Goal: Use online tool/utility: Use online tool/utility

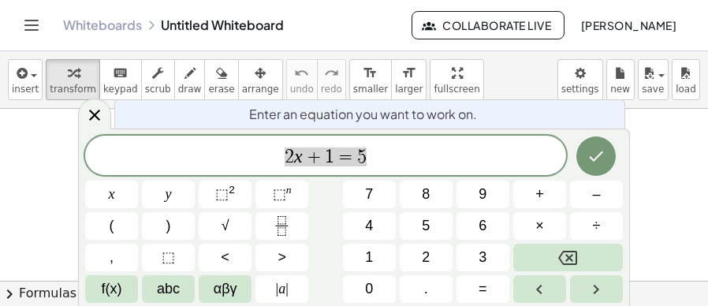
click at [96, 118] on icon at bounding box center [94, 115] width 19 height 19
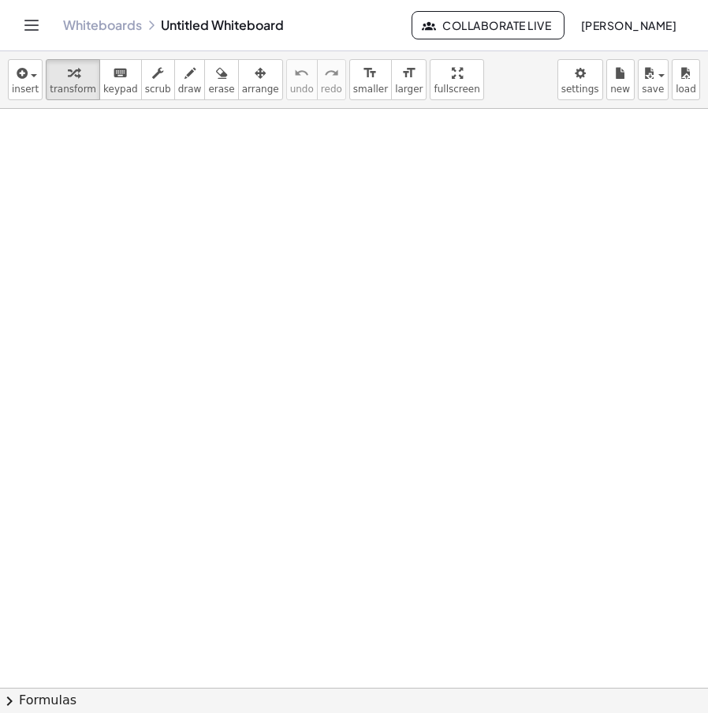
click at [254, 266] on div at bounding box center [354, 688] width 708 height 1158
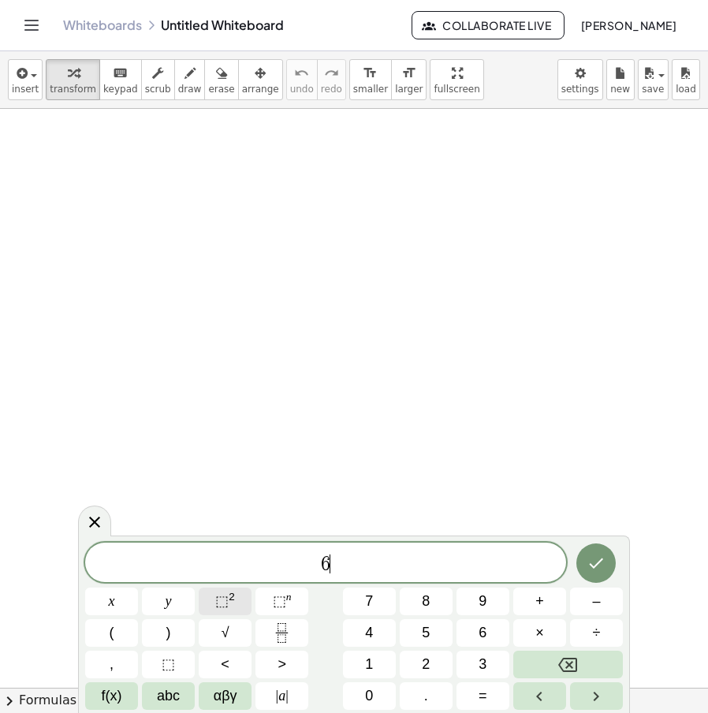
click at [223, 605] on span "⬚" at bounding box center [221, 601] width 13 height 16
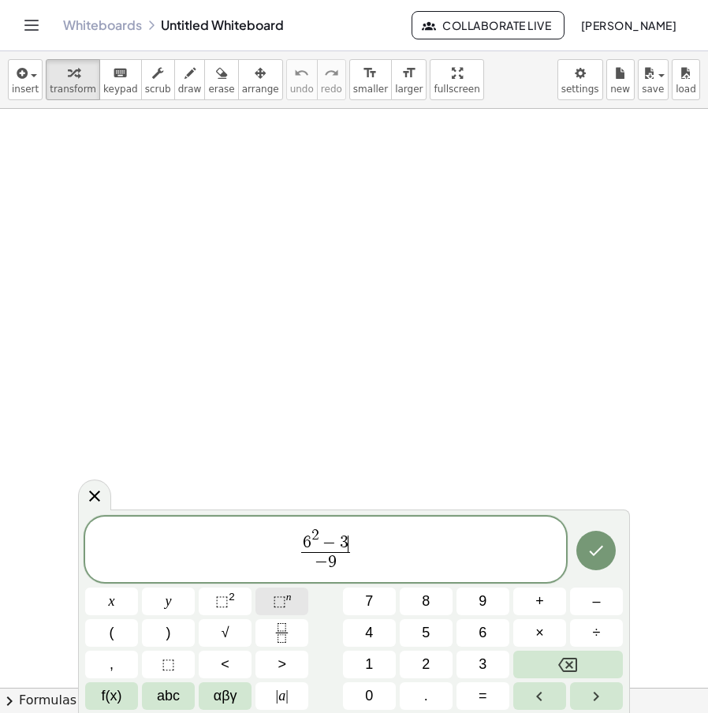
click at [274, 601] on span "⬚" at bounding box center [279, 601] width 13 height 16
click at [593, 565] on button "Done" at bounding box center [596, 550] width 39 height 39
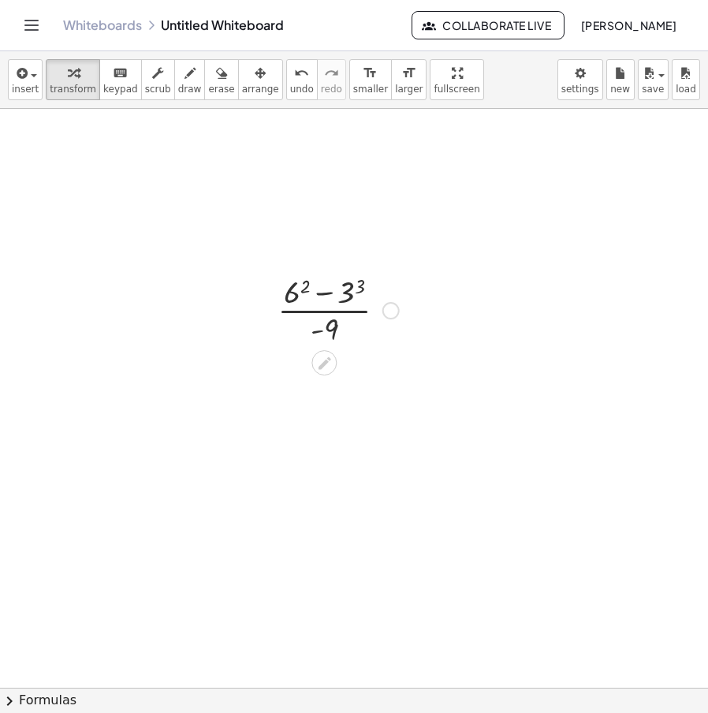
click at [325, 287] on div at bounding box center [338, 309] width 137 height 79
click at [357, 292] on div at bounding box center [338, 309] width 137 height 79
click at [302, 360] on div at bounding box center [338, 388] width 140 height 79
click at [335, 376] on div at bounding box center [338, 388] width 147 height 79
click at [338, 472] on div at bounding box center [338, 467] width 147 height 79
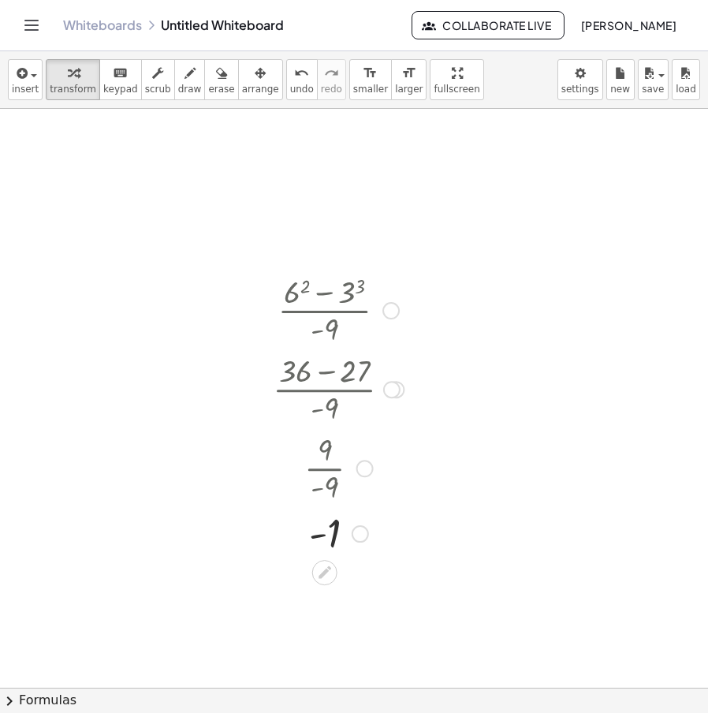
click at [386, 310] on div at bounding box center [391, 310] width 17 height 17
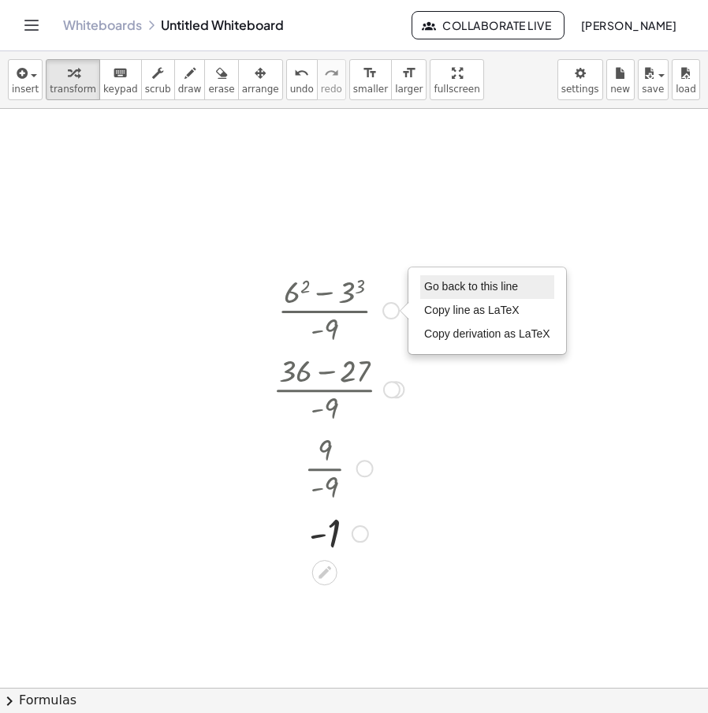
click at [511, 284] on span "Go back to this line" at bounding box center [471, 286] width 94 height 13
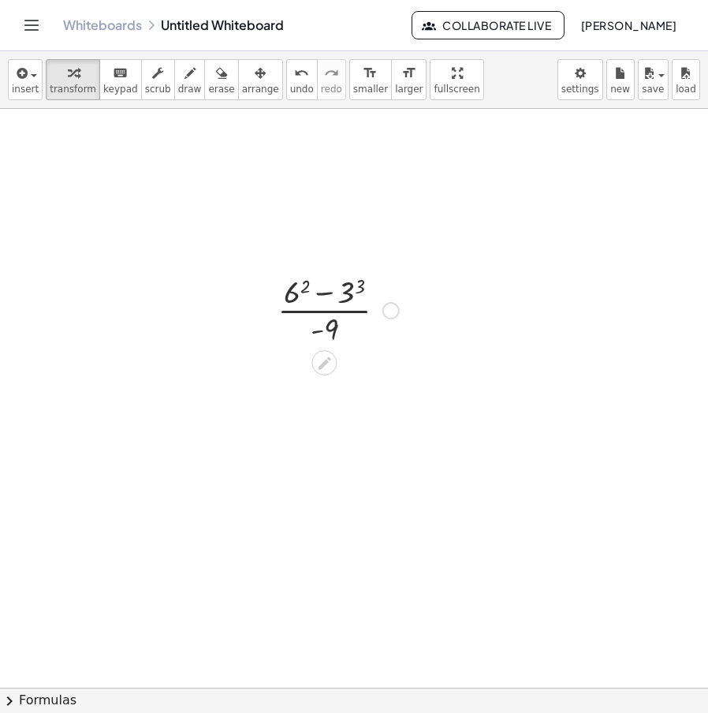
click at [401, 312] on div at bounding box center [338, 309] width 137 height 79
click at [333, 446] on div at bounding box center [324, 441] width 25 height 25
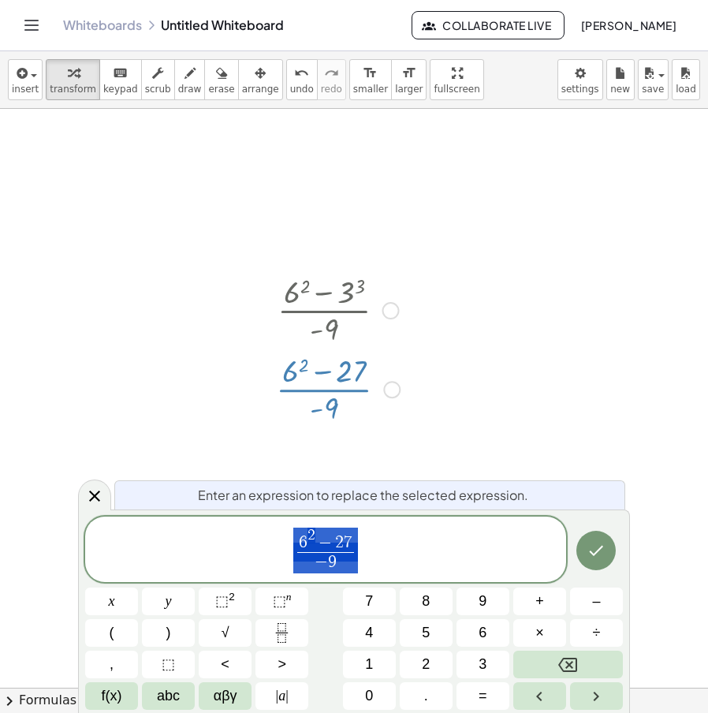
click at [512, 447] on div at bounding box center [354, 688] width 708 height 1158
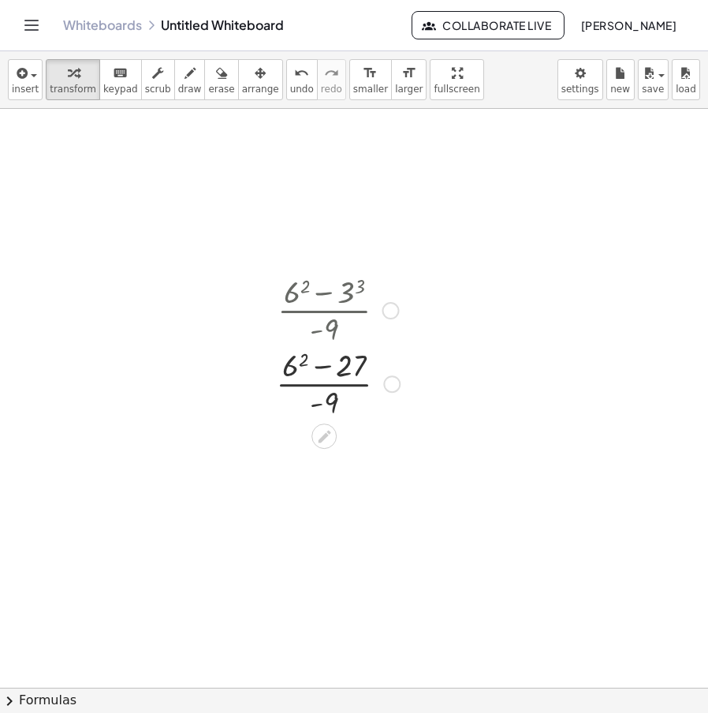
drag, startPoint x: 394, startPoint y: 383, endPoint x: 428, endPoint y: 296, distance: 92.9
click at [428, 296] on div "· ( + 6 2 − 3 3 ) · - 9 · ( + 6 2 − ) · - 9 27 Go back to this line Copy line a…" at bounding box center [354, 688] width 708 height 1158
click at [320, 364] on icon at bounding box center [324, 363] width 17 height 17
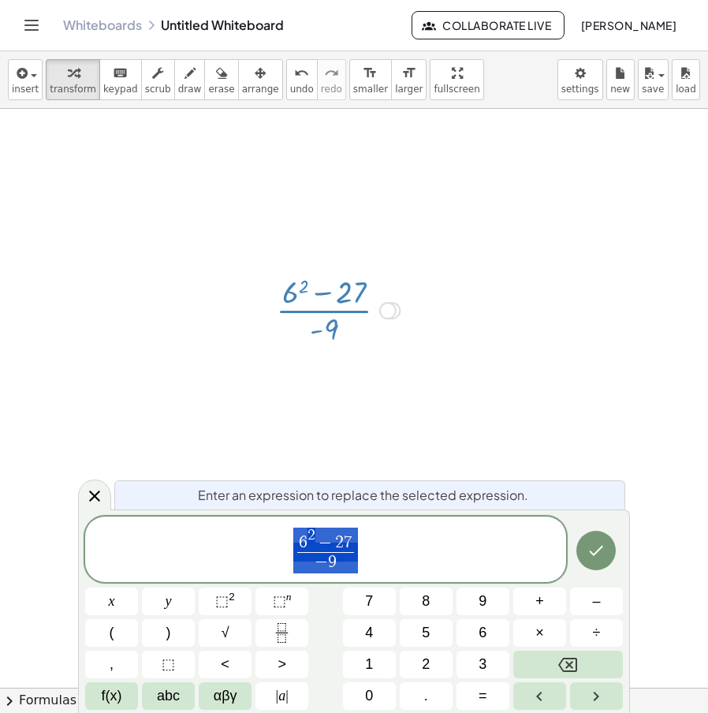
drag, startPoint x: 368, startPoint y: 559, endPoint x: 297, endPoint y: 528, distance: 78.1
click at [297, 528] on span "6 2 − 2 7 − 9 ​" at bounding box center [325, 550] width 481 height 49
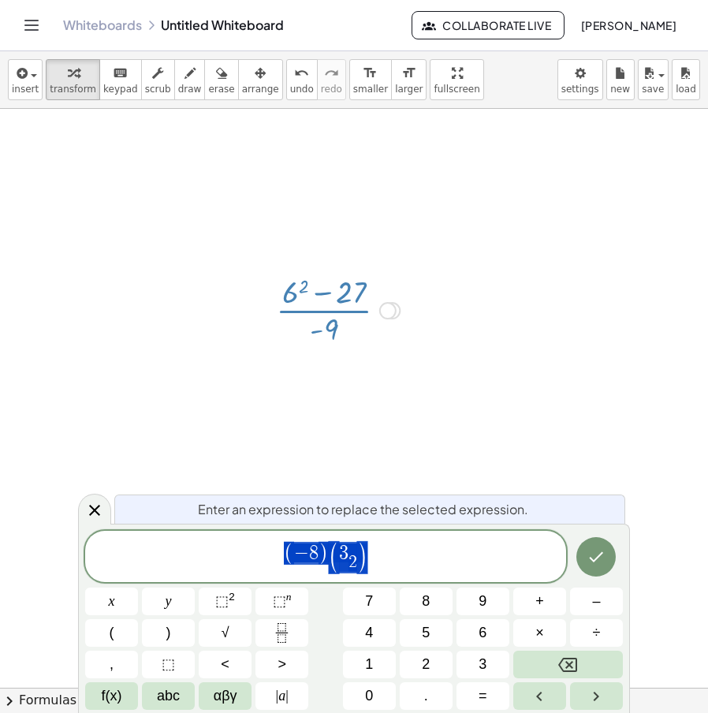
drag, startPoint x: 407, startPoint y: 558, endPoint x: 220, endPoint y: 577, distance: 187.8
click at [220, 577] on div "**********" at bounding box center [325, 556] width 481 height 51
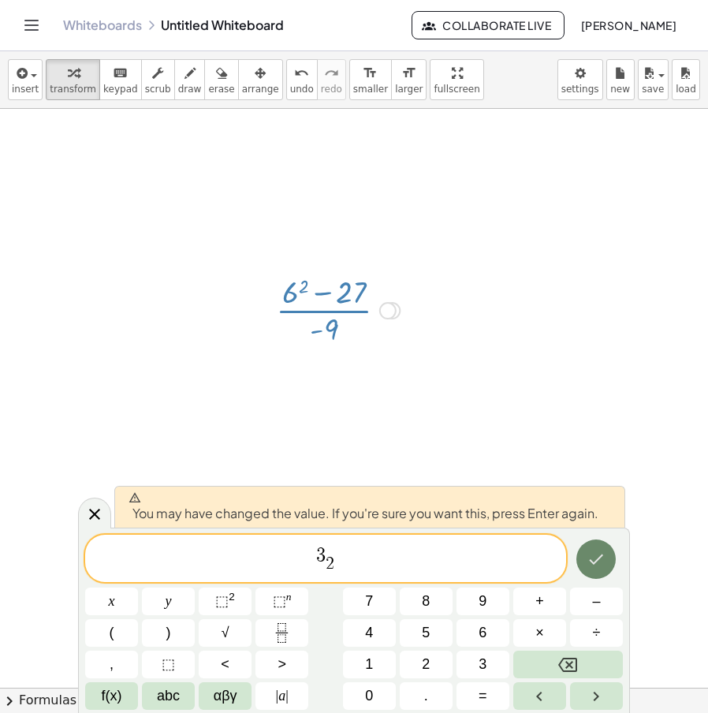
click at [607, 560] on button "Done" at bounding box center [596, 559] width 39 height 39
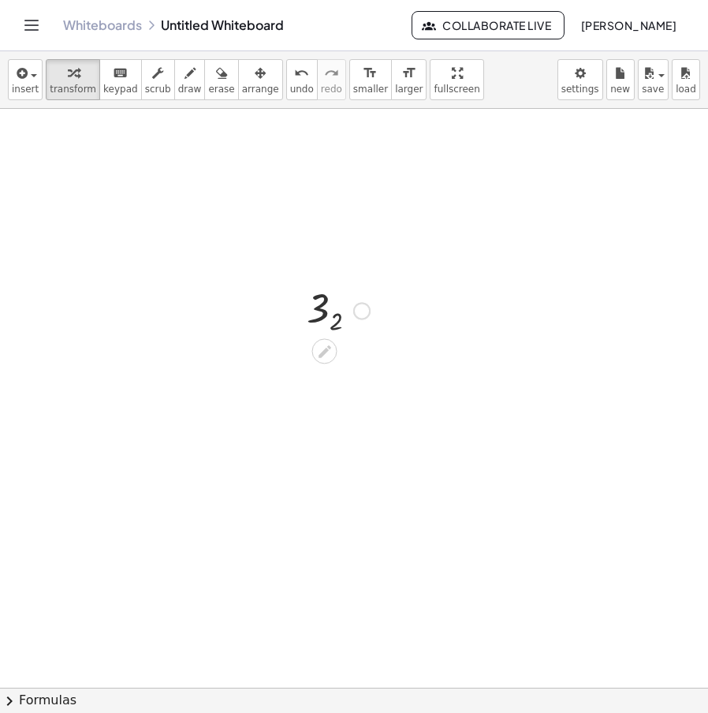
click at [327, 318] on div at bounding box center [338, 310] width 79 height 56
click at [323, 312] on div at bounding box center [338, 310] width 79 height 56
click at [336, 319] on div at bounding box center [338, 310] width 79 height 56
click at [333, 321] on div at bounding box center [338, 310] width 79 height 56
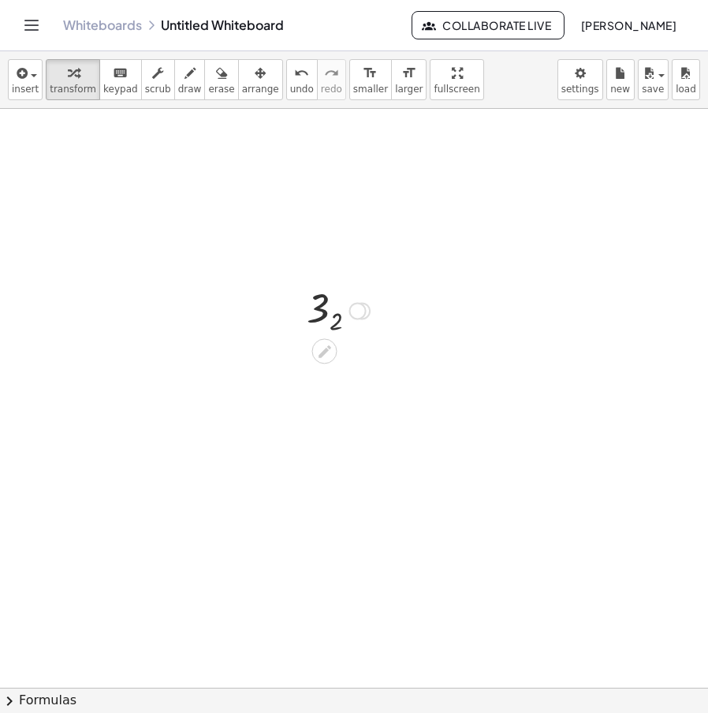
click at [330, 325] on div at bounding box center [338, 310] width 79 height 56
drag, startPoint x: 336, startPoint y: 321, endPoint x: 346, endPoint y: 308, distance: 16.9
click at [338, 297] on div at bounding box center [338, 310] width 79 height 56
click at [364, 312] on div at bounding box center [357, 310] width 17 height 17
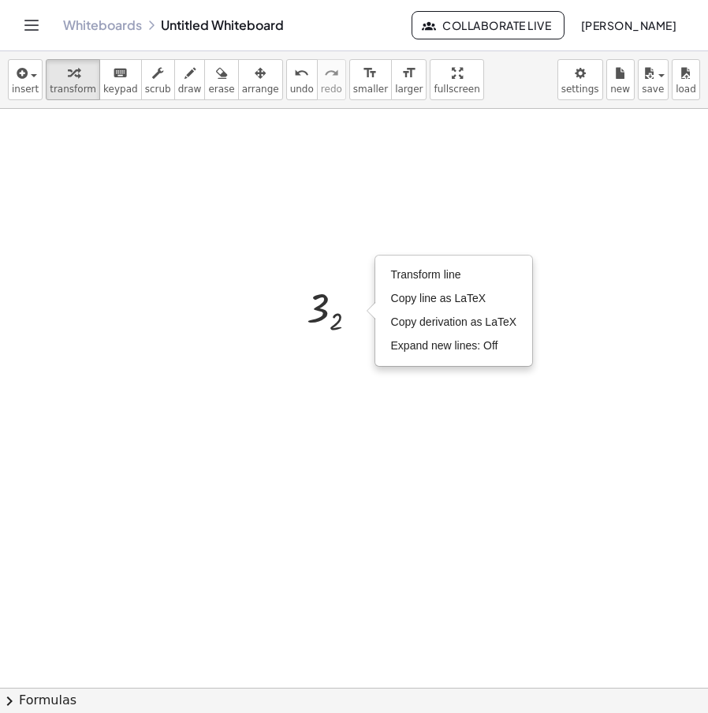
drag, startPoint x: 364, startPoint y: 389, endPoint x: 365, endPoint y: 381, distance: 7.9
click at [364, 390] on div at bounding box center [354, 688] width 708 height 1158
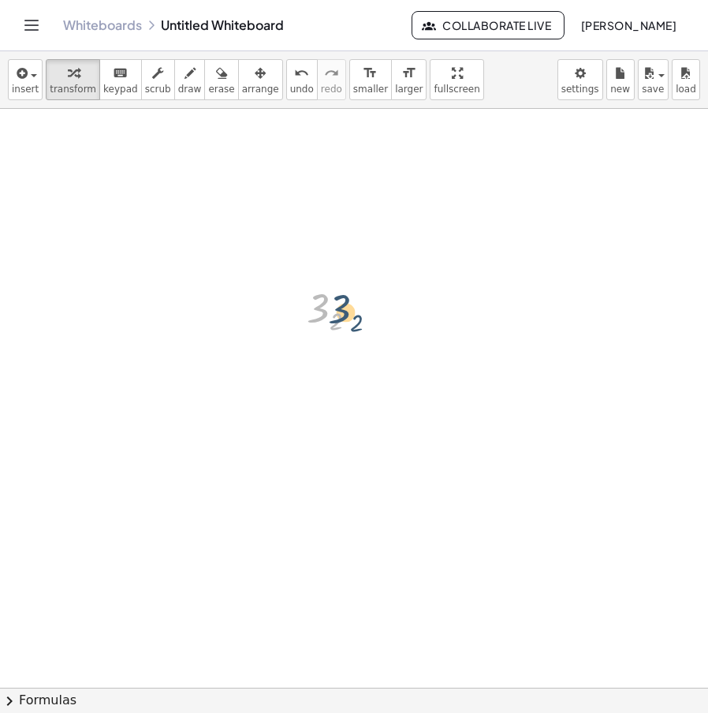
drag, startPoint x: 336, startPoint y: 317, endPoint x: 365, endPoint y: 319, distance: 29.3
click at [365, 319] on div at bounding box center [338, 310] width 79 height 56
click at [363, 312] on div "Transform line Copy line as LaTeX Copy derivation as LaTeX Expand new lines: Off" at bounding box center [357, 310] width 17 height 17
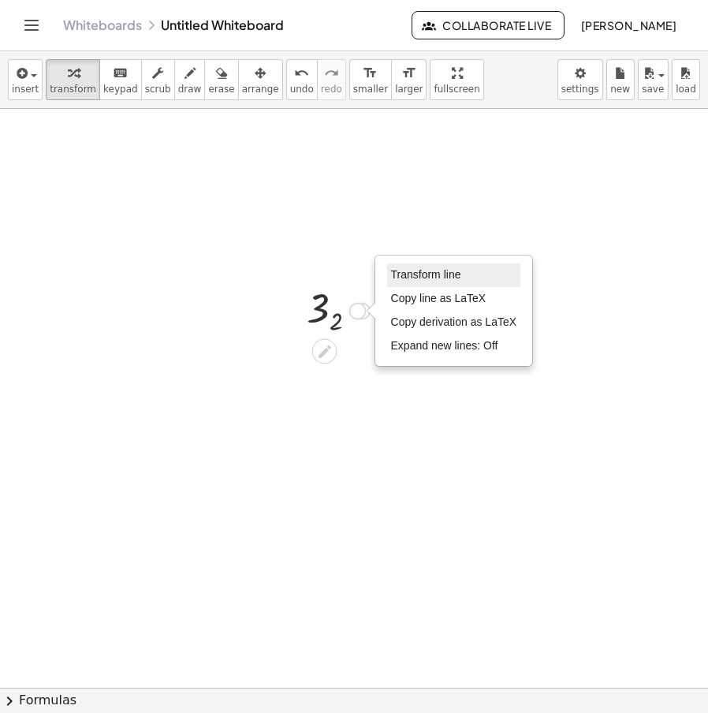
click at [435, 283] on li "Transform line" at bounding box center [454, 275] width 134 height 24
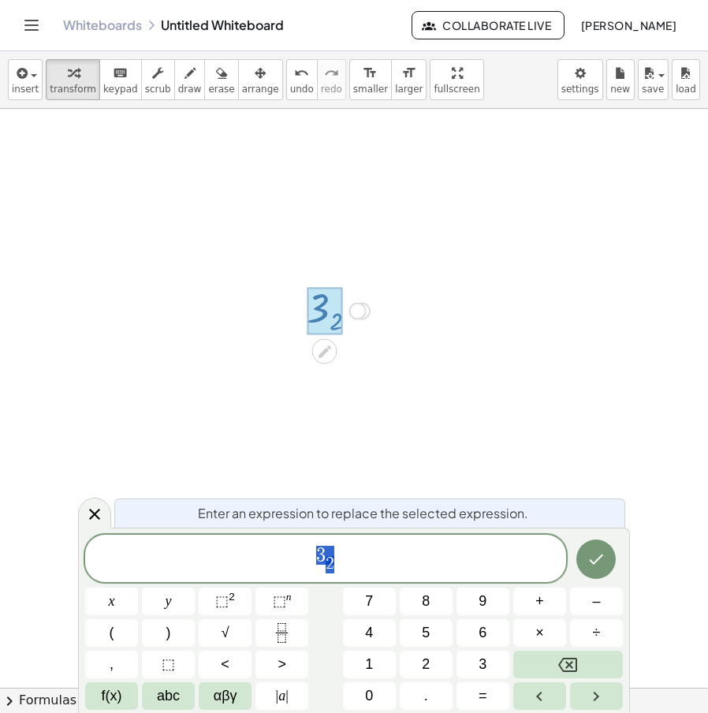
click at [392, 575] on div "3 2 ​" at bounding box center [325, 558] width 481 height 47
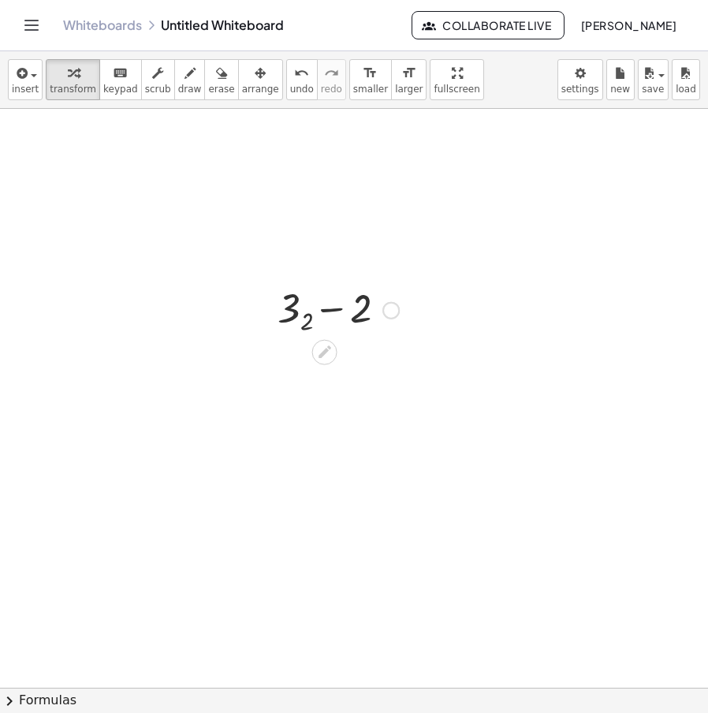
click at [309, 314] on div at bounding box center [338, 309] width 137 height 58
click at [294, 317] on div at bounding box center [338, 309] width 137 height 58
click at [334, 316] on div at bounding box center [338, 309] width 137 height 58
click at [114, 76] on icon "keyboard" at bounding box center [120, 73] width 15 height 19
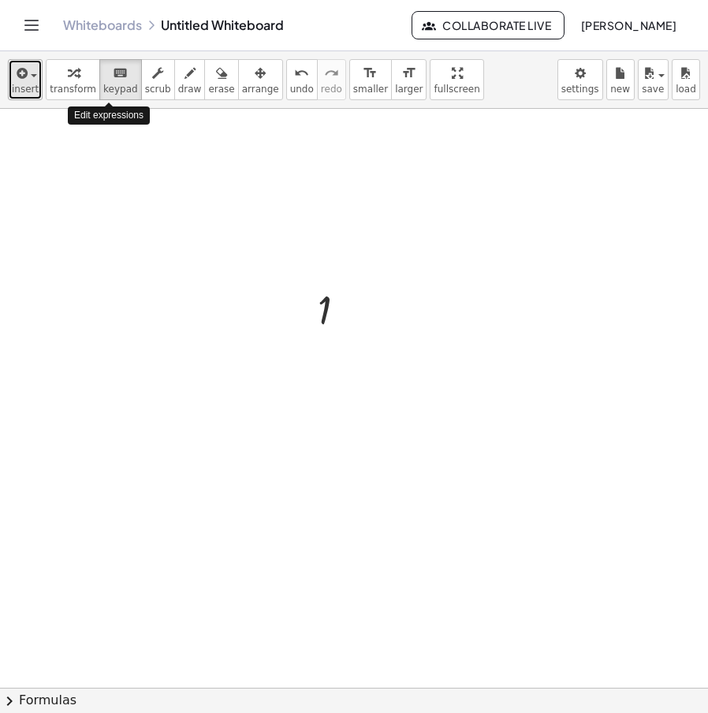
click at [32, 77] on span "button" at bounding box center [34, 75] width 6 height 3
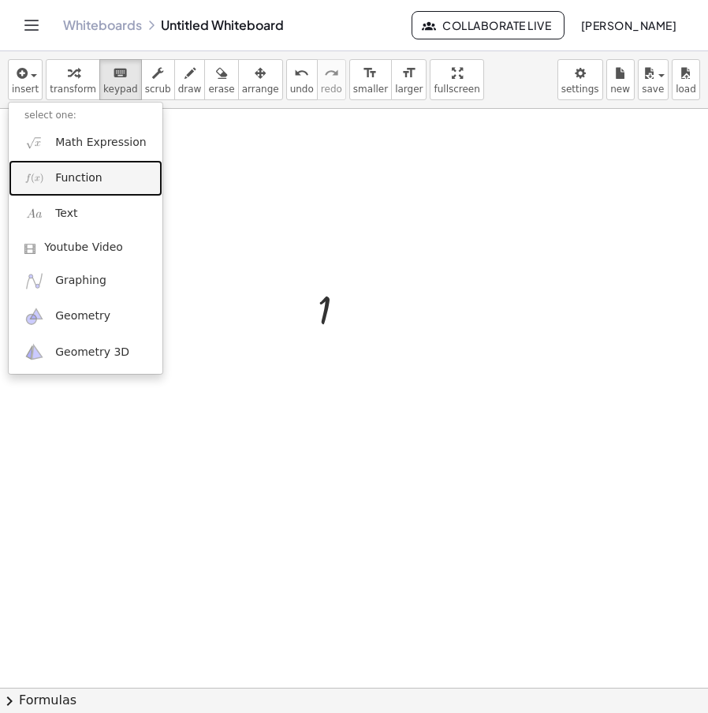
click at [107, 184] on link "Function" at bounding box center [86, 177] width 154 height 35
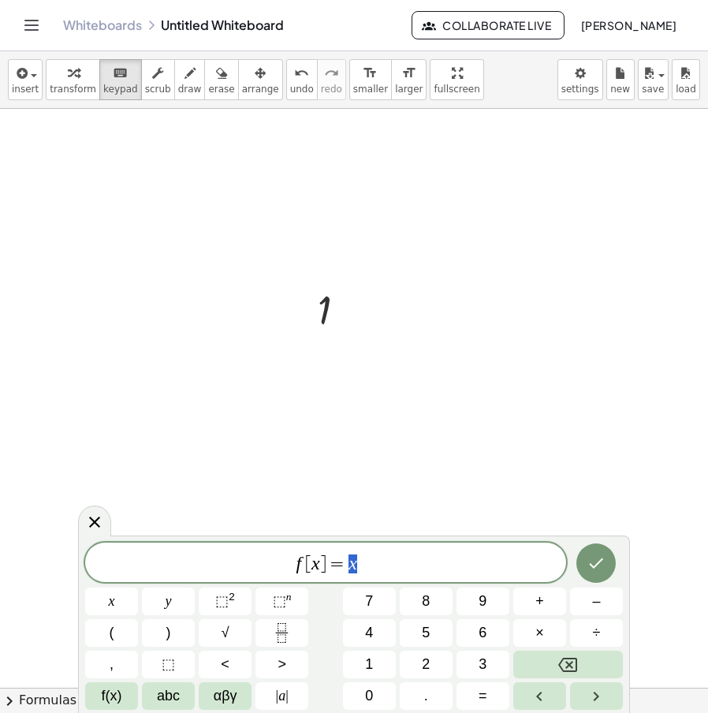
click at [416, 569] on span "f [ x ] = x" at bounding box center [325, 564] width 481 height 22
click at [427, 499] on div at bounding box center [354, 688] width 708 height 1158
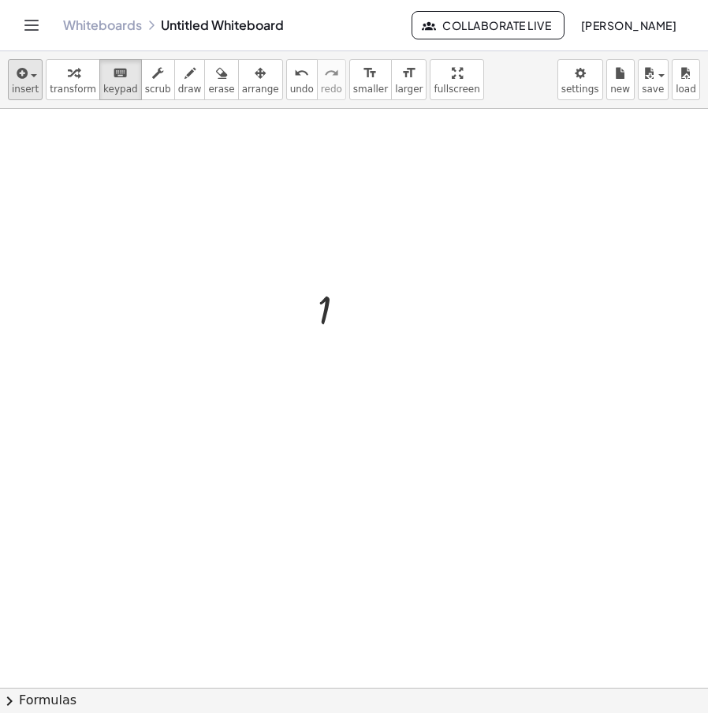
click at [39, 73] on div "insert select one: Math Expression Function Text Youtube Video Graphing Geometr…" at bounding box center [354, 80] width 708 height 58
click at [21, 79] on icon "button" at bounding box center [20, 73] width 14 height 19
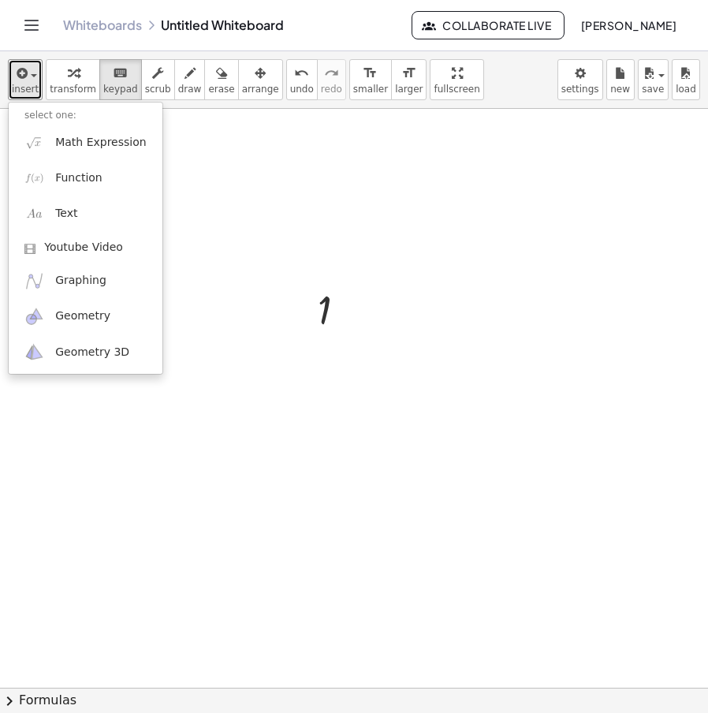
click at [185, 232] on div at bounding box center [354, 688] width 708 height 1158
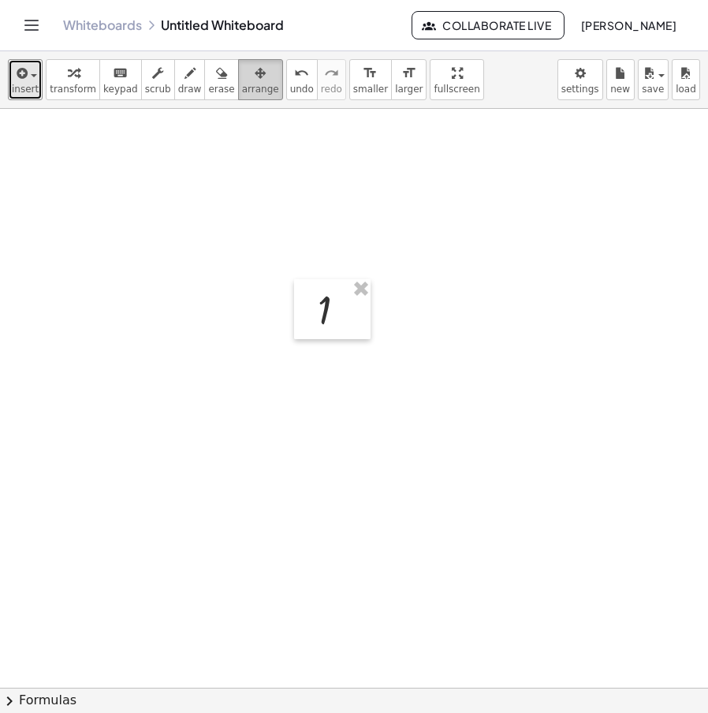
click at [255, 80] on icon "button" at bounding box center [260, 73] width 11 height 19
click at [105, 92] on span "keypad" at bounding box center [120, 89] width 35 height 11
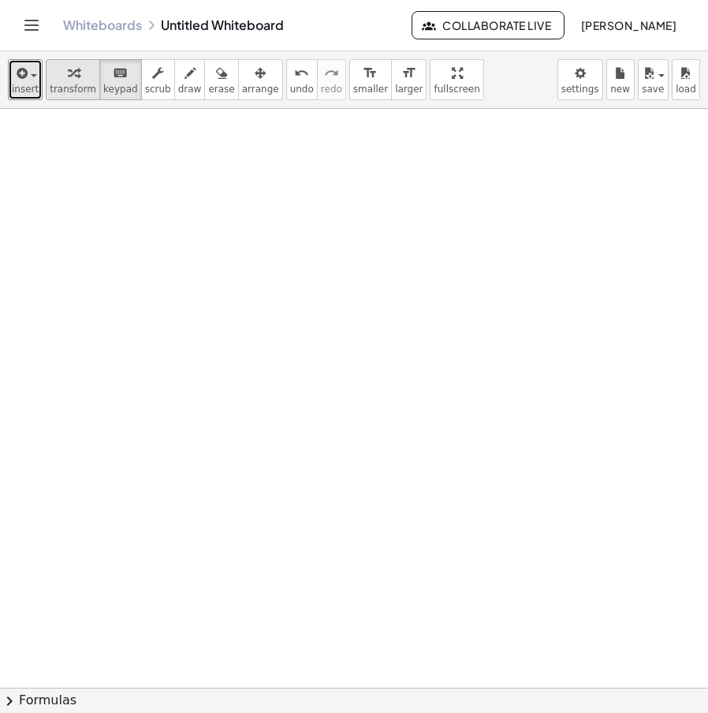
click at [72, 88] on span "transform" at bounding box center [73, 89] width 47 height 11
click at [315, 181] on div at bounding box center [354, 688] width 708 height 1158
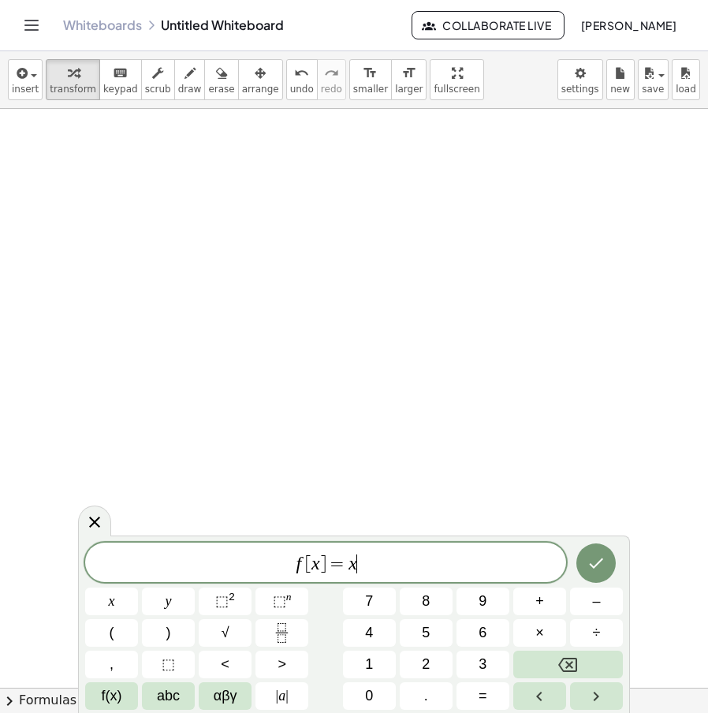
drag, startPoint x: 384, startPoint y: 554, endPoint x: 222, endPoint y: 554, distance: 161.7
click at [220, 554] on span "f [ x ] = x ​" at bounding box center [325, 564] width 481 height 22
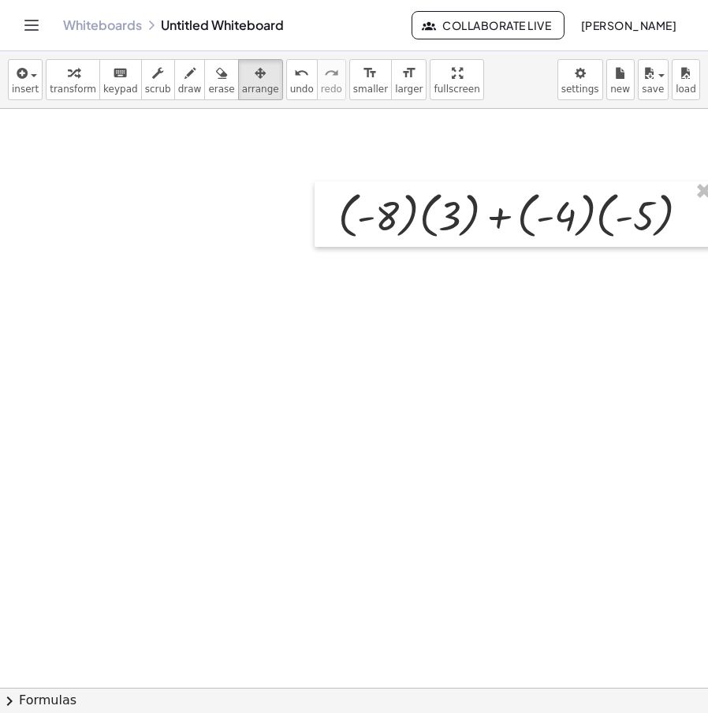
drag, startPoint x: 231, startPoint y: 82, endPoint x: 275, endPoint y: 101, distance: 48.1
click at [255, 82] on icon "button" at bounding box center [260, 73] width 11 height 19
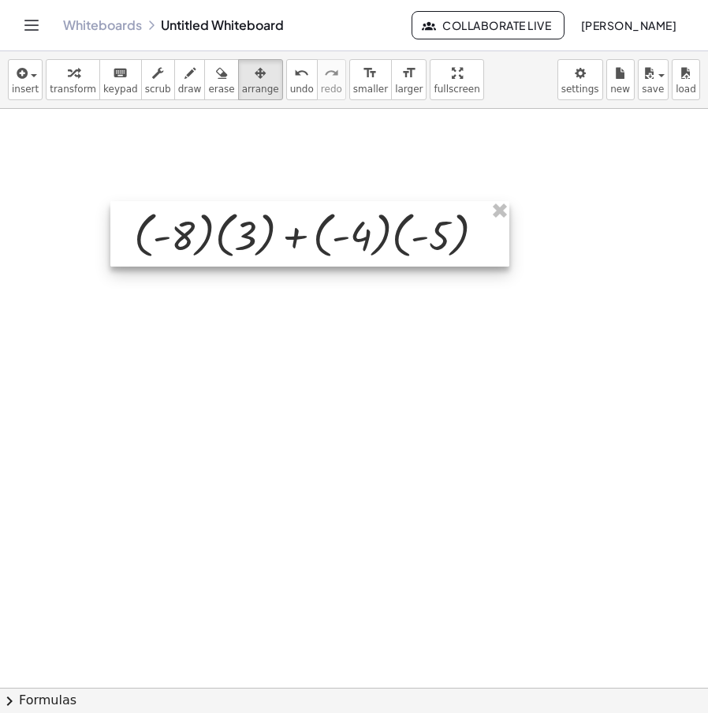
drag, startPoint x: 539, startPoint y: 206, endPoint x: 282, endPoint y: 185, distance: 257.2
click at [335, 226] on div at bounding box center [309, 233] width 399 height 65
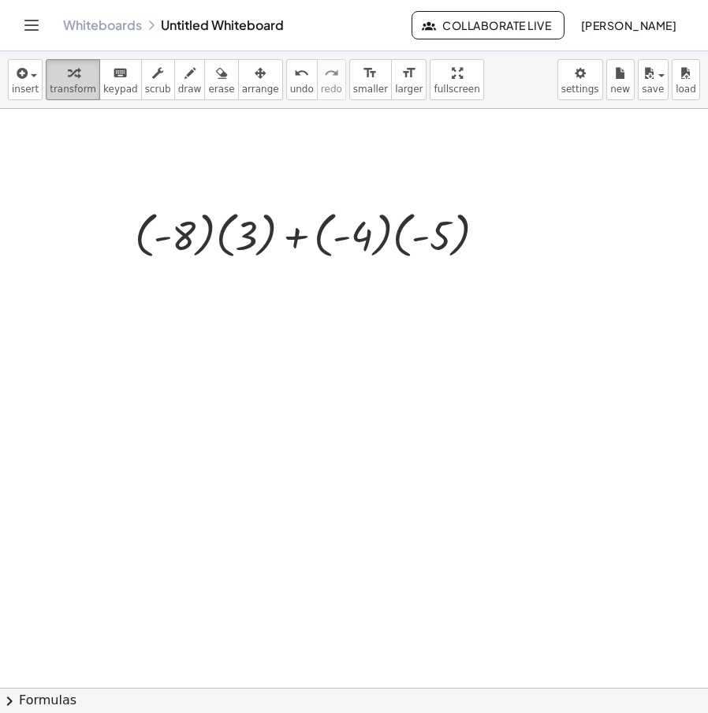
click at [50, 77] on div "button" at bounding box center [73, 72] width 47 height 19
click at [204, 237] on div at bounding box center [316, 234] width 379 height 58
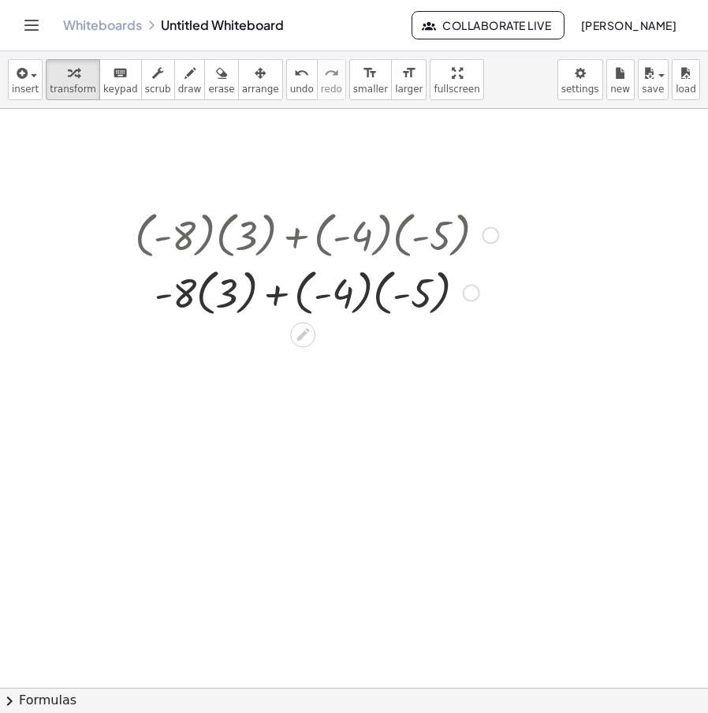
click at [204, 238] on div at bounding box center [316, 234] width 379 height 58
click at [222, 297] on div at bounding box center [316, 292] width 379 height 58
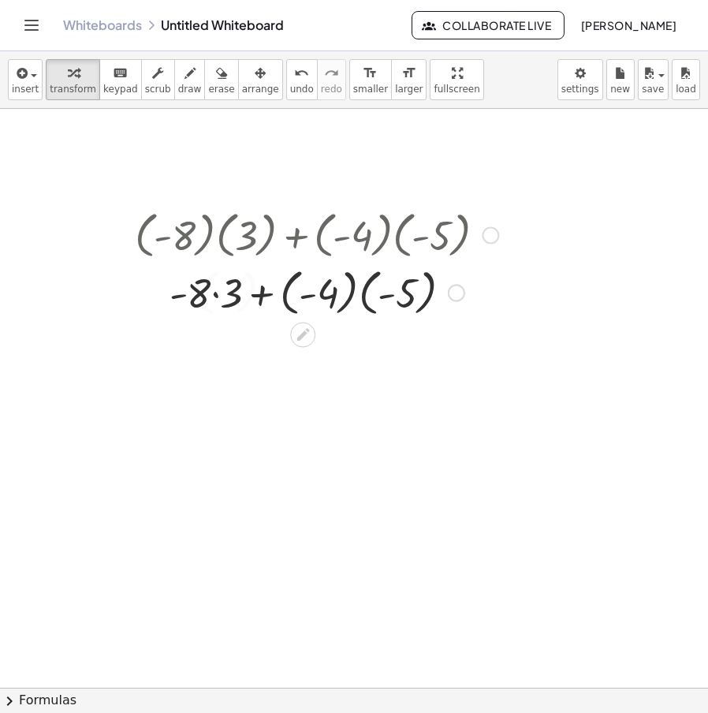
click at [222, 297] on div at bounding box center [316, 292] width 379 height 58
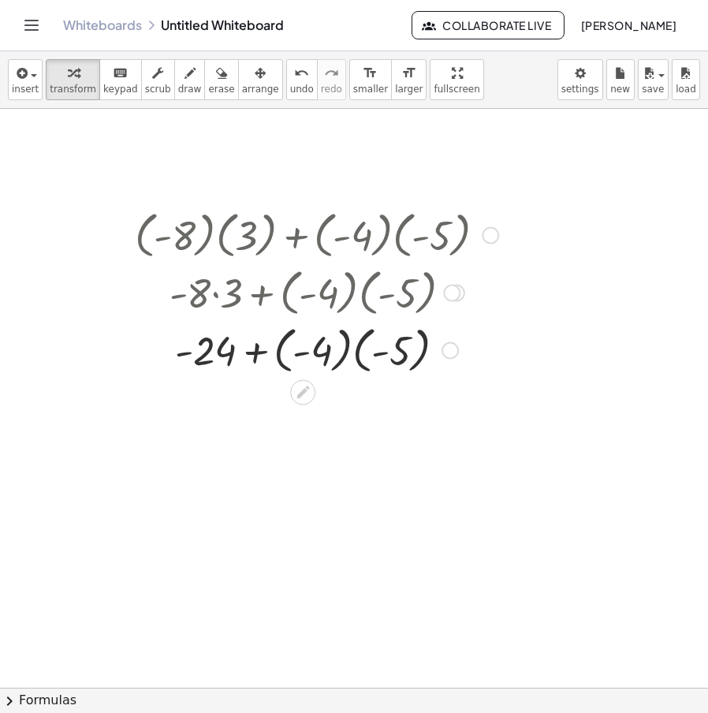
click at [333, 354] on div at bounding box center [316, 349] width 379 height 58
click at [349, 357] on div at bounding box center [316, 349] width 379 height 58
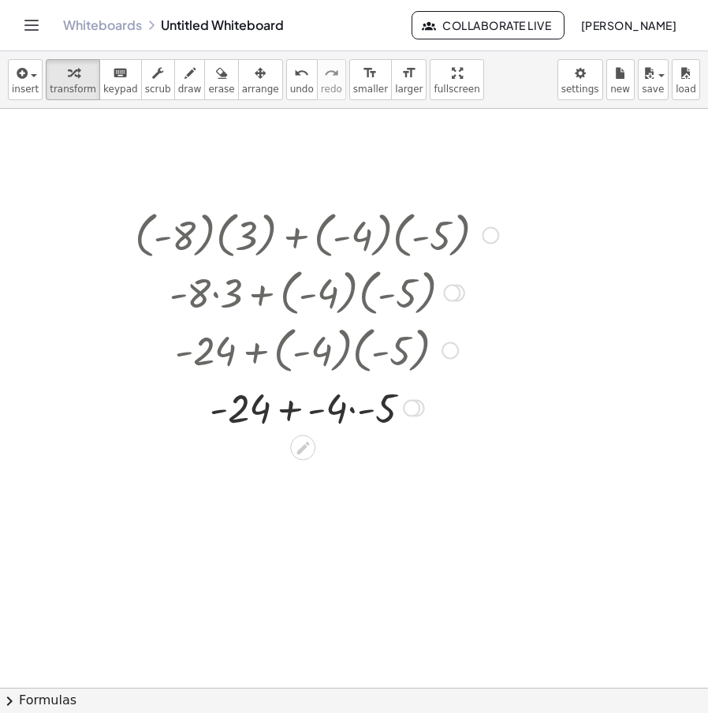
click at [352, 405] on div at bounding box center [316, 407] width 379 height 54
click at [317, 461] on div at bounding box center [316, 461] width 379 height 54
drag, startPoint x: 247, startPoint y: 69, endPoint x: 293, endPoint y: 93, distance: 52.2
click at [247, 69] on div "button" at bounding box center [260, 72] width 37 height 19
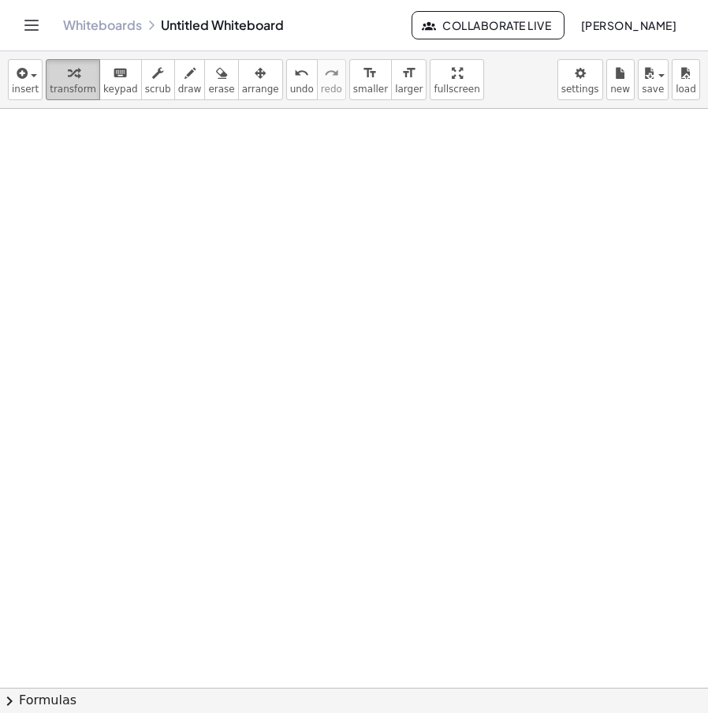
click at [70, 80] on icon "button" at bounding box center [73, 73] width 11 height 19
click at [206, 230] on div at bounding box center [359, 688] width 718 height 1158
click at [29, 99] on button "insert" at bounding box center [25, 79] width 35 height 41
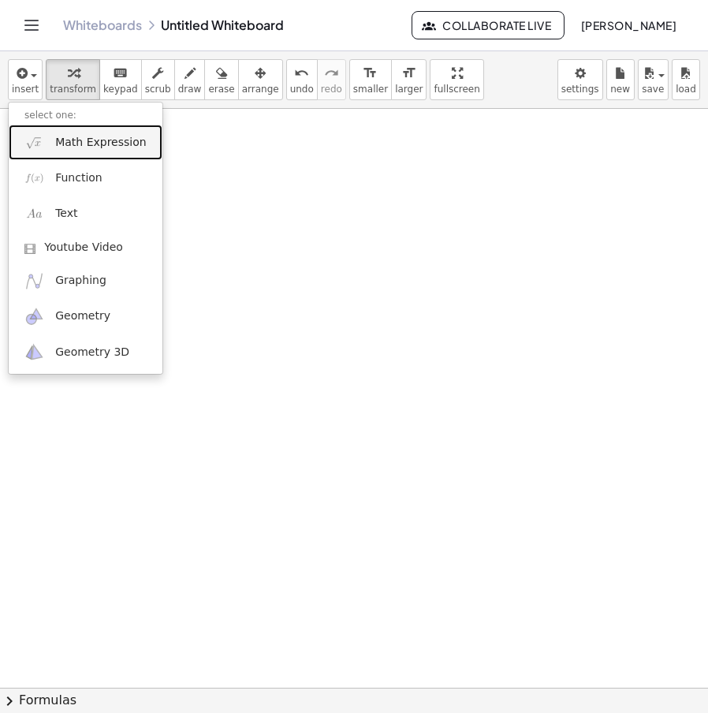
click at [144, 155] on link "Math Expression" at bounding box center [86, 142] width 154 height 35
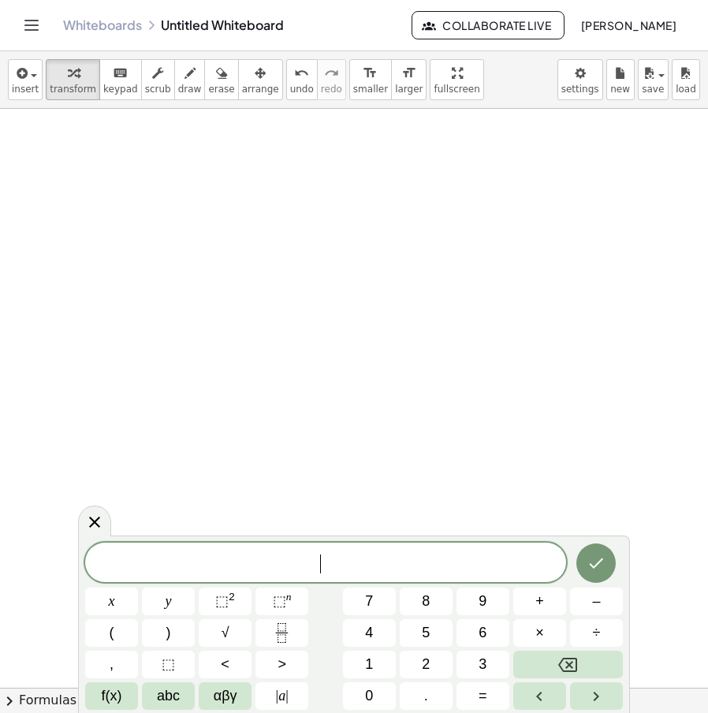
click at [267, 162] on div at bounding box center [359, 688] width 718 height 1158
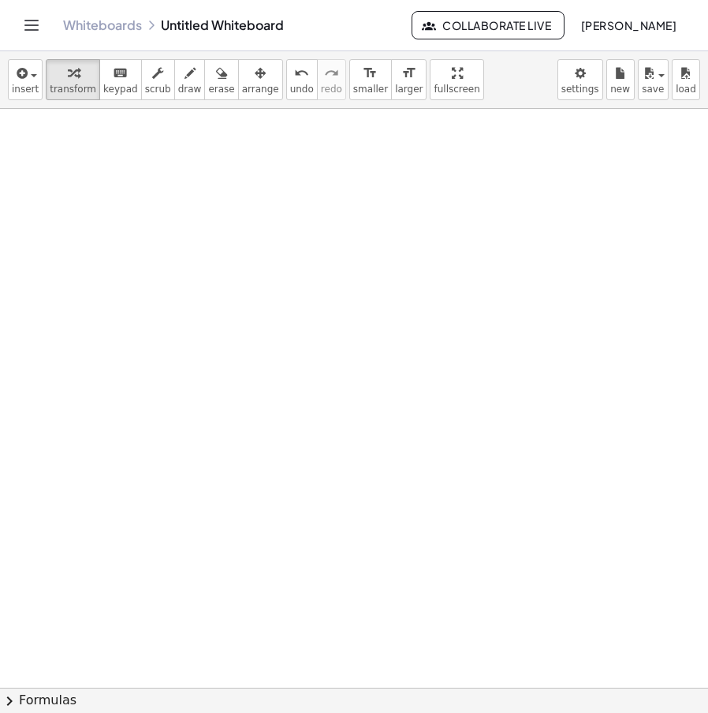
click at [148, 187] on div at bounding box center [359, 688] width 718 height 1158
click at [292, 273] on div at bounding box center [359, 688] width 718 height 1158
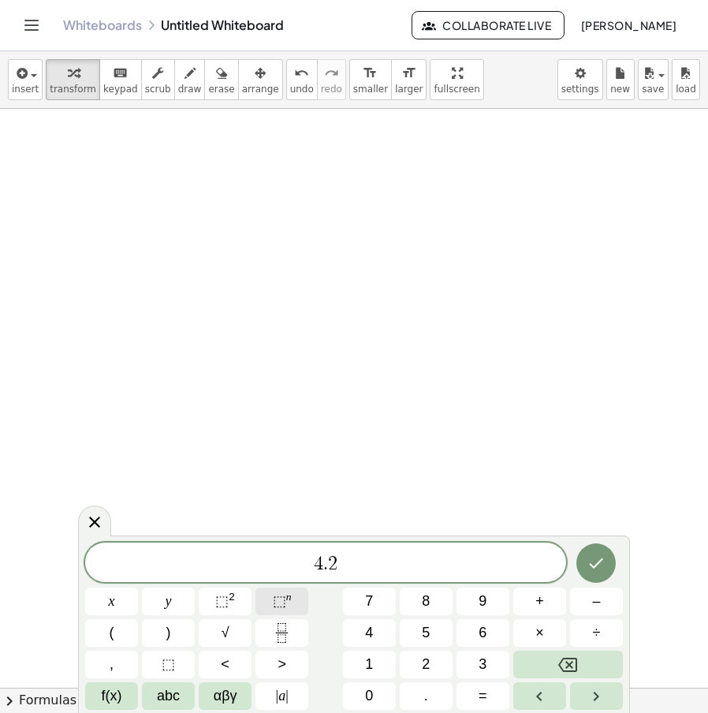
click at [275, 602] on span "⬚" at bounding box center [279, 601] width 13 height 16
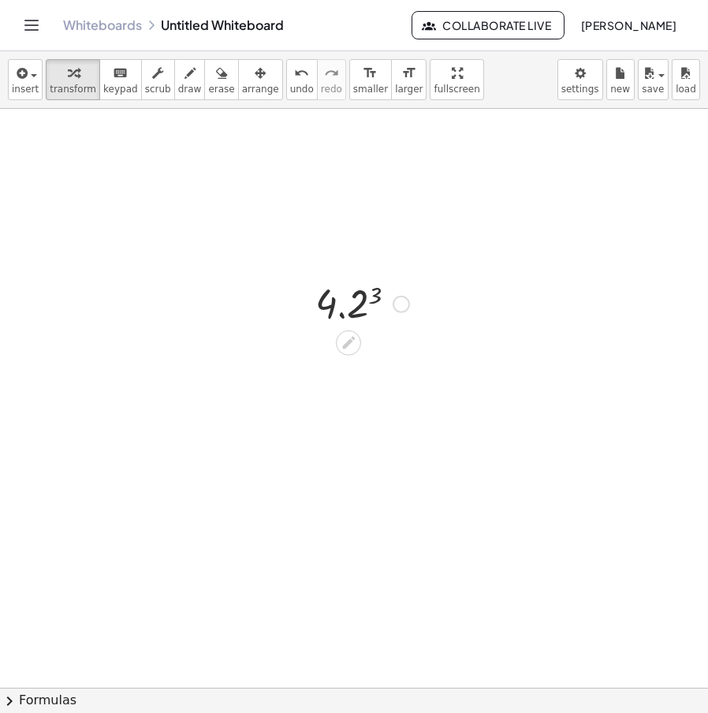
click at [351, 312] on div at bounding box center [363, 303] width 110 height 52
click at [352, 393] on icon at bounding box center [348, 394] width 13 height 13
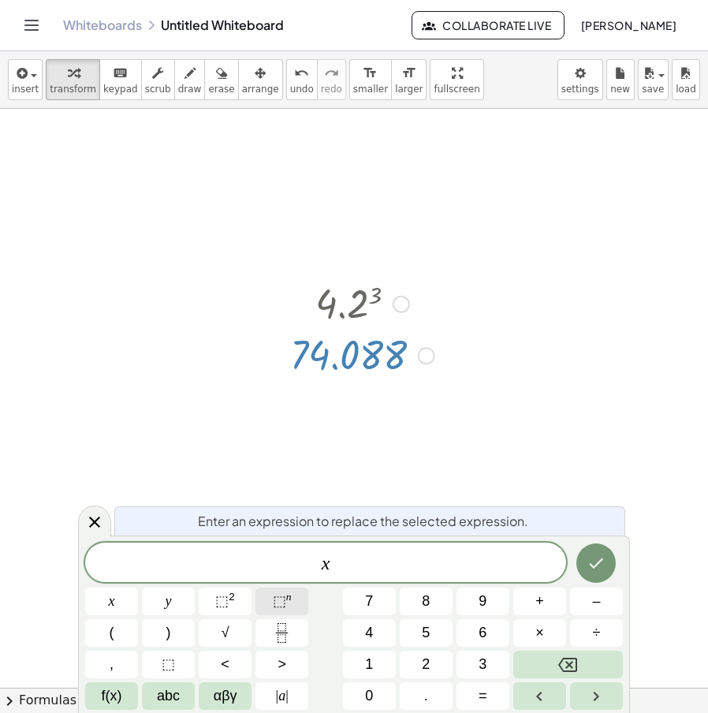
click at [290, 609] on span "⬚ n" at bounding box center [282, 601] width 19 height 21
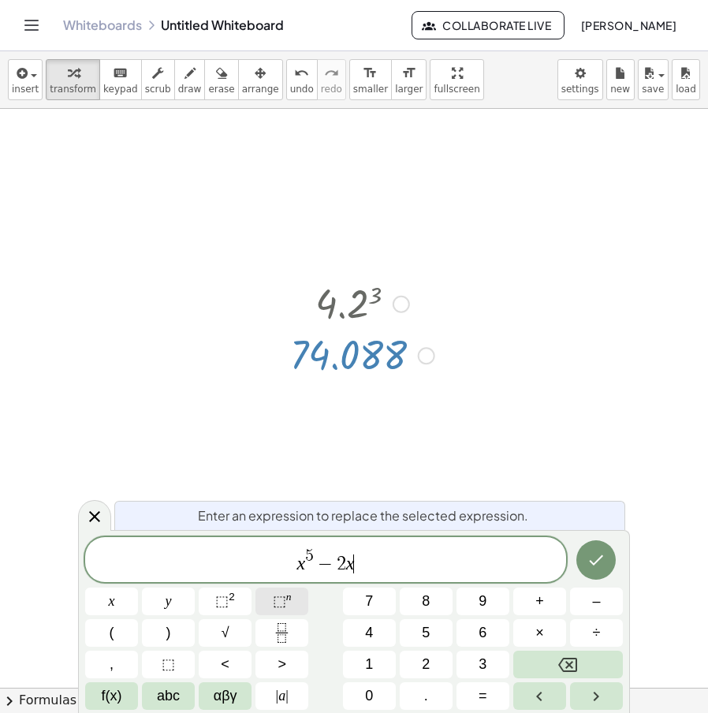
click at [290, 605] on span "⬚ n" at bounding box center [282, 601] width 19 height 21
click at [237, 601] on button "⬚ 2" at bounding box center [225, 602] width 53 height 28
click at [592, 566] on icon "Done" at bounding box center [596, 560] width 19 height 19
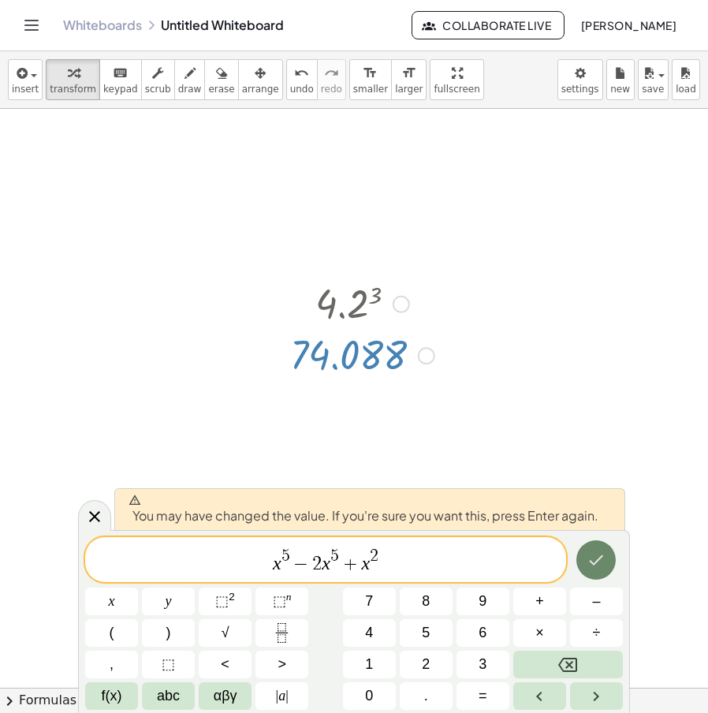
click at [582, 566] on button "Done" at bounding box center [596, 559] width 39 height 39
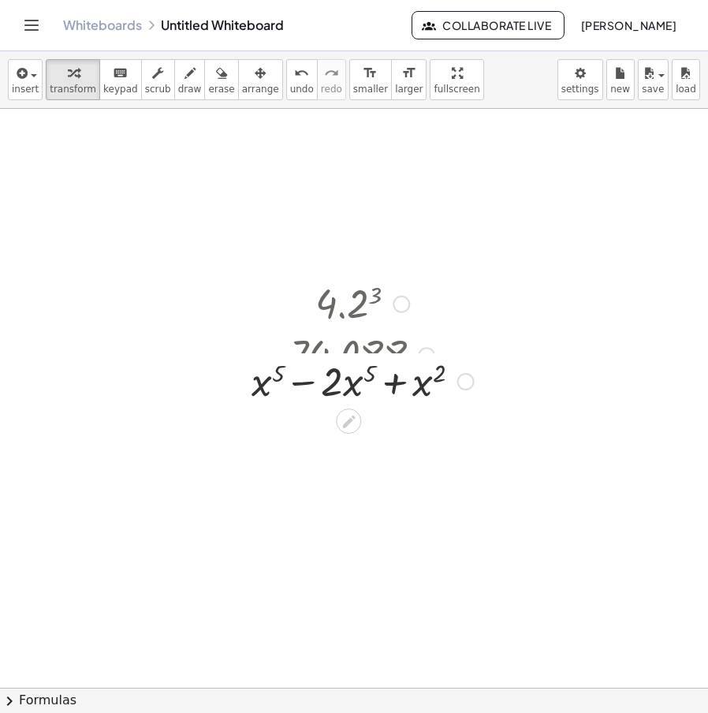
drag, startPoint x: 463, startPoint y: 386, endPoint x: 453, endPoint y: 273, distance: 114.0
click at [453, 274] on div "4.2 3 74.088 + x 5 − · 2 · x 5 + x 2" at bounding box center [357, 342] width 258 height 138
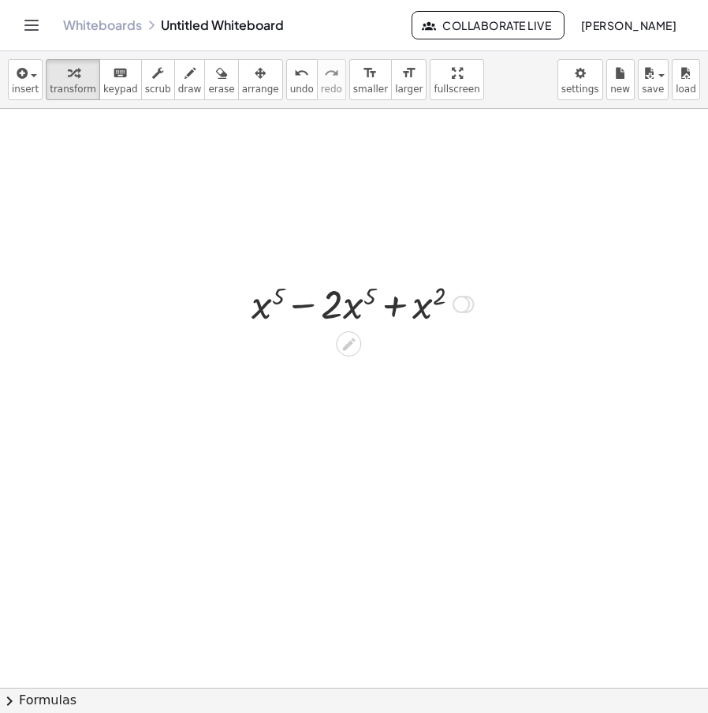
click at [305, 308] on div at bounding box center [363, 303] width 238 height 54
click at [360, 308] on div at bounding box center [355, 303] width 177 height 52
click at [357, 342] on icon at bounding box center [348, 342] width 17 height 17
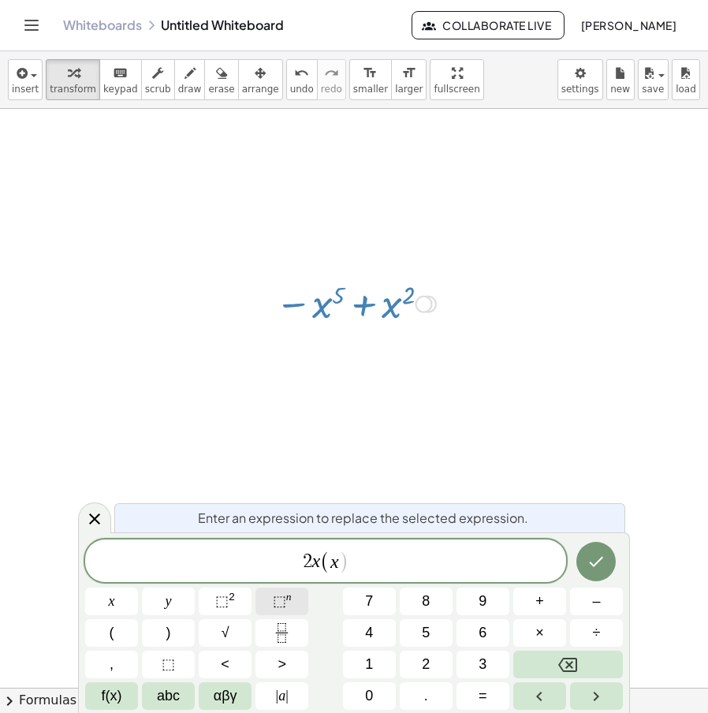
click at [286, 604] on span "⬚ n" at bounding box center [282, 601] width 19 height 21
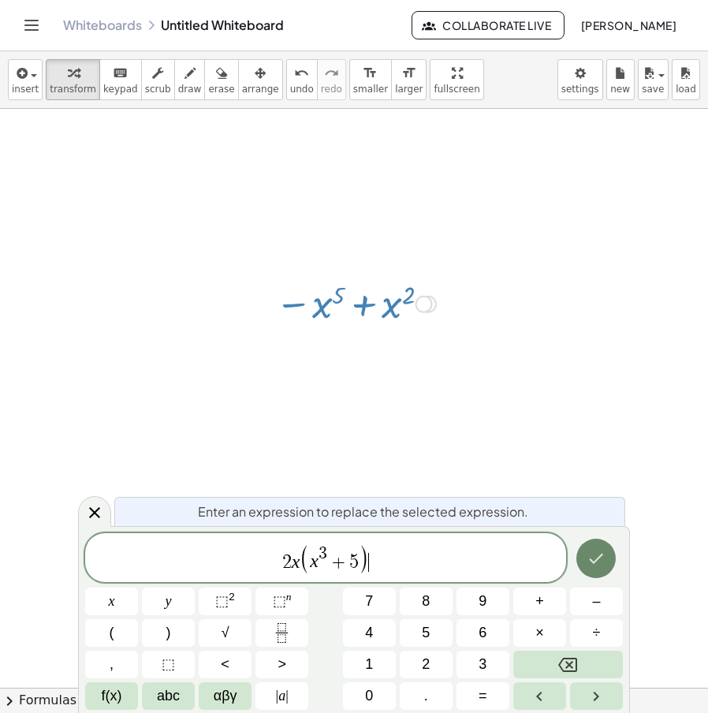
click at [588, 556] on div at bounding box center [359, 688] width 718 height 1158
click at [608, 564] on button "Done" at bounding box center [596, 558] width 39 height 39
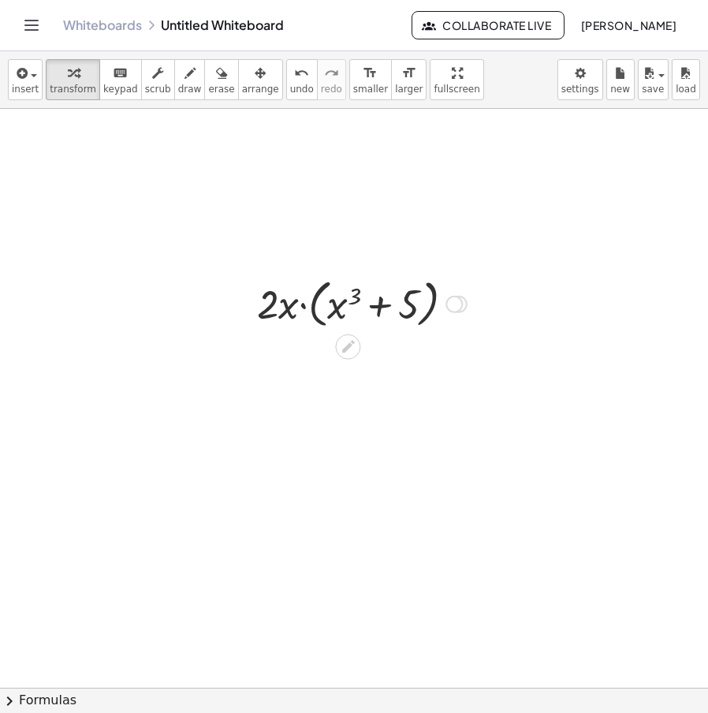
click at [306, 308] on div at bounding box center [362, 303] width 226 height 60
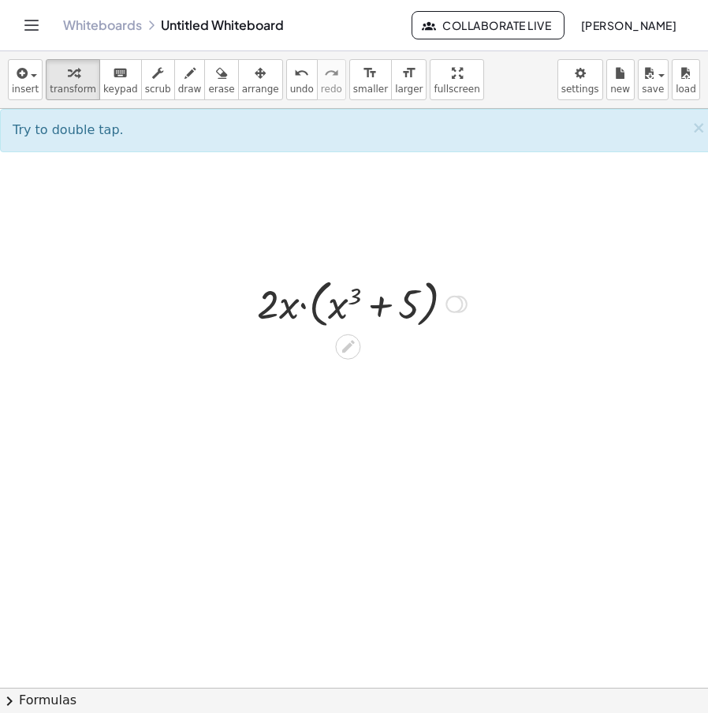
click at [308, 308] on div at bounding box center [362, 303] width 226 height 60
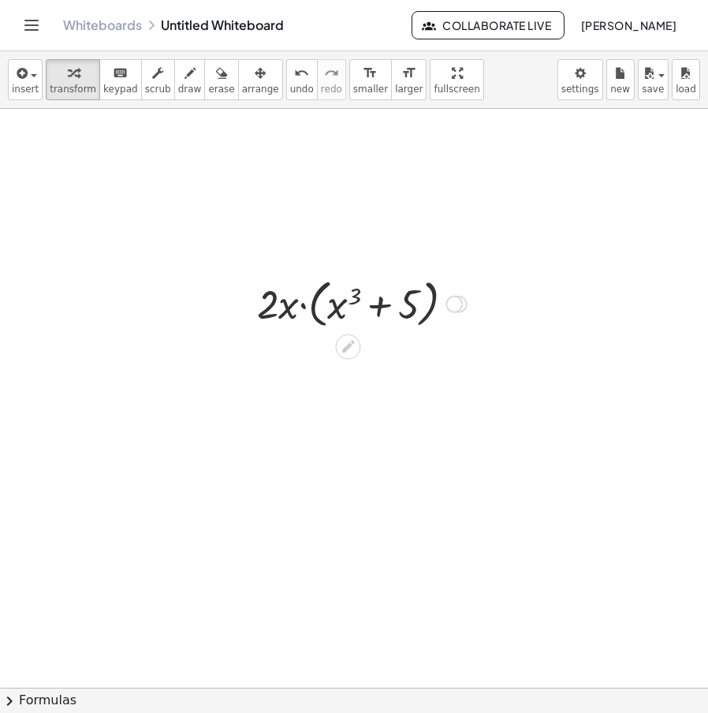
click at [308, 308] on div at bounding box center [362, 303] width 226 height 60
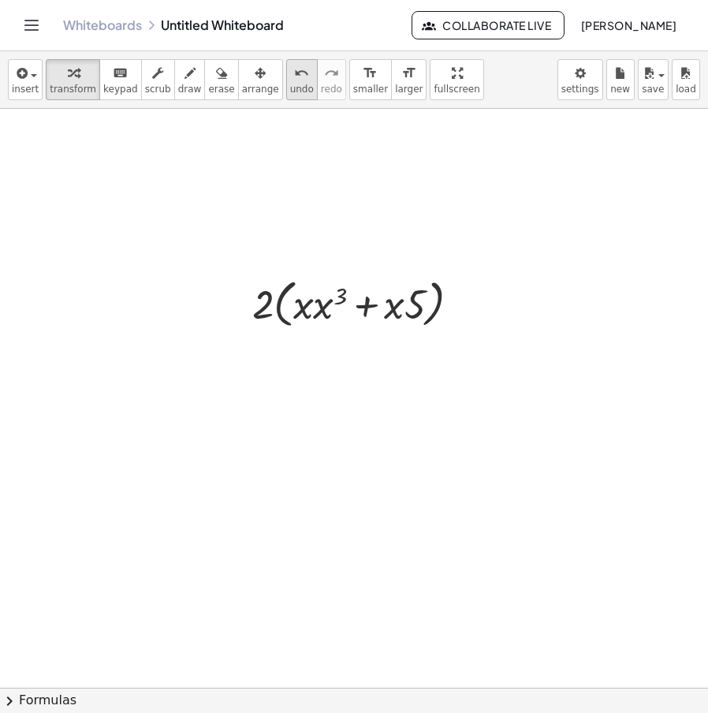
click at [290, 84] on span "undo" at bounding box center [302, 89] width 24 height 11
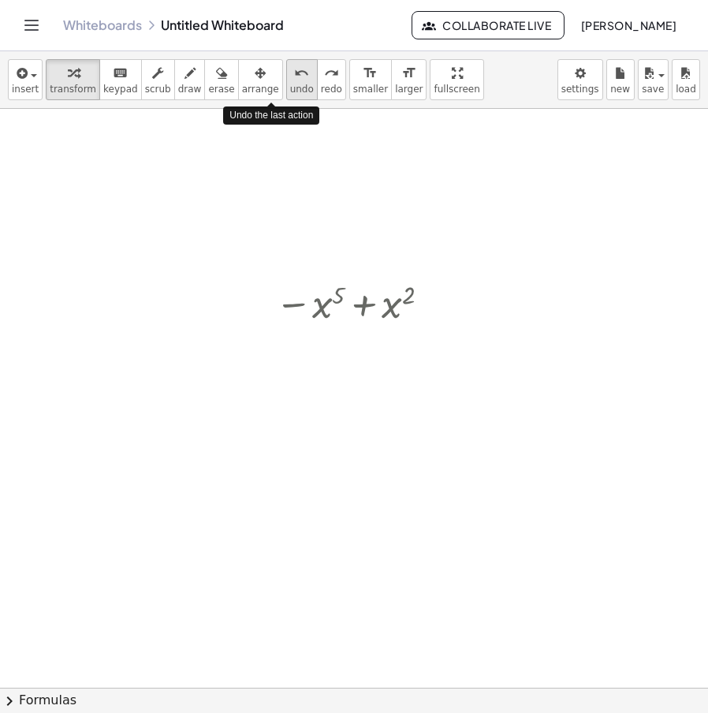
click at [290, 84] on span "undo" at bounding box center [302, 89] width 24 height 11
click at [324, 80] on icon "redo" at bounding box center [331, 73] width 15 height 19
click at [324, 79] on icon "redo" at bounding box center [331, 73] width 15 height 19
click at [290, 79] on div "undo" at bounding box center [302, 72] width 24 height 19
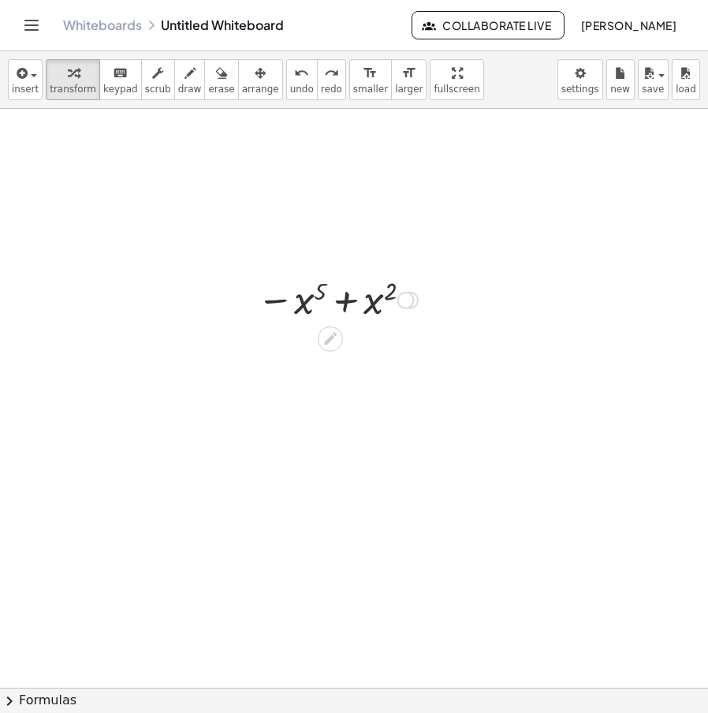
click at [286, 81] on button "undo undo" at bounding box center [302, 79] width 32 height 41
click at [330, 337] on icon at bounding box center [330, 339] width 13 height 13
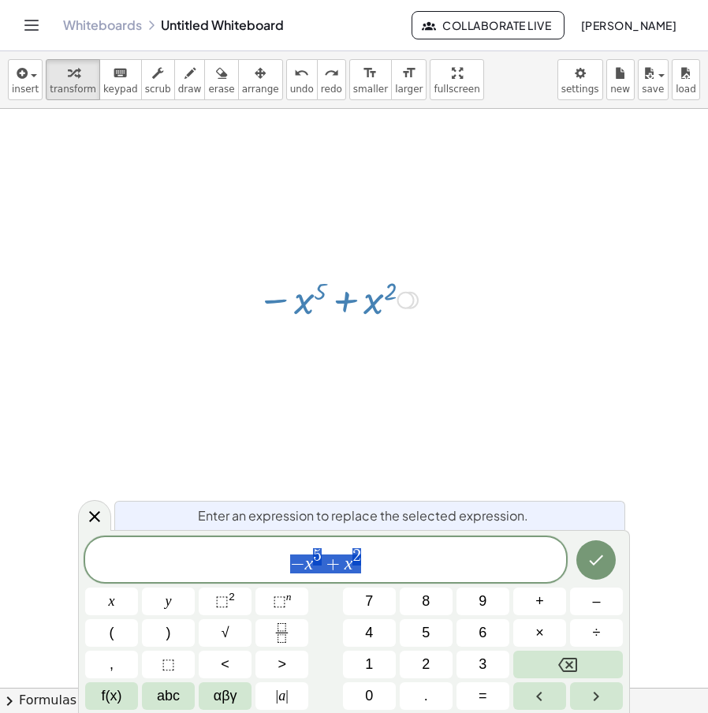
click at [382, 562] on span "− x 5 + x 2" at bounding box center [325, 561] width 481 height 28
drag, startPoint x: 382, startPoint y: 562, endPoint x: 288, endPoint y: 577, distance: 94.9
click at [185, 576] on div "******** − x 5 + x 2" at bounding box center [325, 559] width 481 height 45
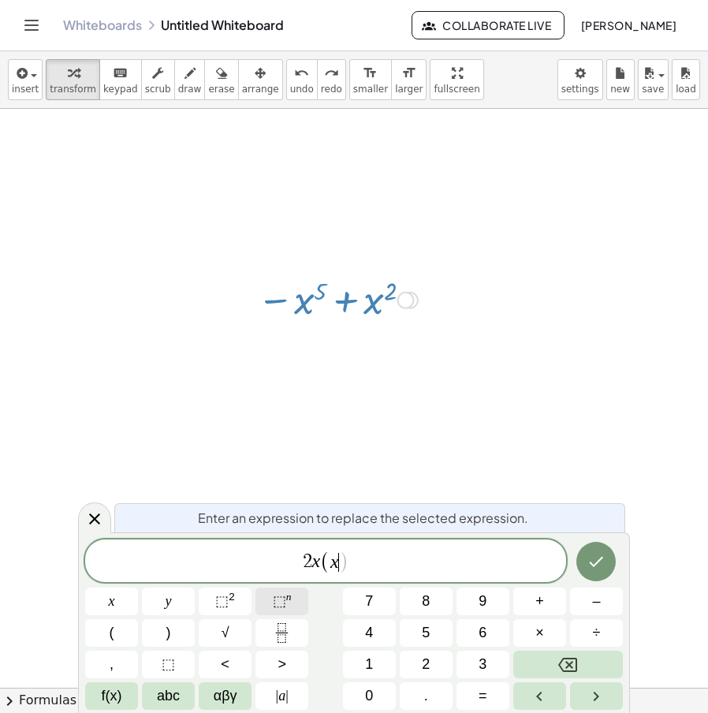
click at [278, 603] on span "⬚" at bounding box center [279, 601] width 13 height 16
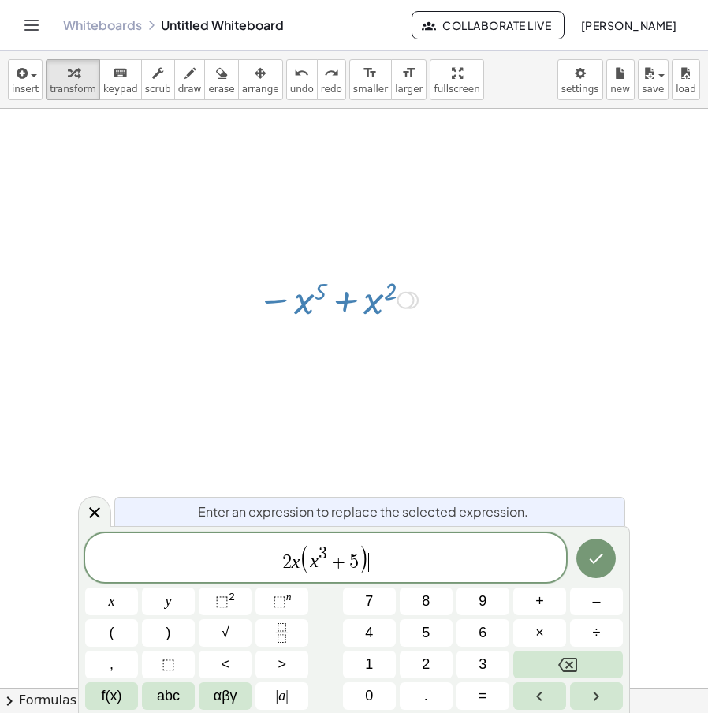
click at [588, 557] on icon "Done" at bounding box center [596, 558] width 19 height 19
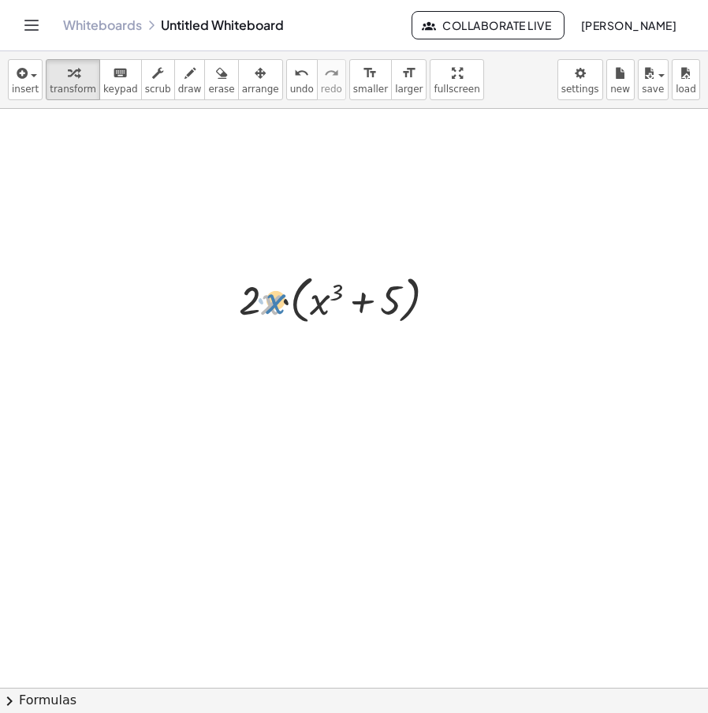
drag, startPoint x: 272, startPoint y: 308, endPoint x: 263, endPoint y: 310, distance: 8.8
click at [263, 310] on div at bounding box center [337, 299] width 177 height 60
drag, startPoint x: 252, startPoint y: 315, endPoint x: 218, endPoint y: 301, distance: 36.5
click at [233, 305] on div at bounding box center [245, 299] width 24 height 60
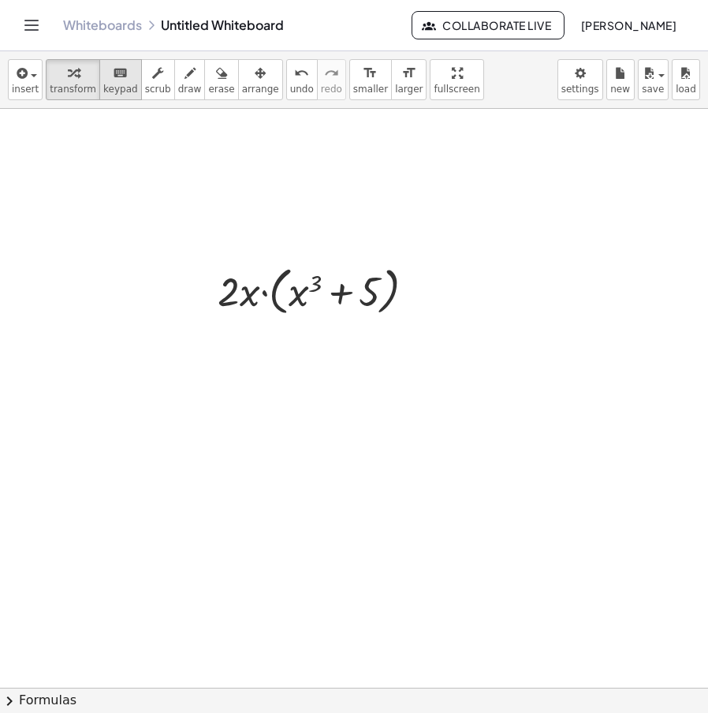
click at [117, 80] on div "keyboard" at bounding box center [120, 72] width 35 height 19
click at [99, 98] on button "keyboard keypad" at bounding box center [120, 79] width 43 height 41
click at [80, 88] on span "transform" at bounding box center [73, 89] width 47 height 11
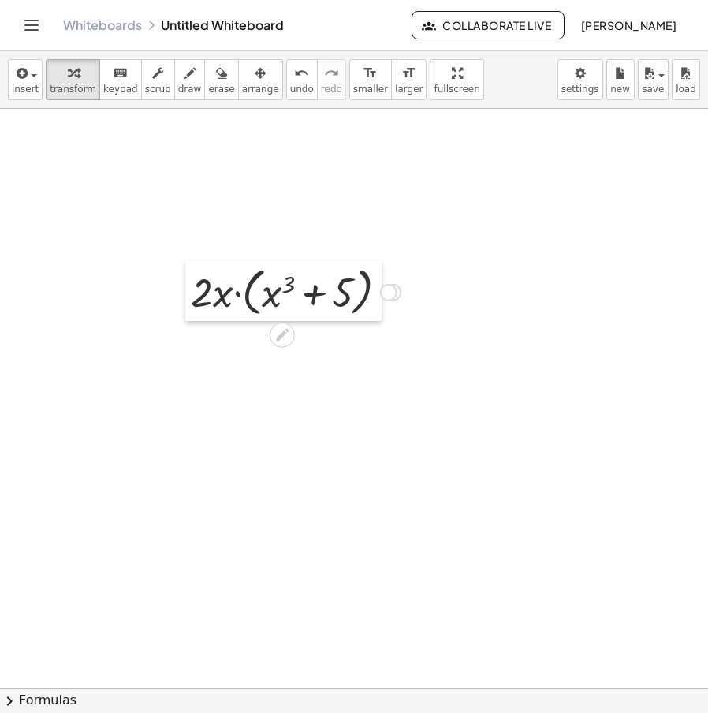
drag, startPoint x: 235, startPoint y: 301, endPoint x: 208, endPoint y: 301, distance: 26.8
click at [208, 301] on div at bounding box center [197, 291] width 24 height 60
click at [125, 90] on button "keyboard keypad" at bounding box center [120, 79] width 43 height 41
click at [111, 187] on div at bounding box center [359, 688] width 718 height 1158
click at [80, 84] on span "transform" at bounding box center [73, 89] width 47 height 11
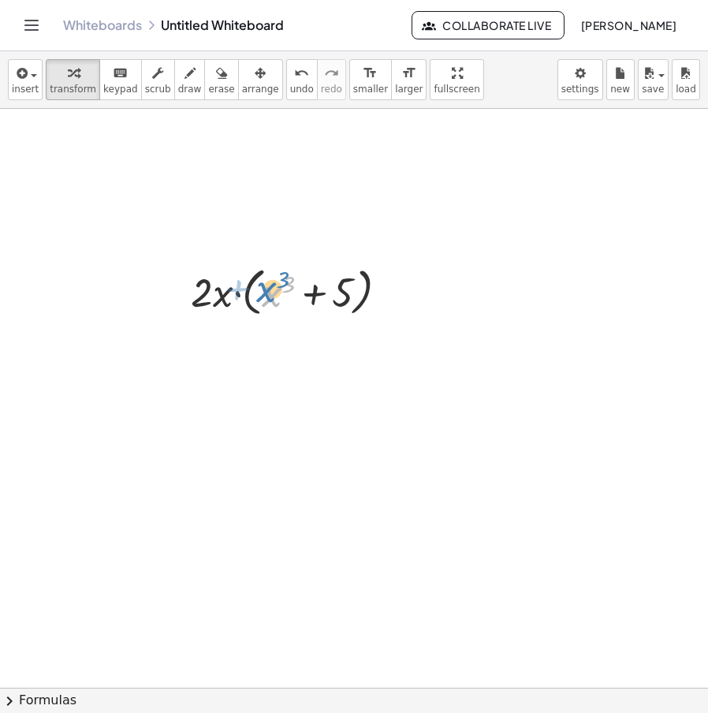
click at [263, 293] on div at bounding box center [289, 291] width 177 height 60
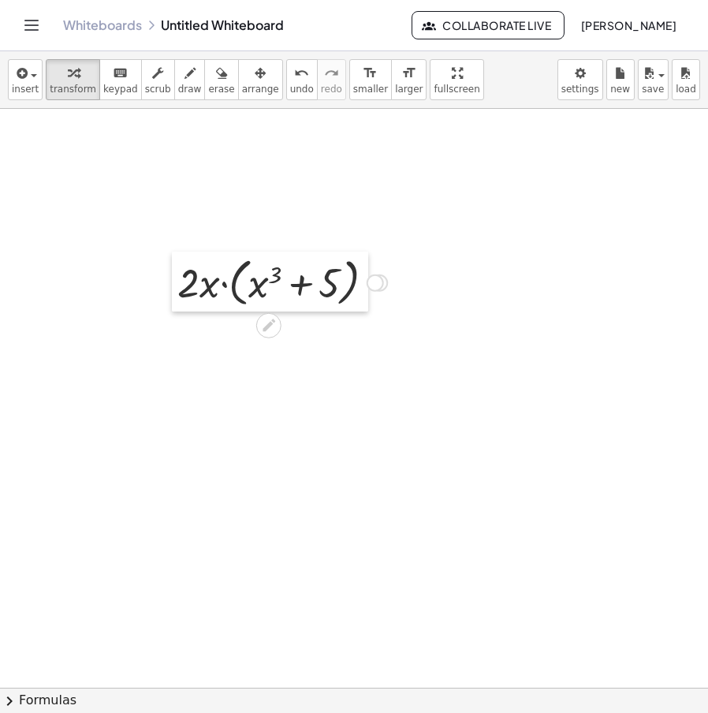
drag, startPoint x: 201, startPoint y: 298, endPoint x: 189, endPoint y: 289, distance: 15.8
click at [189, 289] on div at bounding box center [184, 282] width 24 height 60
drag, startPoint x: 194, startPoint y: 293, endPoint x: 185, endPoint y: 297, distance: 9.2
click at [185, 297] on div at bounding box center [175, 285] width 24 height 60
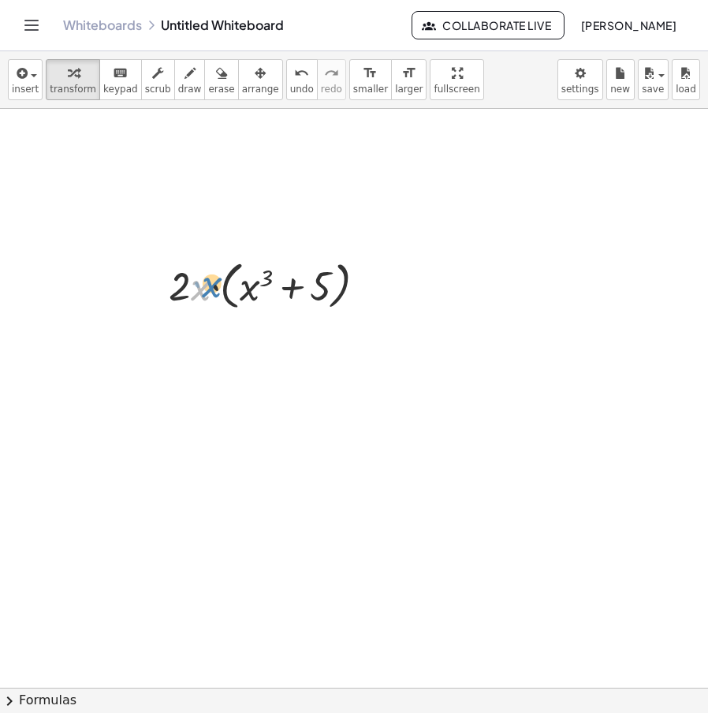
drag, startPoint x: 201, startPoint y: 293, endPoint x: 212, endPoint y: 290, distance: 11.5
click at [212, 290] on div at bounding box center [267, 285] width 177 height 60
click at [190, 286] on div at bounding box center [267, 285] width 177 height 60
drag, startPoint x: 190, startPoint y: 285, endPoint x: 247, endPoint y: 287, distance: 56.8
click at [247, 287] on div at bounding box center [267, 285] width 177 height 60
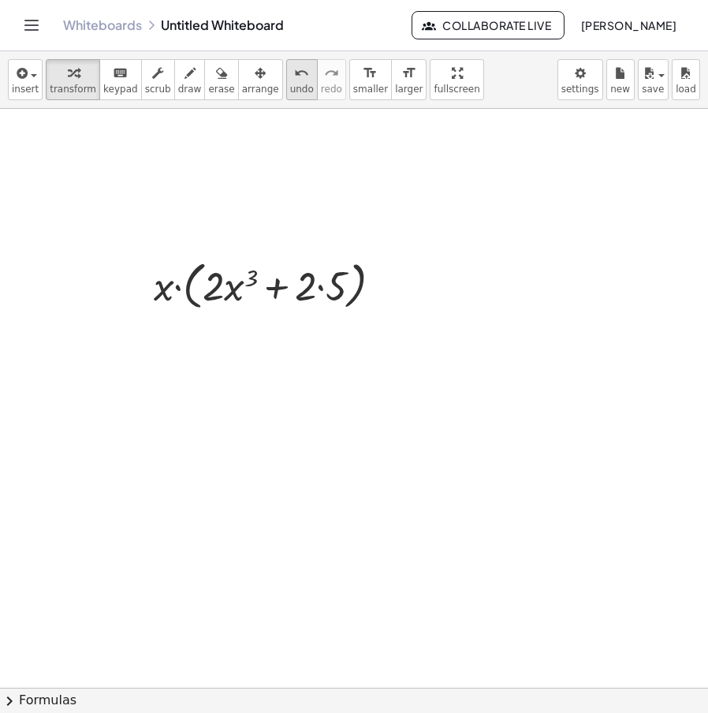
click at [290, 84] on span "undo" at bounding box center [302, 89] width 24 height 11
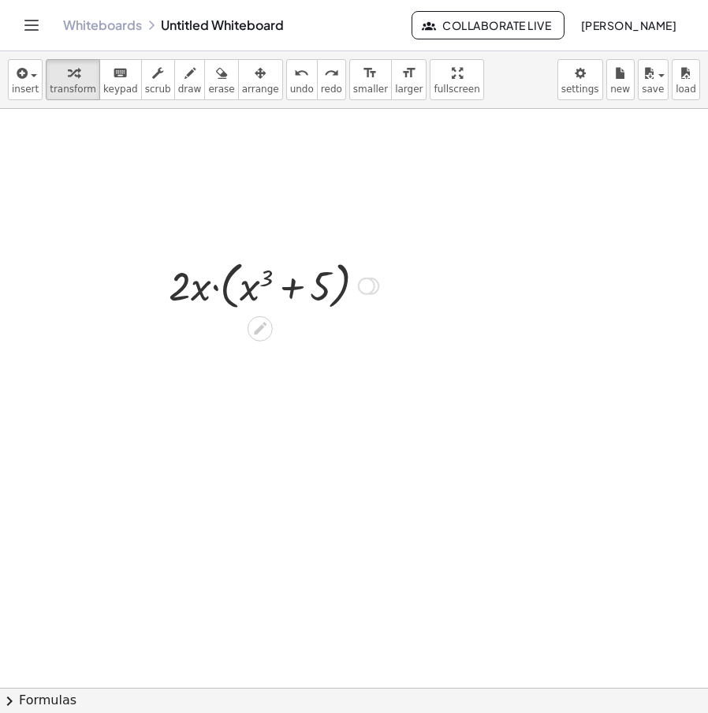
click at [215, 291] on div at bounding box center [268, 285] width 146 height 60
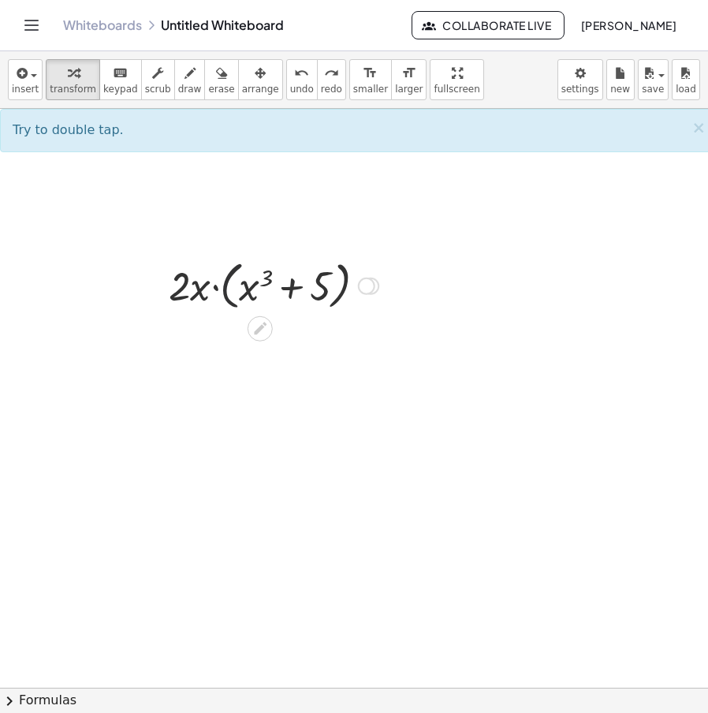
click at [228, 290] on div at bounding box center [268, 285] width 146 height 60
click at [217, 289] on div at bounding box center [268, 285] width 146 height 60
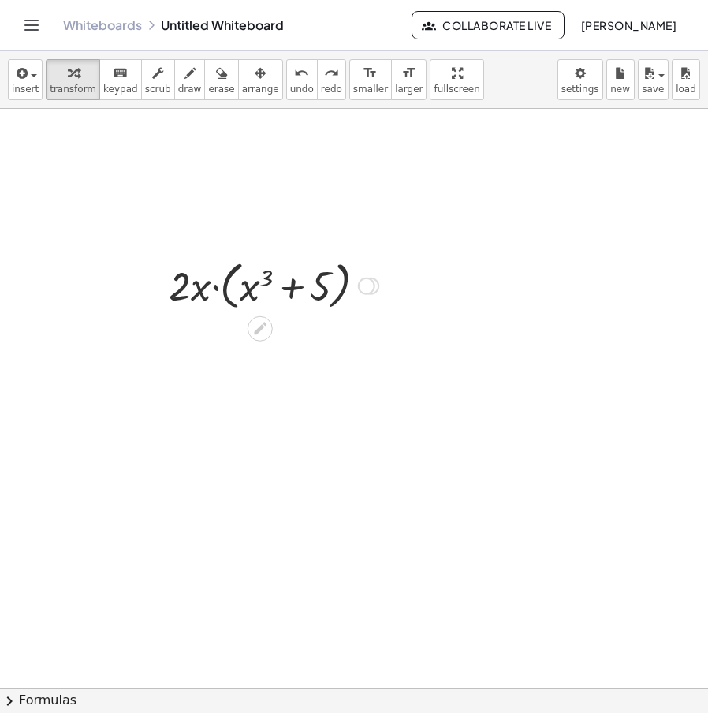
click at [217, 289] on div at bounding box center [268, 285] width 146 height 60
click at [216, 292] on div at bounding box center [267, 285] width 177 height 60
drag, startPoint x: 315, startPoint y: 289, endPoint x: 183, endPoint y: 286, distance: 131.8
click at [183, 286] on div "4.2 3 74.088 + x 5 − · 2 · x 5 + x 2 − · 1 · x 5 + x 2 − x 5 + x 2 · 2 · x · ( …" at bounding box center [261, 285] width 196 height 60
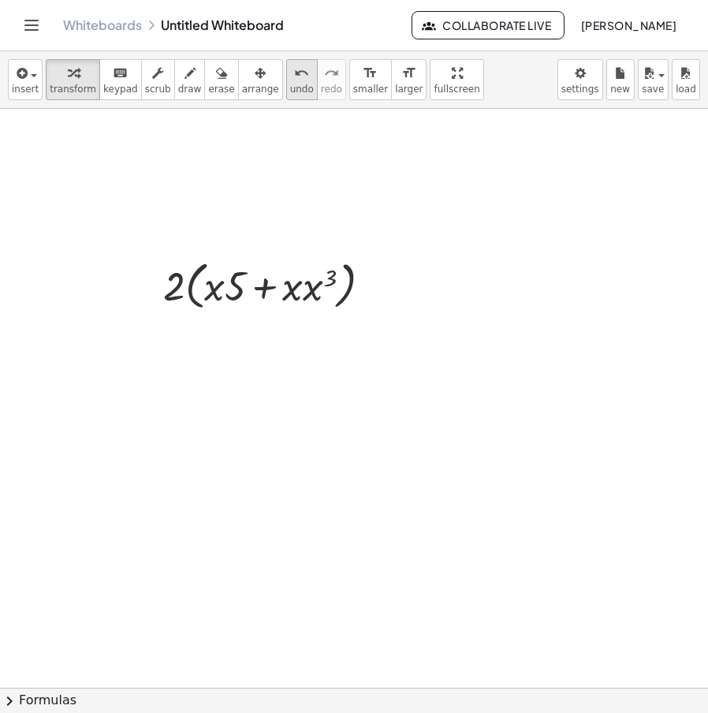
click at [290, 73] on div "undo" at bounding box center [302, 72] width 24 height 19
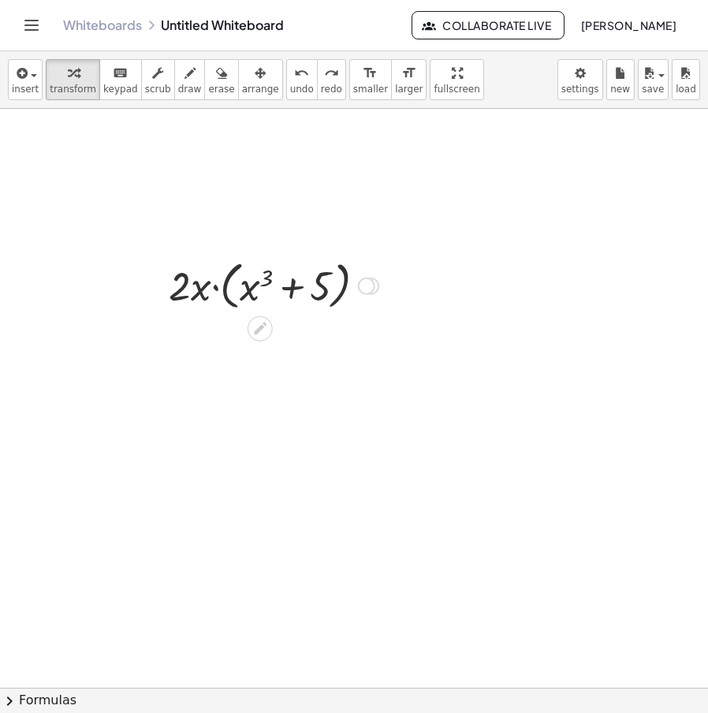
click at [263, 340] on div at bounding box center [260, 328] width 25 height 25
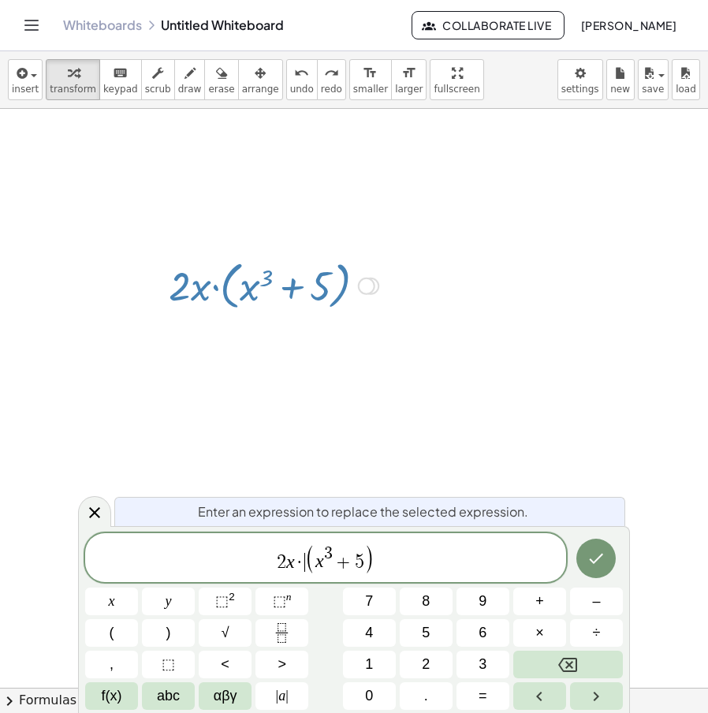
click at [302, 563] on span "·" at bounding box center [300, 562] width 11 height 19
drag, startPoint x: 324, startPoint y: 566, endPoint x: 309, endPoint y: 569, distance: 15.3
click at [290, 573] on span "2 x · ( x ​ 3 + 5 )" at bounding box center [325, 559] width 481 height 32
click at [297, 571] on span "·" at bounding box center [300, 562] width 11 height 19
click at [293, 598] on button "⬚ n" at bounding box center [282, 602] width 53 height 28
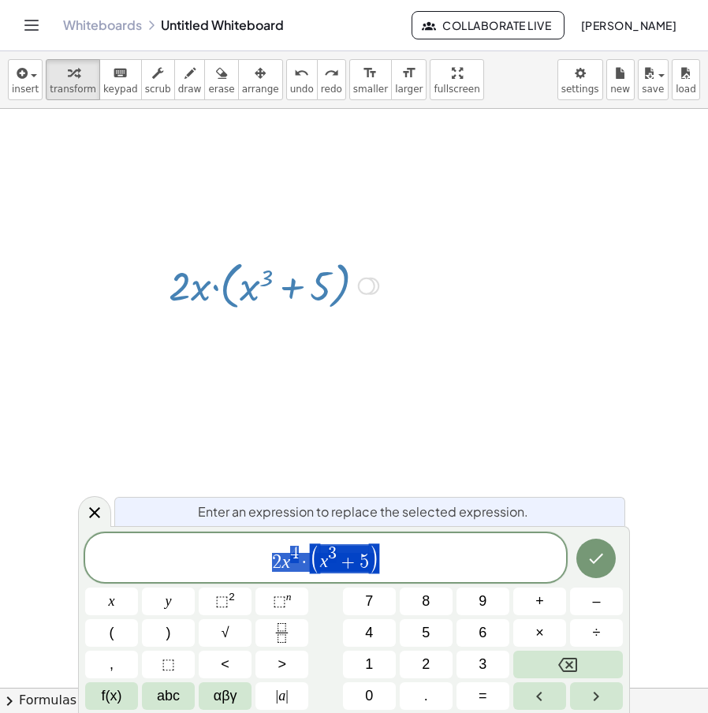
drag, startPoint x: 423, startPoint y: 573, endPoint x: 111, endPoint y: 560, distance: 311.8
click at [110, 560] on span "2 x 4 · ( x 3 + 5 )" at bounding box center [325, 559] width 481 height 32
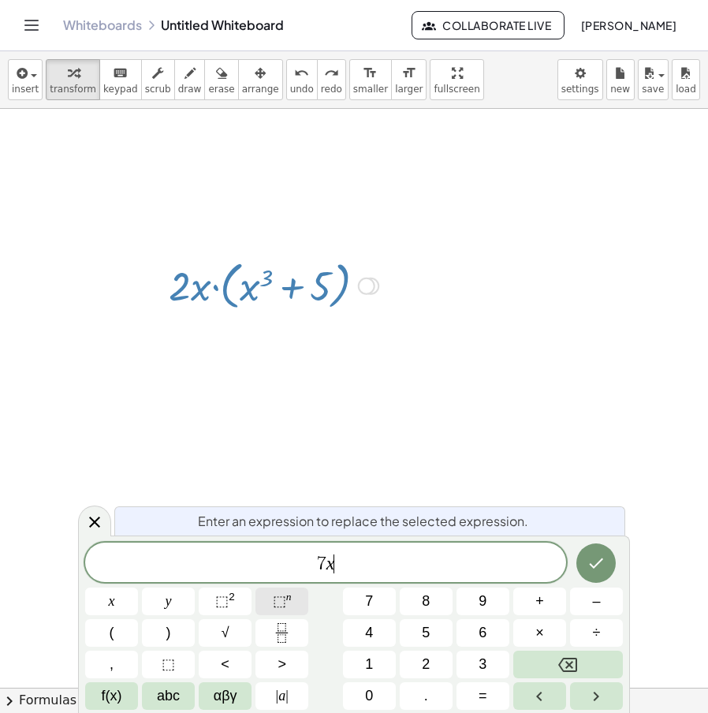
click at [287, 611] on span "⬚ n" at bounding box center [282, 601] width 19 height 21
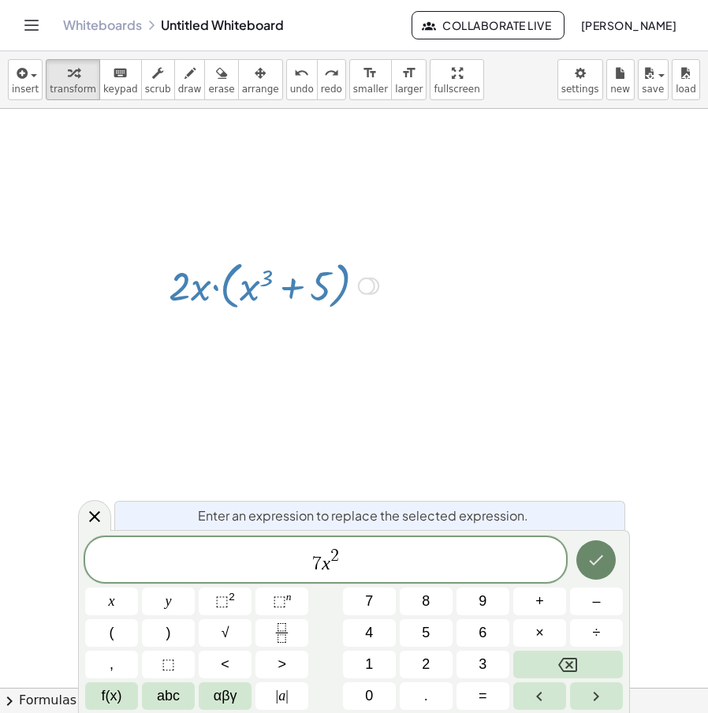
click at [603, 564] on button "Done" at bounding box center [596, 559] width 39 height 39
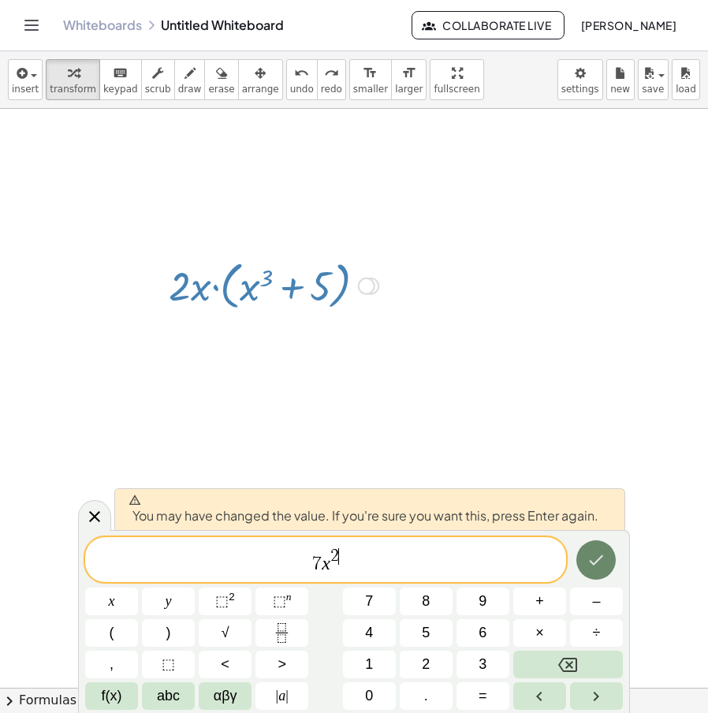
click at [599, 563] on icon "Done" at bounding box center [596, 560] width 19 height 19
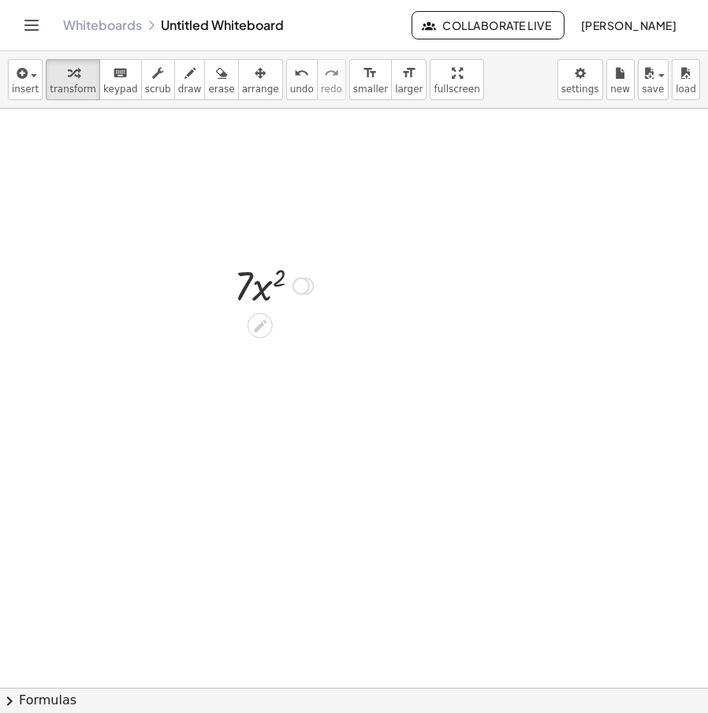
click at [262, 295] on div at bounding box center [267, 285] width 177 height 54
click at [248, 290] on div at bounding box center [267, 285] width 177 height 54
drag, startPoint x: 282, startPoint y: 278, endPoint x: 269, endPoint y: 286, distance: 15.3
click at [264, 291] on div at bounding box center [267, 285] width 177 height 54
click at [264, 329] on icon at bounding box center [260, 325] width 17 height 17
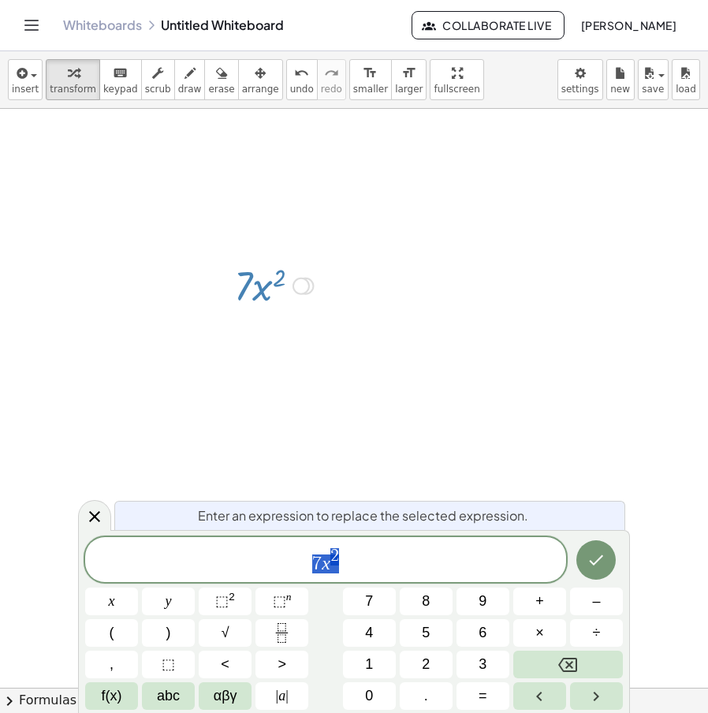
click at [365, 568] on span "7 x 2" at bounding box center [325, 561] width 481 height 28
click at [536, 638] on span "×" at bounding box center [540, 632] width 9 height 21
click at [218, 601] on span "⬚" at bounding box center [221, 601] width 13 height 16
click at [599, 562] on icon "Done" at bounding box center [596, 560] width 19 height 19
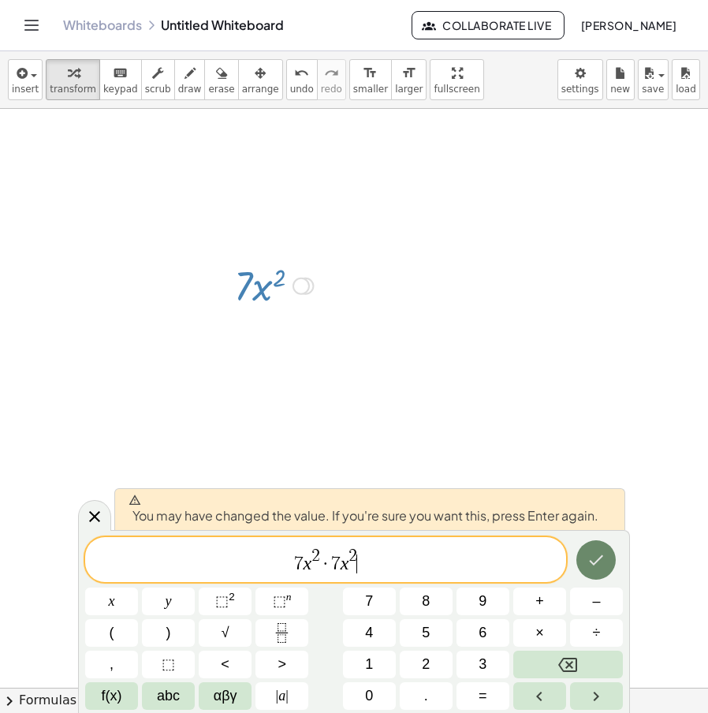
click at [599, 562] on icon "Done" at bounding box center [596, 560] width 19 height 19
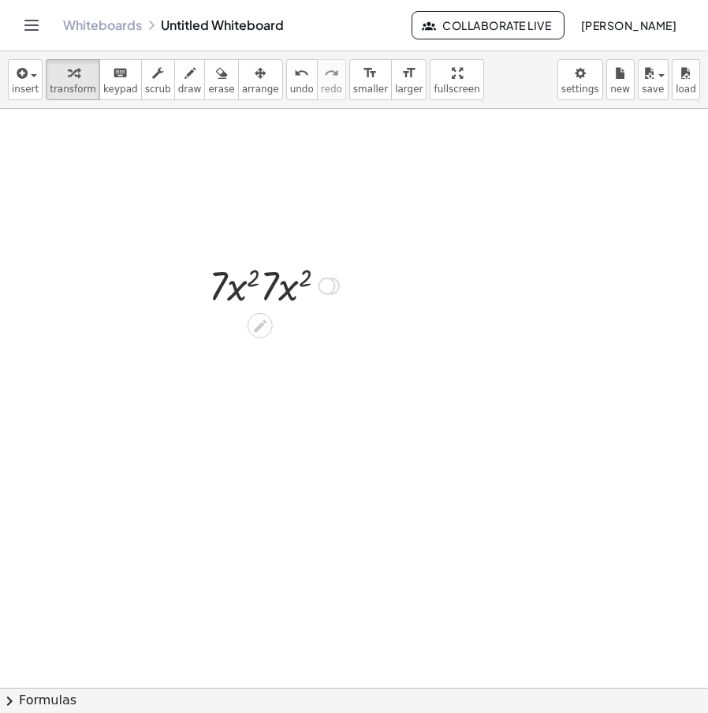
click at [259, 288] on div at bounding box center [267, 285] width 177 height 54
click at [323, 289] on div at bounding box center [327, 286] width 17 height 17
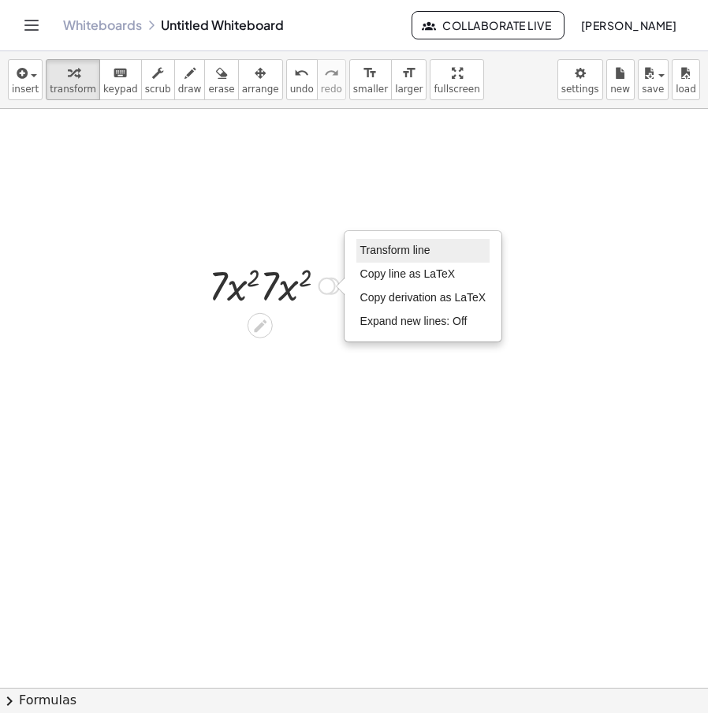
click at [406, 259] on li "Transform line" at bounding box center [424, 251] width 134 height 24
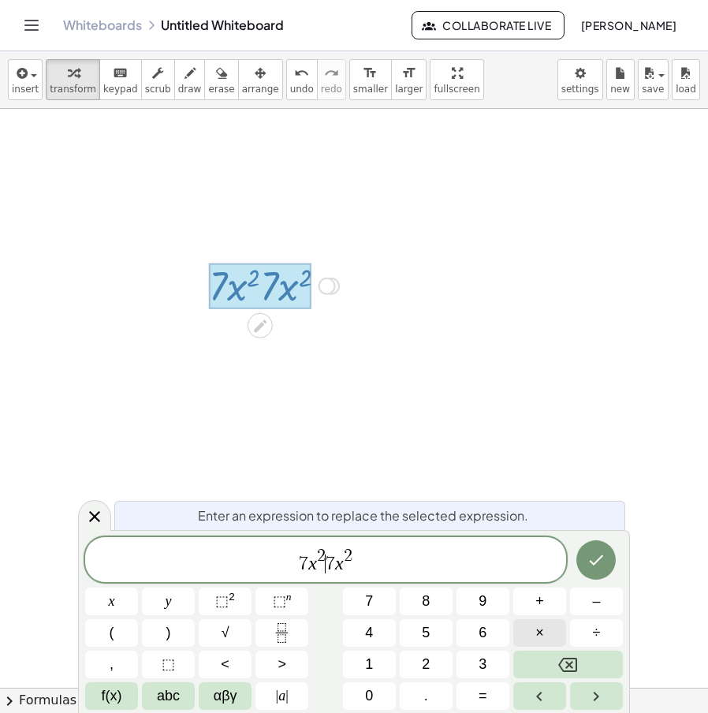
click at [542, 629] on span "×" at bounding box center [540, 632] width 9 height 21
click at [599, 551] on icon "Done" at bounding box center [596, 560] width 19 height 19
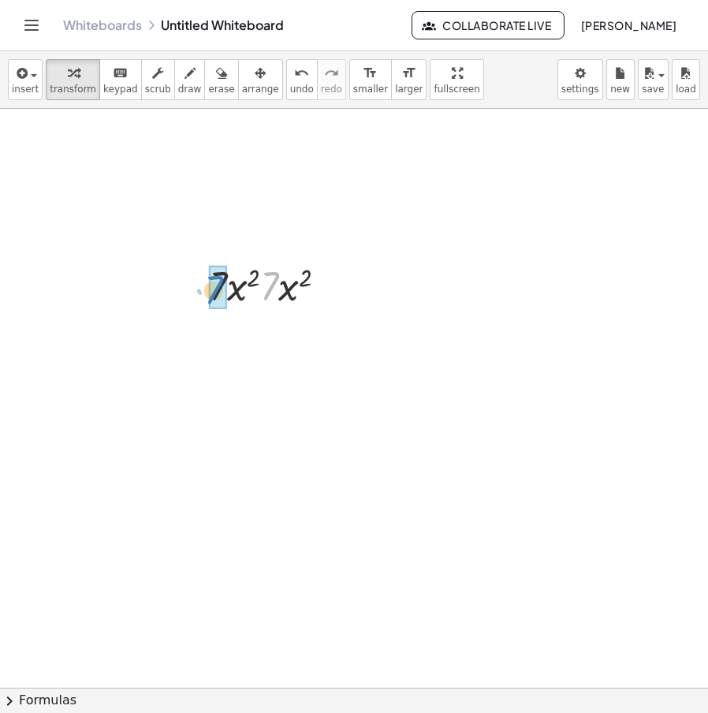
drag, startPoint x: 263, startPoint y: 291, endPoint x: 208, endPoint y: 295, distance: 55.4
drag, startPoint x: 292, startPoint y: 284, endPoint x: 277, endPoint y: 285, distance: 15.0
click at [289, 286] on div at bounding box center [267, 285] width 177 height 54
click at [273, 327] on div at bounding box center [359, 688] width 718 height 1158
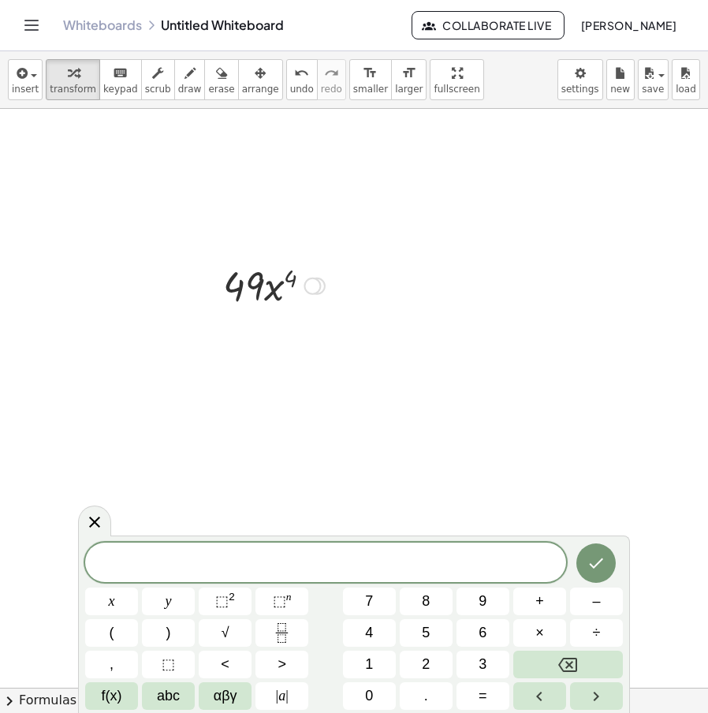
click at [271, 329] on div at bounding box center [260, 325] width 25 height 25
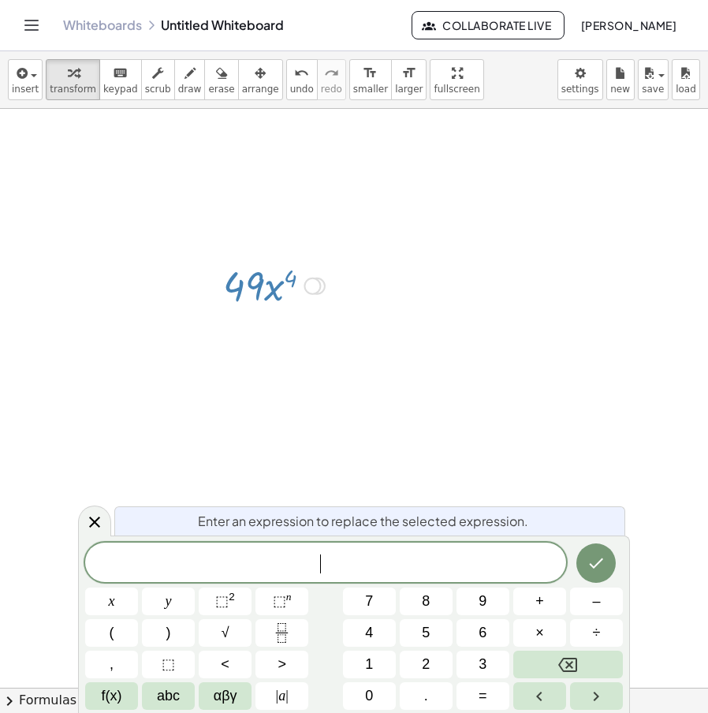
click at [341, 386] on div at bounding box center [359, 688] width 718 height 1158
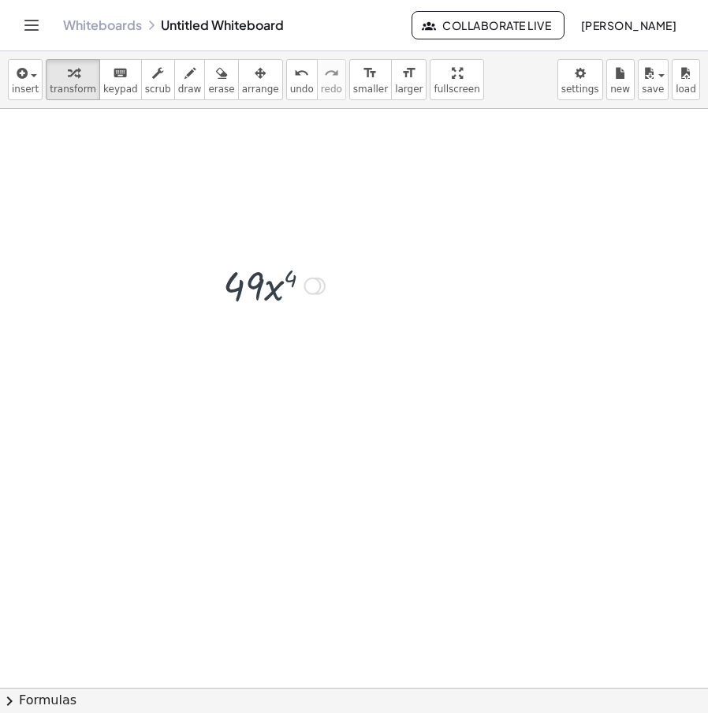
click at [311, 290] on div at bounding box center [312, 286] width 17 height 17
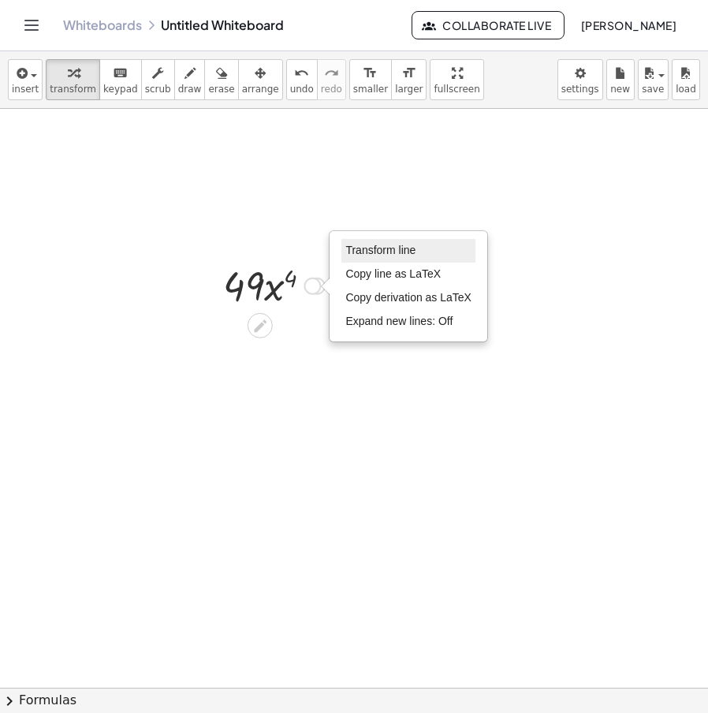
click at [401, 258] on li "Transform line" at bounding box center [409, 251] width 134 height 24
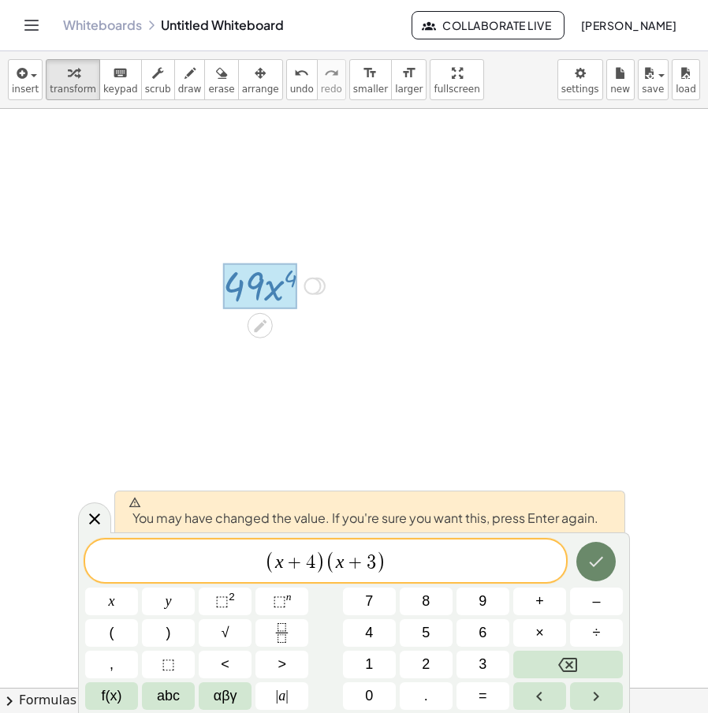
click at [611, 569] on button "Done" at bounding box center [596, 561] width 39 height 39
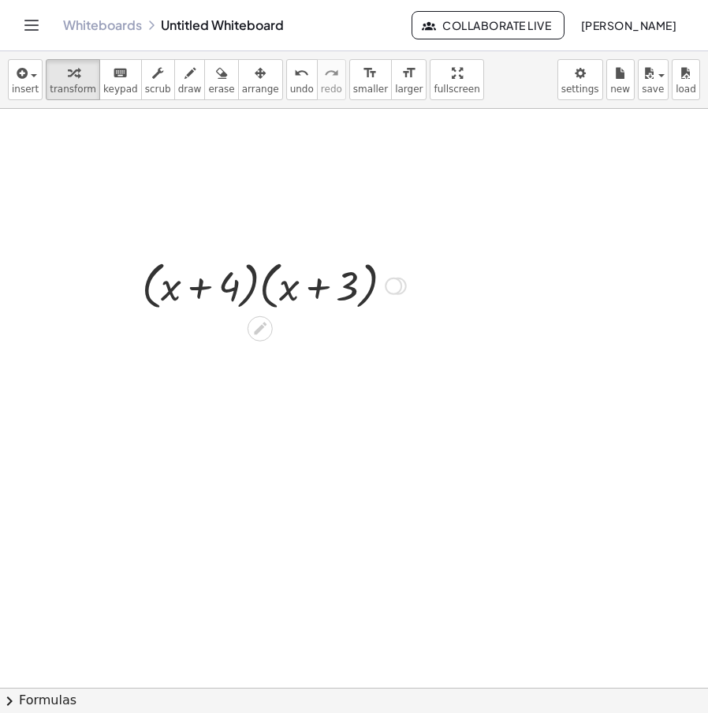
click at [266, 286] on div at bounding box center [267, 285] width 177 height 60
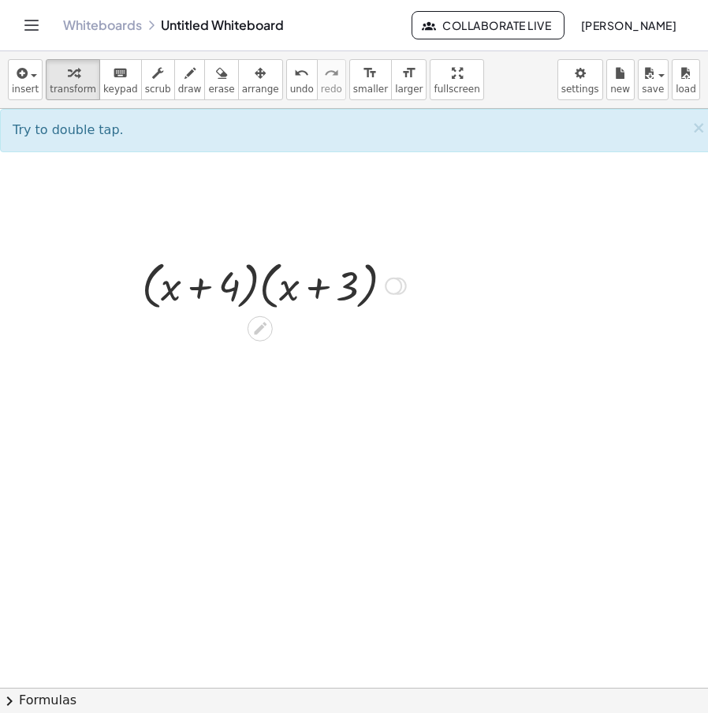
click at [249, 286] on div at bounding box center [267, 285] width 177 height 60
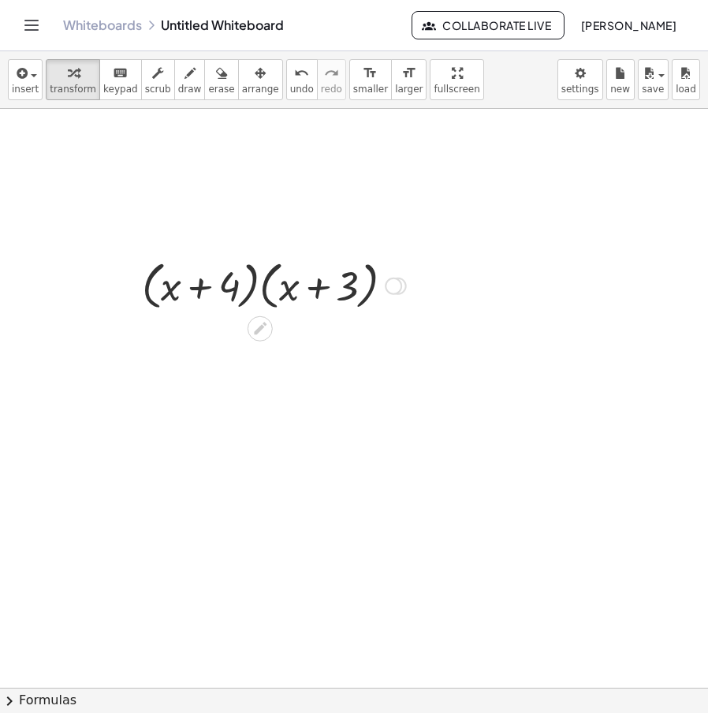
click at [251, 286] on div at bounding box center [267, 285] width 177 height 60
click at [253, 286] on div at bounding box center [267, 285] width 177 height 60
click at [262, 286] on div at bounding box center [267, 285] width 177 height 60
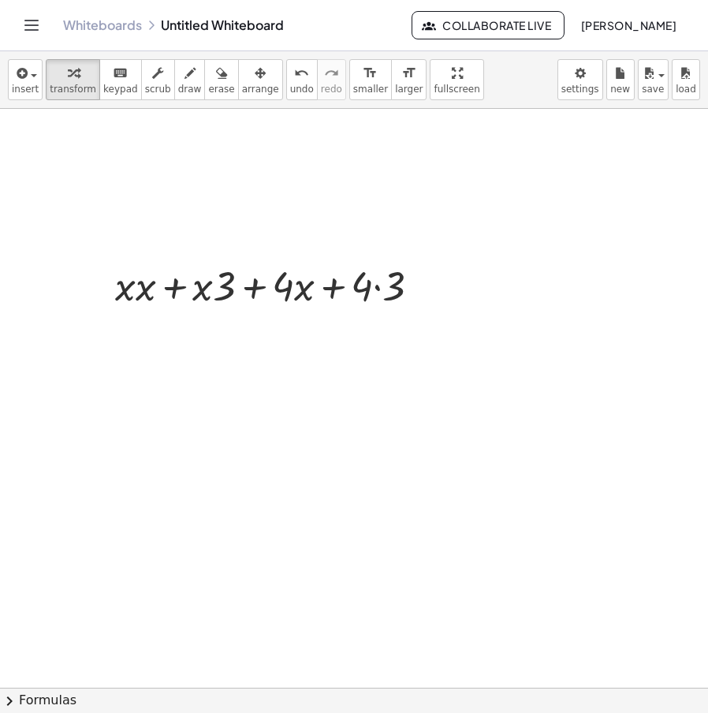
click at [142, 293] on div at bounding box center [359, 688] width 718 height 1158
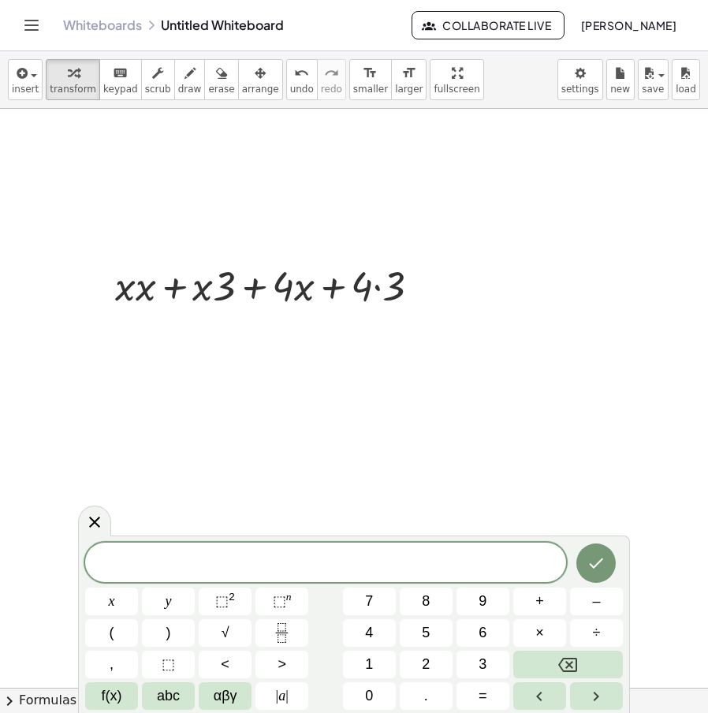
drag, startPoint x: 153, startPoint y: 293, endPoint x: 134, endPoint y: 293, distance: 18.9
click at [134, 293] on div at bounding box center [359, 688] width 718 height 1158
click at [479, 461] on div at bounding box center [359, 688] width 718 height 1158
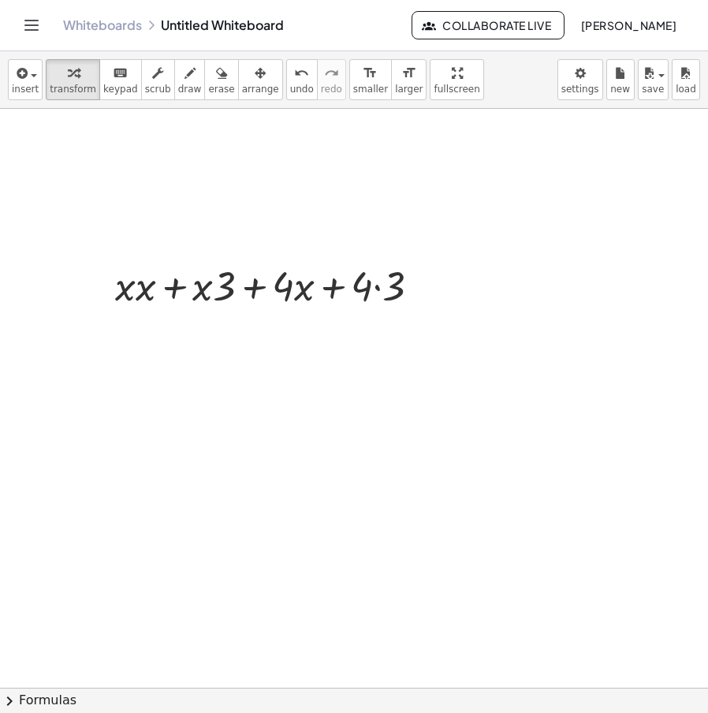
drag, startPoint x: 143, startPoint y: 293, endPoint x: 122, endPoint y: 289, distance: 20.9
click at [122, 289] on div at bounding box center [359, 688] width 718 height 1158
drag, startPoint x: 133, startPoint y: 289, endPoint x: 191, endPoint y: 297, distance: 58.8
click at [191, 297] on div "4.2 3 74.088 + x 5 − · 2 · x 5 + x 2 − · 1 · x 5 + x 2 − x 5 + x 2 · 2 · x · ( …" at bounding box center [359, 688] width 718 height 1158
drag, startPoint x: 146, startPoint y: 285, endPoint x: 201, endPoint y: 278, distance: 55.6
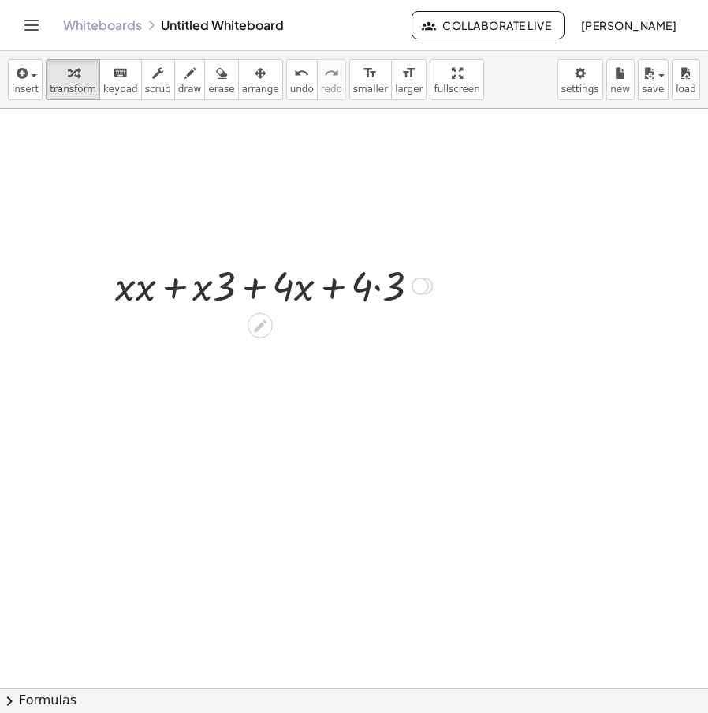
click at [201, 278] on div "4.2 3 74.088 + x 5 − · 2 · x 5 + x 2 − · 1 · x 5 + x 2 − x 5 + x 2 · 2 · x · ( …" at bounding box center [359, 688] width 718 height 1158
click at [218, 290] on div at bounding box center [267, 285] width 177 height 54
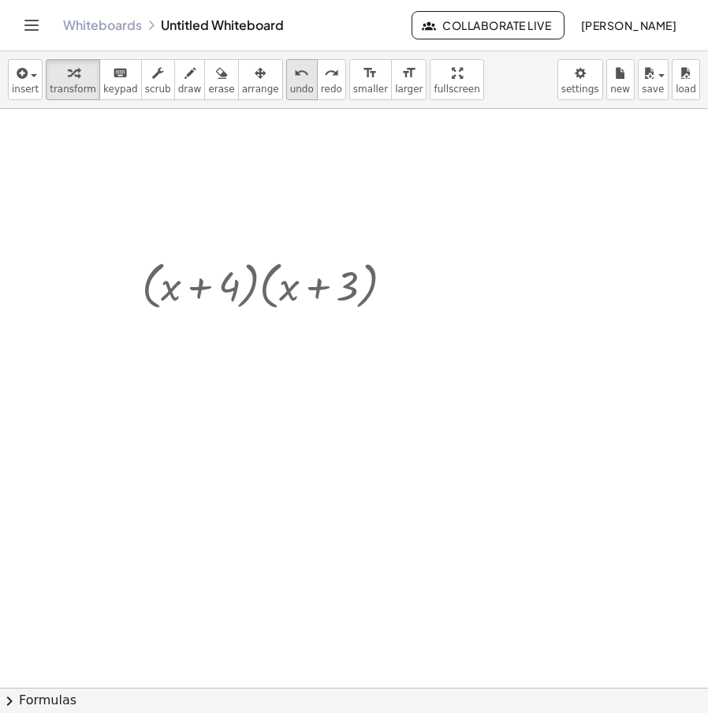
click at [290, 85] on span "undo" at bounding box center [302, 89] width 24 height 11
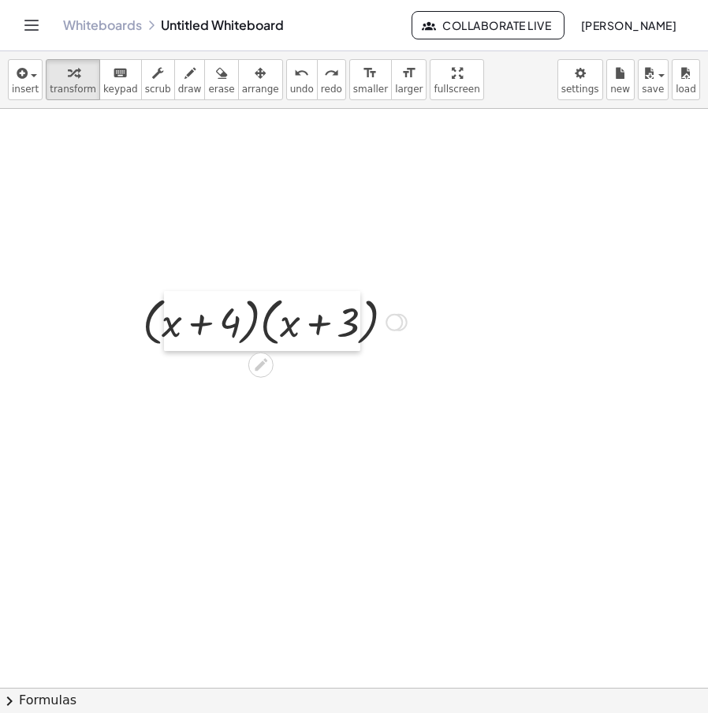
drag, startPoint x: 167, startPoint y: 296, endPoint x: 184, endPoint y: 331, distance: 39.2
click at [166, 332] on div at bounding box center [176, 321] width 24 height 60
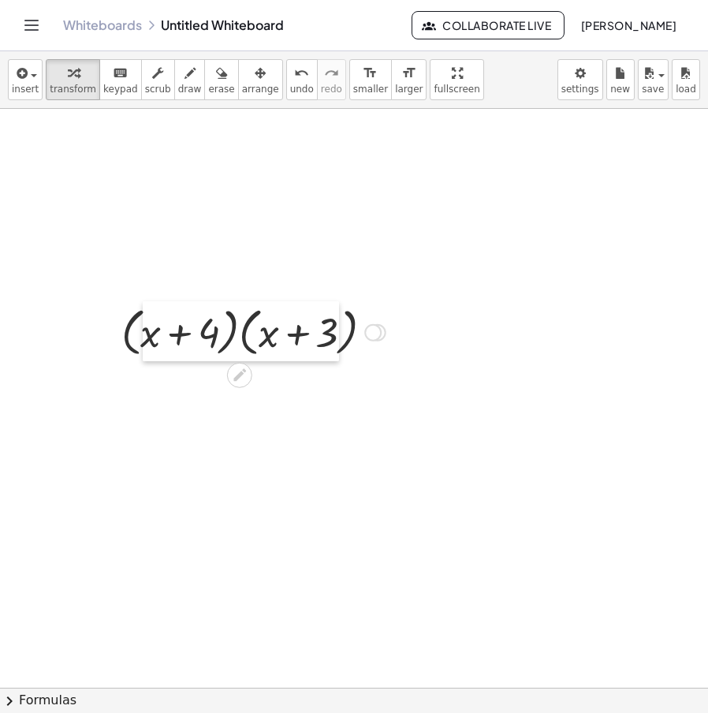
drag, startPoint x: 181, startPoint y: 320, endPoint x: 181, endPoint y: 271, distance: 49.7
click at [162, 331] on div at bounding box center [155, 331] width 24 height 60
click at [152, 136] on div at bounding box center [359, 688] width 718 height 1158
click at [113, 80] on icon "keyboard" at bounding box center [120, 73] width 15 height 19
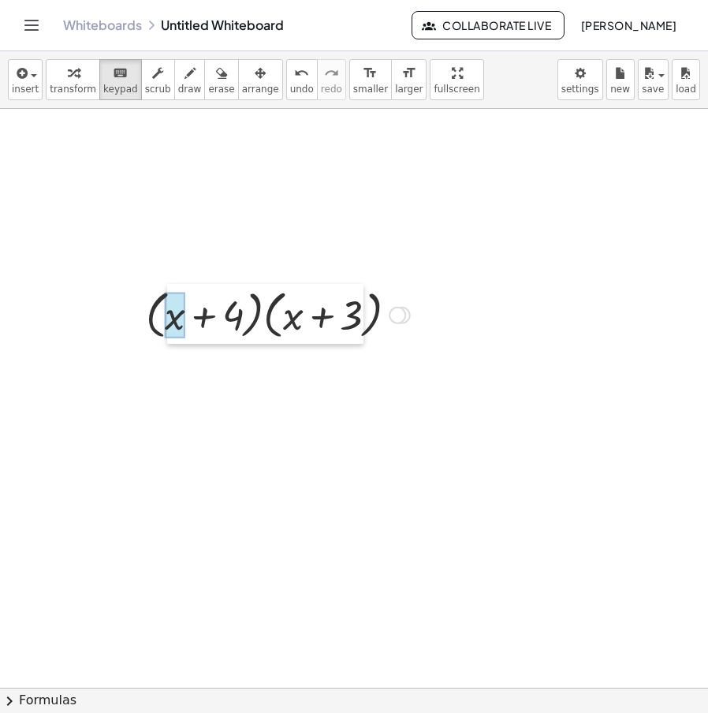
drag, startPoint x: 150, startPoint y: 340, endPoint x: 167, endPoint y: 357, distance: 24.0
click at [167, 344] on div at bounding box center [179, 314] width 24 height 60
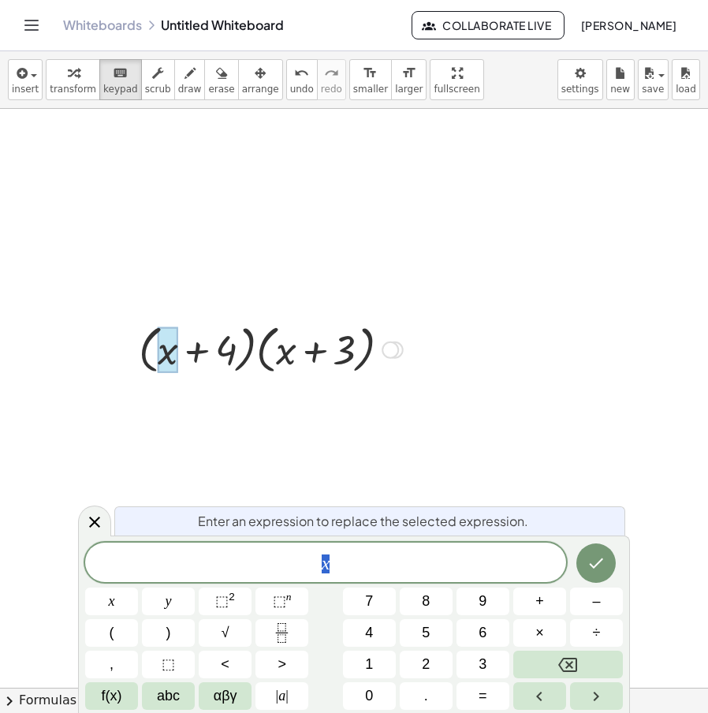
click at [248, 259] on div at bounding box center [359, 688] width 718 height 1158
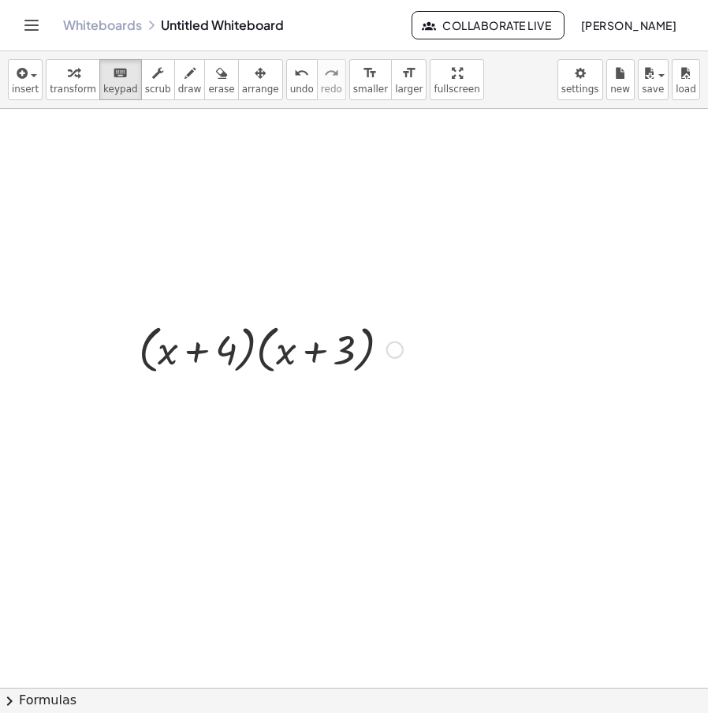
click at [252, 259] on div at bounding box center [359, 688] width 718 height 1158
click at [188, 360] on div at bounding box center [207, 352] width 58 height 44
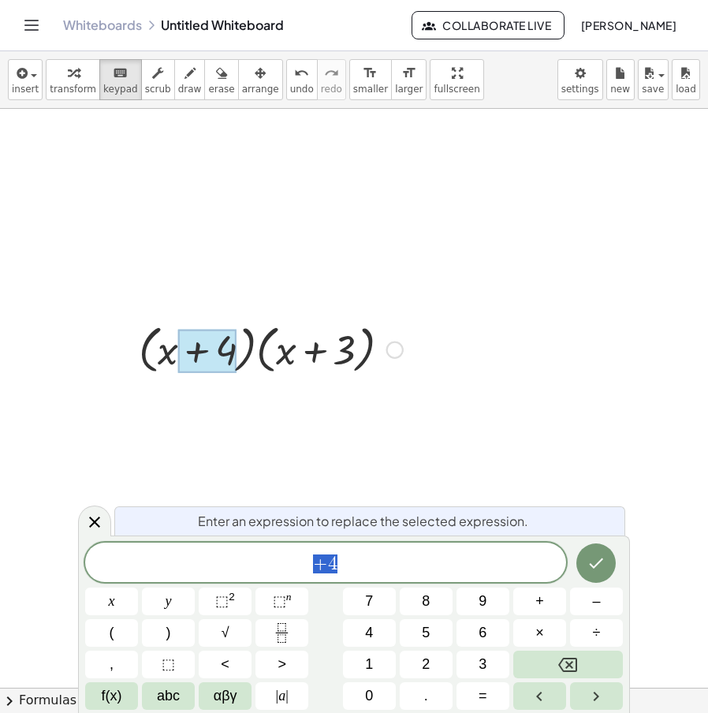
click at [269, 298] on div at bounding box center [359, 688] width 718 height 1158
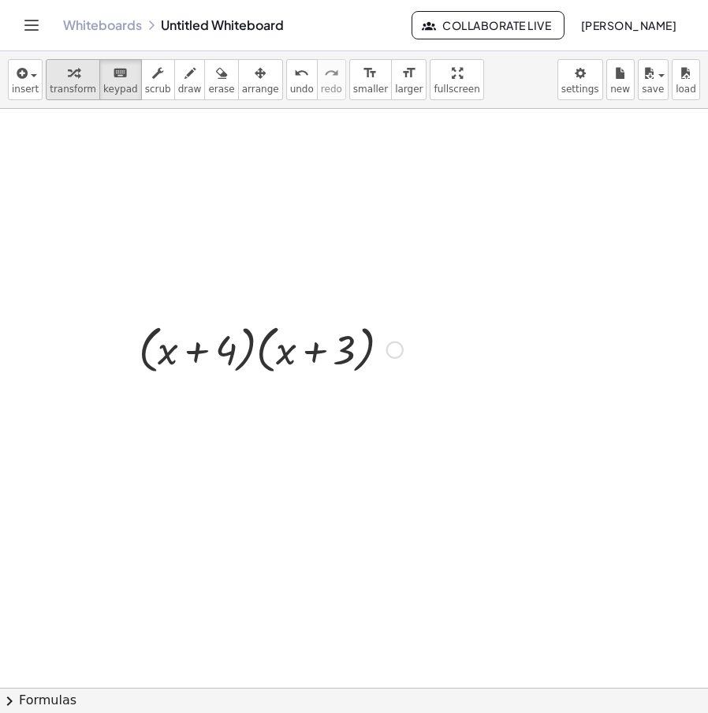
click at [88, 86] on button "transform" at bounding box center [73, 79] width 54 height 41
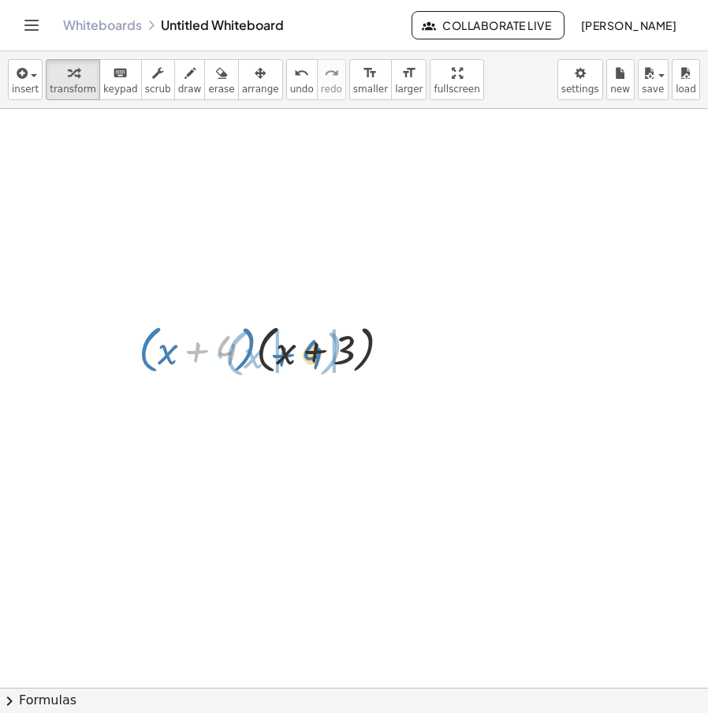
drag, startPoint x: 228, startPoint y: 349, endPoint x: 314, endPoint y: 353, distance: 86.1
click at [314, 353] on div at bounding box center [265, 349] width 124 height 60
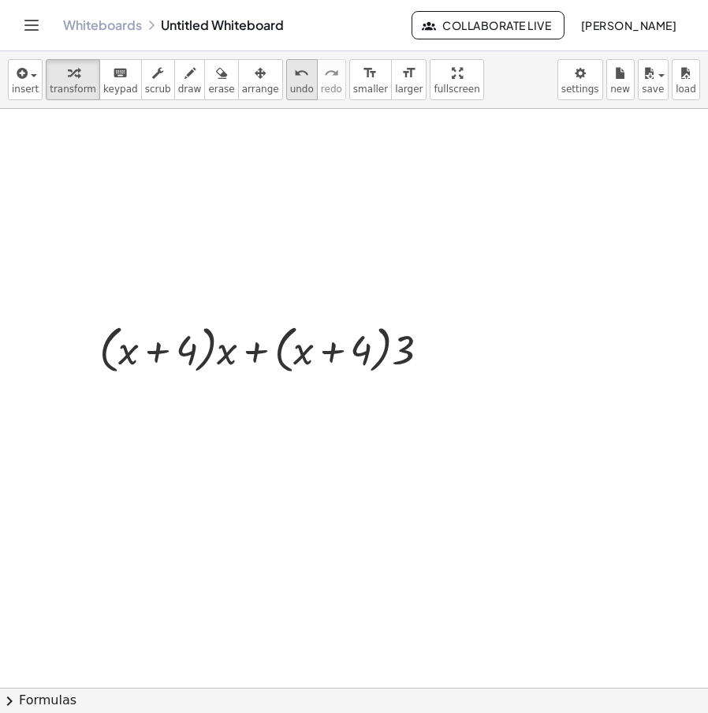
click at [290, 91] on span "undo" at bounding box center [302, 89] width 24 height 11
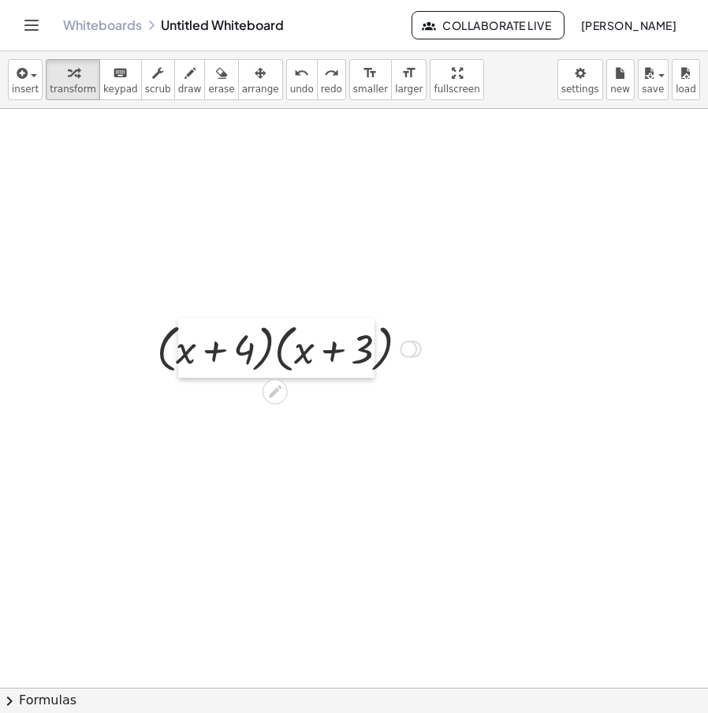
drag, startPoint x: 177, startPoint y: 360, endPoint x: 159, endPoint y: 380, distance: 26.3
click at [178, 378] on div at bounding box center [190, 348] width 24 height 60
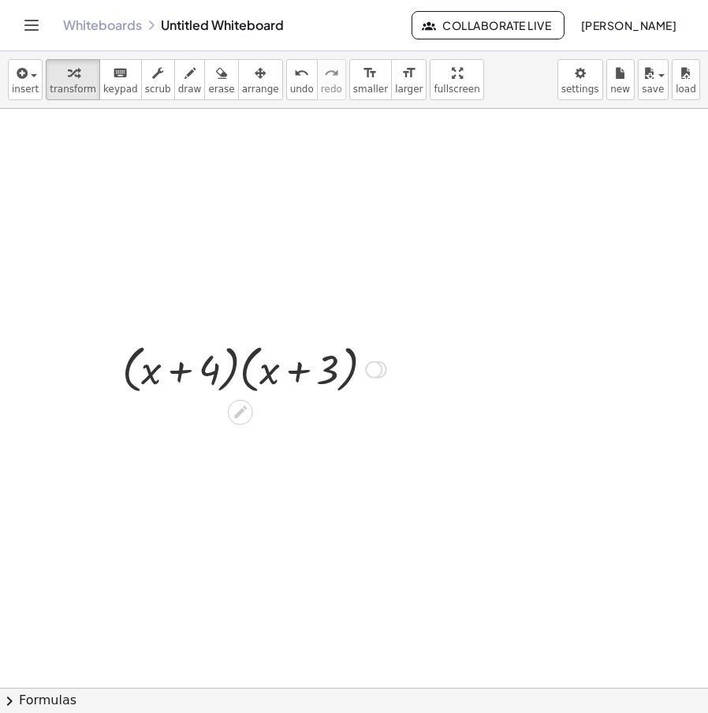
click at [163, 387] on div at bounding box center [156, 368] width 24 height 60
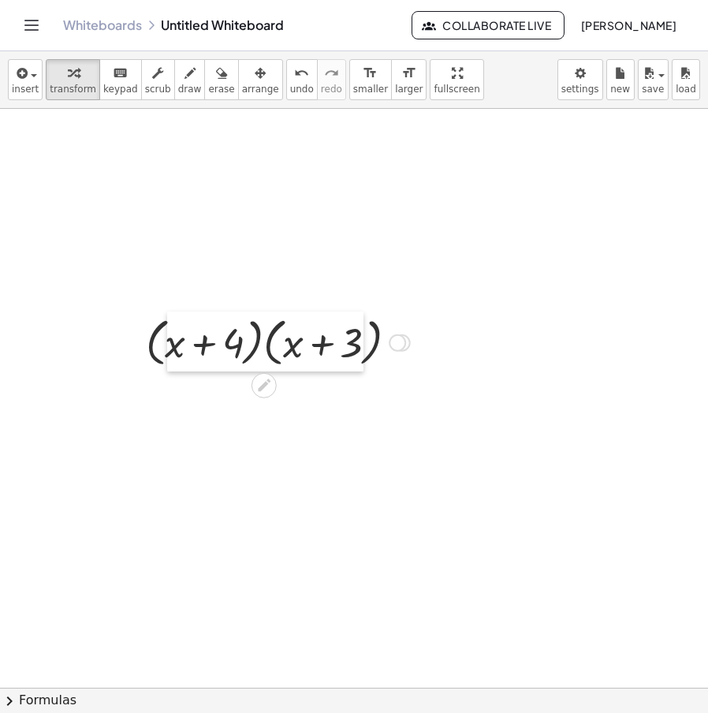
drag, startPoint x: 155, startPoint y: 374, endPoint x: 210, endPoint y: 324, distance: 74.3
click at [191, 329] on div at bounding box center [179, 342] width 24 height 60
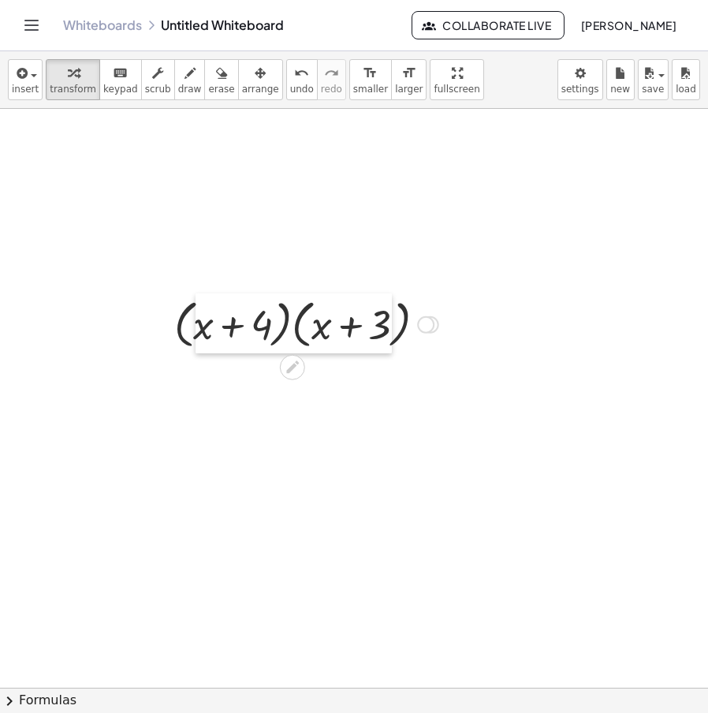
click at [217, 304] on div at bounding box center [208, 323] width 24 height 60
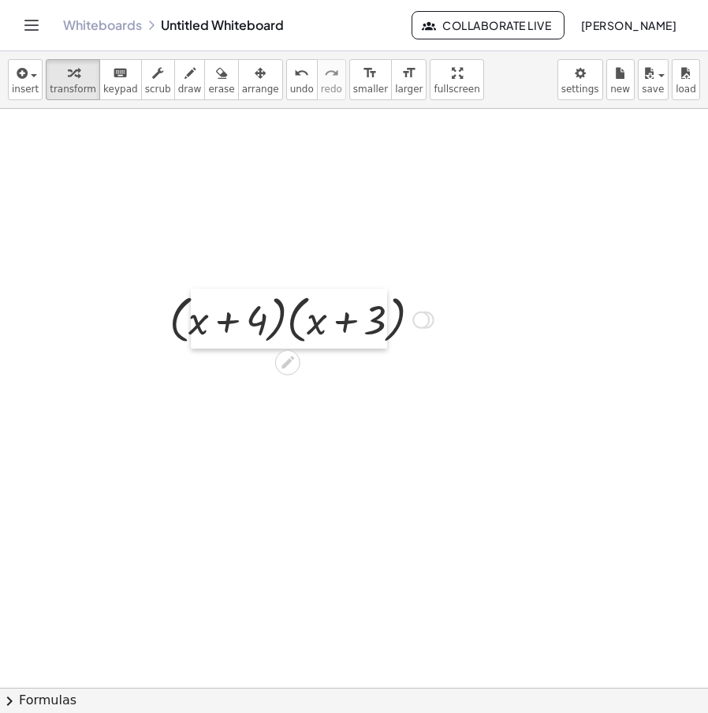
click at [203, 304] on div at bounding box center [203, 319] width 24 height 60
click at [395, 75] on div "format_size" at bounding box center [409, 72] width 28 height 19
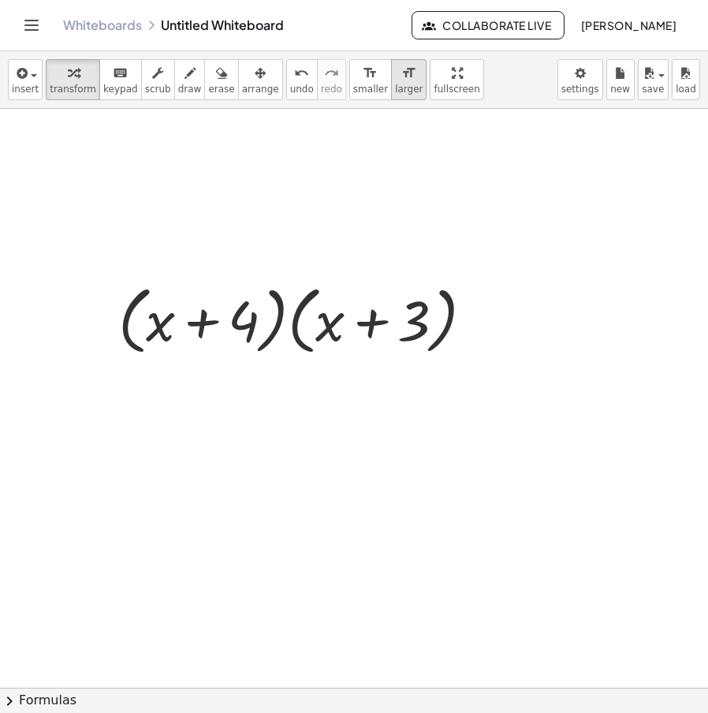
click at [395, 75] on div "format_size" at bounding box center [409, 72] width 28 height 19
drag, startPoint x: 179, startPoint y: 302, endPoint x: 212, endPoint y: 285, distance: 37.4
click at [212, 285] on div "4.2 3 74.088 + x 5 − · 2 · x 5 + x 2 − · 1 · x 5 + x 2 − x 5 + x 2 · 2 · x · ( …" at bounding box center [359, 688] width 718 height 1158
drag, startPoint x: 173, startPoint y: 323, endPoint x: 222, endPoint y: 289, distance: 60.6
click at [225, 283] on div "4.2 3 74.088 + x 5 − · 2 · x 5 + x 2 − · 1 · x 5 + x 2 − x 5 + x 2 · 2 · x · ( …" at bounding box center [359, 688] width 718 height 1158
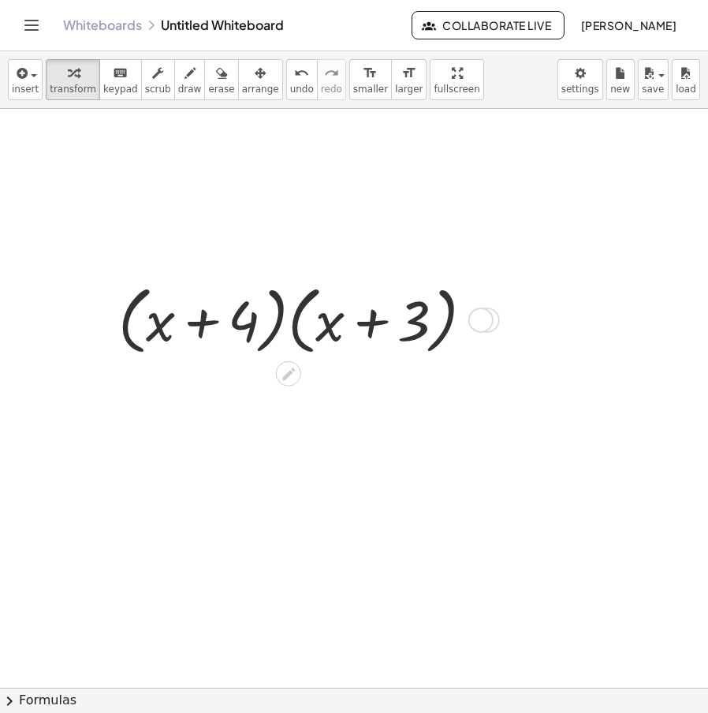
drag, startPoint x: 165, startPoint y: 316, endPoint x: 231, endPoint y: 287, distance: 72.4
click at [231, 287] on div "4.2 3 74.088 + x 5 − · 2 · x 5 + x 2 − · 1 · x 5 + x 2 − x 5 + x 2 · 2 · x · ( …" at bounding box center [359, 688] width 718 height 1158
drag, startPoint x: 165, startPoint y: 324, endPoint x: 207, endPoint y: 309, distance: 45.2
click at [207, 309] on div "4.2 3 74.088 + x 5 − · 2 · x 5 + x 2 − · 1 · x 5 + x 2 − x 5 + x 2 · 2 · x · ( …" at bounding box center [359, 688] width 718 height 1158
drag, startPoint x: 151, startPoint y: 326, endPoint x: 268, endPoint y: 289, distance: 123.0
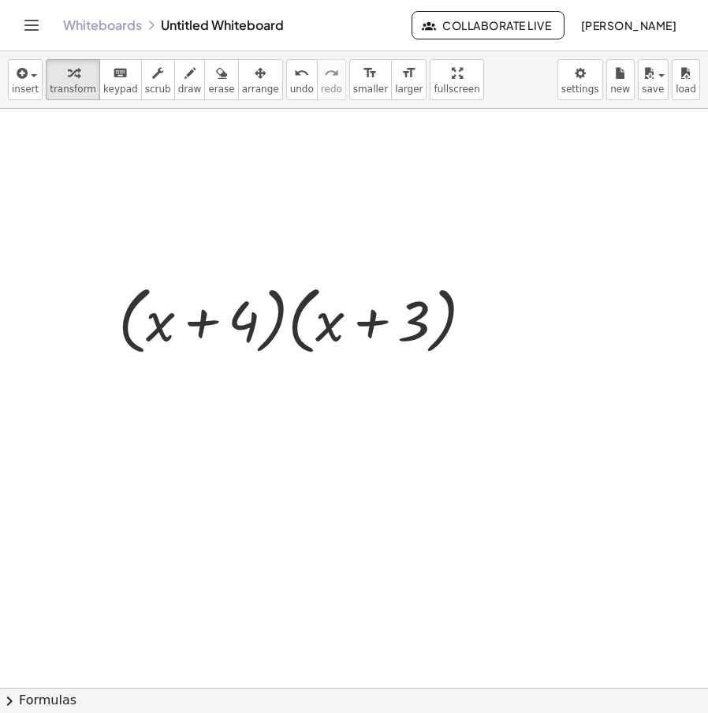
click at [264, 287] on div "4.2 3 74.088 + x 5 − · 2 · x 5 + x 2 − · 1 · x 5 + x 2 − x 5 + x 2 · 2 · x · ( …" at bounding box center [359, 688] width 718 height 1158
click at [301, 374] on div at bounding box center [288, 373] width 25 height 25
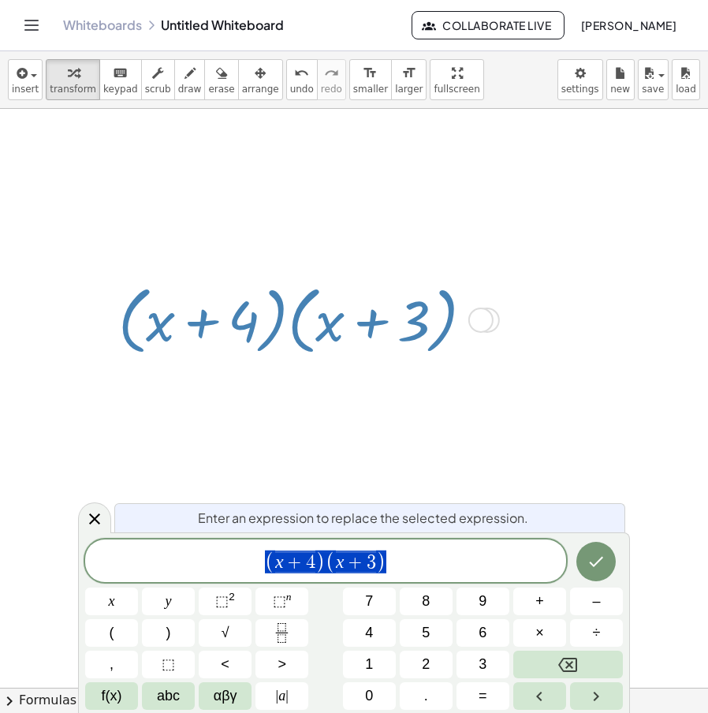
drag, startPoint x: 422, startPoint y: 564, endPoint x: 239, endPoint y: 570, distance: 183.1
click at [239, 570] on span "( x + 4 ) ( x + 3 )" at bounding box center [325, 562] width 481 height 26
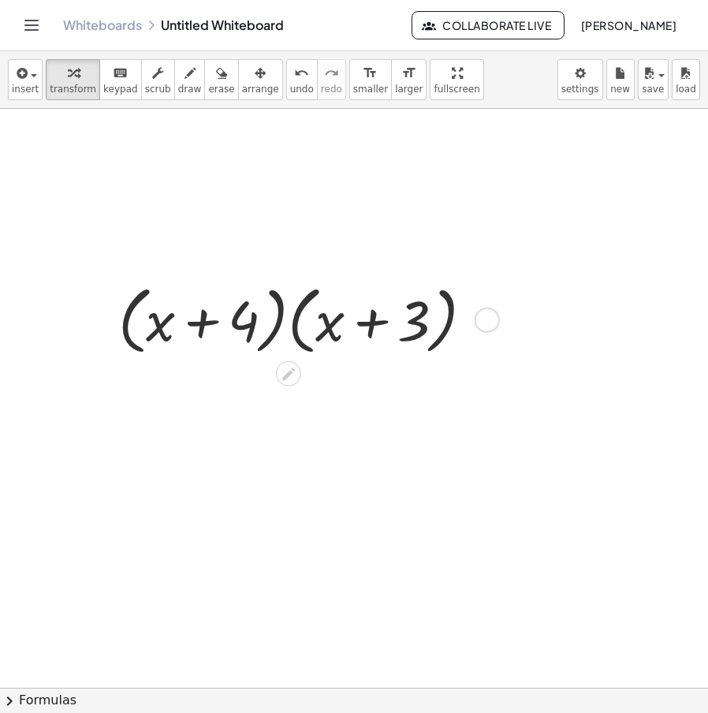
drag, startPoint x: 165, startPoint y: 335, endPoint x: 313, endPoint y: 368, distance: 151.9
click at [206, 318] on div "4.2 3 74.088 + x 5 − · 2 · x 5 + x 2 − · 1 · x 5 + x 2 − x 5 + x 2 · 2 · x · ( …" at bounding box center [359, 688] width 718 height 1158
click at [286, 372] on icon at bounding box center [288, 373] width 17 height 17
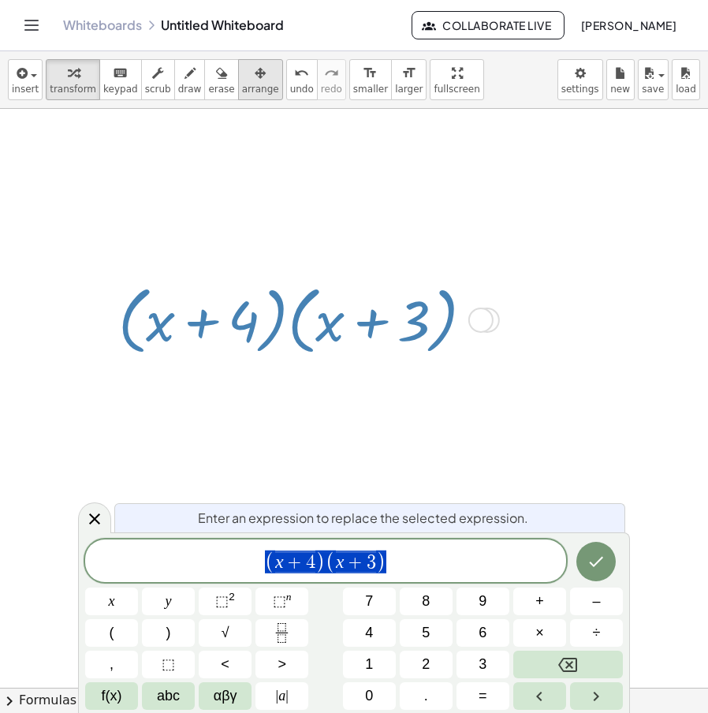
click at [242, 84] on span "arrange" at bounding box center [260, 89] width 37 height 11
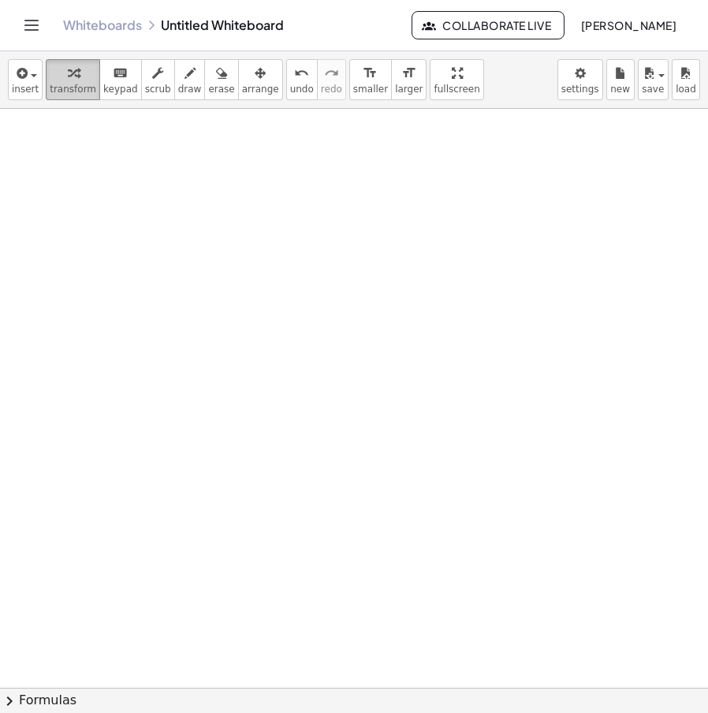
click at [75, 92] on span "transform" at bounding box center [73, 89] width 47 height 11
click at [258, 216] on div at bounding box center [359, 688] width 718 height 1158
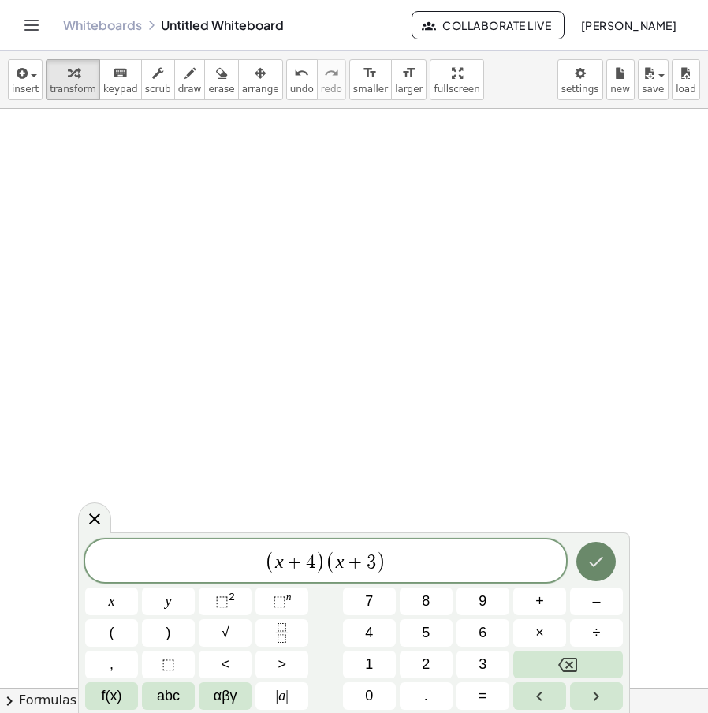
click at [607, 560] on button "Done" at bounding box center [596, 561] width 39 height 39
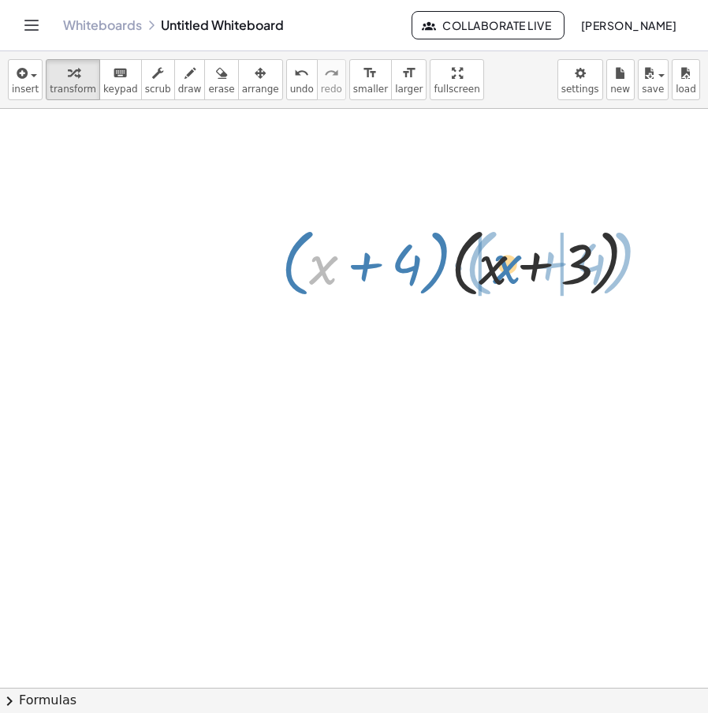
drag, startPoint x: 322, startPoint y: 249, endPoint x: 505, endPoint y: 252, distance: 183.0
click at [505, 252] on div at bounding box center [466, 261] width 384 height 82
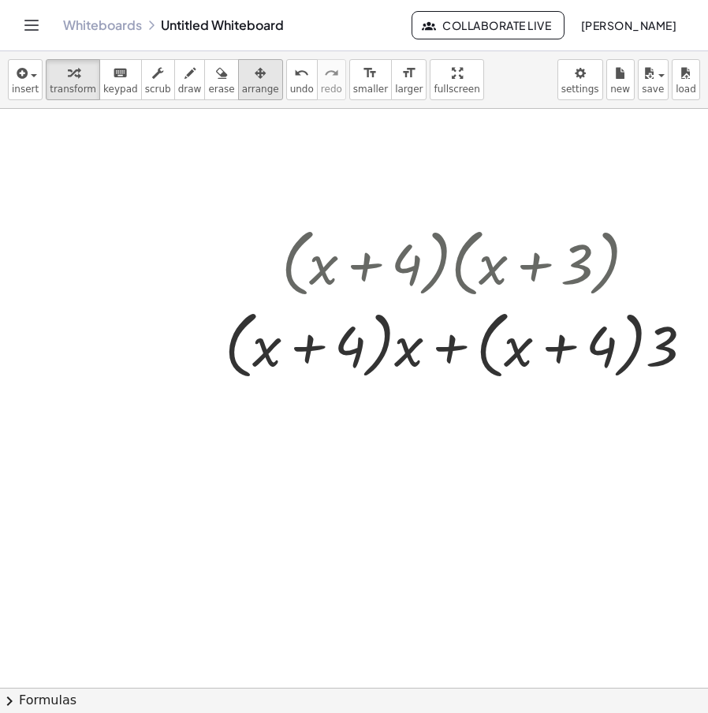
click at [242, 85] on span "arrange" at bounding box center [260, 89] width 37 height 11
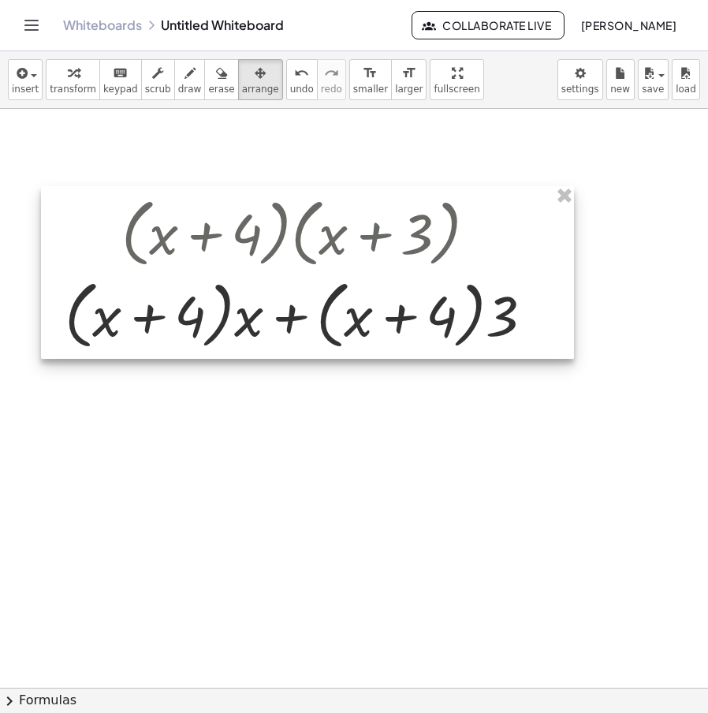
drag, startPoint x: 496, startPoint y: 276, endPoint x: 302, endPoint y: 226, distance: 200.3
click at [338, 246] on div at bounding box center [307, 272] width 533 height 173
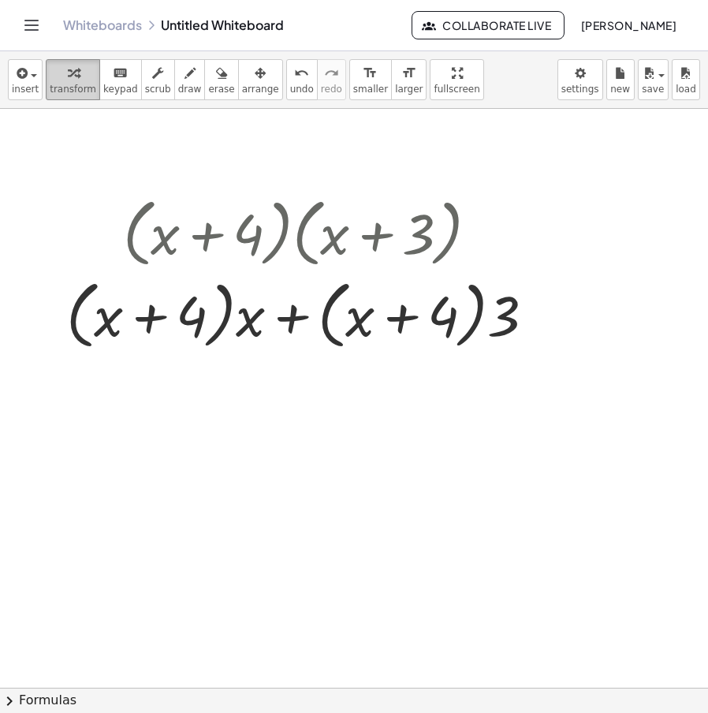
click at [59, 77] on div "button" at bounding box center [73, 72] width 47 height 19
click at [294, 77] on icon "undo" at bounding box center [301, 73] width 15 height 19
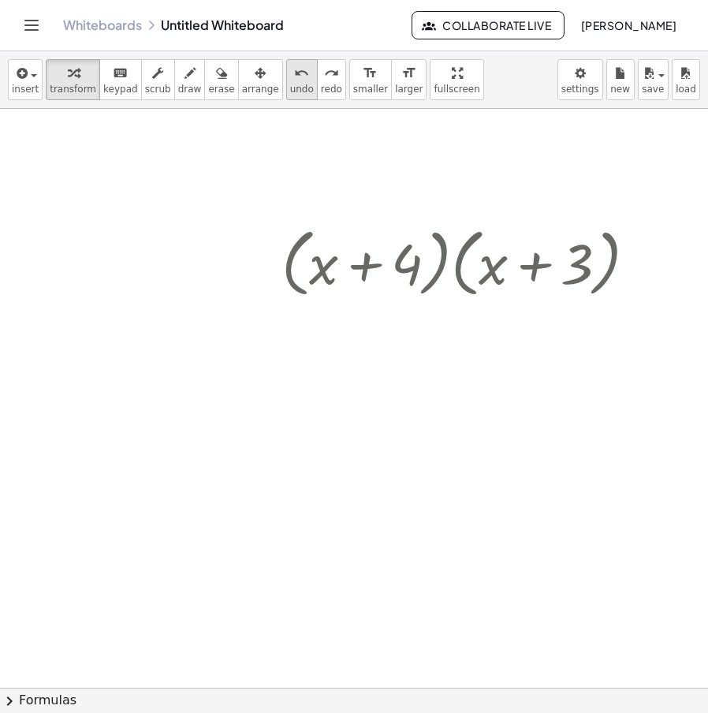
click at [294, 70] on icon "undo" at bounding box center [301, 73] width 15 height 19
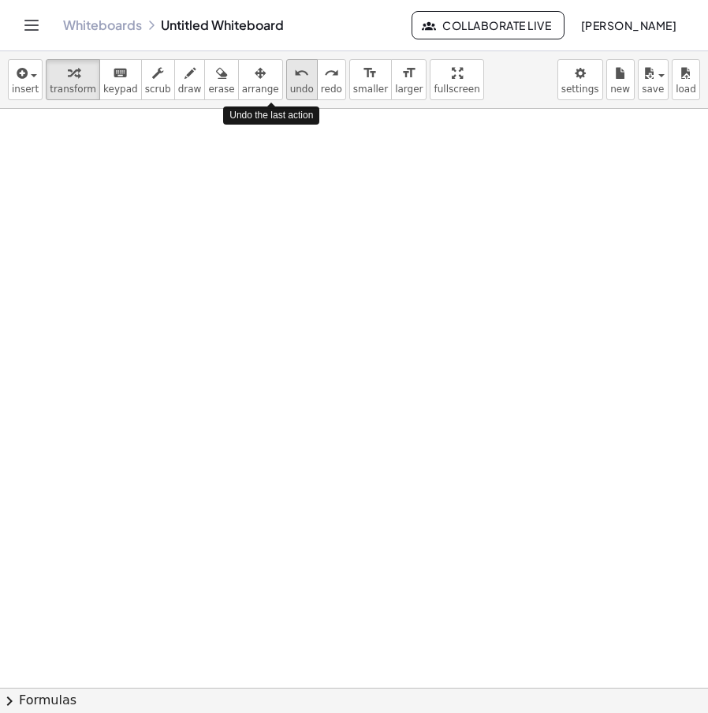
click at [294, 70] on icon "undo" at bounding box center [301, 73] width 15 height 19
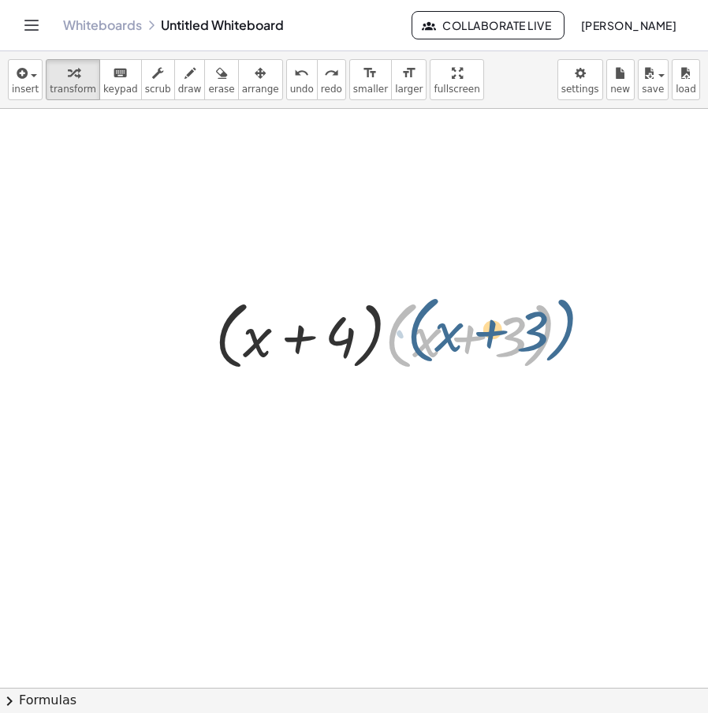
drag, startPoint x: 397, startPoint y: 319, endPoint x: 469, endPoint y: 334, distance: 74.1
click at [469, 334] on div at bounding box center [399, 334] width 384 height 82
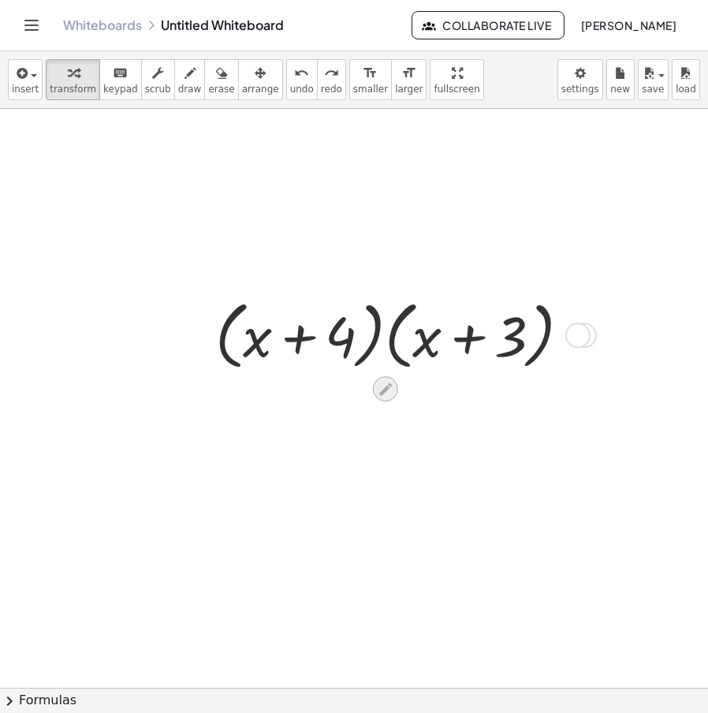
click at [381, 388] on icon at bounding box center [385, 389] width 17 height 17
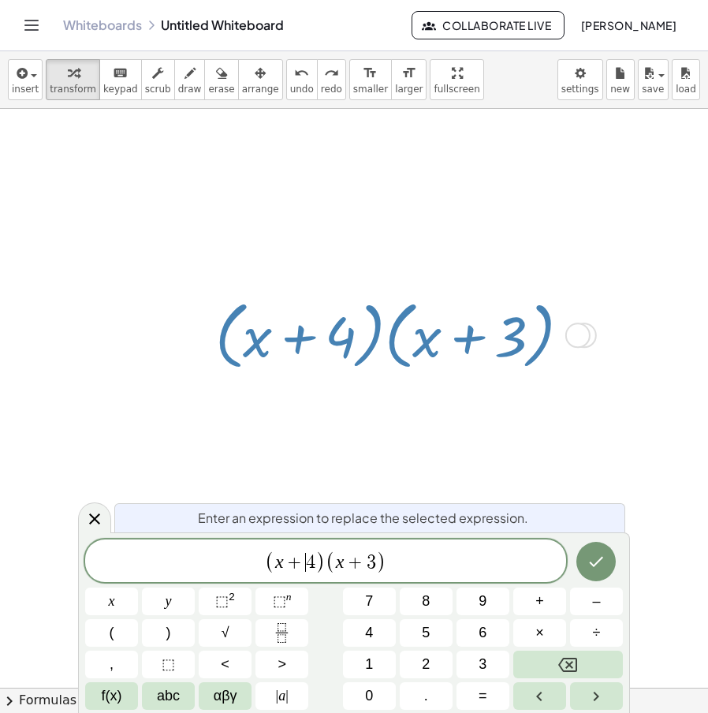
click at [278, 566] on var "x" at bounding box center [279, 561] width 9 height 21
click at [283, 566] on span "x ​ + 4" at bounding box center [295, 562] width 40 height 19
click at [416, 557] on span "( x + 4 ) ( x + 3 ) ​" at bounding box center [325, 562] width 481 height 26
click at [424, 509] on span "Enter an expression to replace the selected expression." at bounding box center [363, 518] width 330 height 19
click at [420, 491] on div at bounding box center [369, 688] width 738 height 1158
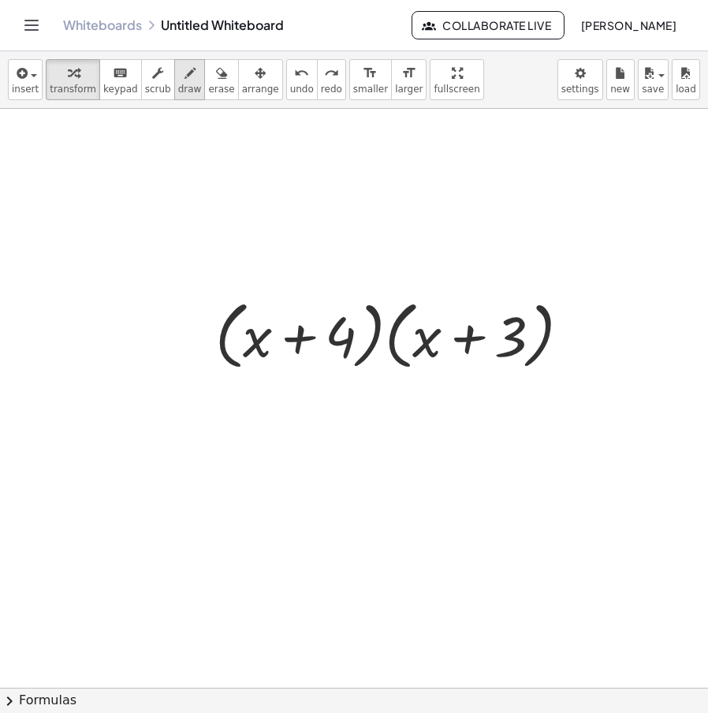
click at [178, 84] on span "draw" at bounding box center [190, 89] width 24 height 11
drag, startPoint x: 258, startPoint y: 301, endPoint x: 429, endPoint y: 302, distance: 171.2
click at [429, 302] on div at bounding box center [369, 688] width 738 height 1158
drag, startPoint x: 405, startPoint y: 230, endPoint x: 421, endPoint y: 245, distance: 22.3
click at [421, 245] on div at bounding box center [369, 688] width 738 height 1158
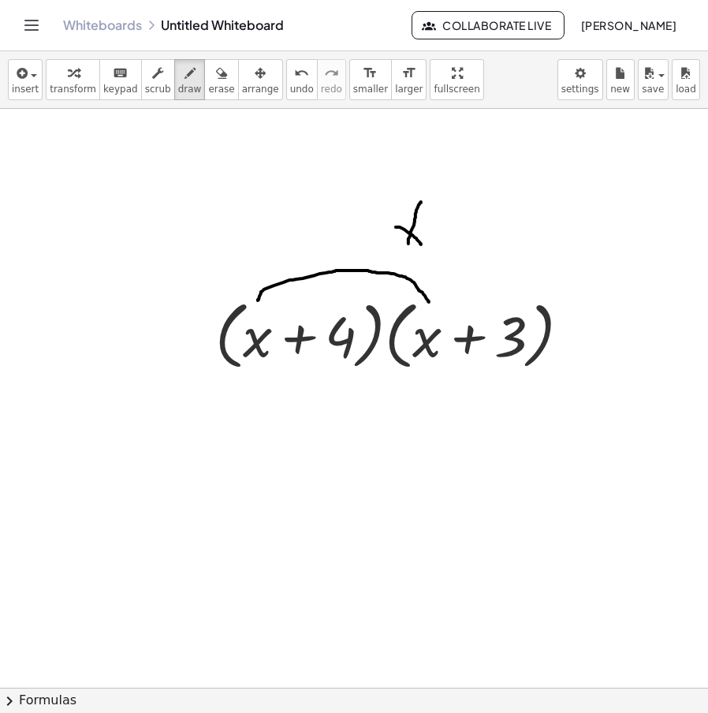
drag, startPoint x: 409, startPoint y: 244, endPoint x: 421, endPoint y: 202, distance: 43.7
click at [421, 202] on div at bounding box center [369, 688] width 738 height 1158
drag, startPoint x: 452, startPoint y: 172, endPoint x: 491, endPoint y: 203, distance: 49.4
click at [491, 202] on div at bounding box center [369, 688] width 738 height 1158
drag, startPoint x: 262, startPoint y: 317, endPoint x: 514, endPoint y: 282, distance: 254.8
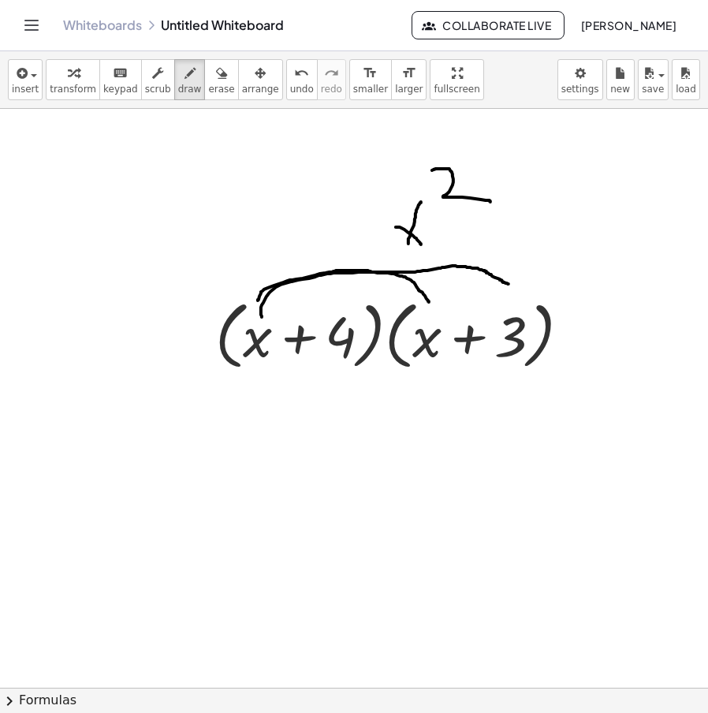
click at [512, 284] on div at bounding box center [369, 688] width 738 height 1158
drag, startPoint x: 512, startPoint y: 215, endPoint x: 541, endPoint y: 259, distance: 52.3
click at [541, 259] on div at bounding box center [369, 688] width 738 height 1158
drag, startPoint x: 577, startPoint y: 222, endPoint x: 599, endPoint y: 264, distance: 48.0
click at [599, 263] on div at bounding box center [369, 688] width 738 height 1158
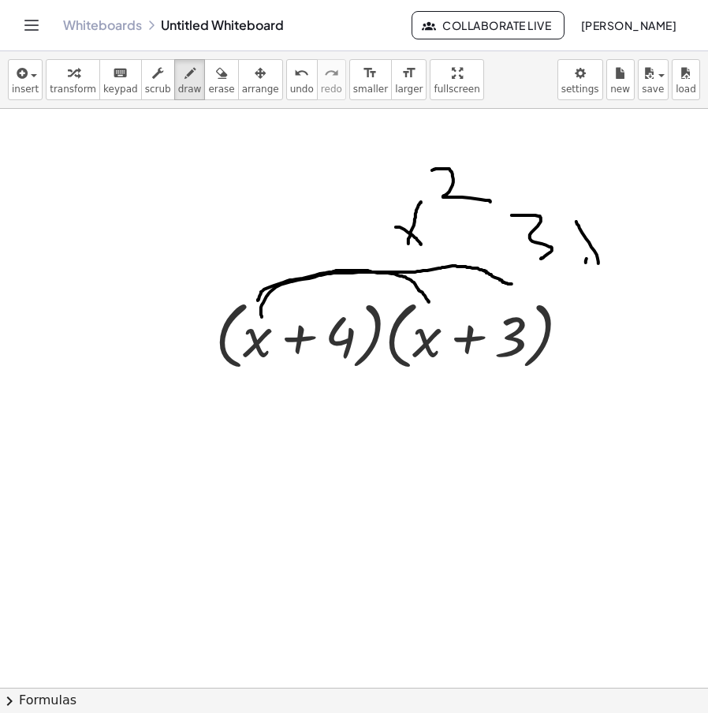
drag, startPoint x: 587, startPoint y: 259, endPoint x: 602, endPoint y: 220, distance: 41.5
click at [601, 220] on div at bounding box center [369, 688] width 738 height 1158
drag, startPoint x: 500, startPoint y: 226, endPoint x: 500, endPoint y: 248, distance: 22.9
click at [502, 248] on div at bounding box center [369, 688] width 738 height 1158
drag, startPoint x: 500, startPoint y: 238, endPoint x: 516, endPoint y: 237, distance: 15.9
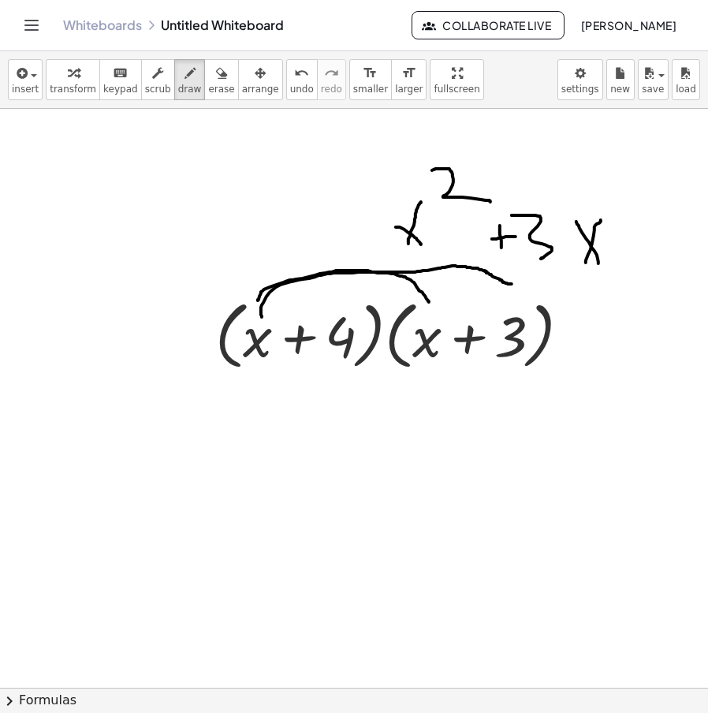
click at [516, 237] on div at bounding box center [369, 688] width 738 height 1158
drag, startPoint x: 341, startPoint y: 375, endPoint x: 432, endPoint y: 379, distance: 91.6
click at [432, 379] on div at bounding box center [369, 688] width 738 height 1158
drag, startPoint x: 368, startPoint y: 454, endPoint x: 383, endPoint y: 465, distance: 18.6
click at [382, 469] on div at bounding box center [369, 688] width 738 height 1158
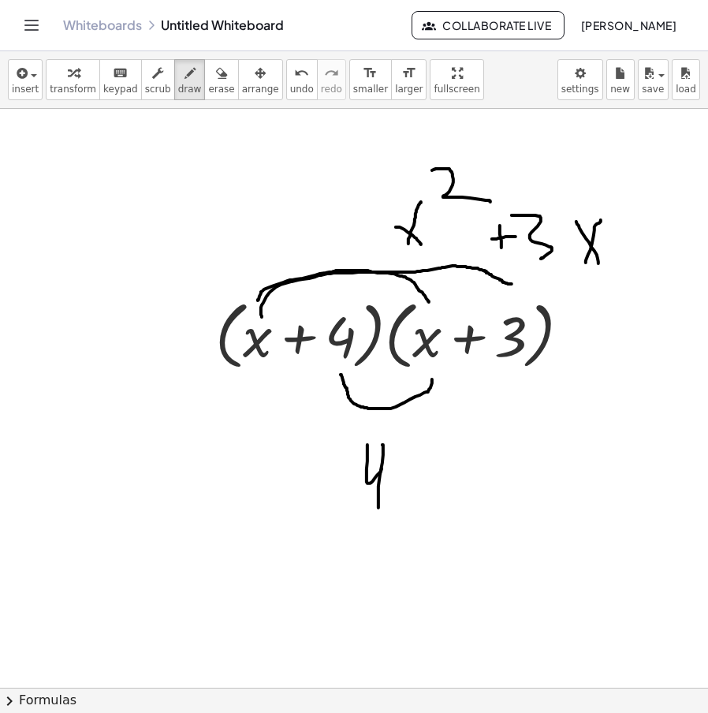
drag, startPoint x: 379, startPoint y: 497, endPoint x: 386, endPoint y: 501, distance: 8.8
click at [379, 509] on div at bounding box center [369, 688] width 738 height 1158
drag, startPoint x: 393, startPoint y: 462, endPoint x: 409, endPoint y: 508, distance: 48.7
click at [409, 506] on div at bounding box center [369, 688] width 738 height 1158
drag, startPoint x: 408, startPoint y: 477, endPoint x: 429, endPoint y: 437, distance: 45.5
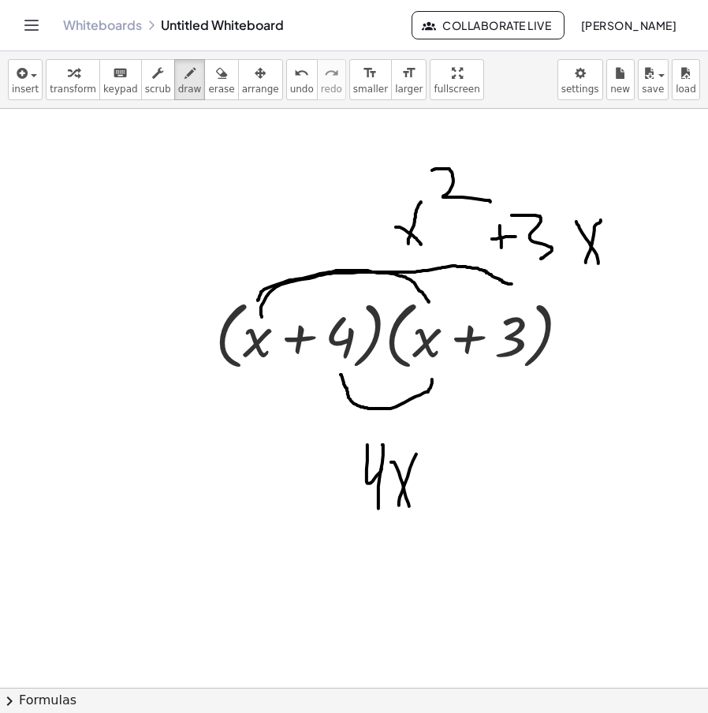
click at [428, 439] on div at bounding box center [369, 688] width 738 height 1158
drag, startPoint x: 351, startPoint y: 376, endPoint x: 515, endPoint y: 387, distance: 164.4
click at [514, 386] on div at bounding box center [369, 688] width 738 height 1158
drag, startPoint x: 469, startPoint y: 448, endPoint x: 472, endPoint y: 496, distance: 48.2
click at [472, 495] on div at bounding box center [369, 688] width 738 height 1158
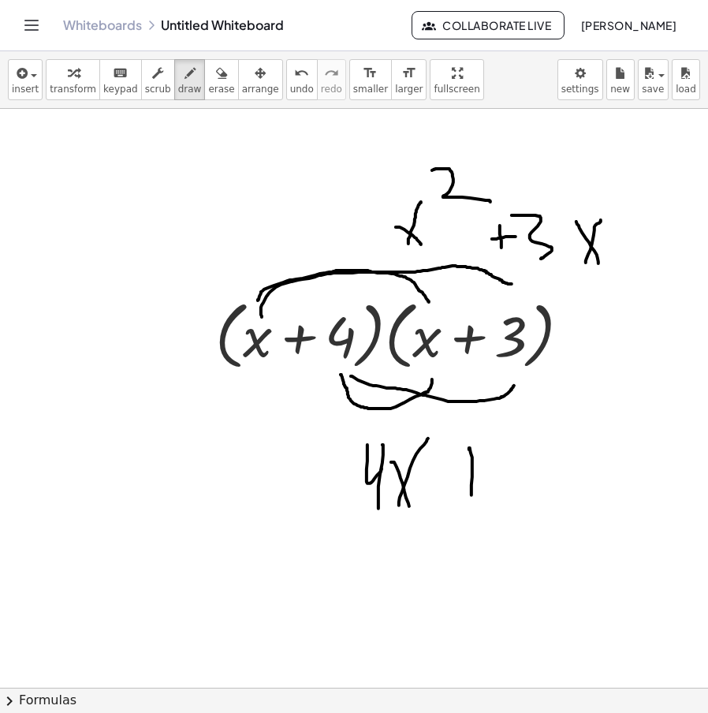
click at [505, 464] on div at bounding box center [369, 688] width 738 height 1158
drag, startPoint x: 520, startPoint y: 461, endPoint x: 519, endPoint y: 529, distance: 67.8
click at [516, 540] on div at bounding box center [369, 688] width 738 height 1158
drag, startPoint x: 558, startPoint y: 438, endPoint x: 601, endPoint y: 510, distance: 83.5
click at [601, 510] on div at bounding box center [369, 688] width 738 height 1158
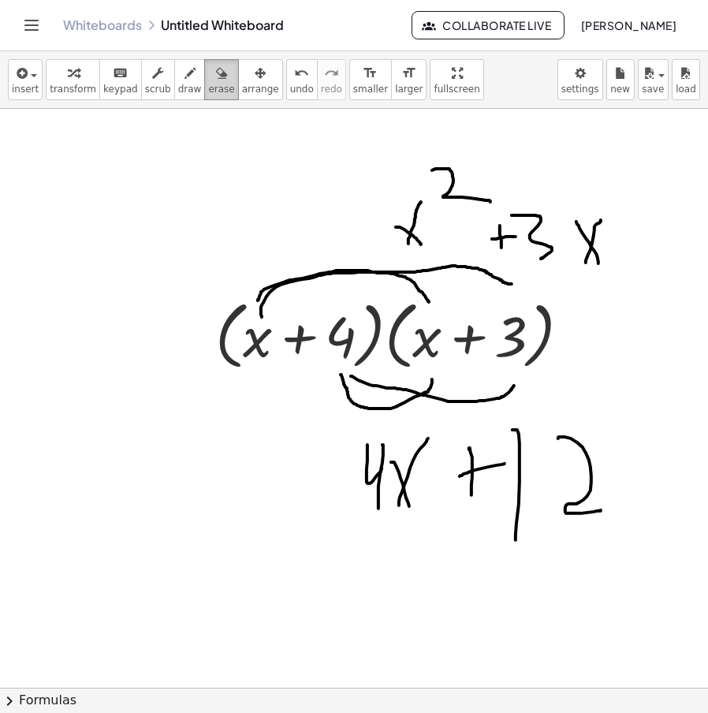
click at [208, 87] on span "erase" at bounding box center [221, 89] width 26 height 11
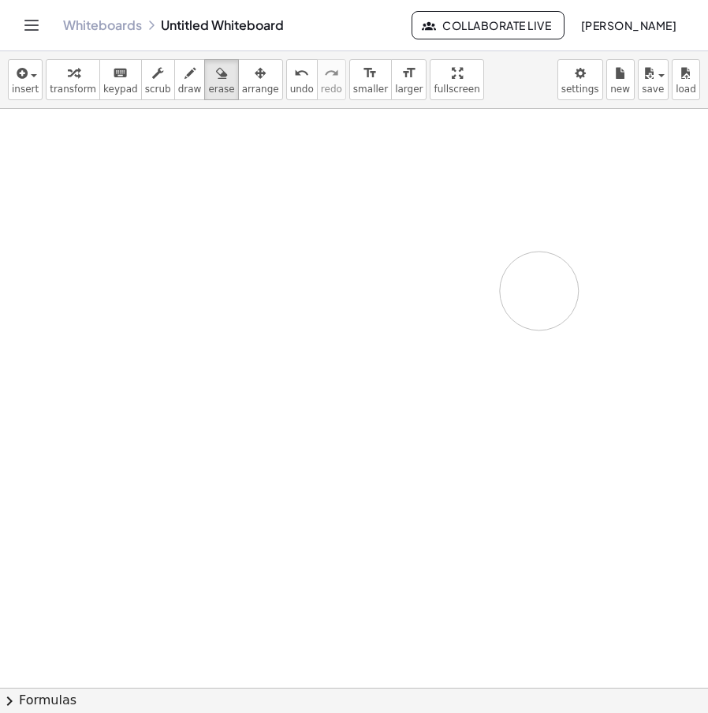
drag, startPoint x: 541, startPoint y: 190, endPoint x: 226, endPoint y: 336, distance: 347.6
click at [226, 336] on div at bounding box center [369, 688] width 738 height 1158
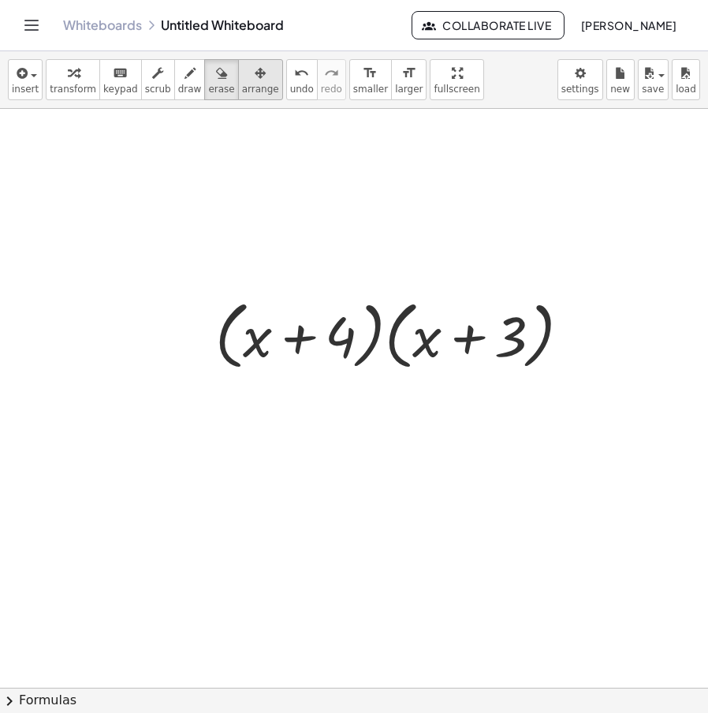
click at [255, 81] on icon "button" at bounding box center [260, 73] width 11 height 19
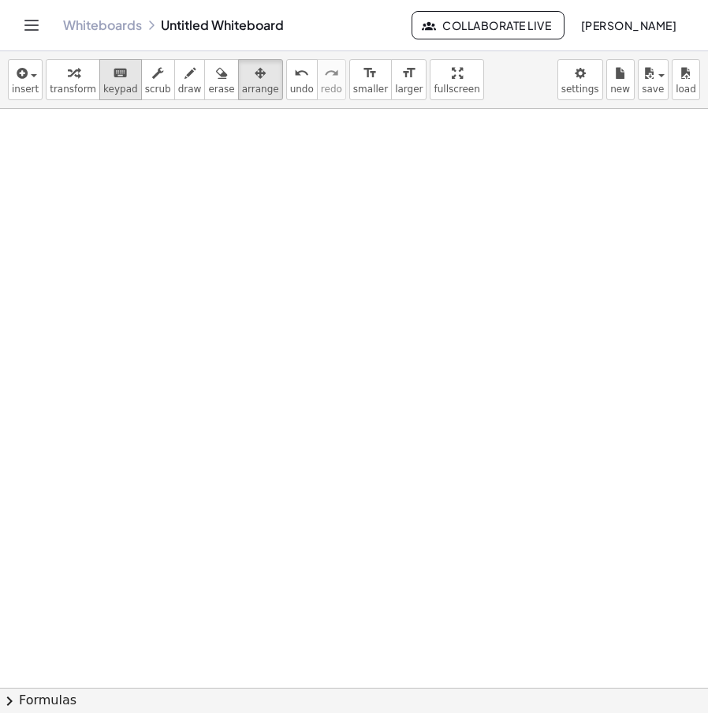
click at [103, 73] on div "keyboard" at bounding box center [120, 72] width 35 height 19
click at [71, 76] on icon "button" at bounding box center [73, 73] width 11 height 19
click at [211, 198] on div at bounding box center [369, 688] width 738 height 1158
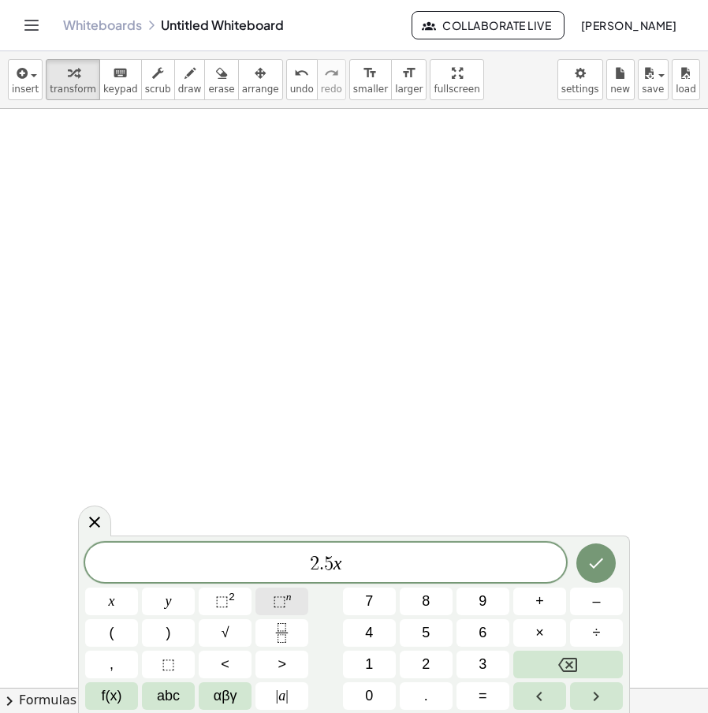
click at [276, 603] on span "⬚" at bounding box center [279, 601] width 13 height 16
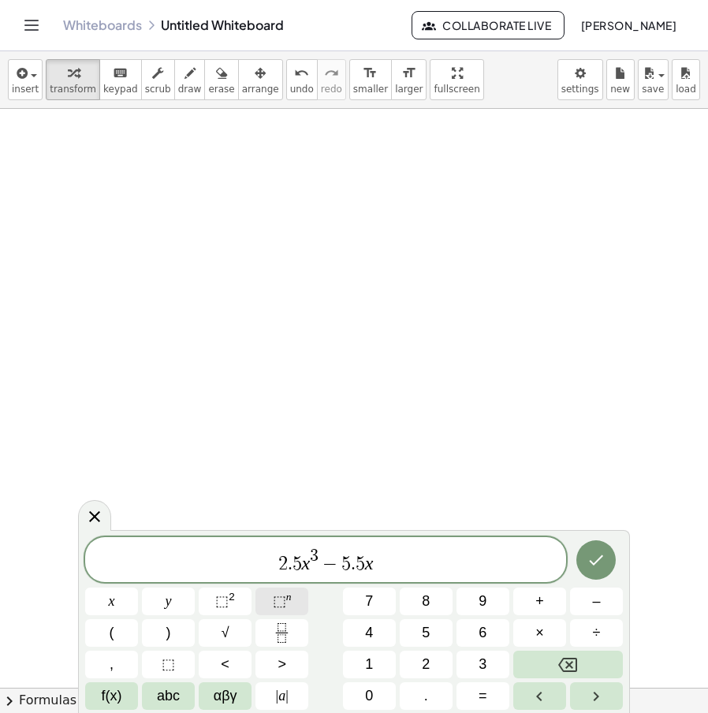
click at [276, 603] on span "⬚" at bounding box center [279, 601] width 13 height 16
click at [594, 563] on icon "Done" at bounding box center [597, 560] width 14 height 10
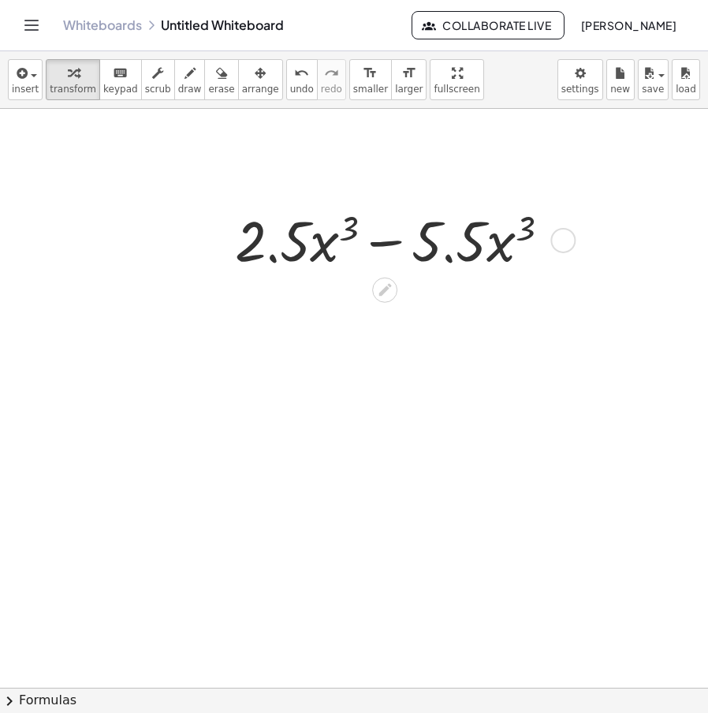
click at [290, 250] on div at bounding box center [398, 239] width 343 height 74
click at [341, 225] on div at bounding box center [398, 239] width 343 height 74
click at [338, 241] on div at bounding box center [398, 239] width 343 height 74
drag, startPoint x: 346, startPoint y: 227, endPoint x: 360, endPoint y: 221, distance: 14.8
click at [360, 221] on div at bounding box center [398, 239] width 343 height 74
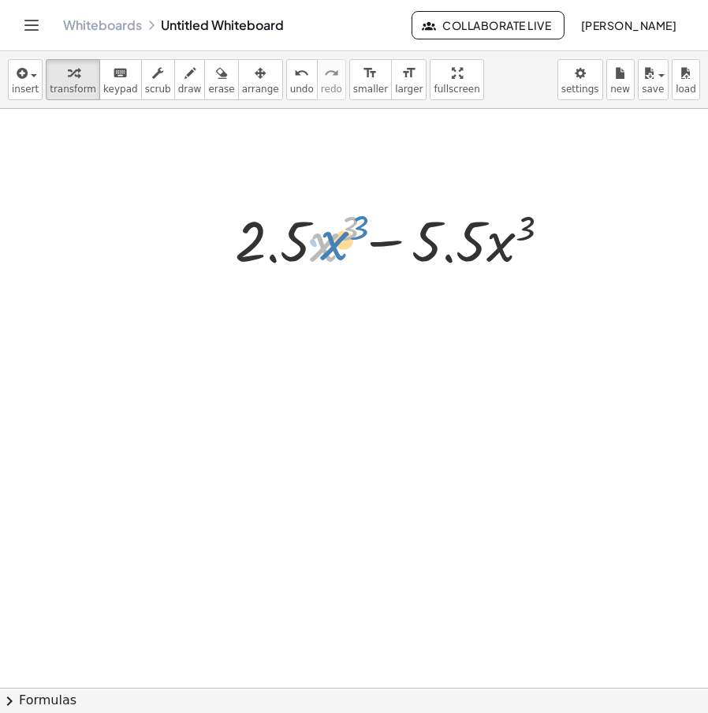
drag, startPoint x: 323, startPoint y: 244, endPoint x: 334, endPoint y: 242, distance: 11.2
click at [334, 242] on div at bounding box center [398, 239] width 343 height 74
click at [400, 230] on div at bounding box center [398, 239] width 343 height 74
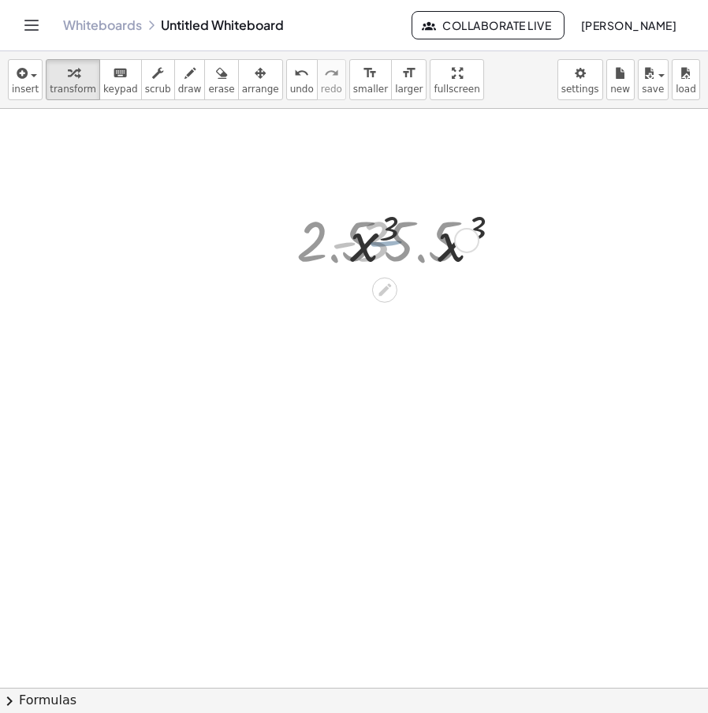
click at [394, 241] on div at bounding box center [398, 239] width 151 height 74
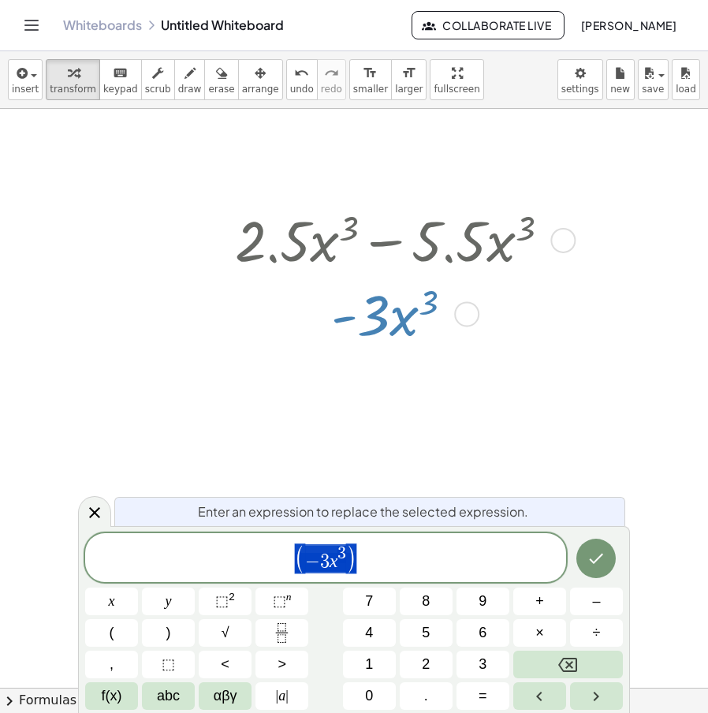
drag, startPoint x: 345, startPoint y: 536, endPoint x: 266, endPoint y: 553, distance: 81.5
click at [267, 553] on div "**********" at bounding box center [325, 557] width 481 height 49
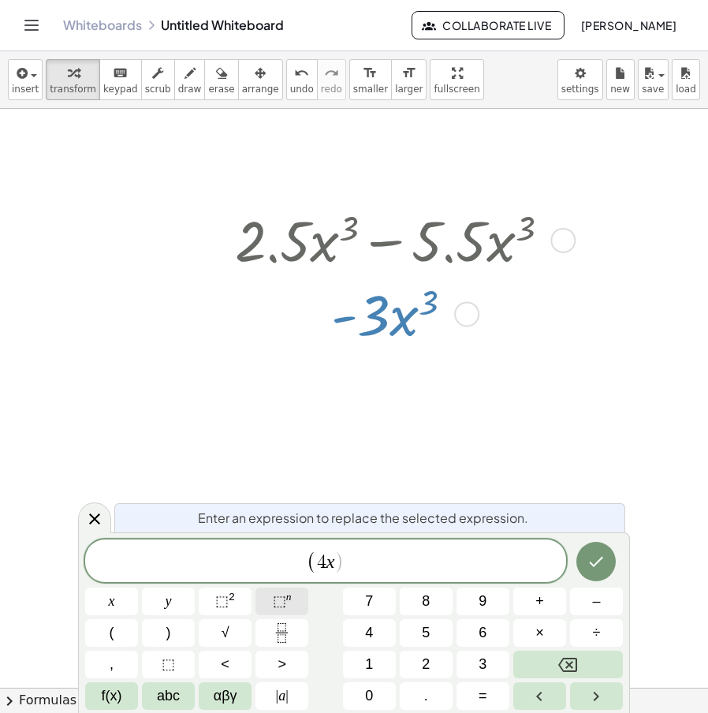
click at [289, 601] on sup "n" at bounding box center [289, 597] width 6 height 12
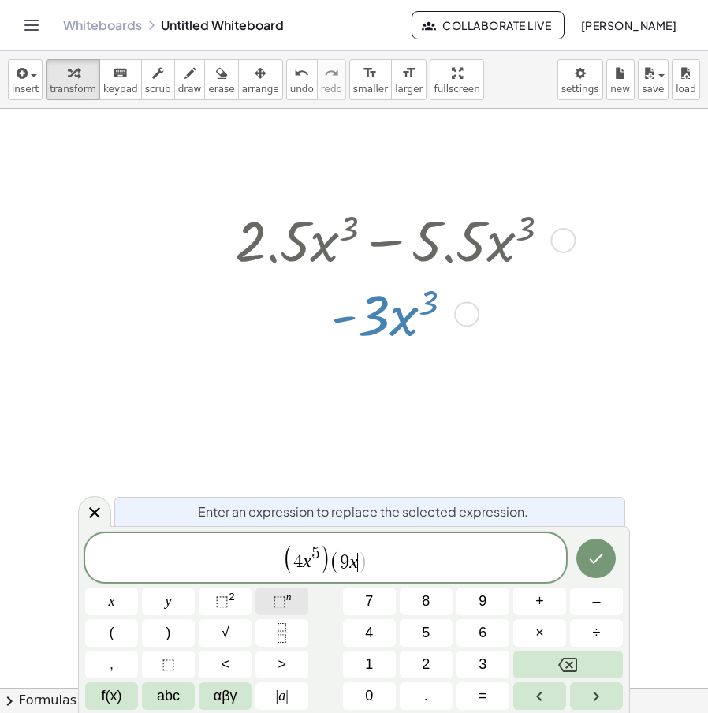
click at [289, 602] on sup "n" at bounding box center [289, 597] width 6 height 12
click at [597, 551] on icon "Done" at bounding box center [596, 558] width 19 height 19
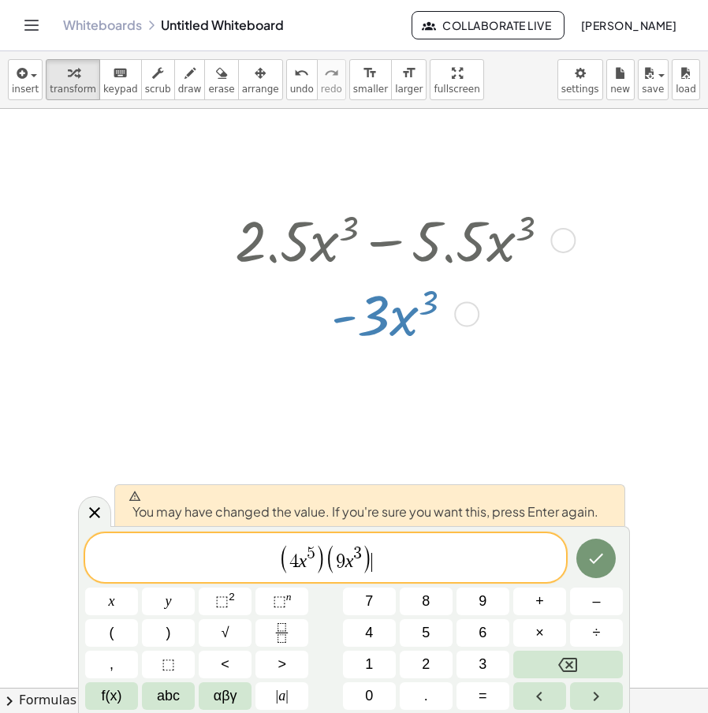
click at [592, 551] on icon "Done" at bounding box center [596, 558] width 19 height 19
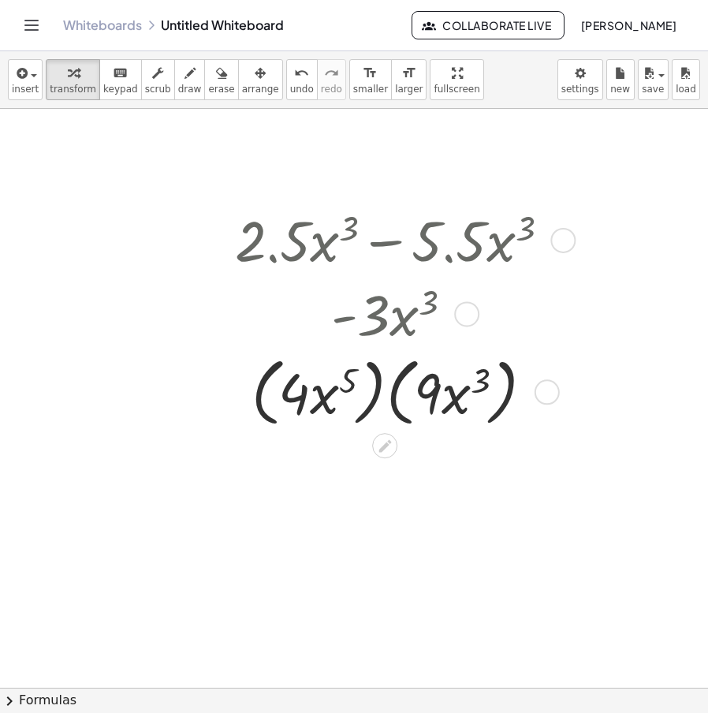
drag, startPoint x: 548, startPoint y: 390, endPoint x: 554, endPoint y: 253, distance: 137.4
click at [554, 379] on div at bounding box center [547, 391] width 25 height 25
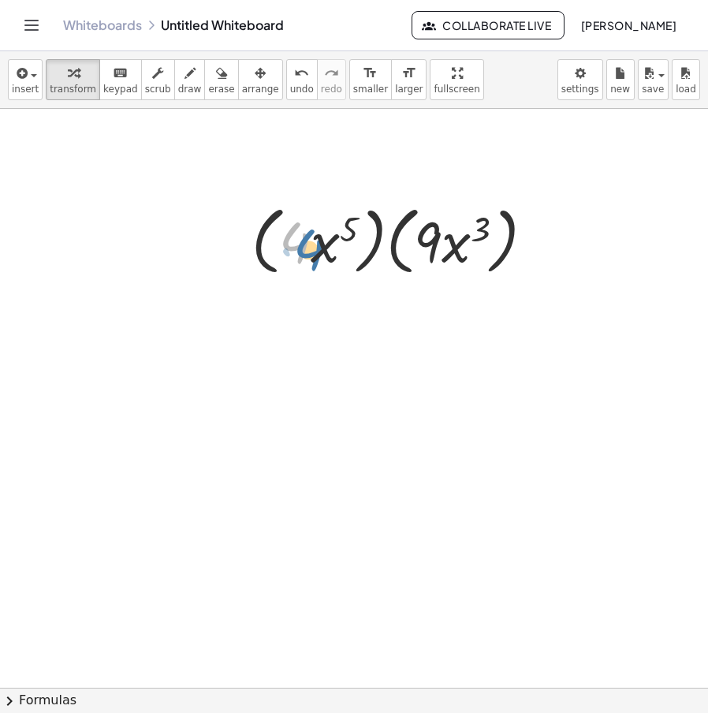
drag, startPoint x: 293, startPoint y: 250, endPoint x: 304, endPoint y: 257, distance: 13.1
click at [304, 257] on div at bounding box center [399, 239] width 311 height 82
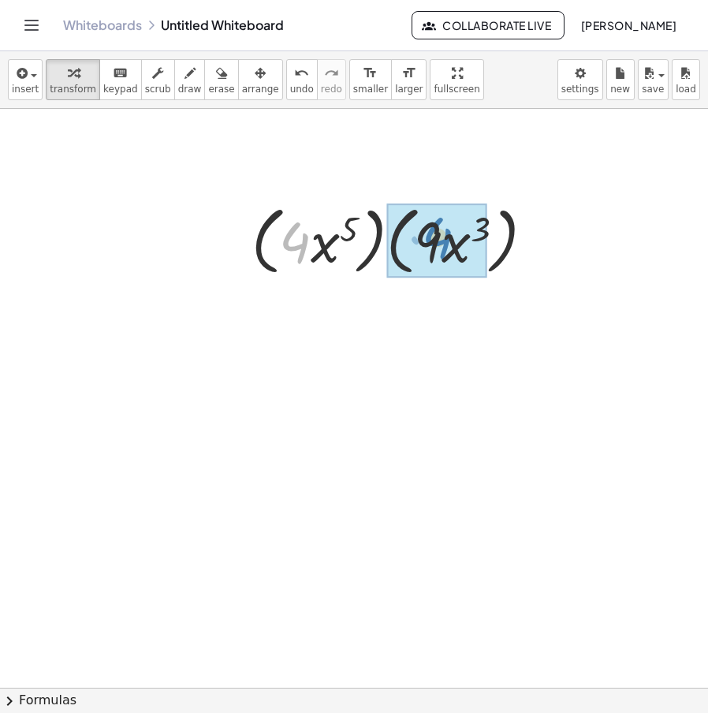
drag, startPoint x: 301, startPoint y: 253, endPoint x: 449, endPoint y: 248, distance: 148.4
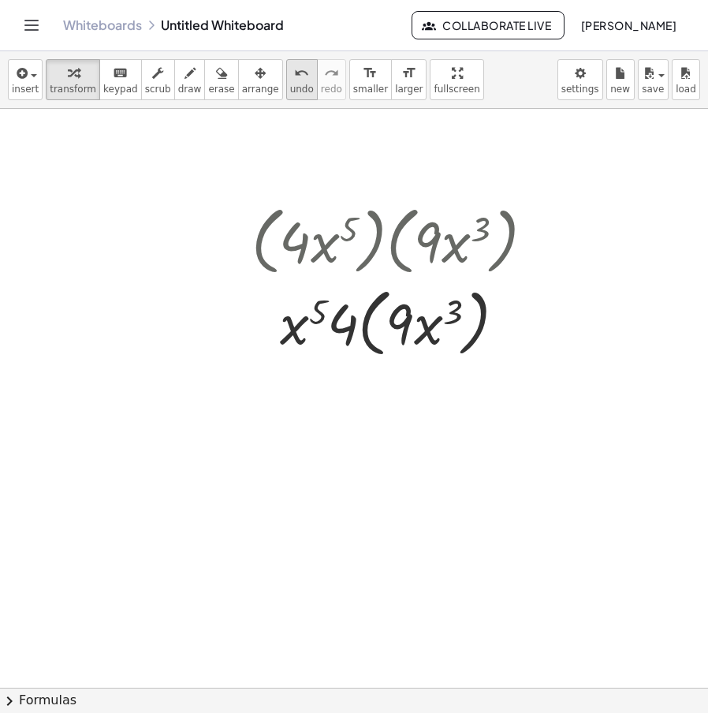
click at [294, 80] on icon "undo" at bounding box center [301, 73] width 15 height 19
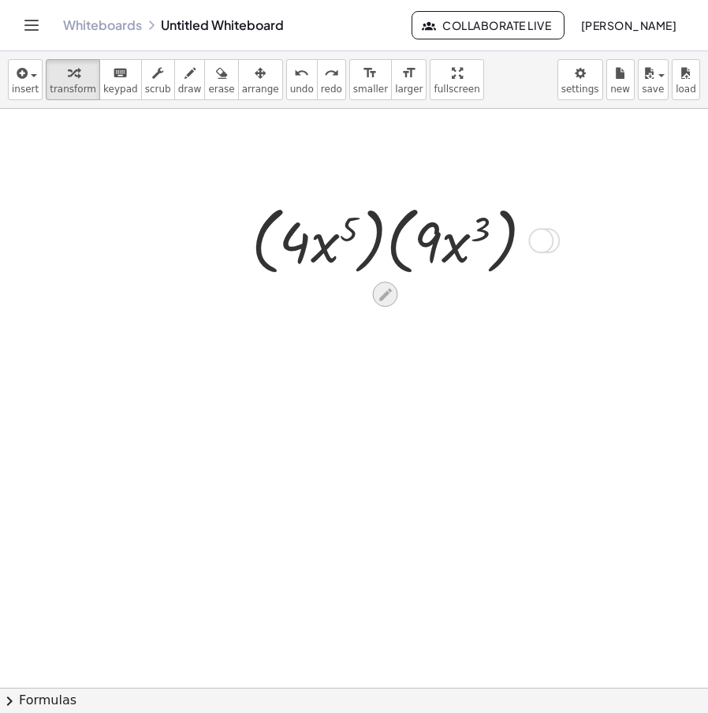
drag, startPoint x: 374, startPoint y: 304, endPoint x: 386, endPoint y: 298, distance: 13.8
click at [386, 298] on icon at bounding box center [385, 294] width 17 height 17
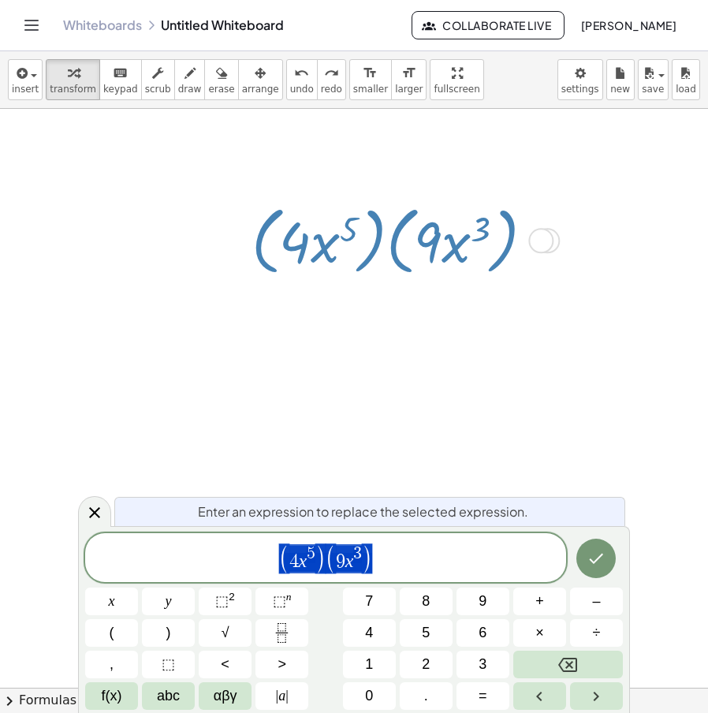
click at [420, 455] on div at bounding box center [369, 688] width 738 height 1158
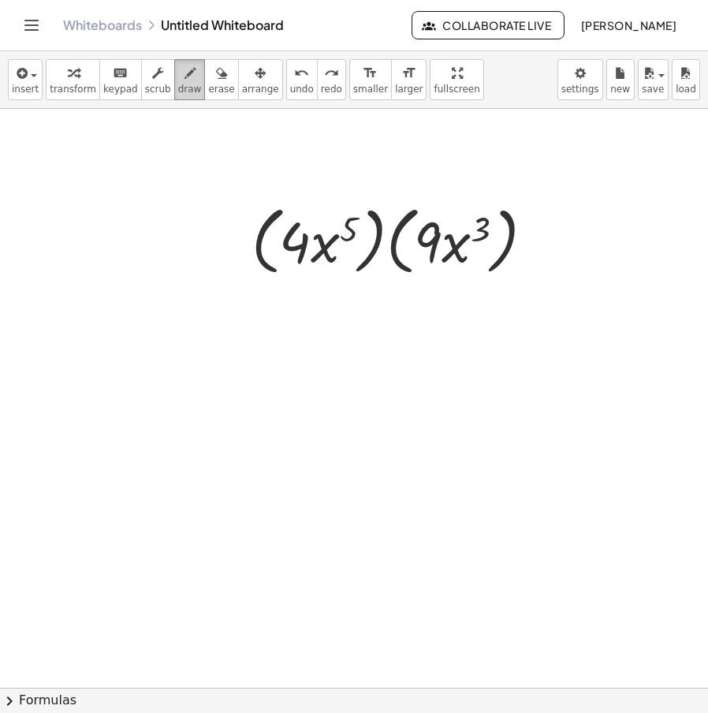
click at [185, 73] on icon "button" at bounding box center [190, 73] width 11 height 19
drag, startPoint x: 409, startPoint y: 243, endPoint x: 401, endPoint y: 248, distance: 8.5
click at [408, 242] on div at bounding box center [369, 688] width 738 height 1158
click at [69, 77] on icon "button" at bounding box center [73, 73] width 11 height 19
click at [394, 286] on icon at bounding box center [385, 294] width 17 height 17
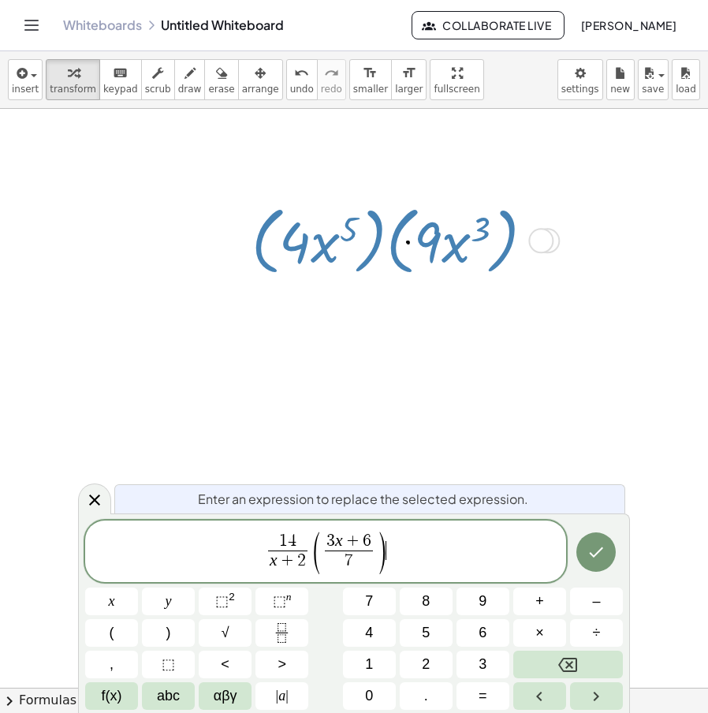
click at [297, 546] on span "1 4" at bounding box center [288, 541] width 40 height 17
click at [312, 547] on span "(" at bounding box center [316, 553] width 12 height 47
click at [262, 554] on span "(" at bounding box center [259, 553] width 12 height 47
click at [597, 551] on icon "Done" at bounding box center [596, 552] width 19 height 19
click at [598, 551] on icon "Done" at bounding box center [596, 552] width 19 height 19
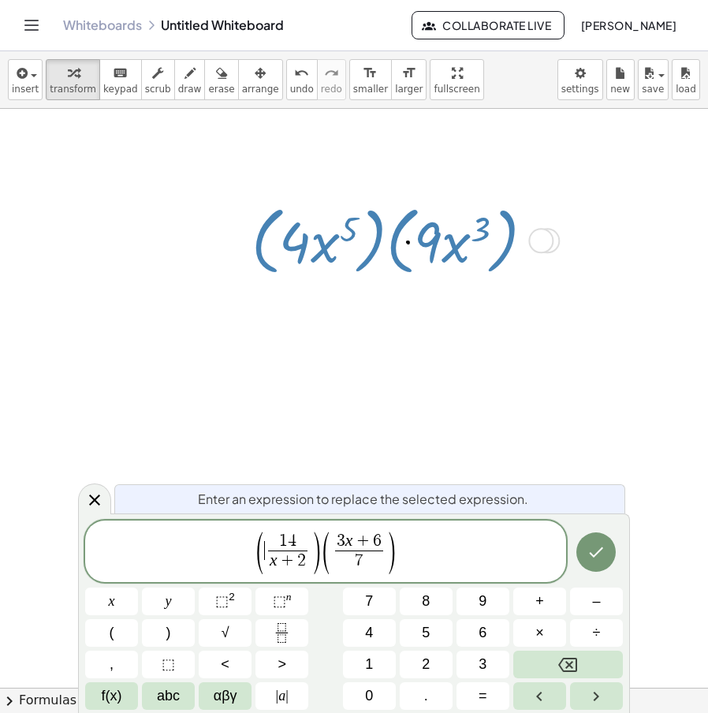
click at [216, 78] on icon "button" at bounding box center [221, 73] width 11 height 19
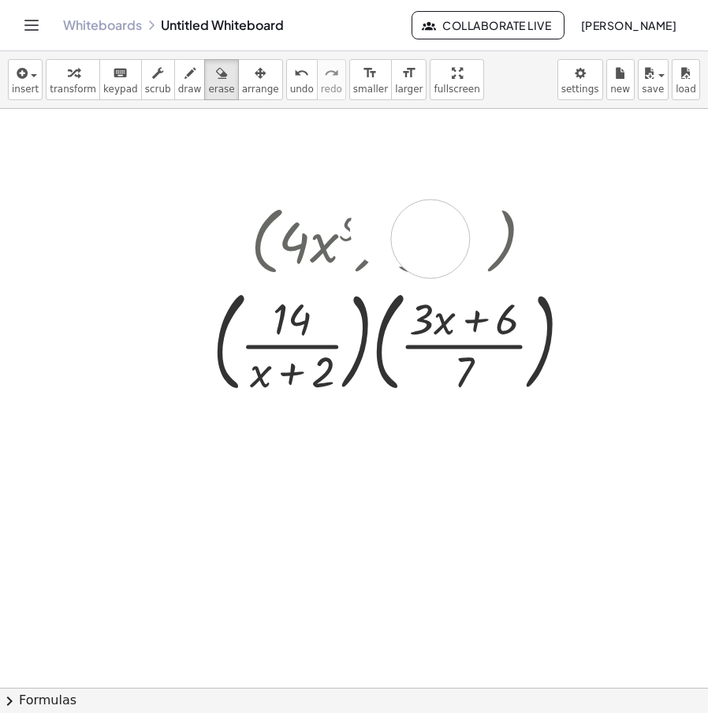
drag, startPoint x: 466, startPoint y: 230, endPoint x: 539, endPoint y: 242, distance: 73.5
click at [518, 239] on div at bounding box center [369, 688] width 738 height 1158
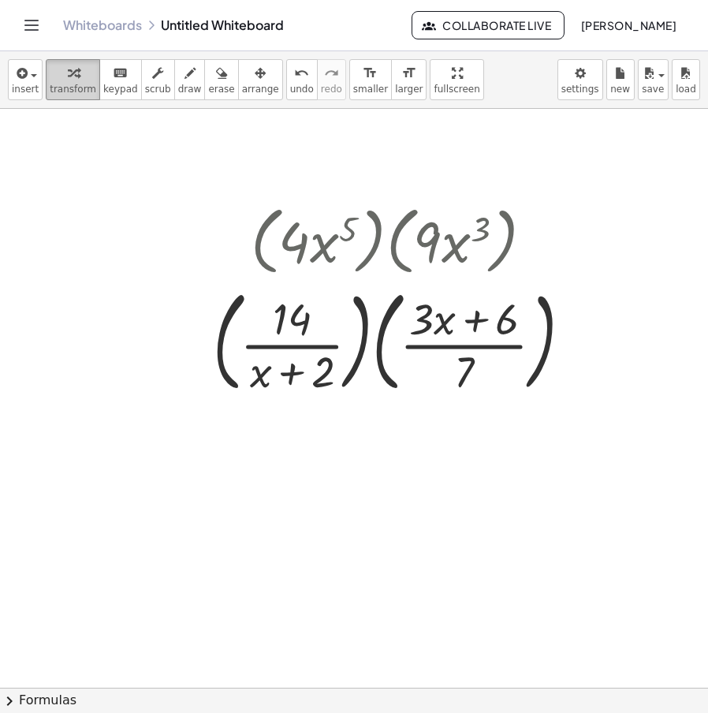
click at [80, 91] on span "transform" at bounding box center [73, 89] width 47 height 11
drag, startPoint x: 580, startPoint y: 338, endPoint x: 565, endPoint y: 218, distance: 120.8
click at [385, 342] on div "· ( · 14 · ( + x + 2 ) ) · ( · ( + · 3 · x + 6 ) · 7 )" at bounding box center [385, 342] width 0 height 0
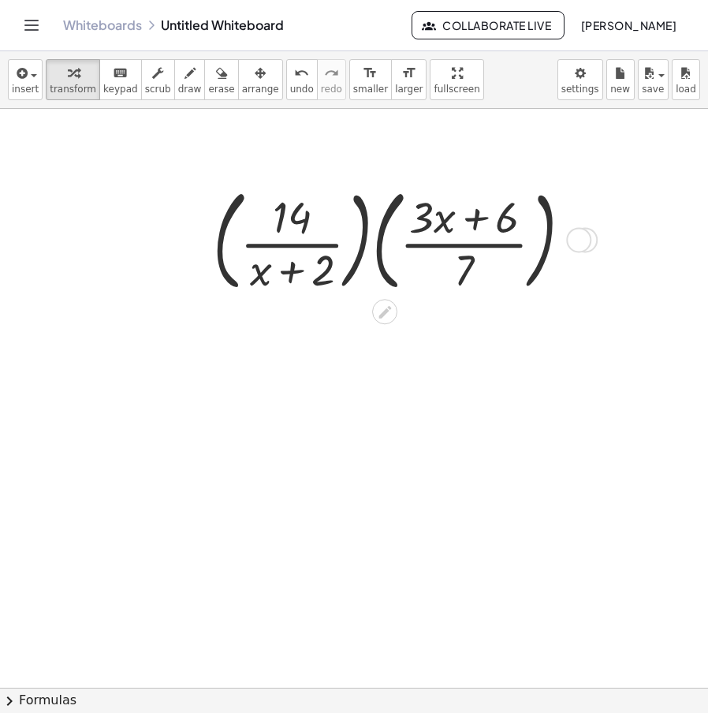
click at [383, 241] on div at bounding box center [398, 238] width 387 height 119
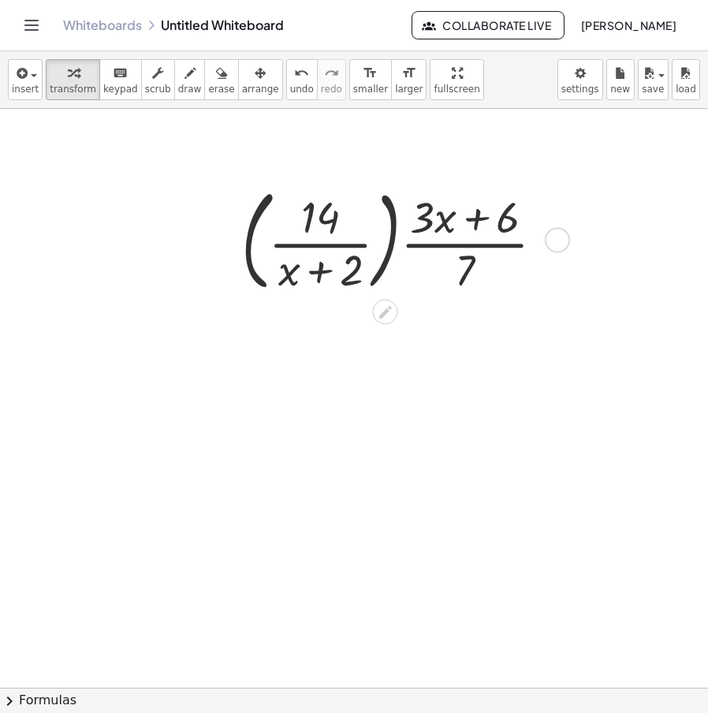
click at [384, 257] on div at bounding box center [398, 238] width 331 height 119
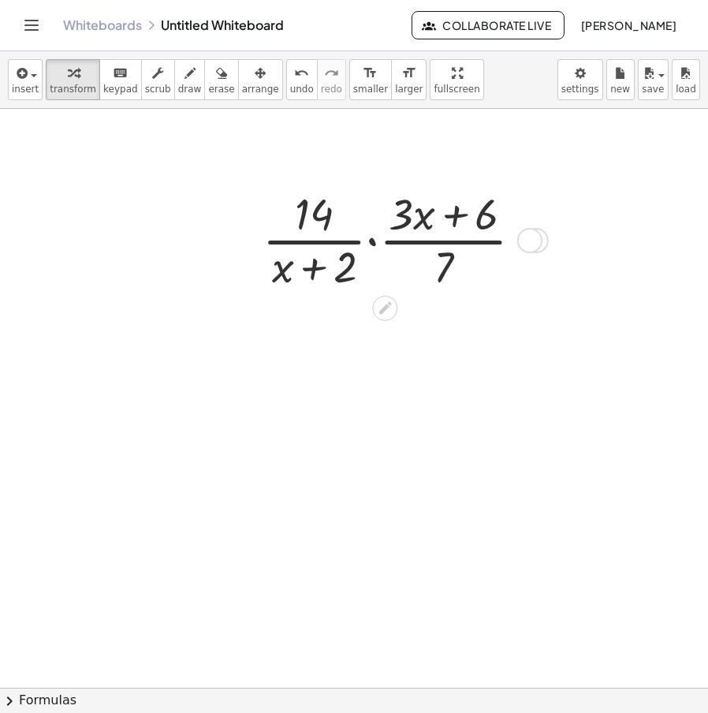
click at [387, 308] on icon at bounding box center [385, 308] width 13 height 13
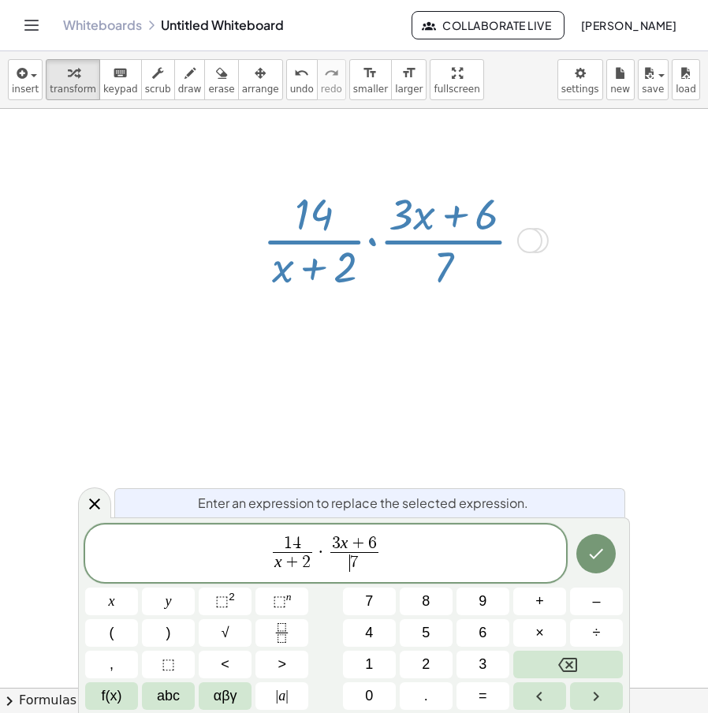
click at [344, 541] on var "x" at bounding box center [345, 542] width 8 height 19
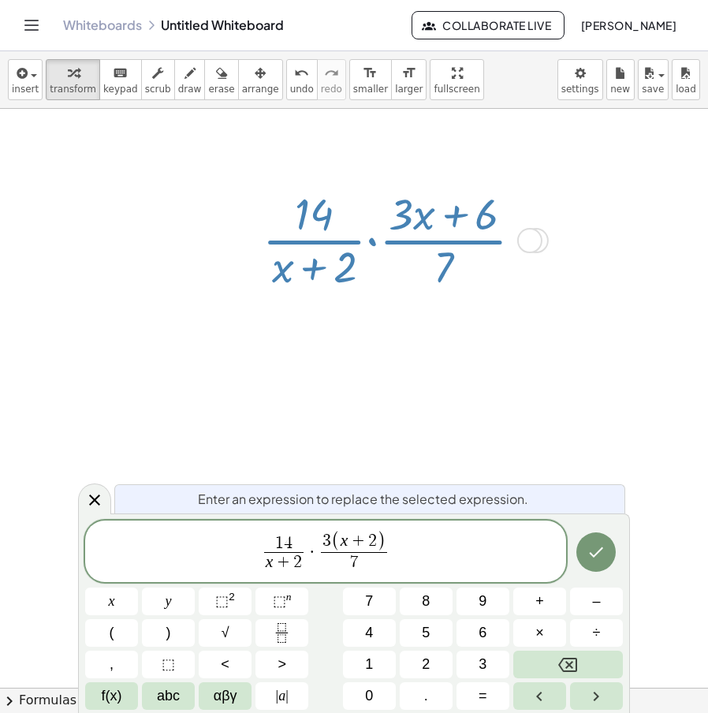
click at [599, 552] on icon "Done" at bounding box center [596, 552] width 19 height 19
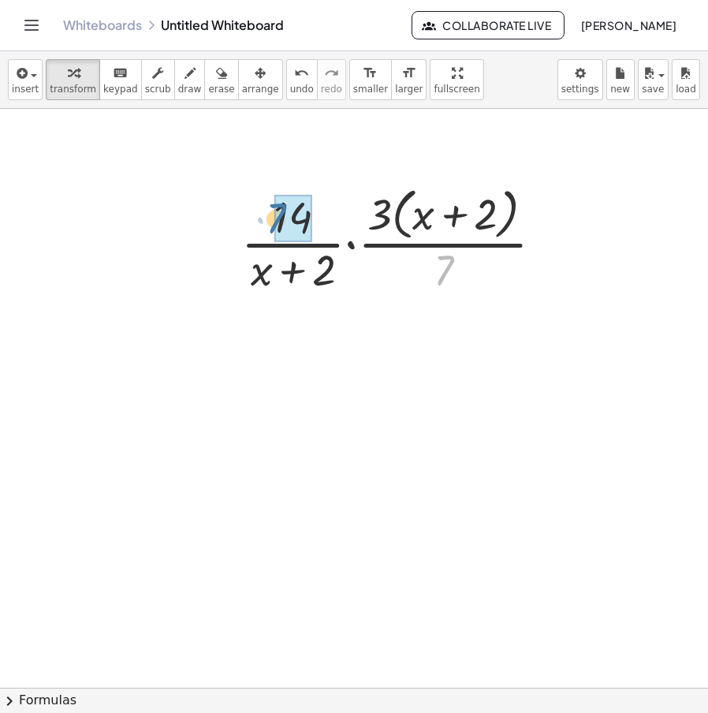
drag, startPoint x: 448, startPoint y: 274, endPoint x: 304, endPoint y: 219, distance: 154.5
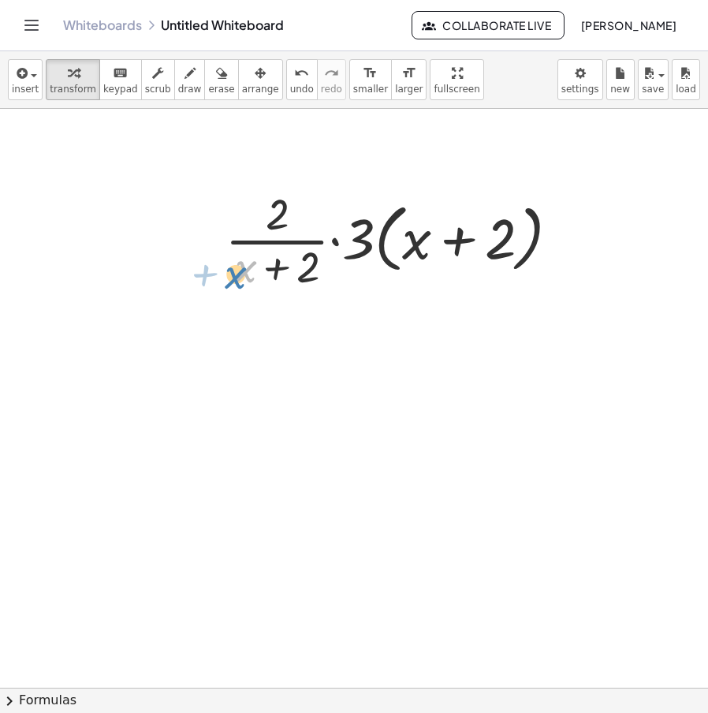
drag, startPoint x: 241, startPoint y: 277, endPoint x: 255, endPoint y: 283, distance: 14.8
click at [253, 283] on div at bounding box center [399, 239] width 362 height 110
click at [290, 88] on span "undo" at bounding box center [302, 89] width 24 height 11
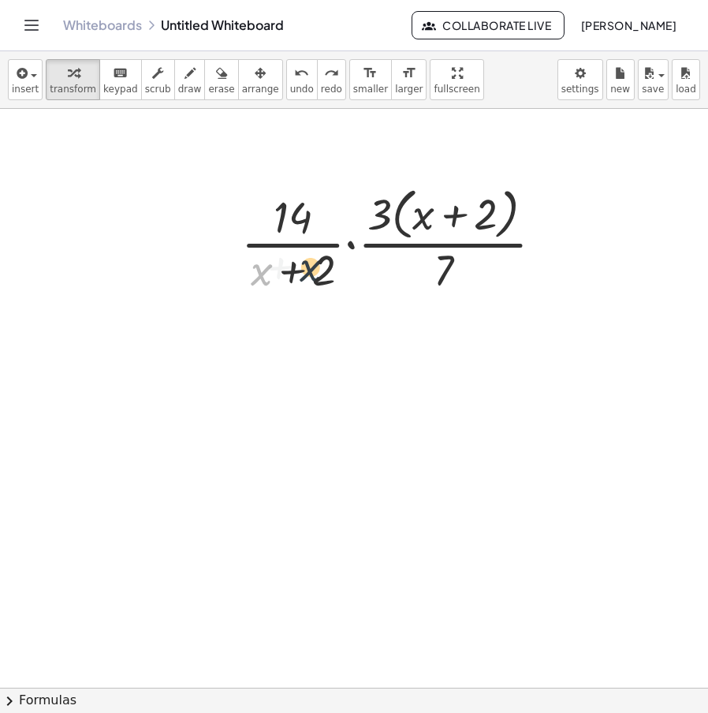
drag, startPoint x: 269, startPoint y: 273, endPoint x: 313, endPoint y: 275, distance: 44.2
click at [319, 272] on div at bounding box center [398, 239] width 330 height 117
drag, startPoint x: 288, startPoint y: 282, endPoint x: 319, endPoint y: 292, distance: 33.2
click at [319, 292] on div at bounding box center [398, 239] width 330 height 117
drag, startPoint x: 254, startPoint y: 282, endPoint x: 265, endPoint y: 285, distance: 11.5
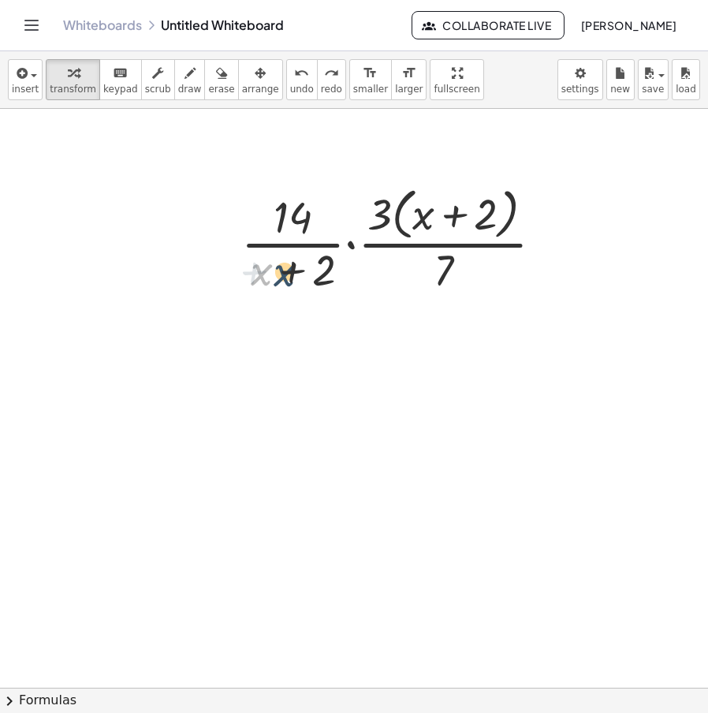
click at [265, 285] on div at bounding box center [398, 239] width 330 height 117
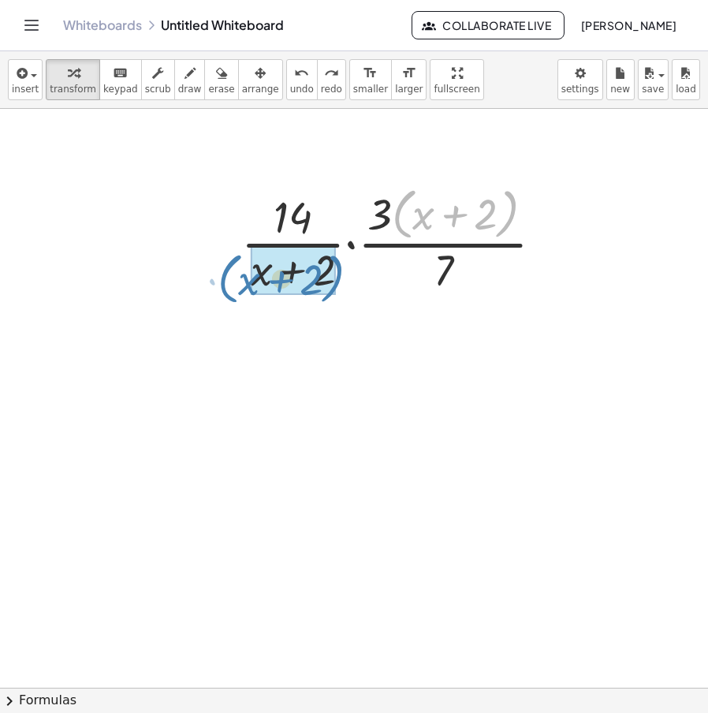
drag, startPoint x: 398, startPoint y: 223, endPoint x: 222, endPoint y: 288, distance: 187.4
click at [222, 288] on div "+ · 2.5 · x 3 − · 5.5 · x 3 · - 3 · x 3 · ( · 4 · x 5 ) · ( · 9 · x 3 ) · ( · 1…" at bounding box center [401, 239] width 366 height 125
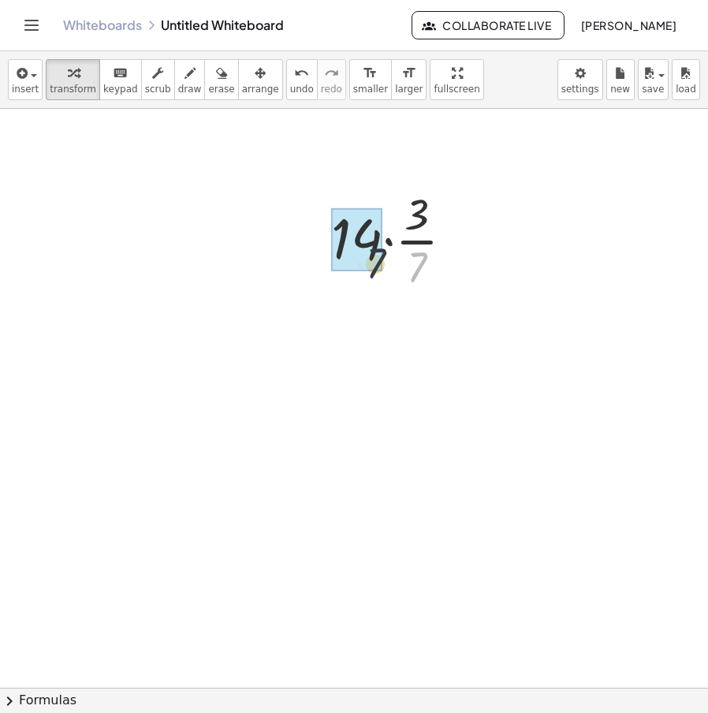
drag, startPoint x: 420, startPoint y: 260, endPoint x: 383, endPoint y: 258, distance: 36.4
click at [378, 233] on div at bounding box center [398, 239] width 121 height 74
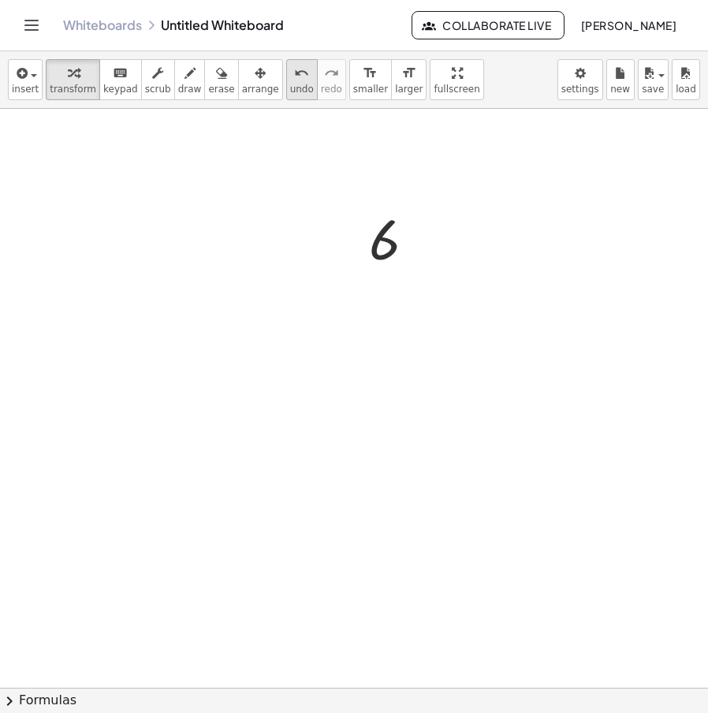
click at [256, 82] on div "insert select one: Math Expression Function Text Youtube Video Graphing Geometr…" at bounding box center [354, 80] width 708 height 58
click at [242, 88] on span "arrange" at bounding box center [260, 89] width 37 height 11
click at [73, 88] on span "transform" at bounding box center [73, 89] width 47 height 11
drag, startPoint x: 186, startPoint y: 173, endPoint x: 195, endPoint y: 177, distance: 9.5
click at [189, 174] on div at bounding box center [369, 688] width 738 height 1158
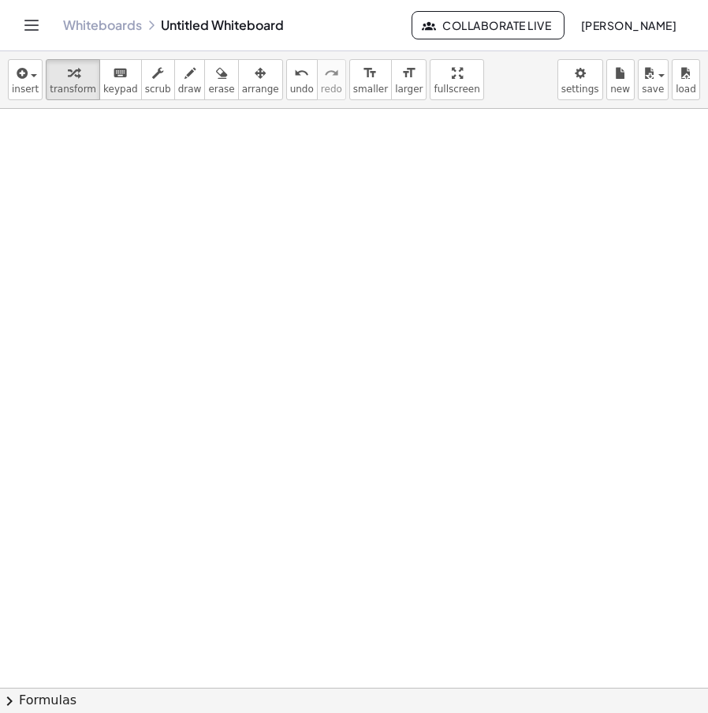
click at [233, 212] on div at bounding box center [369, 688] width 738 height 1158
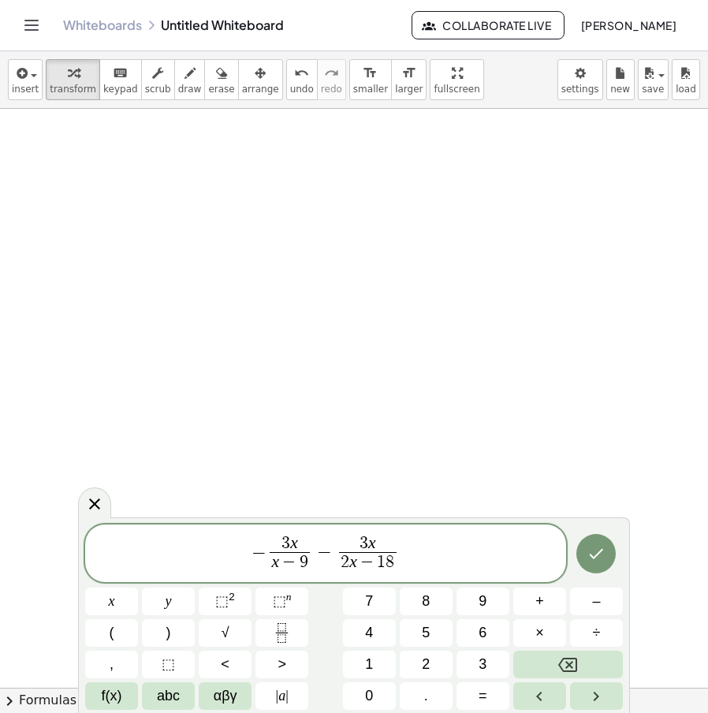
click at [311, 565] on span "3 x x − 9 ​" at bounding box center [290, 555] width 47 height 39
click at [261, 567] on span "− ​ 3 x x − 1 8 ​ − 3 x 2 x − 1 8 ​" at bounding box center [325, 555] width 481 height 42
click at [271, 568] on var "x" at bounding box center [271, 561] width 8 height 19
click at [286, 545] on span "3" at bounding box center [286, 543] width 9 height 17
click at [290, 545] on span "​ 3 x" at bounding box center [290, 544] width 58 height 17
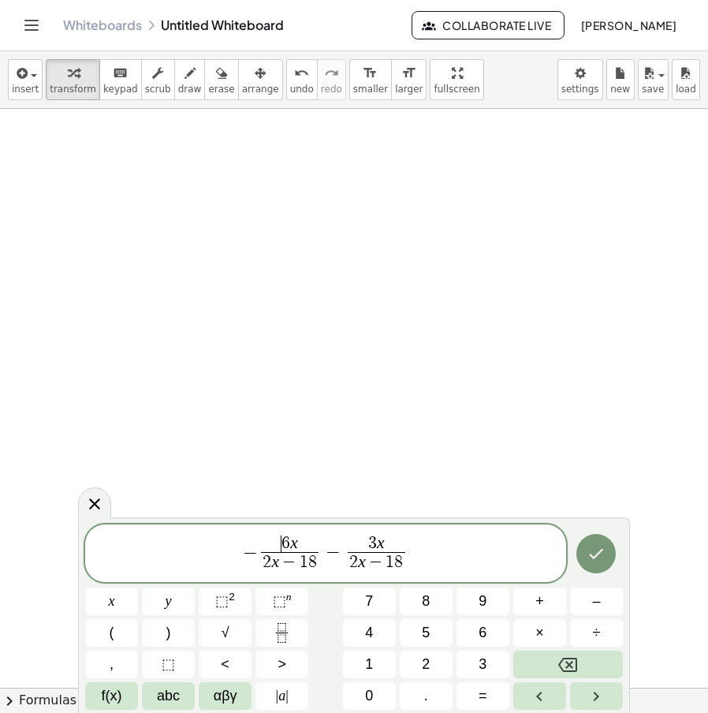
click at [279, 536] on span "​ 6 x" at bounding box center [290, 544] width 58 height 17
click at [260, 554] on span "− ​ 6 x 2 x − 1 8 ​" at bounding box center [290, 555] width 64 height 39
click at [260, 554] on span "​ − 6 x 2 x − 1 8 ​" at bounding box center [290, 555] width 64 height 39
click at [257, 554] on span "− ​ − 6 x 2 x − 1 8 ​ − 3 x 2 x − 1 8 ​" at bounding box center [325, 555] width 481 height 42
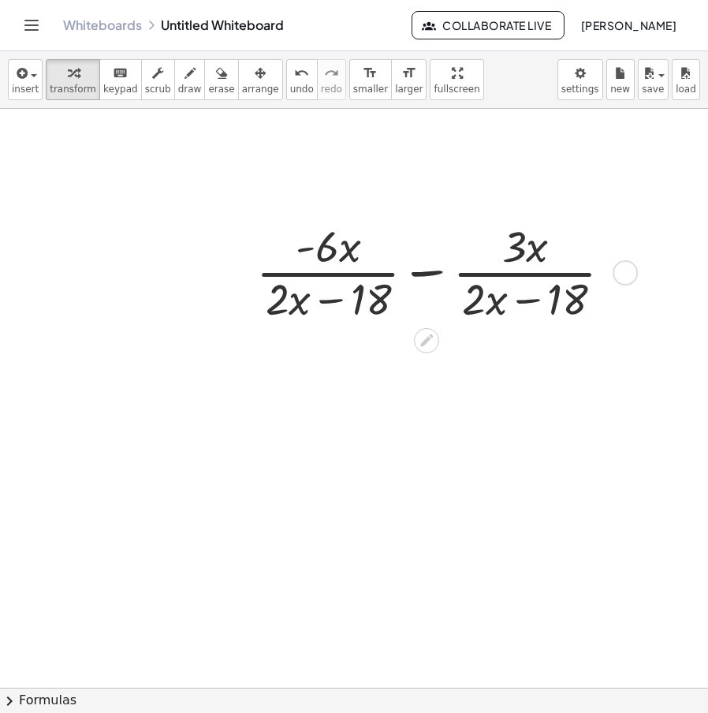
click at [427, 274] on div at bounding box center [440, 271] width 384 height 110
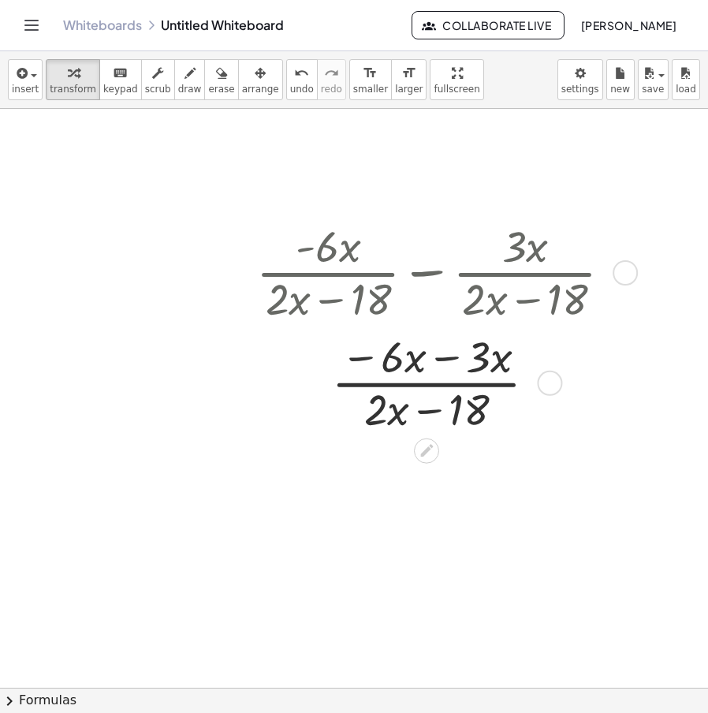
click at [438, 353] on div at bounding box center [440, 382] width 384 height 110
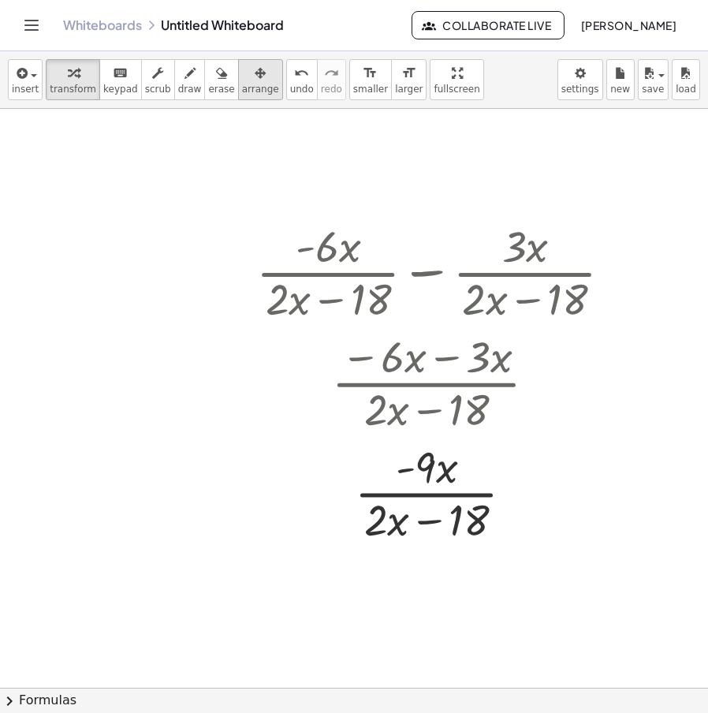
click at [242, 72] on div "button" at bounding box center [260, 72] width 37 height 19
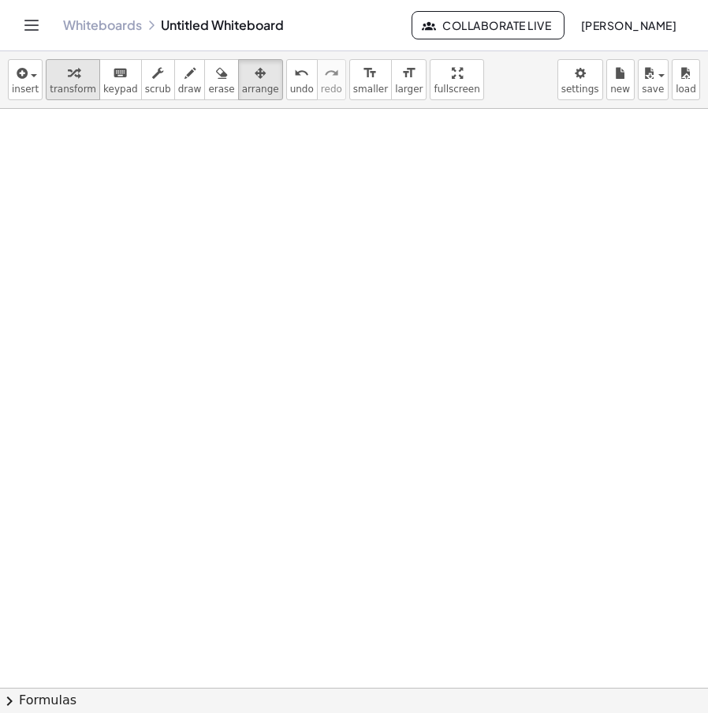
click at [66, 82] on button "transform" at bounding box center [73, 79] width 54 height 41
click at [153, 155] on div at bounding box center [369, 688] width 738 height 1158
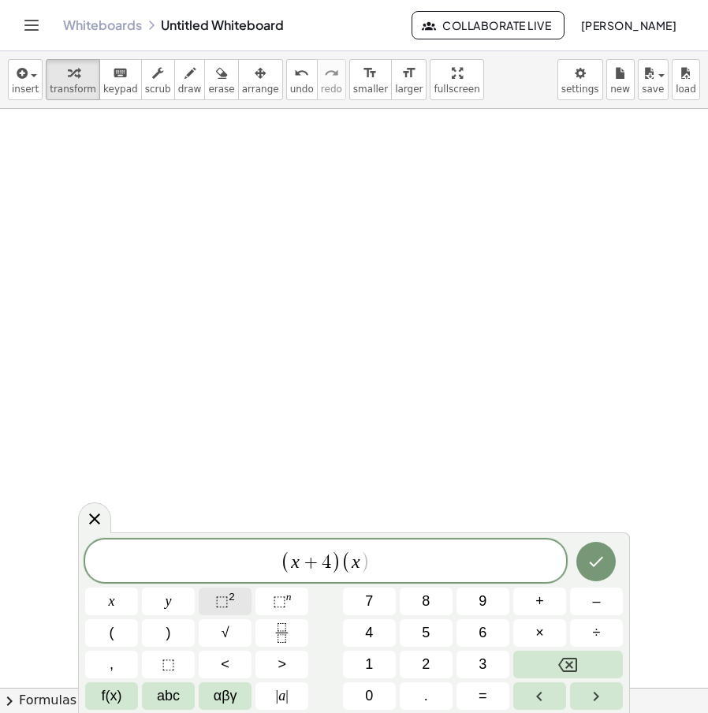
click at [243, 588] on button "⬚ 2" at bounding box center [225, 602] width 53 height 28
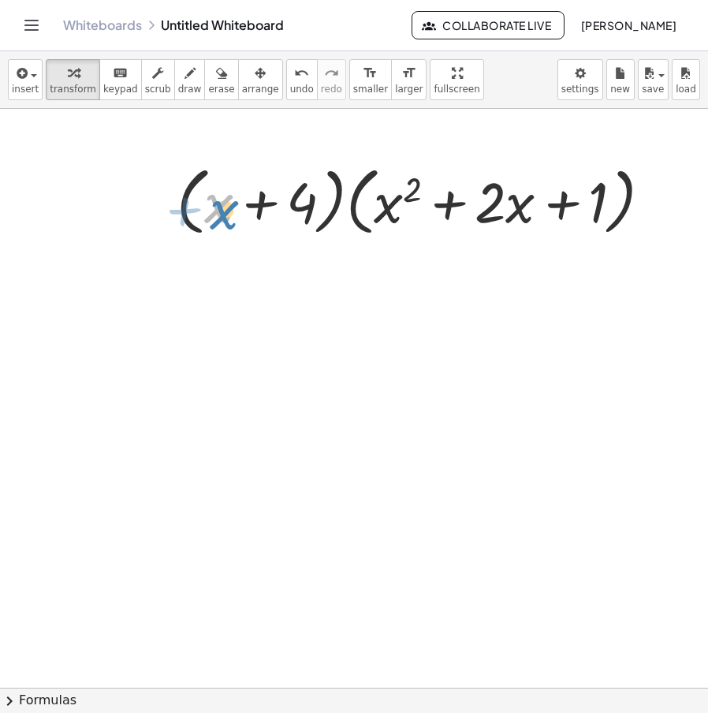
drag, startPoint x: 244, startPoint y: 224, endPoint x: 230, endPoint y: 220, distance: 14.0
click at [230, 220] on div at bounding box center [420, 200] width 503 height 82
click at [185, 76] on icon "button" at bounding box center [190, 73] width 11 height 19
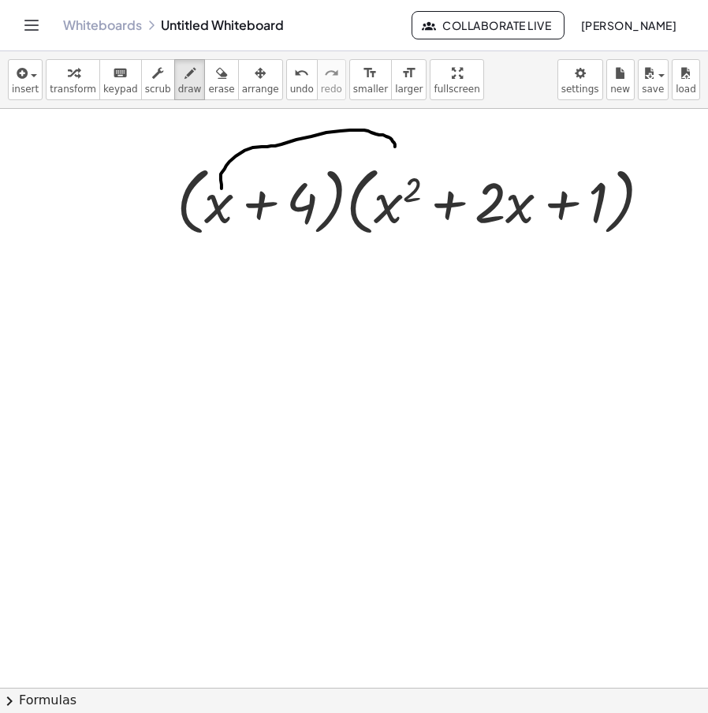
drag, startPoint x: 222, startPoint y: 189, endPoint x: 396, endPoint y: 161, distance: 176.5
click at [396, 161] on div at bounding box center [369, 688] width 738 height 1158
drag, startPoint x: 339, startPoint y: 133, endPoint x: 359, endPoint y: 170, distance: 41.3
click at [359, 170] on div at bounding box center [369, 688] width 738 height 1158
drag, startPoint x: 341, startPoint y: 165, endPoint x: 355, endPoint y: 130, distance: 37.5
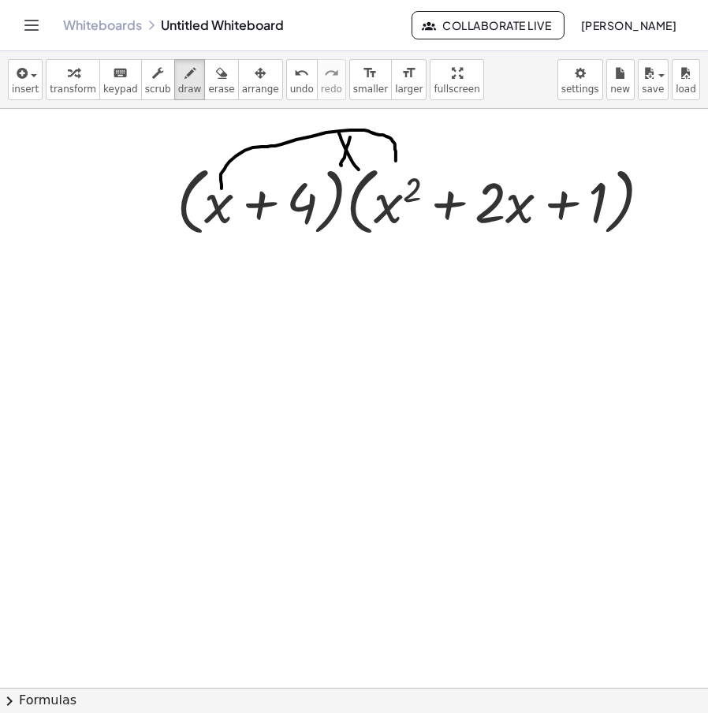
click at [352, 133] on div at bounding box center [369, 688] width 738 height 1158
drag, startPoint x: 362, startPoint y: 118, endPoint x: 375, endPoint y: 137, distance: 23.8
click at [375, 137] on div at bounding box center [369, 688] width 738 height 1158
drag, startPoint x: 233, startPoint y: 182, endPoint x: 476, endPoint y: 171, distance: 243.2
click at [476, 171] on div at bounding box center [369, 688] width 738 height 1158
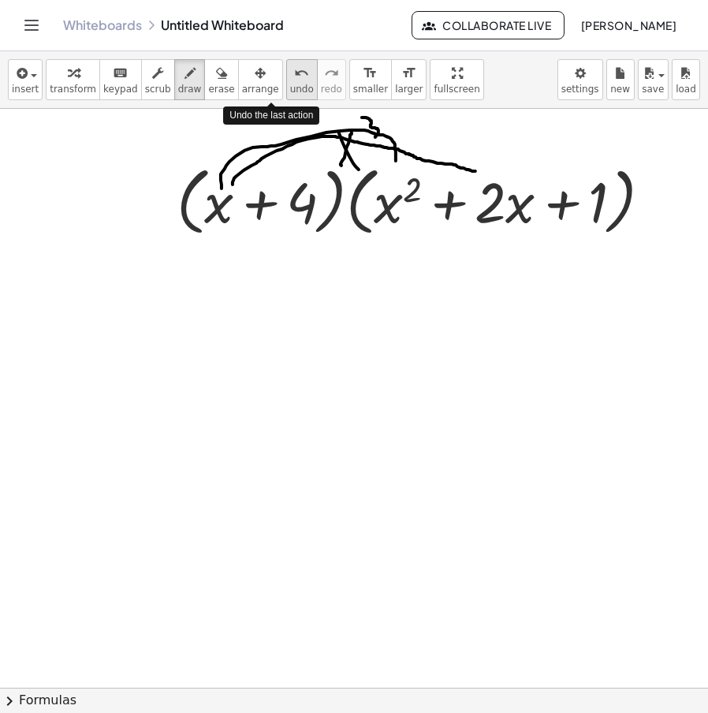
click at [294, 74] on icon "undo" at bounding box center [301, 73] width 15 height 19
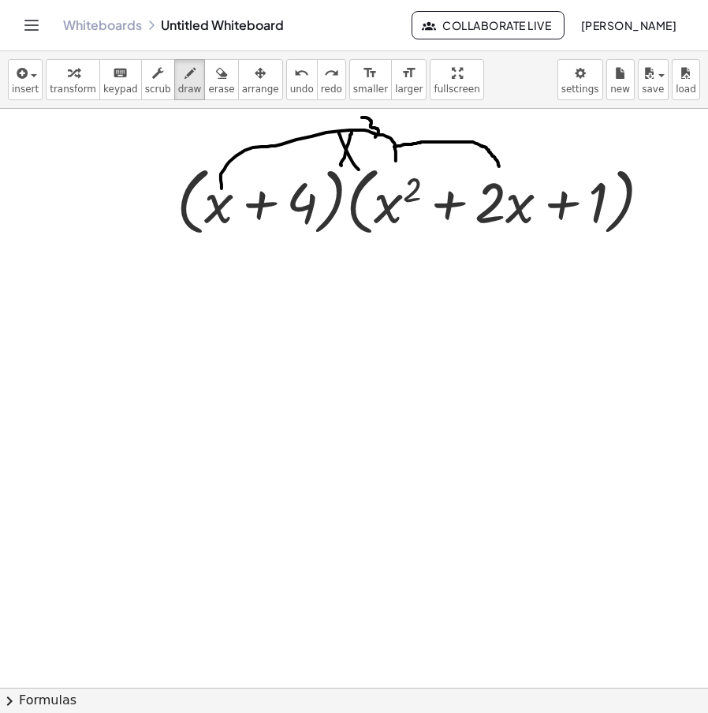
drag, startPoint x: 394, startPoint y: 147, endPoint x: 499, endPoint y: 166, distance: 106.7
click at [499, 166] on div at bounding box center [369, 688] width 738 height 1158
drag, startPoint x: 469, startPoint y: 114, endPoint x: 497, endPoint y: 133, distance: 33.5
click at [495, 135] on div at bounding box center [369, 688] width 738 height 1158
drag, startPoint x: 495, startPoint y: 120, endPoint x: 506, endPoint y: 139, distance: 21.9
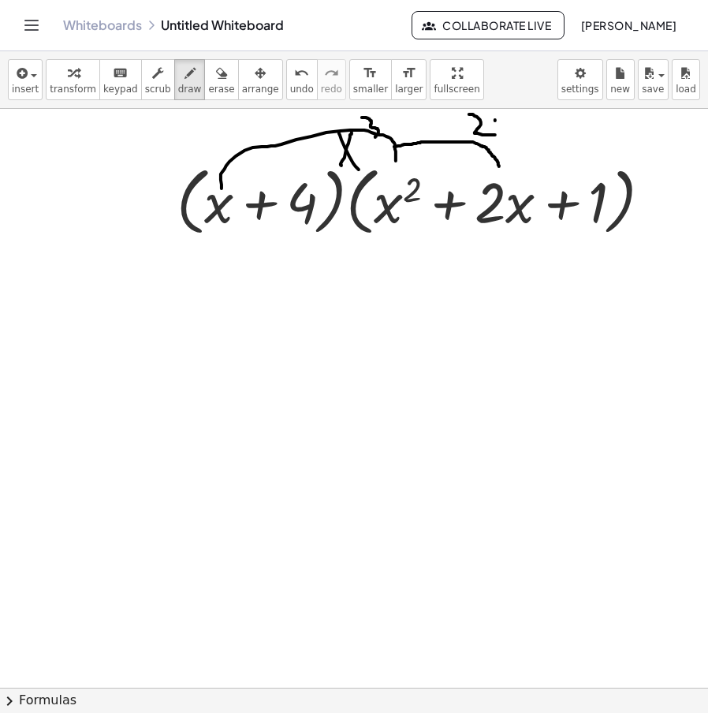
click at [506, 139] on div at bounding box center [369, 688] width 738 height 1158
click at [507, 117] on div at bounding box center [369, 688] width 738 height 1158
drag, startPoint x: 511, startPoint y: 107, endPoint x: 518, endPoint y: 129, distance: 23.2
click at [518, 129] on div "insert select one: Math Expression Function Text Youtube Video Graphing Geometr…" at bounding box center [354, 382] width 708 height 662
click at [522, 121] on div at bounding box center [369, 688] width 738 height 1158
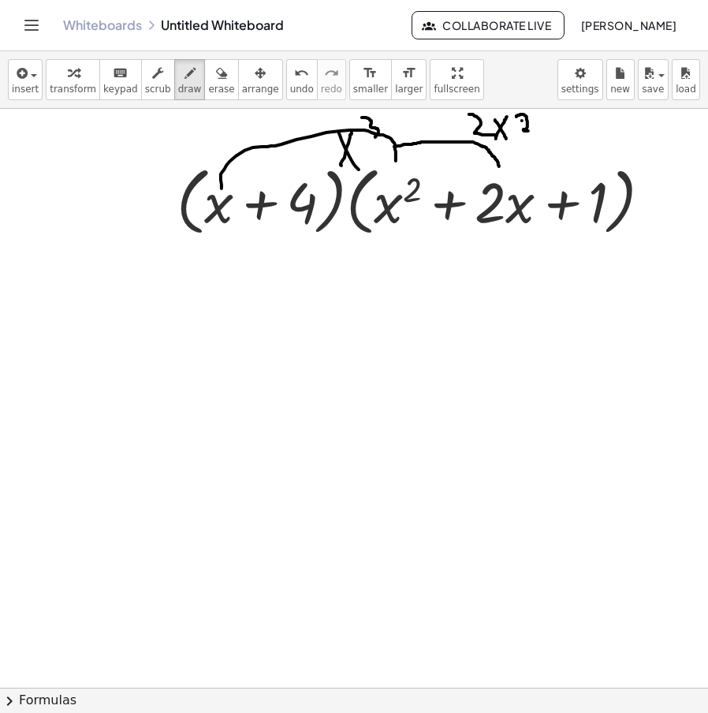
drag, startPoint x: 517, startPoint y: 117, endPoint x: 541, endPoint y: 130, distance: 27.9
click at [543, 130] on div at bounding box center [369, 688] width 738 height 1158
drag, startPoint x: 497, startPoint y: 164, endPoint x: 584, endPoint y: 171, distance: 87.8
click at [584, 171] on div at bounding box center [369, 688] width 738 height 1158
drag, startPoint x: 559, startPoint y: 120, endPoint x: 564, endPoint y: 145, distance: 25.7
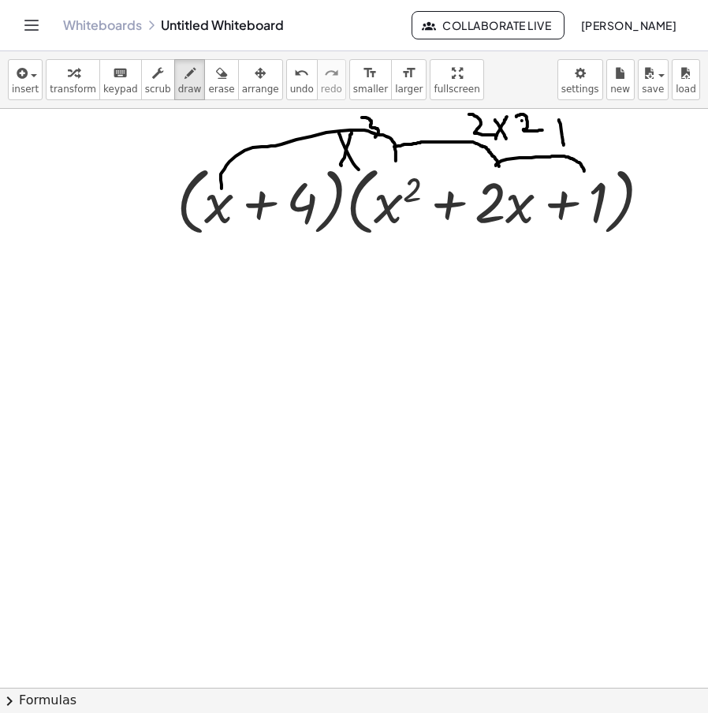
click at [564, 145] on div at bounding box center [369, 688] width 738 height 1158
drag, startPoint x: 558, startPoint y: 129, endPoint x: 598, endPoint y: 133, distance: 40.3
click at [588, 133] on div at bounding box center [369, 688] width 738 height 1158
drag, startPoint x: 602, startPoint y: 115, endPoint x: 620, endPoint y: 144, distance: 33.7
click at [619, 144] on div at bounding box center [369, 688] width 738 height 1158
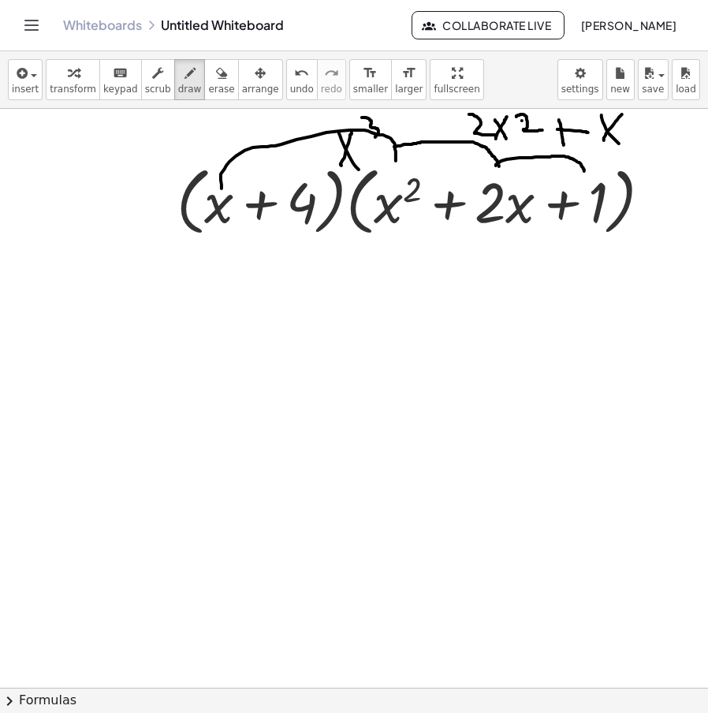
click at [622, 114] on div at bounding box center [369, 688] width 738 height 1158
drag, startPoint x: 415, startPoint y: 124, endPoint x: 423, endPoint y: 144, distance: 21.2
click at [423, 144] on div at bounding box center [369, 688] width 738 height 1158
drag, startPoint x: 412, startPoint y: 130, endPoint x: 442, endPoint y: 128, distance: 30.1
click at [442, 128] on div at bounding box center [369, 688] width 738 height 1158
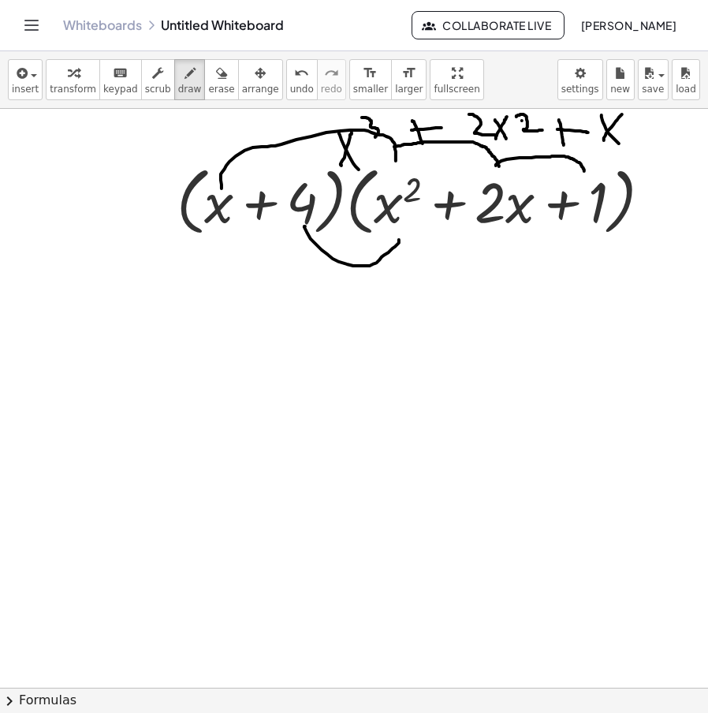
drag, startPoint x: 305, startPoint y: 226, endPoint x: 397, endPoint y: 242, distance: 92.8
click at [399, 239] on div at bounding box center [369, 688] width 738 height 1158
drag, startPoint x: 334, startPoint y: 274, endPoint x: 360, endPoint y: 292, distance: 30.6
click at [359, 293] on div at bounding box center [369, 688] width 738 height 1158
drag, startPoint x: 358, startPoint y: 281, endPoint x: 356, endPoint y: 311, distance: 30.1
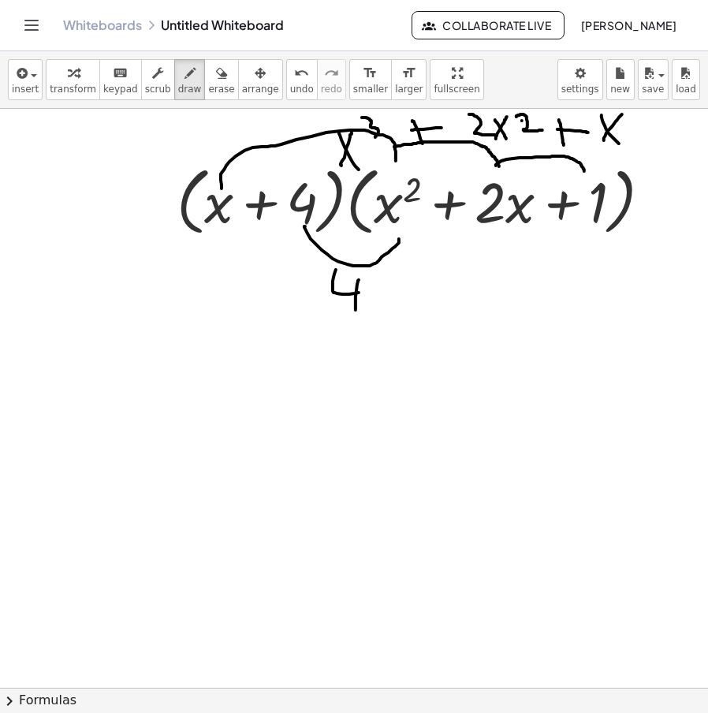
click at [356, 311] on div at bounding box center [369, 688] width 738 height 1158
click at [376, 304] on div at bounding box center [369, 688] width 738 height 1158
drag, startPoint x: 370, startPoint y: 305, endPoint x: 383, endPoint y: 278, distance: 30.4
click at [383, 278] on div at bounding box center [369, 688] width 738 height 1158
drag, startPoint x: 387, startPoint y: 262, endPoint x: 433, endPoint y: 286, distance: 51.5
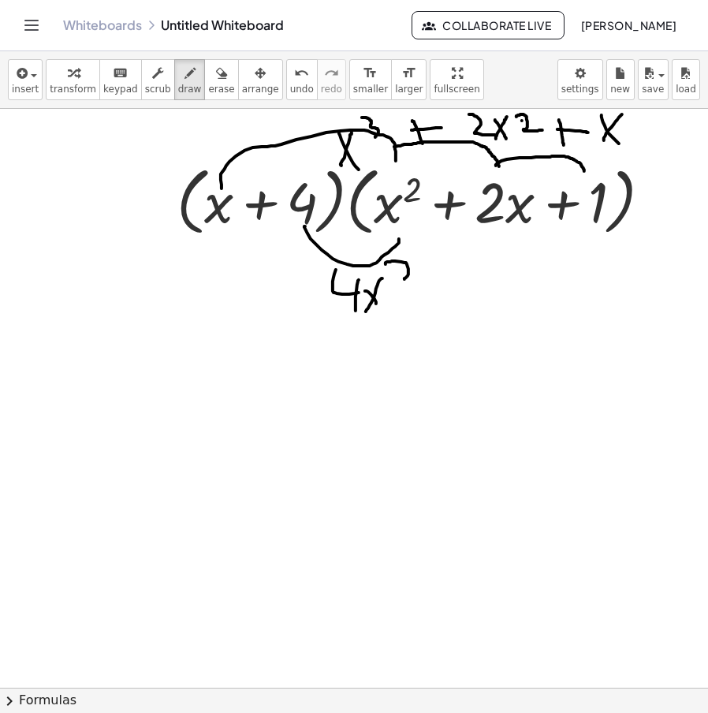
click at [433, 286] on div at bounding box center [369, 688] width 738 height 1158
drag, startPoint x: 395, startPoint y: 241, endPoint x: 494, endPoint y: 230, distance: 99.1
click at [494, 230] on div at bounding box center [369, 688] width 738 height 1158
drag, startPoint x: 507, startPoint y: 273, endPoint x: 519, endPoint y: 285, distance: 16.7
click at [510, 260] on div at bounding box center [369, 688] width 738 height 1158
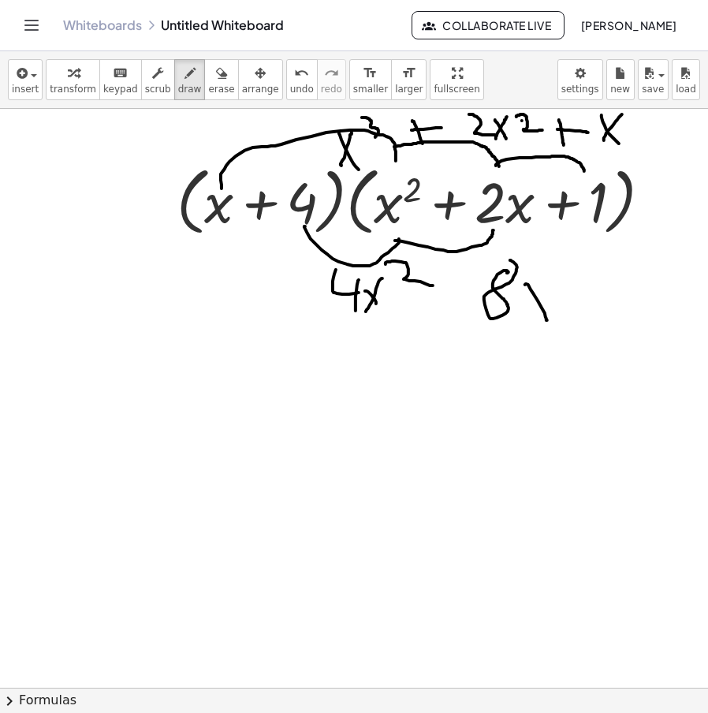
drag, startPoint x: 525, startPoint y: 285, endPoint x: 539, endPoint y: 325, distance: 42.4
click at [547, 321] on div at bounding box center [369, 688] width 738 height 1158
drag, startPoint x: 534, startPoint y: 321, endPoint x: 566, endPoint y: 275, distance: 55.6
click at [566, 275] on div at bounding box center [369, 688] width 738 height 1158
drag, startPoint x: 486, startPoint y: 237, endPoint x: 598, endPoint y: 224, distance: 112.7
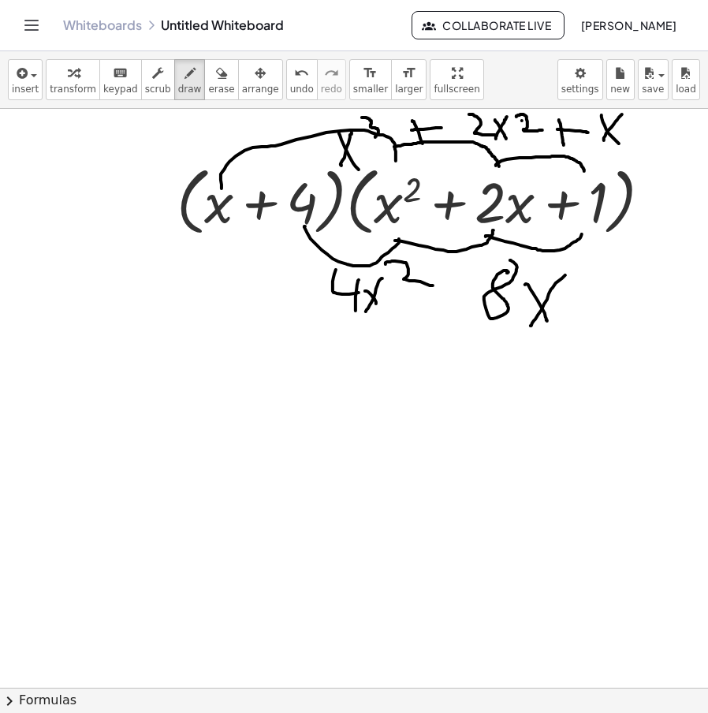
click at [598, 224] on div at bounding box center [369, 688] width 738 height 1158
drag, startPoint x: 598, startPoint y: 268, endPoint x: 627, endPoint y: 282, distance: 32.1
click at [626, 283] on div at bounding box center [369, 688] width 738 height 1158
drag, startPoint x: 627, startPoint y: 264, endPoint x: 637, endPoint y: 349, distance: 85.0
click at [637, 349] on div at bounding box center [369, 688] width 738 height 1158
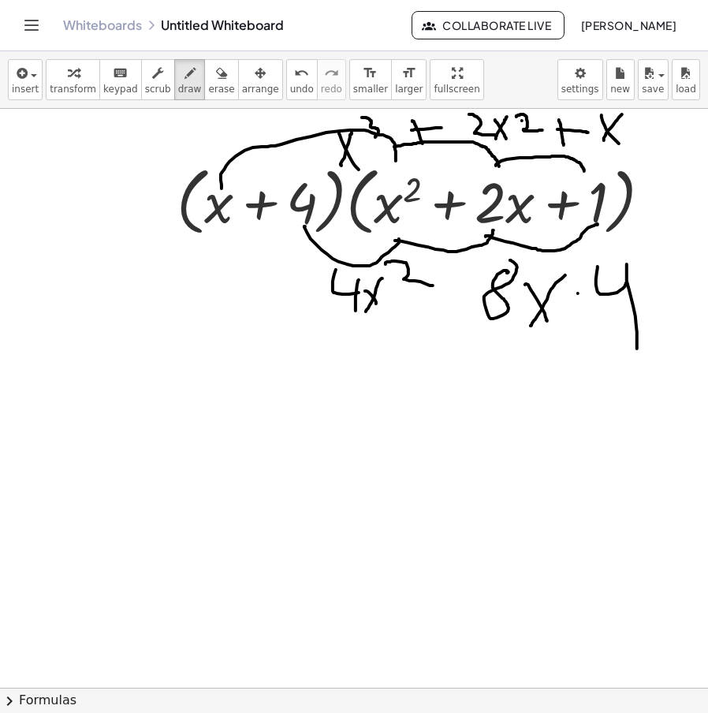
drag, startPoint x: 578, startPoint y: 293, endPoint x: 579, endPoint y: 324, distance: 30.8
click at [580, 324] on div at bounding box center [369, 688] width 738 height 1158
drag
click at [593, 310] on div at bounding box center [369, 688] width 738 height 1158
click at [431, 499] on div at bounding box center [369, 688] width 738 height 1158
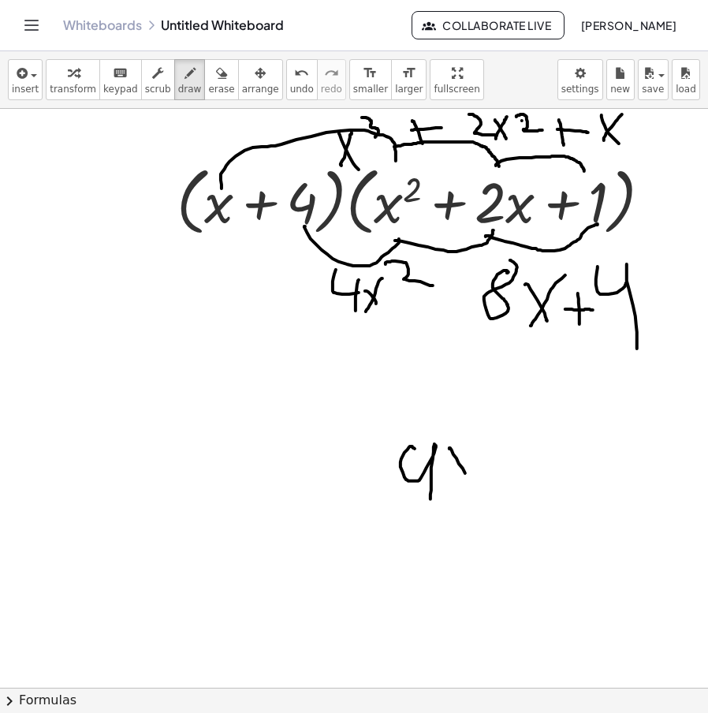
click at [472, 491] on div at bounding box center [369, 688] width 738 height 1158
click at [482, 440] on div at bounding box center [369, 688] width 738 height 1158
click at [499, 491] on div at bounding box center [369, 688] width 738 height 1158
click at [532, 472] on div at bounding box center [369, 688] width 738 height 1158
click at [577, 456] on div at bounding box center [369, 688] width 738 height 1158
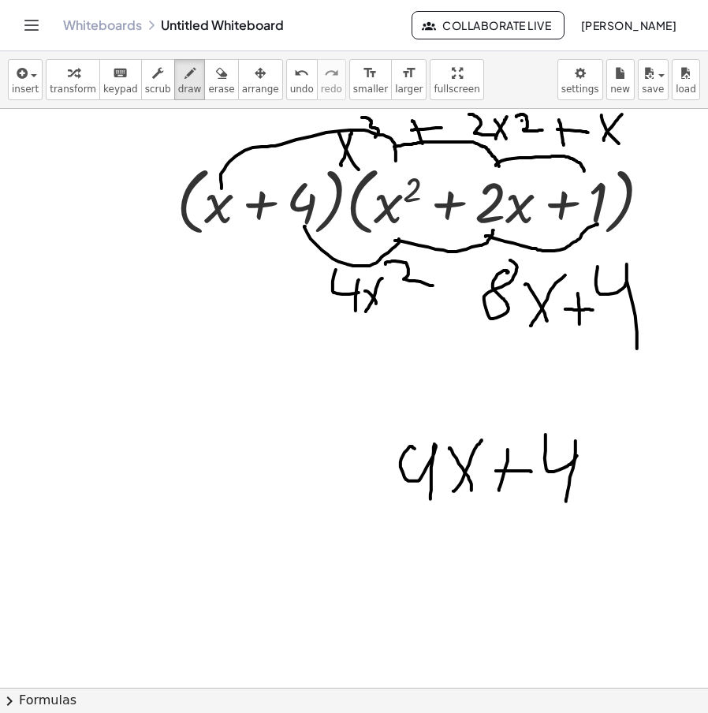
click at [565, 502] on div at bounding box center [369, 688] width 738 height 1158
click at [208, 84] on span "erase" at bounding box center [221, 89] width 26 height 11
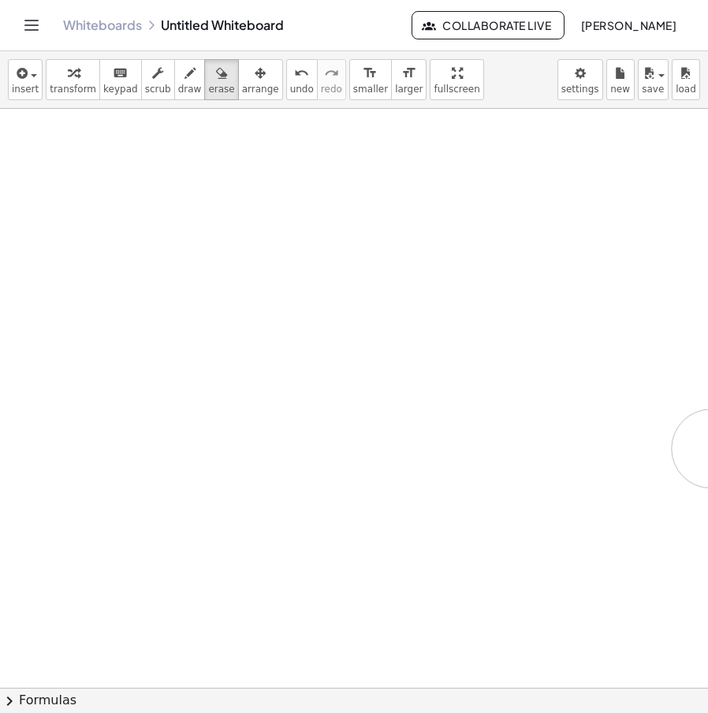
click at [270, 407] on div at bounding box center [369, 688] width 738 height 1158
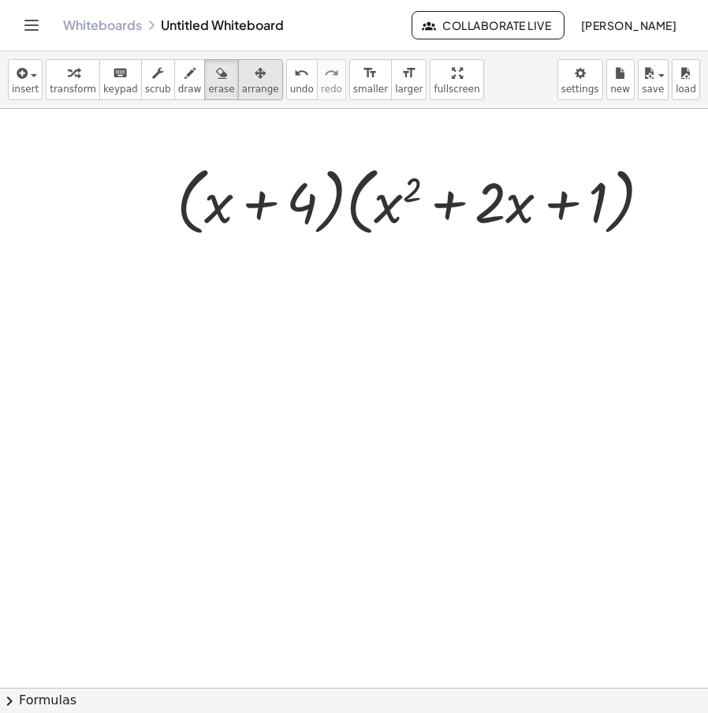
click at [255, 82] on icon "button" at bounding box center [260, 73] width 11 height 19
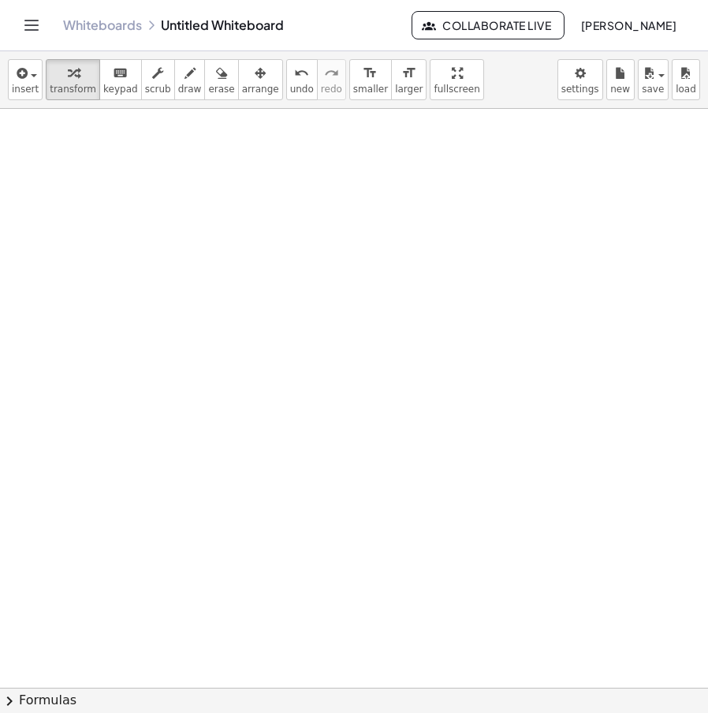
click at [67, 86] on span "transform" at bounding box center [73, 89] width 47 height 11
click at [140, 165] on div at bounding box center [369, 688] width 738 height 1158
click at [207, 230] on div at bounding box center [369, 688] width 738 height 1158
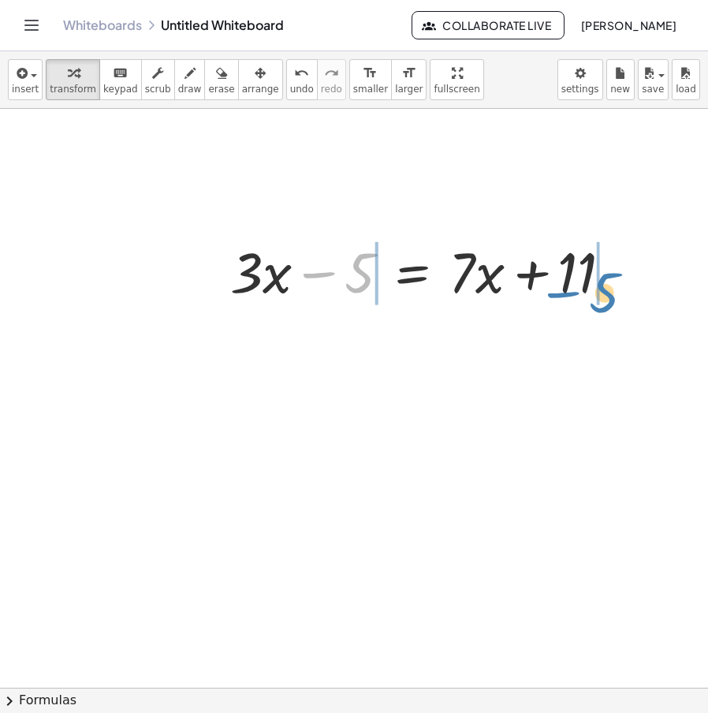
drag, startPoint x: 354, startPoint y: 271, endPoint x: 599, endPoint y: 290, distance: 246.0
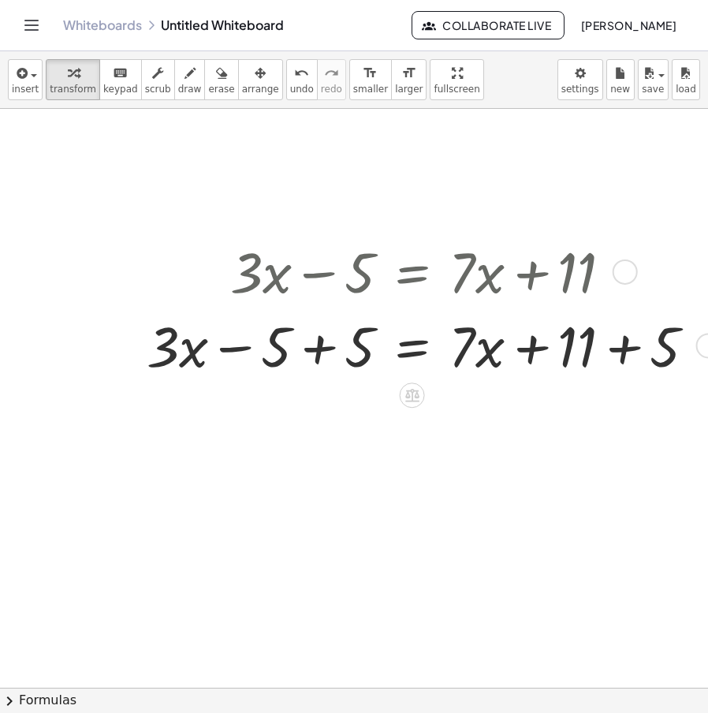
drag, startPoint x: 323, startPoint y: 350, endPoint x: 347, endPoint y: 346, distance: 24.8
click at [322, 350] on div at bounding box center [427, 345] width 577 height 74
click at [633, 345] on div at bounding box center [469, 345] width 494 height 74
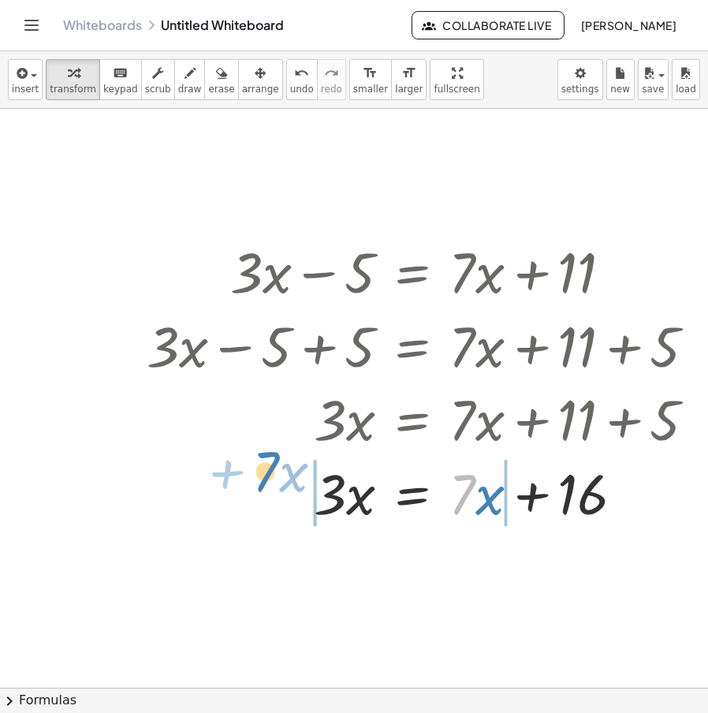
drag, startPoint x: 474, startPoint y: 495, endPoint x: 278, endPoint y: 472, distance: 197.7
click at [278, 472] on div at bounding box center [427, 492] width 577 height 74
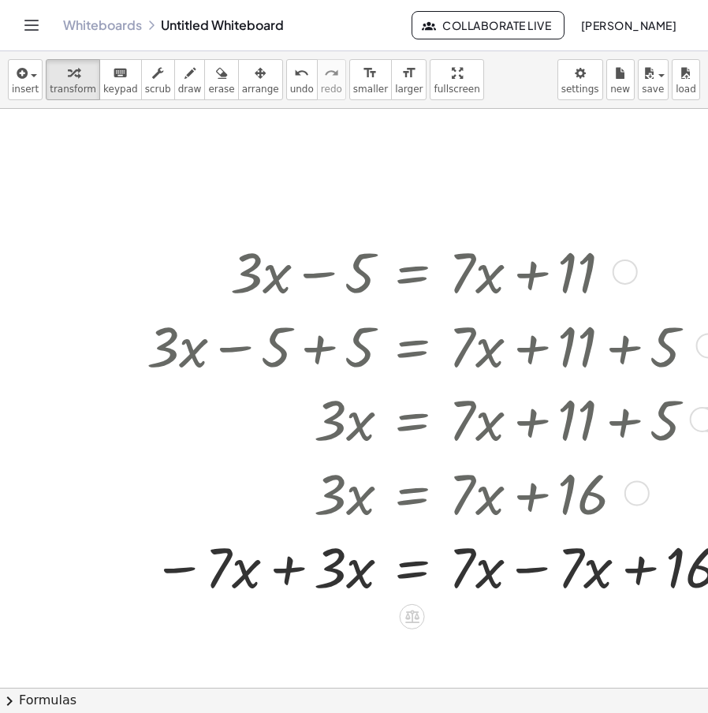
click at [297, 569] on div at bounding box center [441, 565] width 604 height 74
click at [539, 574] on div at bounding box center [446, 565] width 614 height 74
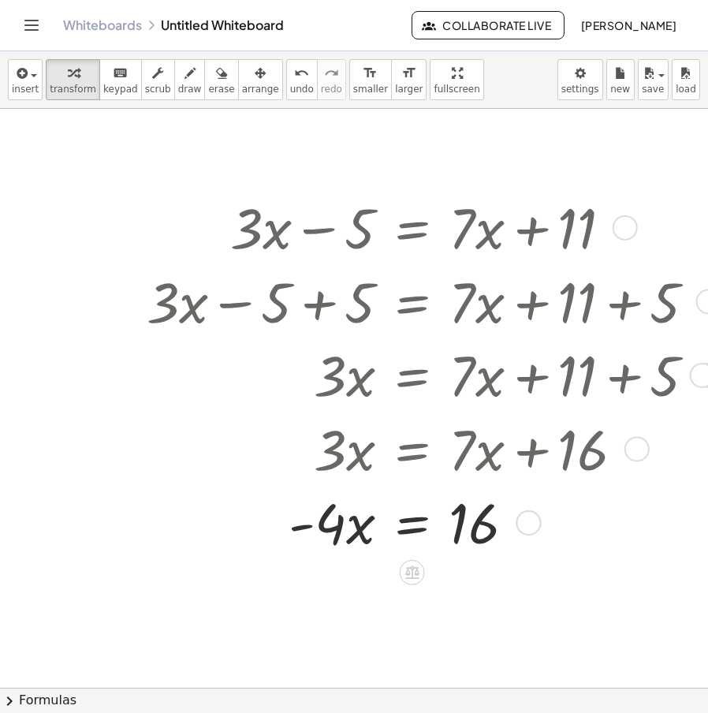
scroll to position [79, 0]
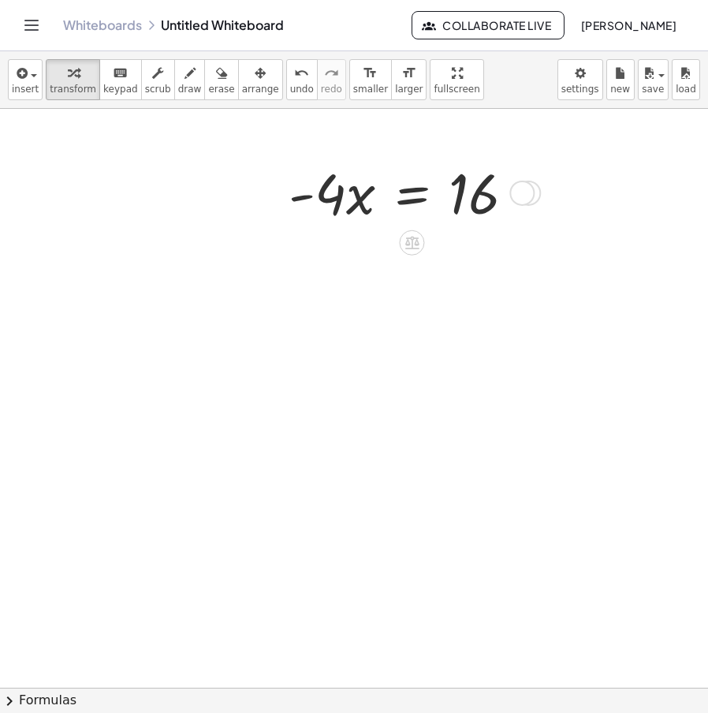
drag, startPoint x: 532, startPoint y: 496, endPoint x: 562, endPoint y: 203, distance: 295.0
click at [562, 186] on div "+ · 3 · x − 5 = + · 7 · x + 11 + · 3 · x − 5 + 5 = + · 7 · x + 11 + 5 + · 3 · x…" at bounding box center [388, 609] width 777 height 1158
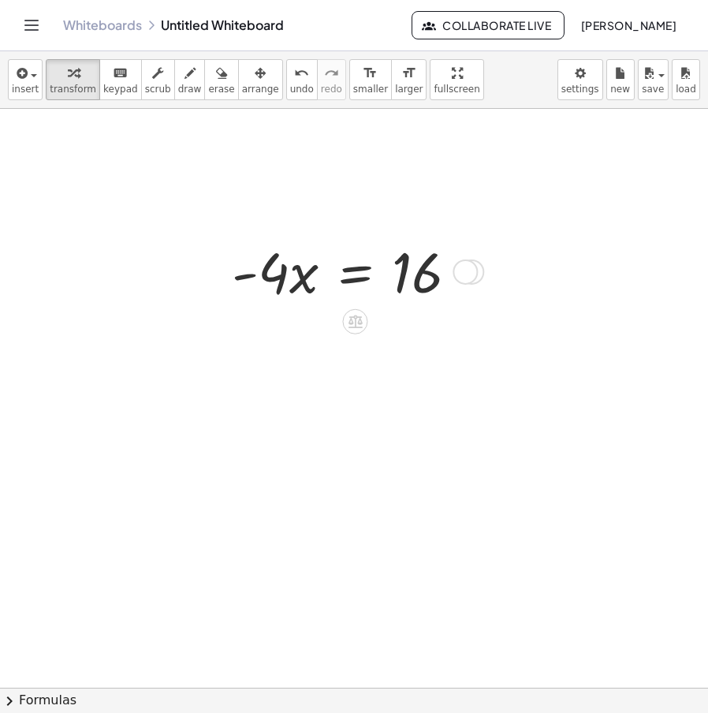
scroll to position [0, 61]
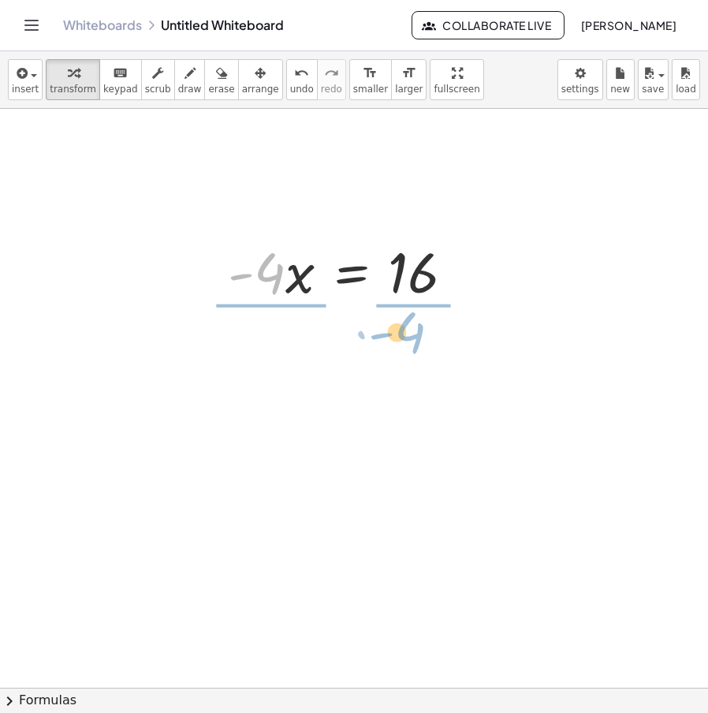
drag, startPoint x: 275, startPoint y: 274, endPoint x: 426, endPoint y: 330, distance: 161.0
click at [426, 330] on div "+ · 3 · x − 5 = + · 7 · x + 11 + · 3 · x − 5 + 5 = + · 7 · x + 11 + 5 + · 3 · x…" at bounding box center [327, 688] width 777 height 1158
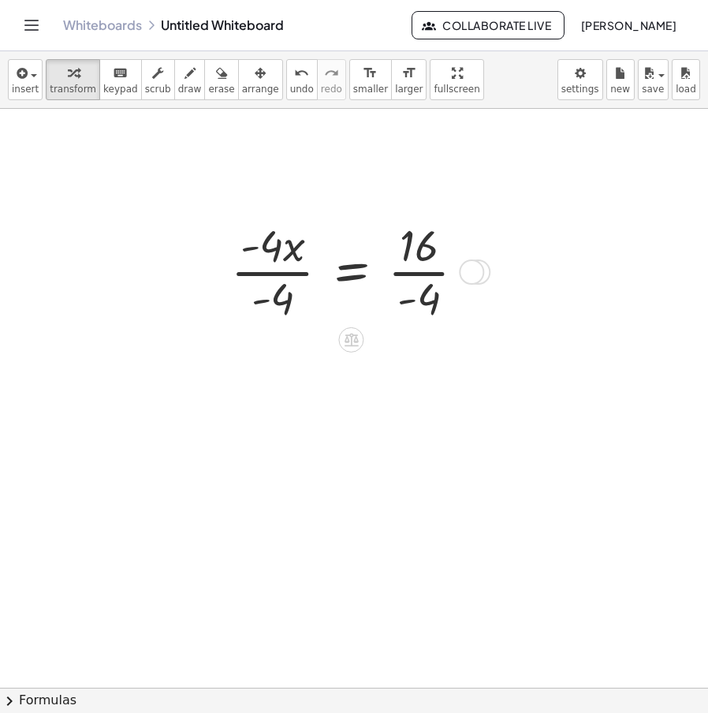
click at [282, 308] on div at bounding box center [354, 270] width 262 height 110
click at [442, 291] on div at bounding box center [381, 270] width 207 height 110
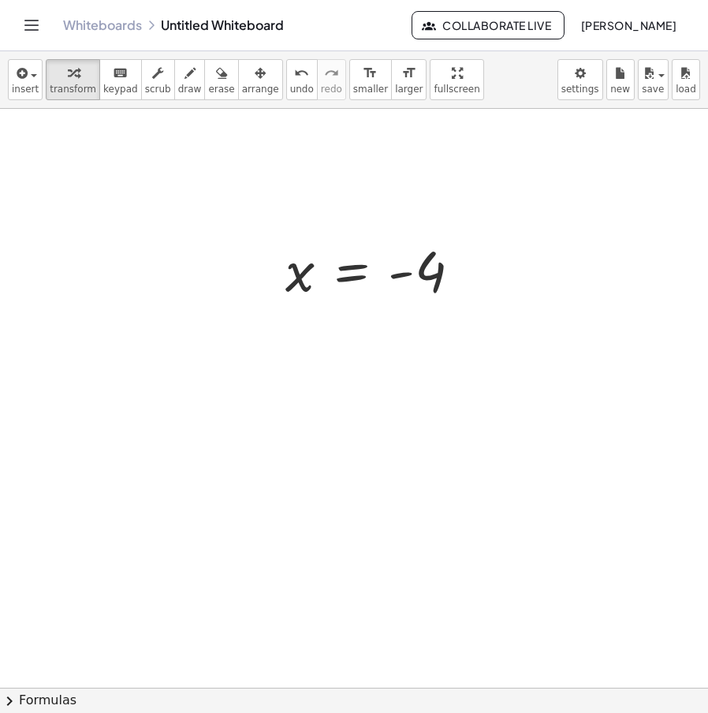
drag, startPoint x: 334, startPoint y: 322, endPoint x: 353, endPoint y: 321, distance: 18.2
click at [335, 322] on div at bounding box center [327, 688] width 777 height 1158
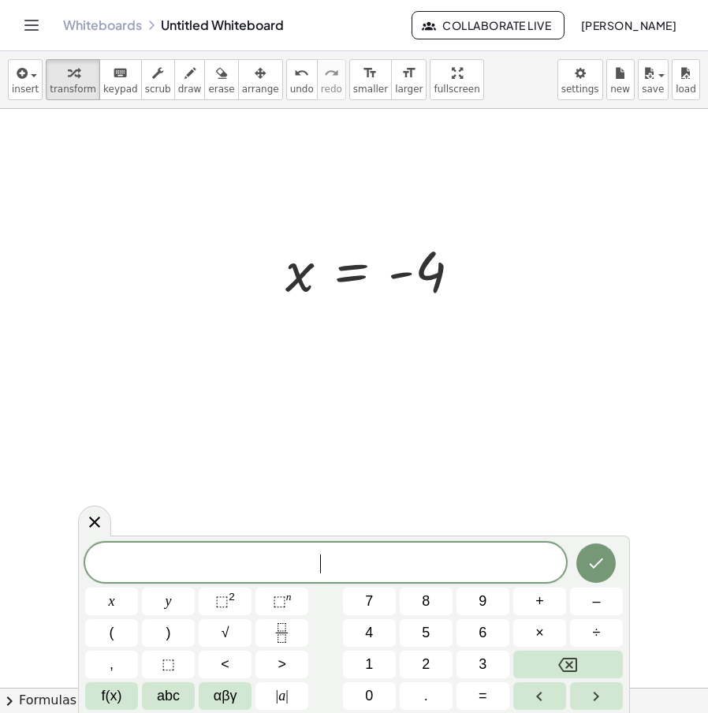
click at [520, 273] on div at bounding box center [327, 688] width 777 height 1158
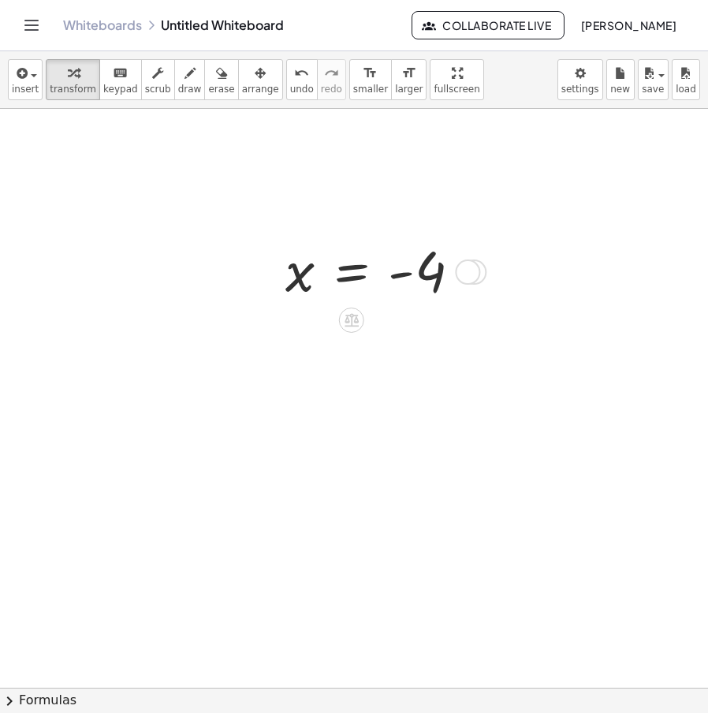
click at [490, 275] on div "+ · 3 · x − 5 = + · 7 · x + 11 + · 3 · x − 5 + 5 = + · 7 · x + 11 + 5 + · 3 · x…" at bounding box center [382, 270] width 240 height 79
click at [470, 274] on div at bounding box center [467, 271] width 25 height 25
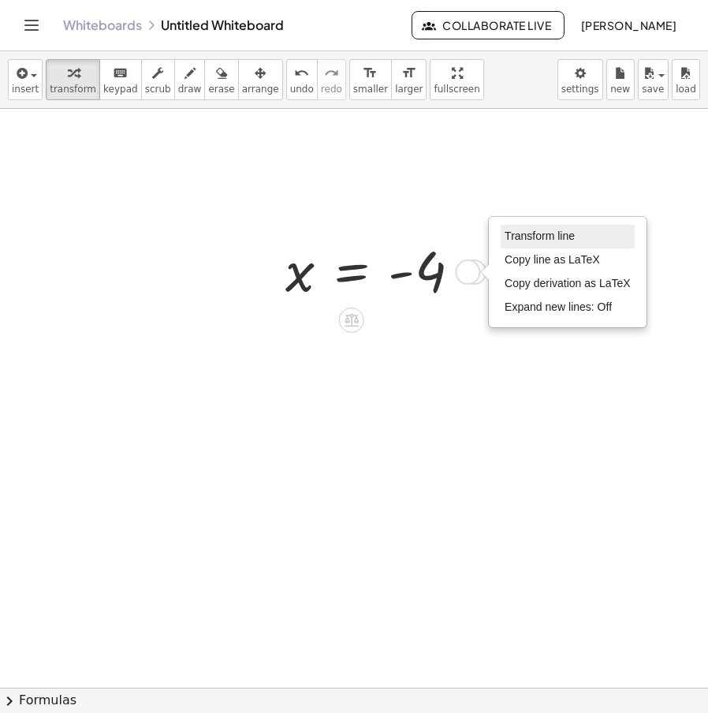
click at [564, 235] on span "Transform line" at bounding box center [540, 236] width 70 height 13
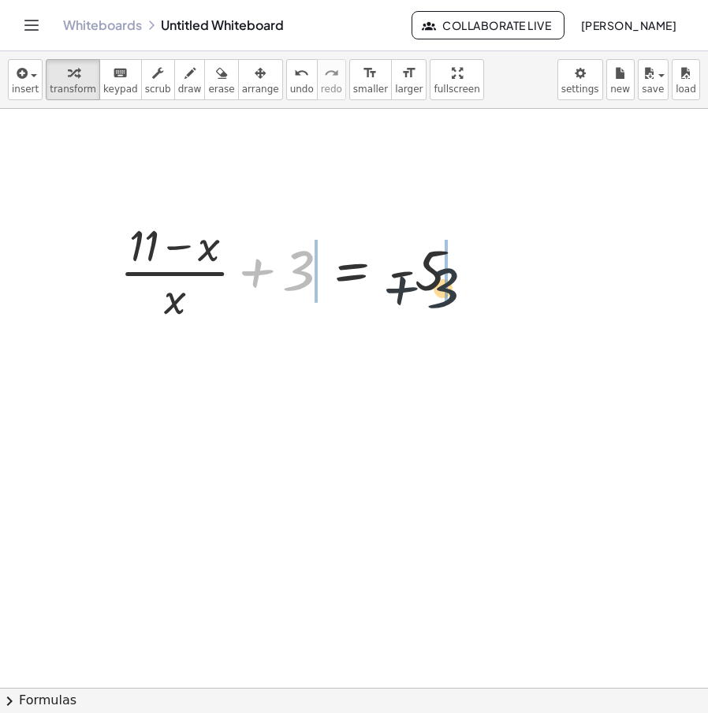
drag, startPoint x: 300, startPoint y: 283, endPoint x: 469, endPoint y: 282, distance: 168.8
click at [469, 282] on div at bounding box center [296, 270] width 368 height 110
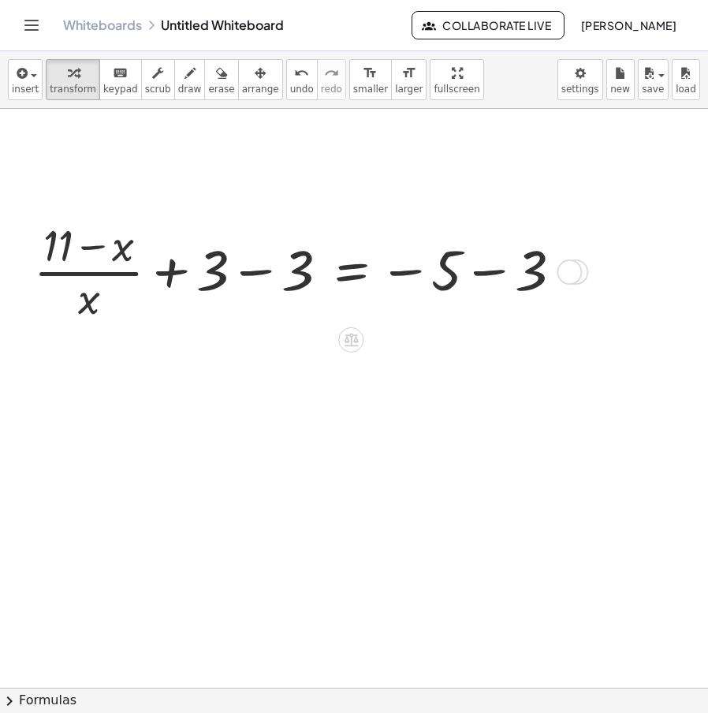
click at [503, 282] on div at bounding box center [304, 270] width 557 height 110
click at [260, 275] on div at bounding box center [254, 270] width 457 height 110
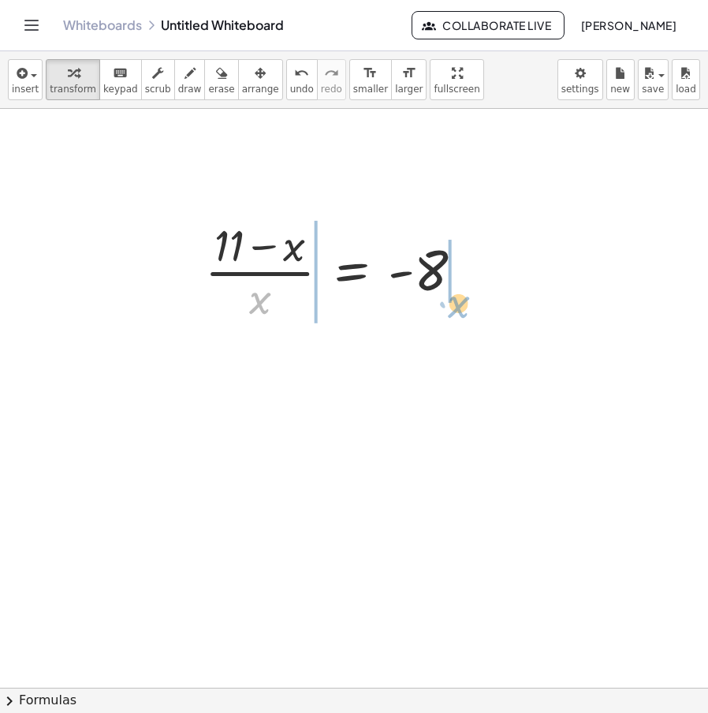
drag, startPoint x: 246, startPoint y: 303, endPoint x: 446, endPoint y: 306, distance: 199.6
click at [446, 306] on div at bounding box center [340, 270] width 287 height 110
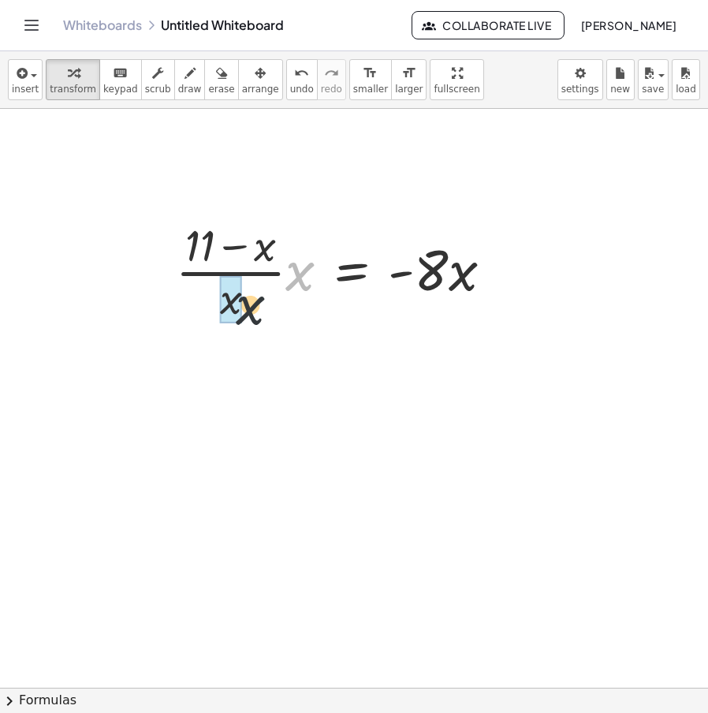
drag, startPoint x: 303, startPoint y: 277, endPoint x: 231, endPoint y: 319, distance: 83.1
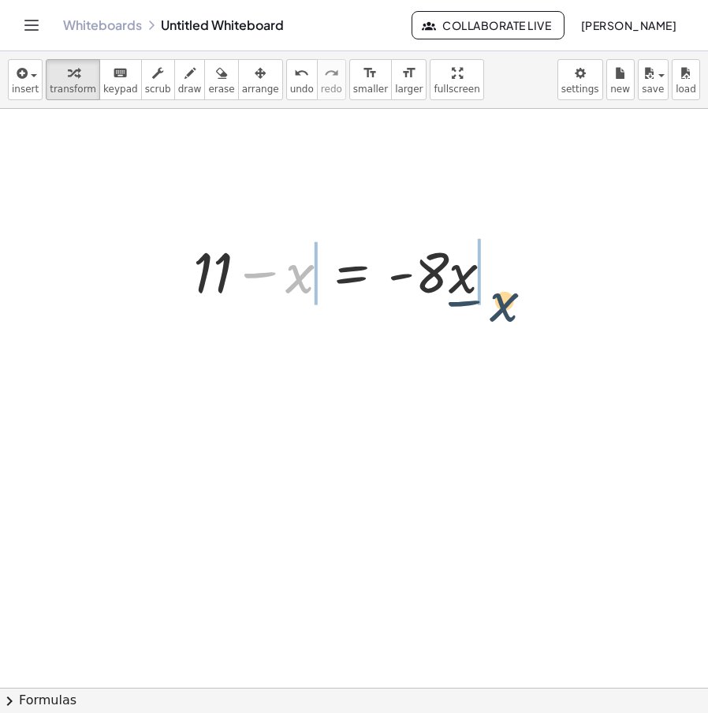
drag, startPoint x: 293, startPoint y: 282, endPoint x: 520, endPoint y: 305, distance: 227.5
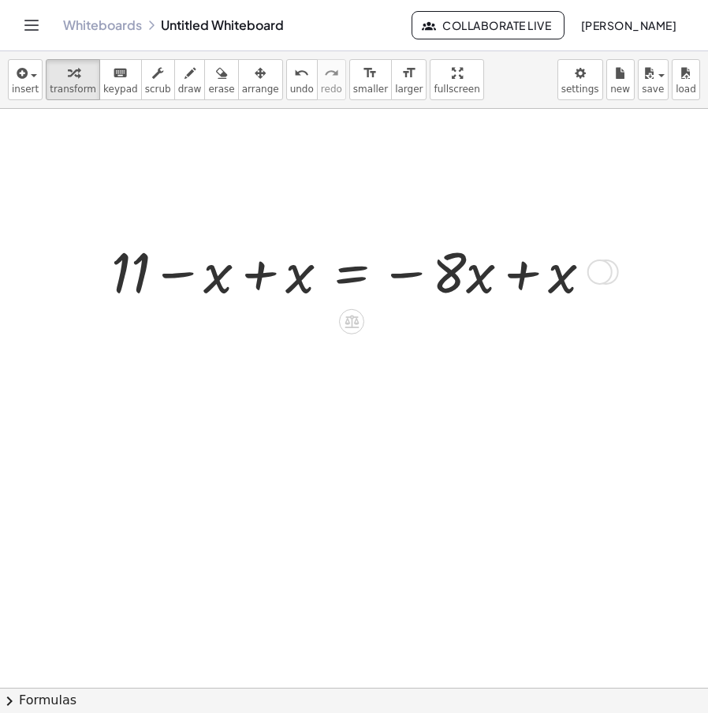
click at [543, 273] on div at bounding box center [358, 270] width 510 height 74
click at [263, 282] on div at bounding box center [304, 270] width 402 height 74
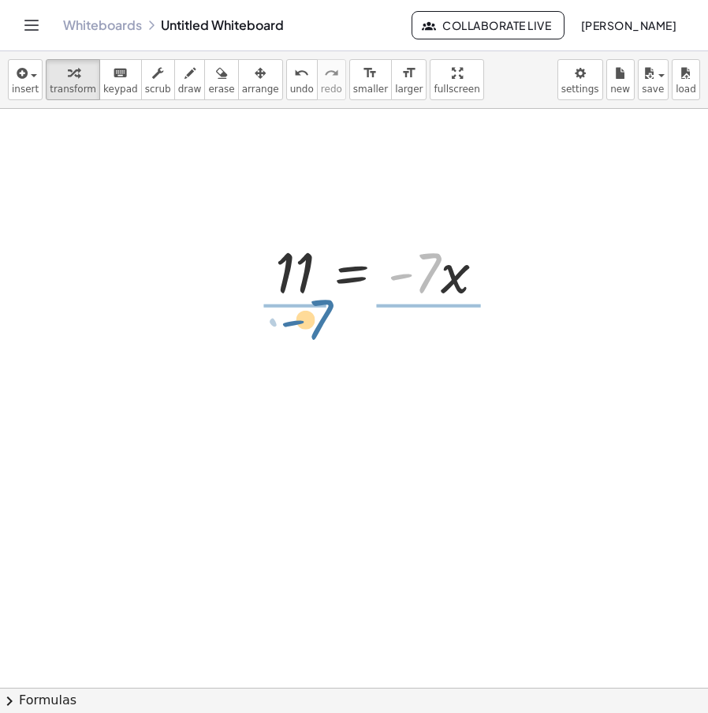
drag, startPoint x: 428, startPoint y: 276, endPoint x: 319, endPoint y: 323, distance: 118.4
click at [319, 323] on div "+ · 3 · x − 5 = + · 7 · x + 11 + · 3 · x − 5 + 5 = + · 7 · x + 11 + 5 + · 3 · x…" at bounding box center [327, 688] width 777 height 1158
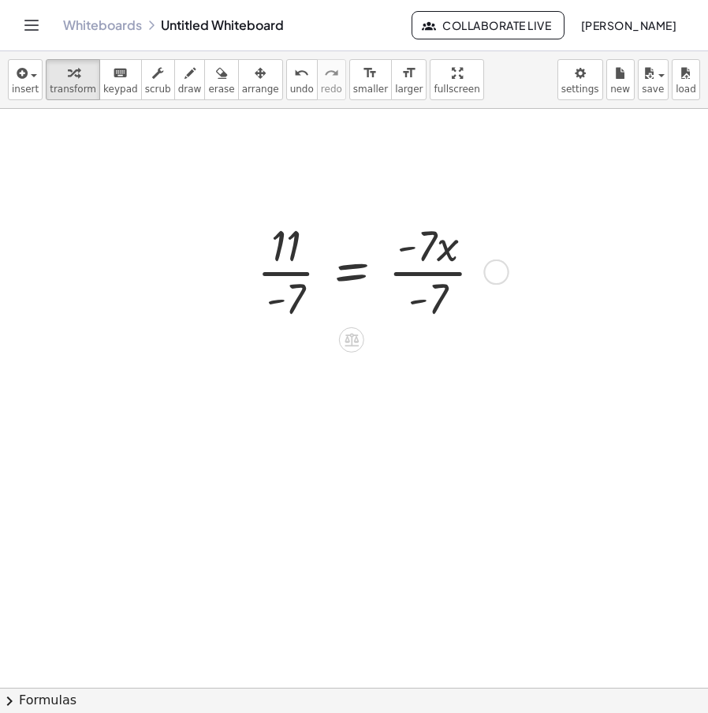
click at [305, 288] on div at bounding box center [376, 270] width 254 height 110
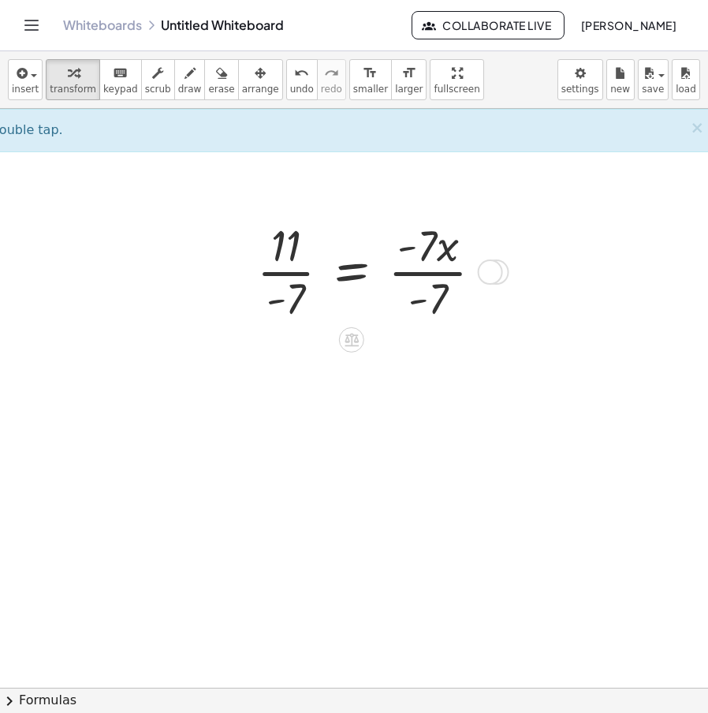
click at [307, 274] on div at bounding box center [376, 270] width 254 height 110
click at [290, 85] on span "undo" at bounding box center [302, 89] width 24 height 11
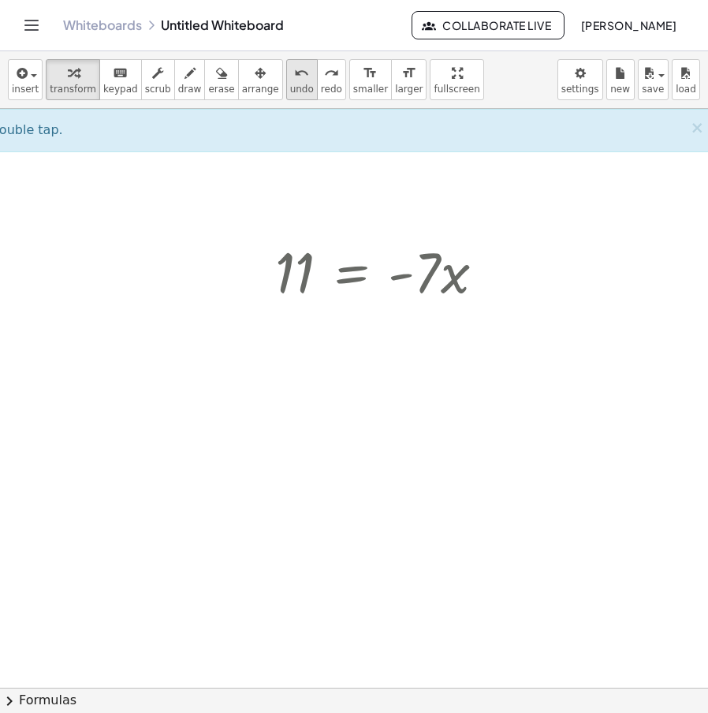
click at [290, 85] on span "undo" at bounding box center [302, 89] width 24 height 11
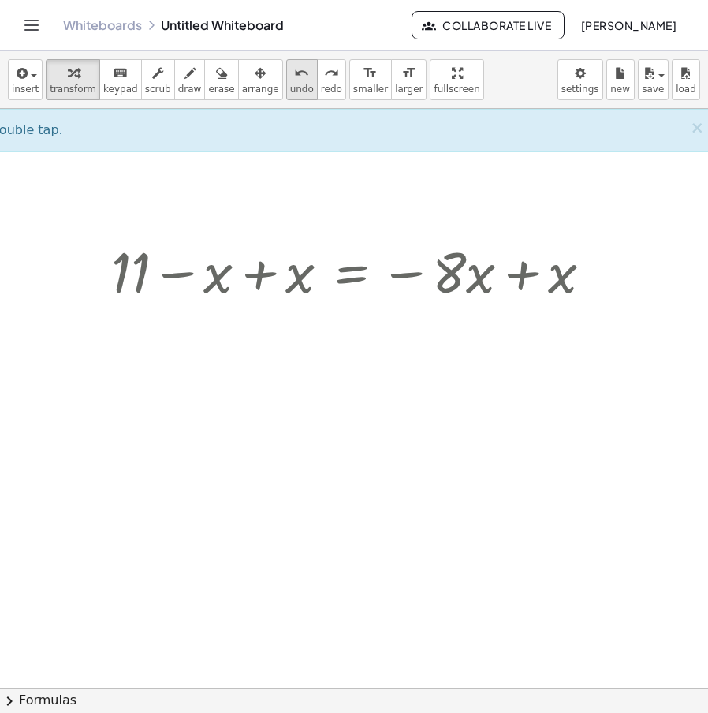
click at [290, 85] on span "undo" at bounding box center [302, 89] width 24 height 11
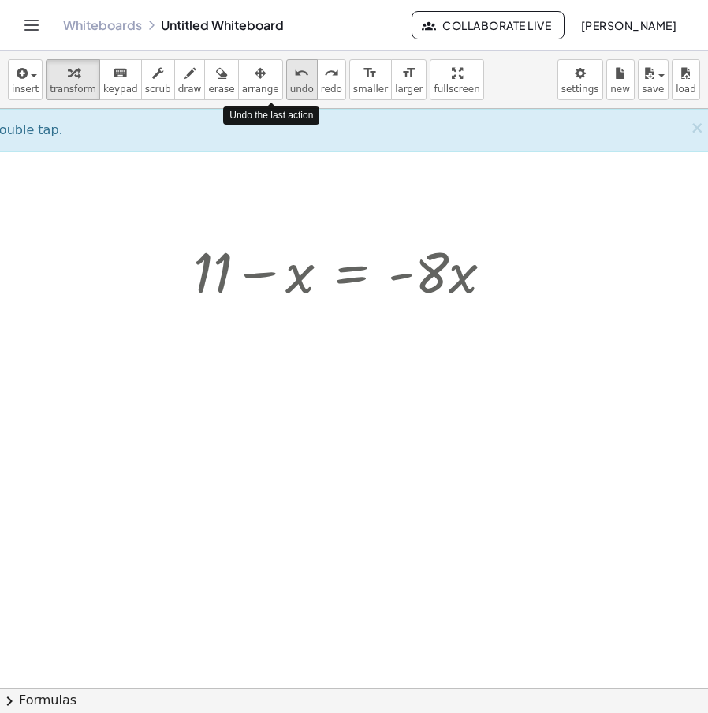
click at [290, 85] on span "undo" at bounding box center [302, 89] width 24 height 11
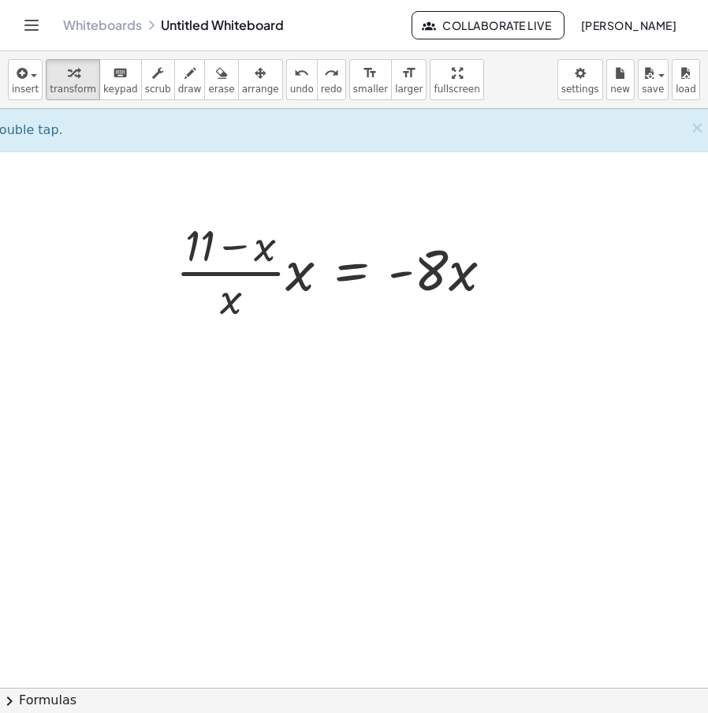
click at [322, 404] on div at bounding box center [327, 688] width 777 height 1158
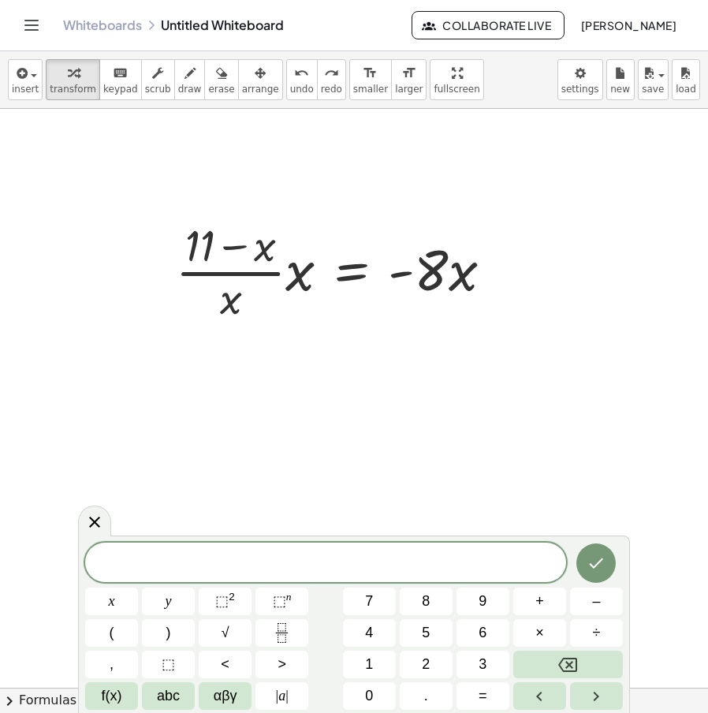
click at [370, 457] on div at bounding box center [327, 688] width 777 height 1158
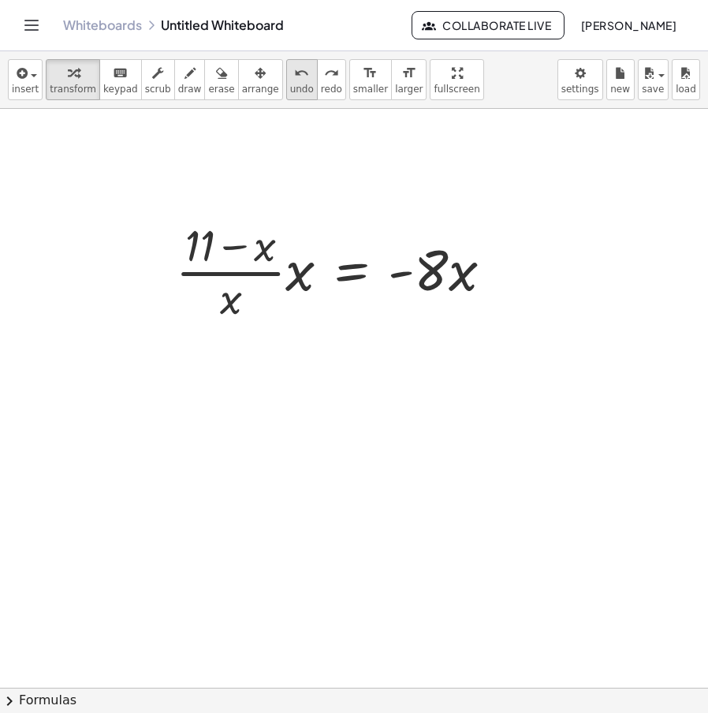
click at [294, 69] on icon "undo" at bounding box center [301, 73] width 15 height 19
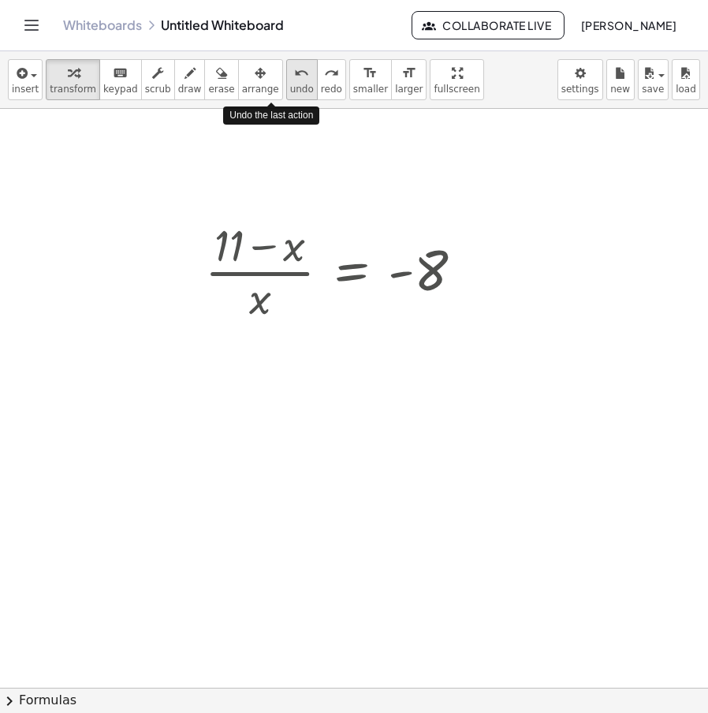
click at [294, 69] on icon "undo" at bounding box center [301, 73] width 15 height 19
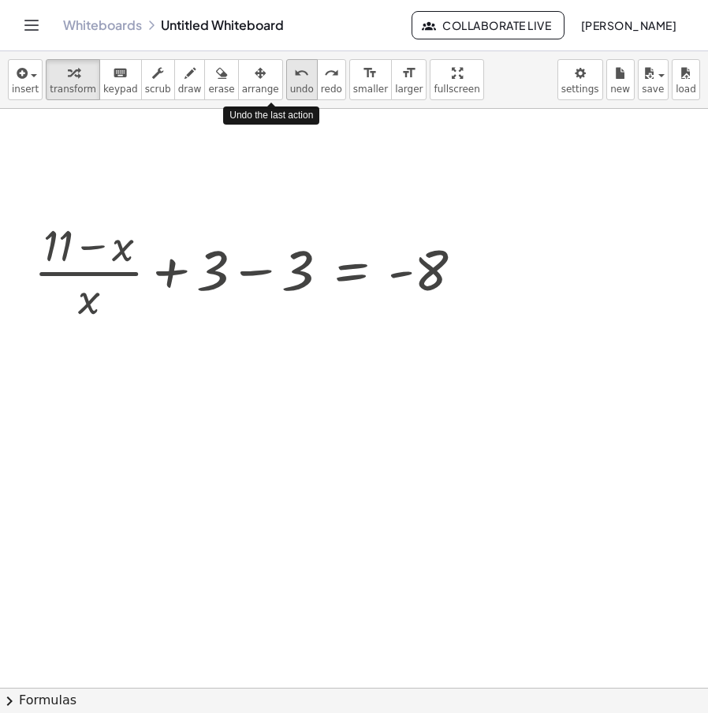
click at [294, 69] on icon "undo" at bounding box center [301, 73] width 15 height 19
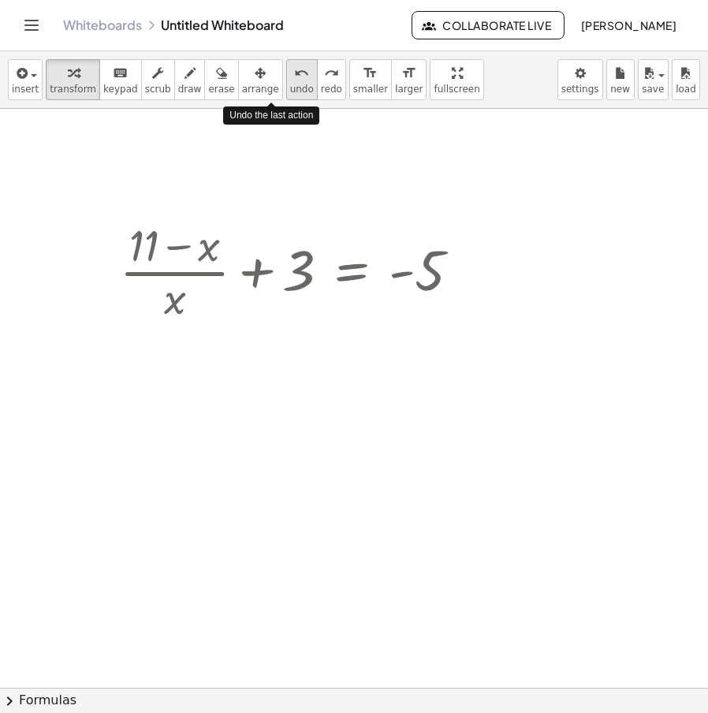
click at [294, 69] on icon "undo" at bounding box center [301, 73] width 15 height 19
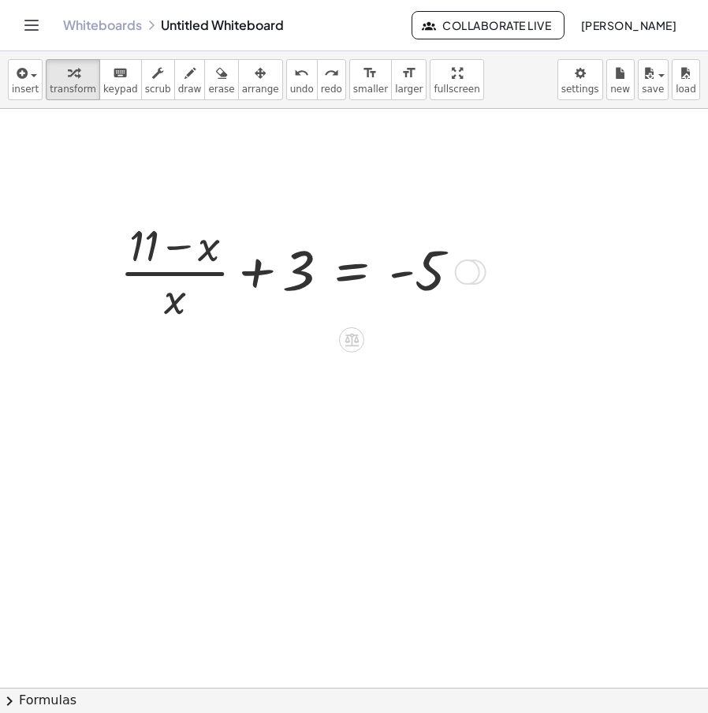
click at [464, 275] on div at bounding box center [467, 271] width 25 height 25
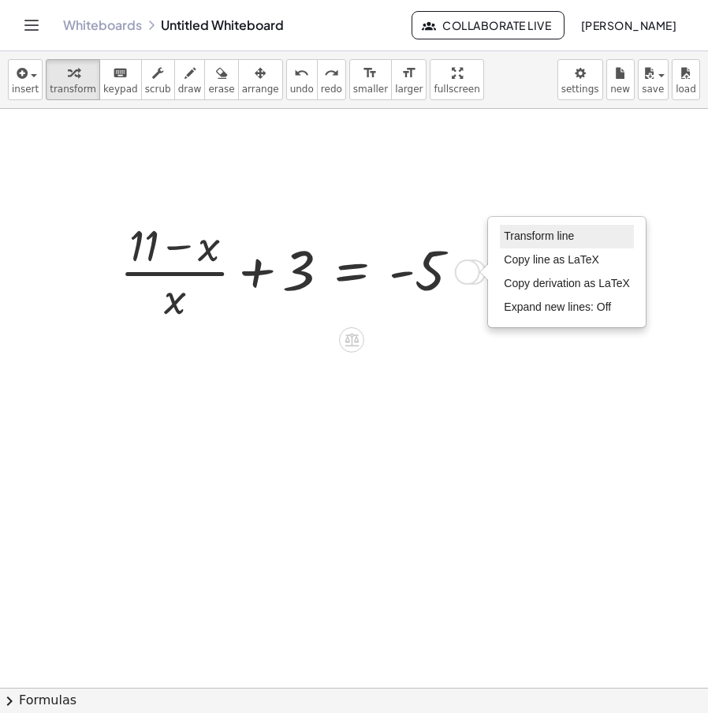
click at [525, 243] on li "Transform line" at bounding box center [567, 237] width 134 height 24
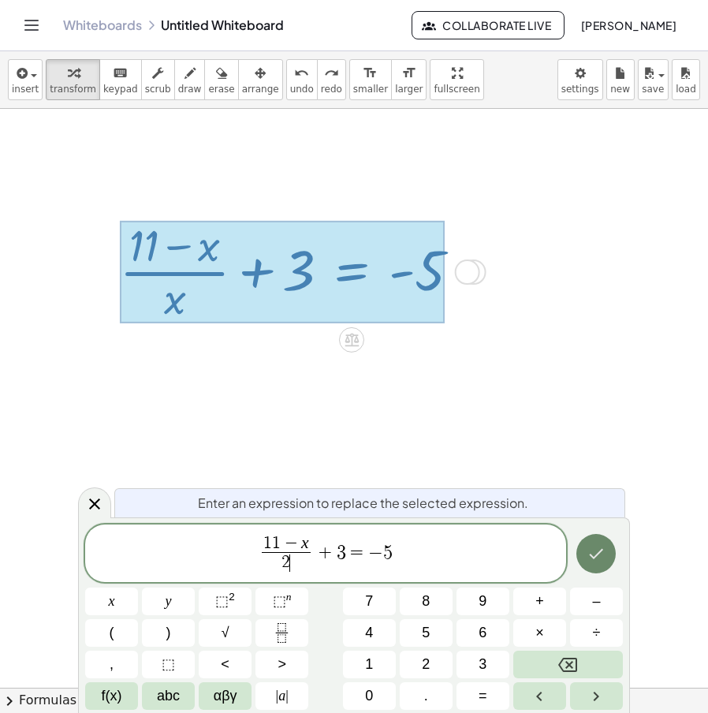
click at [583, 546] on button "Done" at bounding box center [596, 553] width 39 height 39
click at [583, 540] on button "Done" at bounding box center [596, 553] width 39 height 39
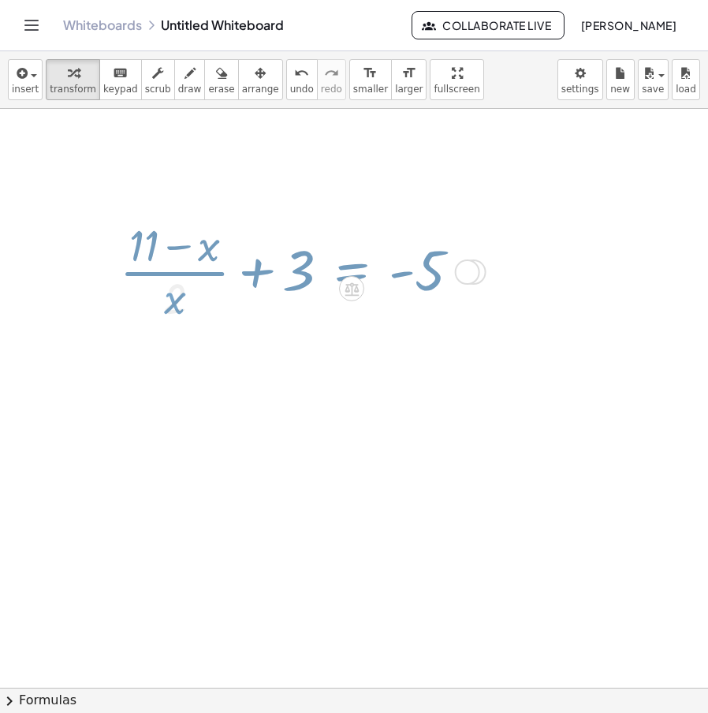
click at [577, 556] on div at bounding box center [327, 688] width 777 height 1158
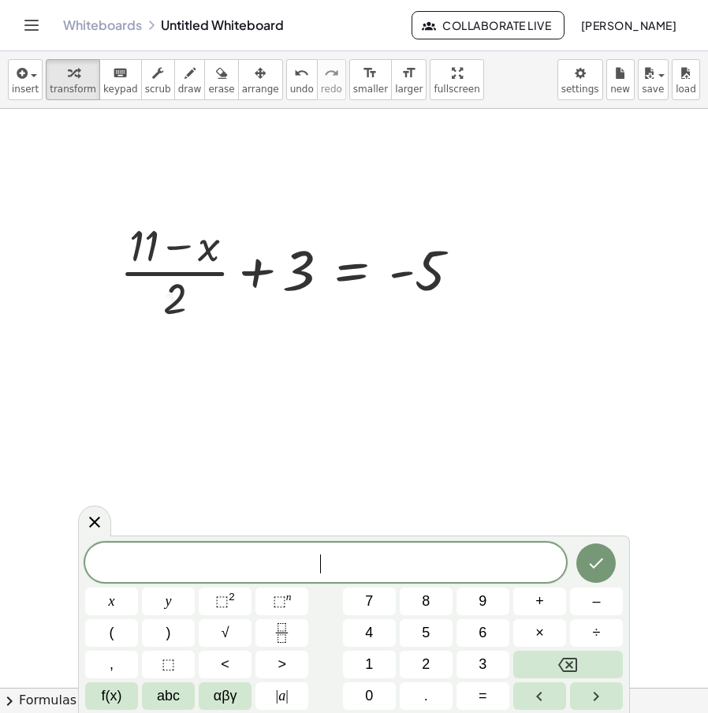
click at [469, 456] on div at bounding box center [327, 688] width 777 height 1158
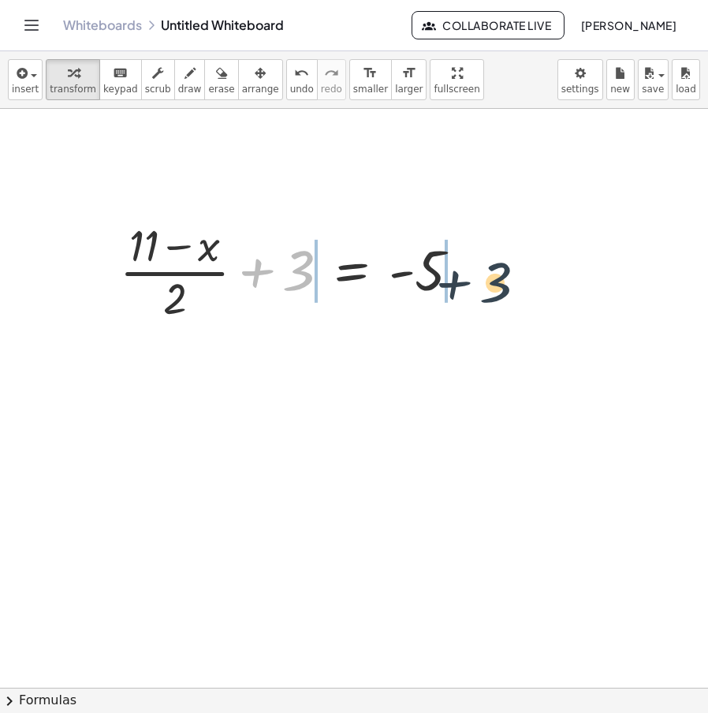
drag, startPoint x: 304, startPoint y: 268, endPoint x: 502, endPoint y: 278, distance: 199.0
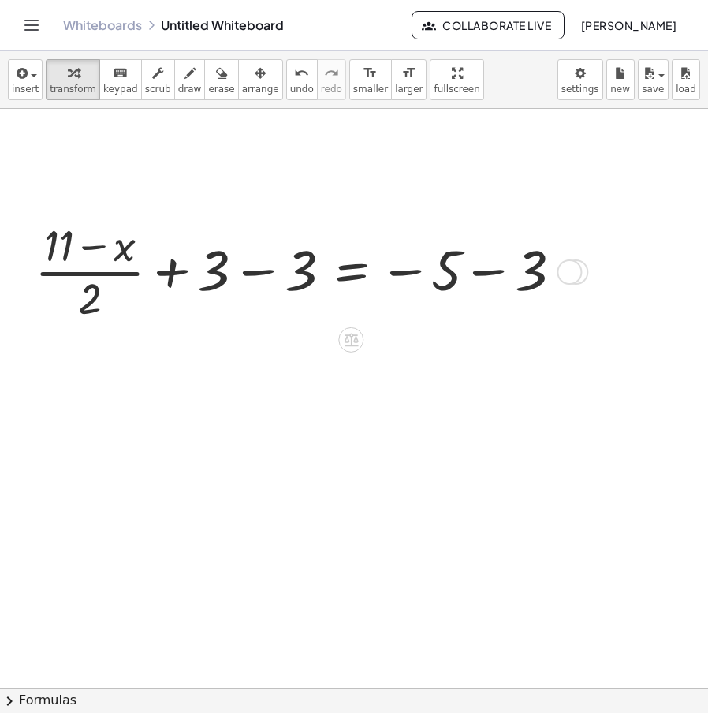
click at [471, 277] on div at bounding box center [304, 270] width 557 height 110
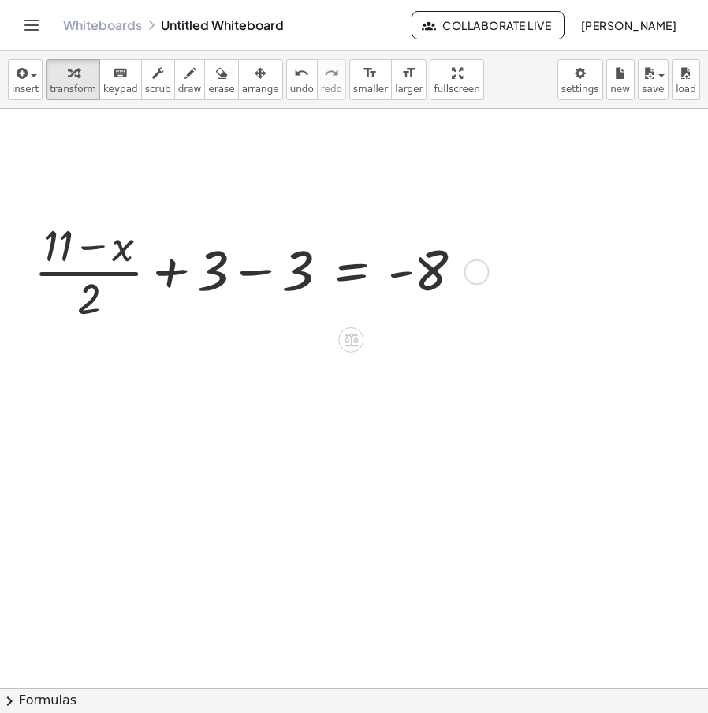
click at [264, 293] on div at bounding box center [254, 270] width 457 height 110
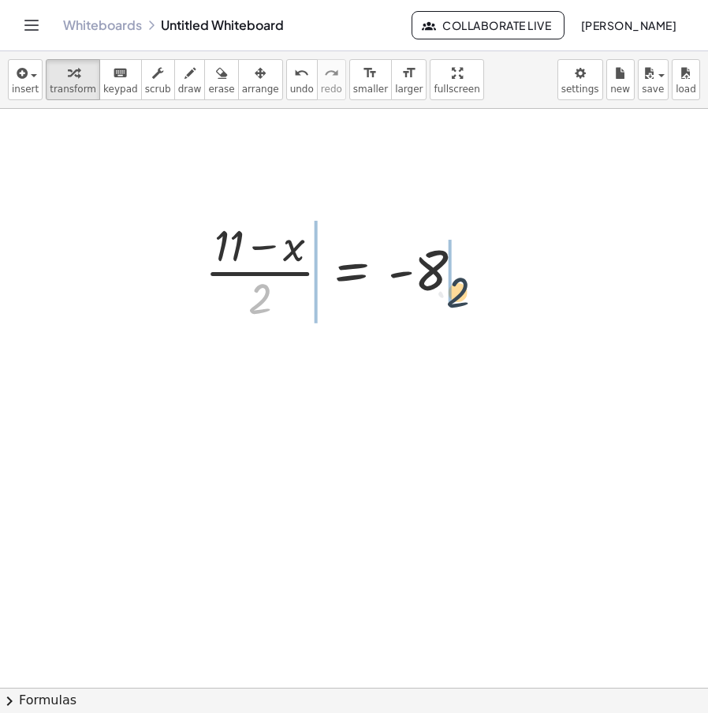
drag, startPoint x: 263, startPoint y: 309, endPoint x: 479, endPoint y: 293, distance: 215.9
click at [479, 293] on div at bounding box center [340, 270] width 287 height 110
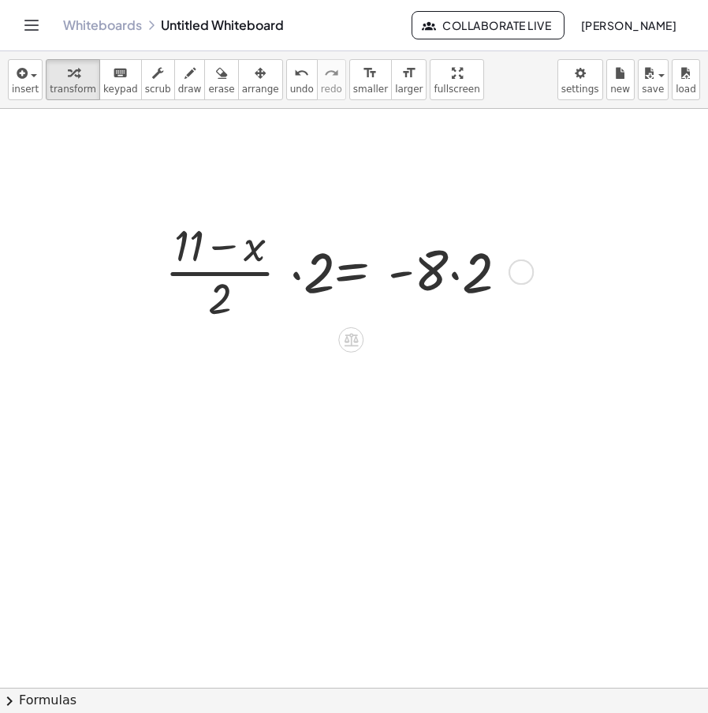
click at [463, 281] on div at bounding box center [340, 270] width 376 height 110
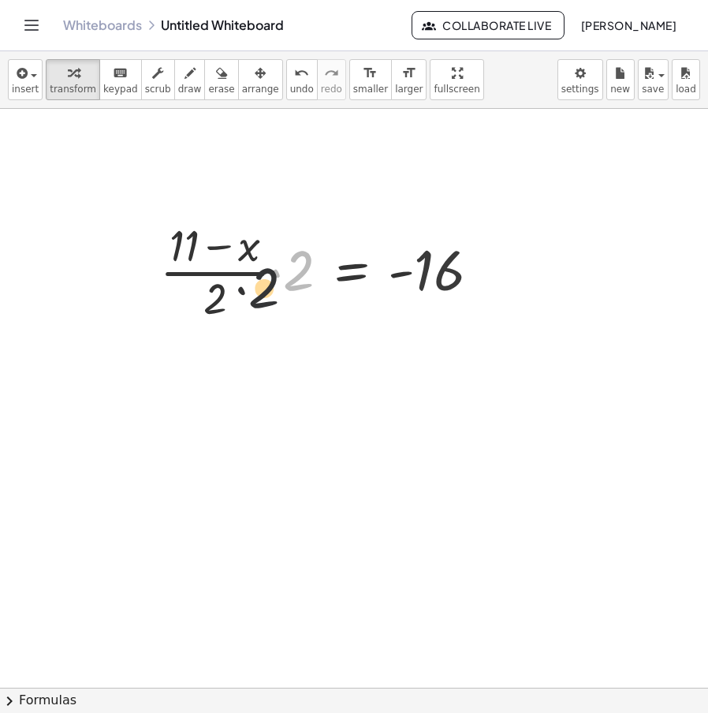
drag, startPoint x: 300, startPoint y: 284, endPoint x: 188, endPoint y: 323, distance: 118.7
click at [188, 323] on div at bounding box center [326, 270] width 349 height 110
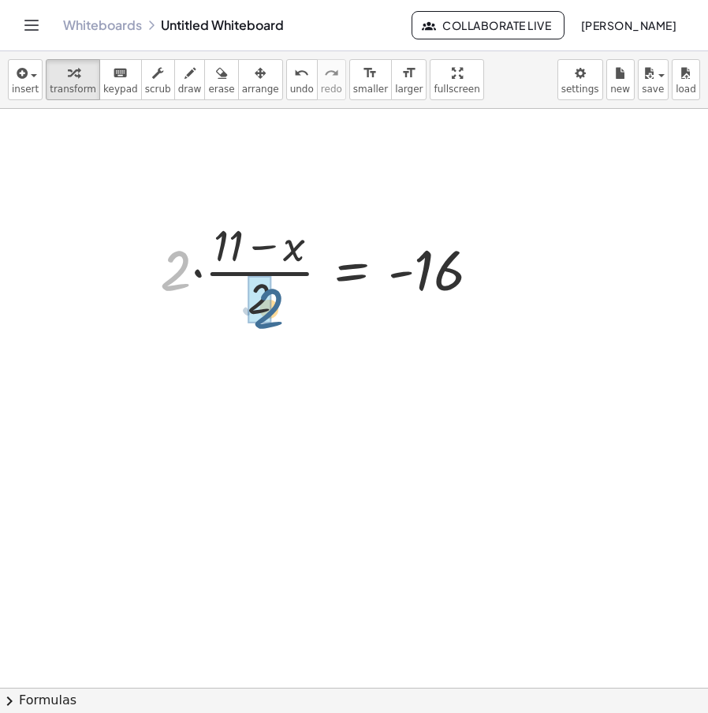
drag, startPoint x: 174, startPoint y: 273, endPoint x: 266, endPoint y: 310, distance: 99.5
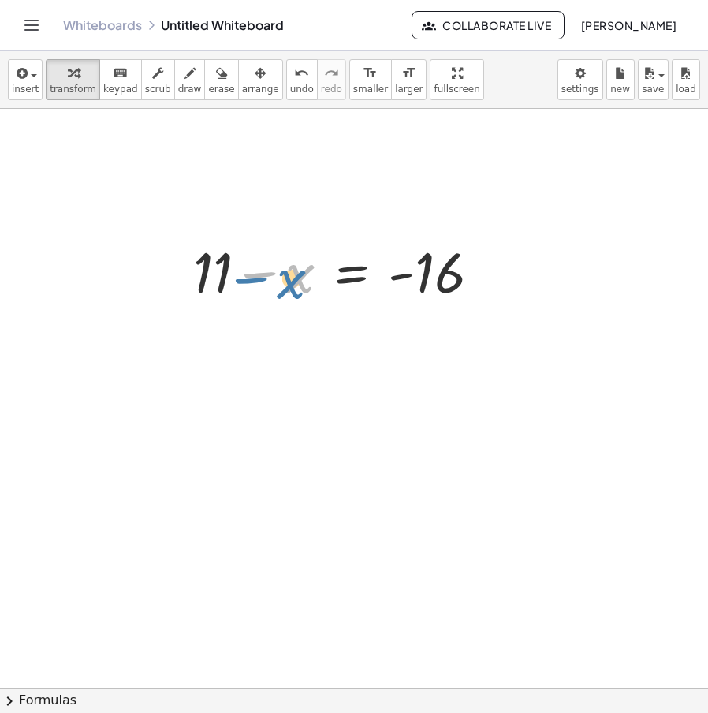
drag, startPoint x: 293, startPoint y: 275, endPoint x: 283, endPoint y: 272, distance: 10.7
click at [283, 272] on div at bounding box center [342, 270] width 315 height 74
drag, startPoint x: 206, startPoint y: 269, endPoint x: 491, endPoint y: 282, distance: 285.0
click at [491, 282] on div at bounding box center [342, 270] width 315 height 74
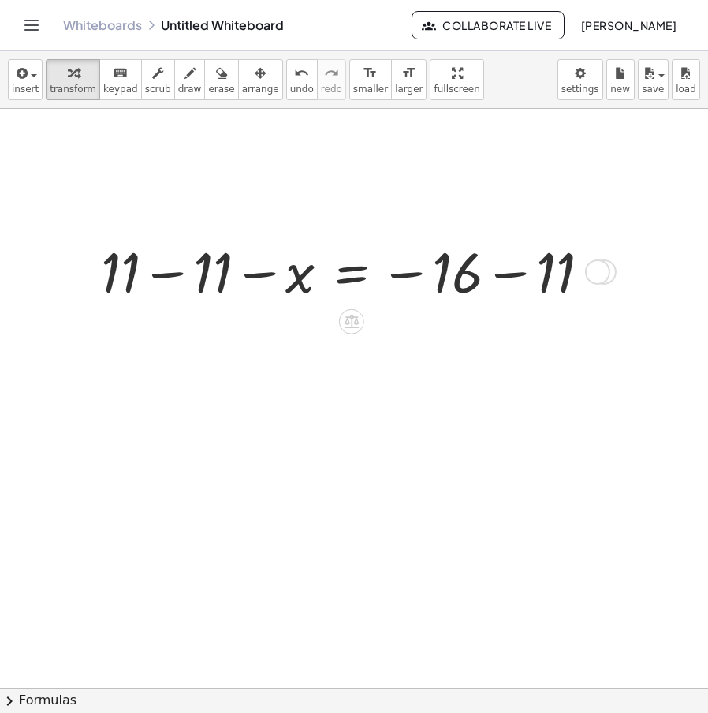
click at [512, 274] on div at bounding box center [352, 270] width 518 height 74
click at [179, 280] on div at bounding box center [300, 270] width 414 height 74
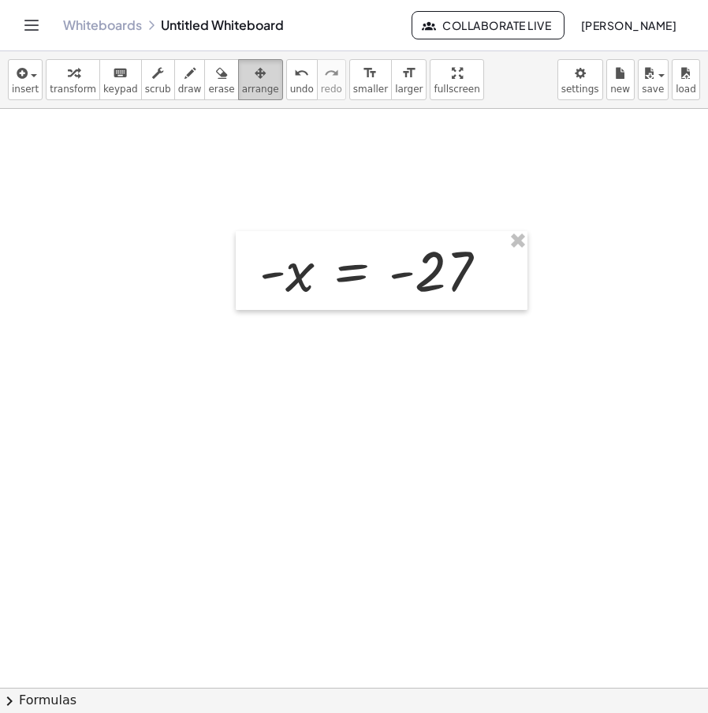
click at [245, 84] on span "arrange" at bounding box center [260, 89] width 37 height 11
click at [77, 78] on div "button" at bounding box center [73, 72] width 47 height 19
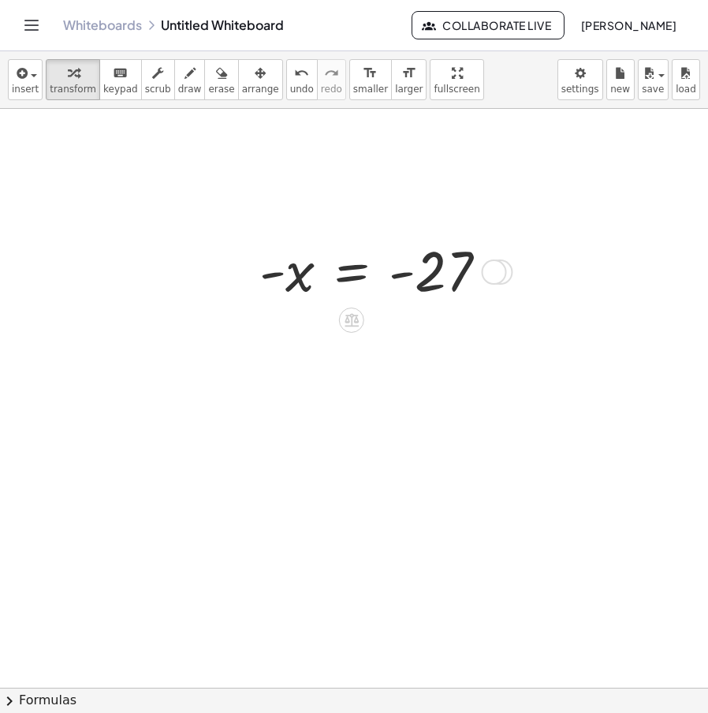
click at [493, 263] on div "Transform line Copy line as LaTeX Copy derivation as LaTeX Expand new lines: Off" at bounding box center [494, 271] width 25 height 25
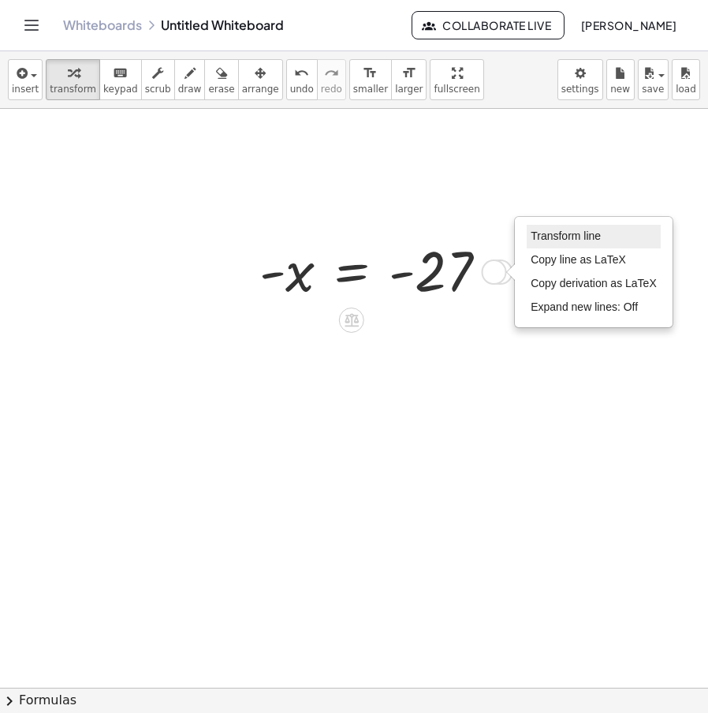
click at [533, 245] on li "Transform line" at bounding box center [594, 237] width 134 height 24
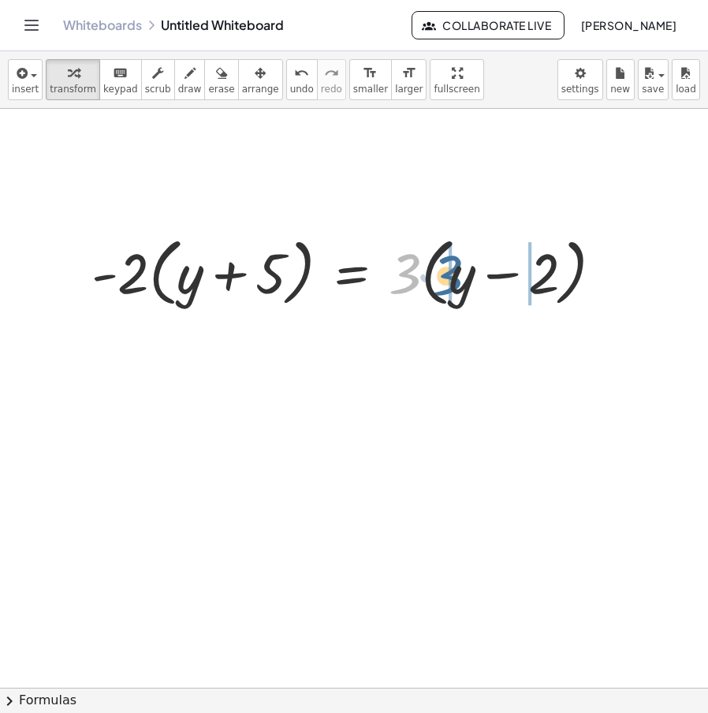
drag, startPoint x: 410, startPoint y: 282, endPoint x: 458, endPoint y: 283, distance: 48.1
click at [458, 283] on div at bounding box center [354, 271] width 540 height 82
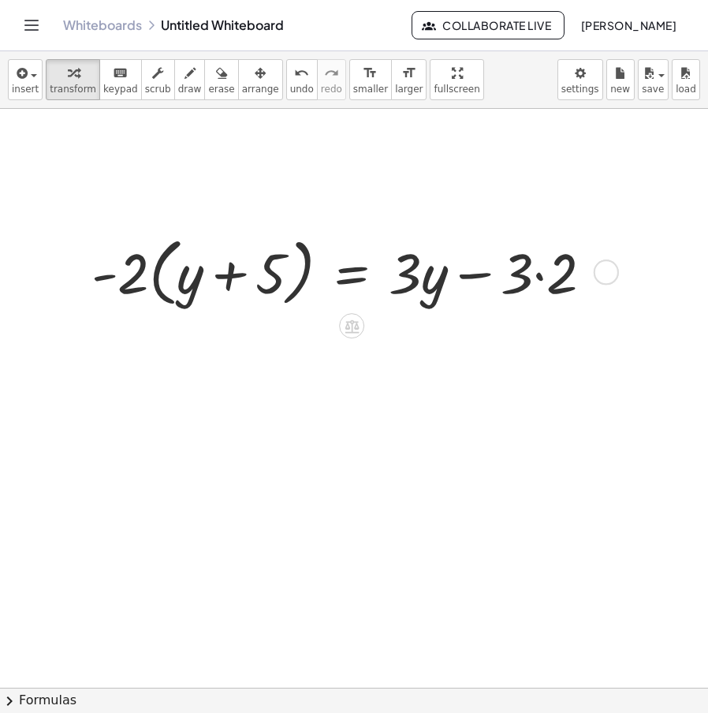
click at [552, 278] on div at bounding box center [349, 271] width 530 height 82
drag, startPoint x: 138, startPoint y: 274, endPoint x: 198, endPoint y: 278, distance: 60.1
click at [198, 278] on div at bounding box center [326, 271] width 484 height 82
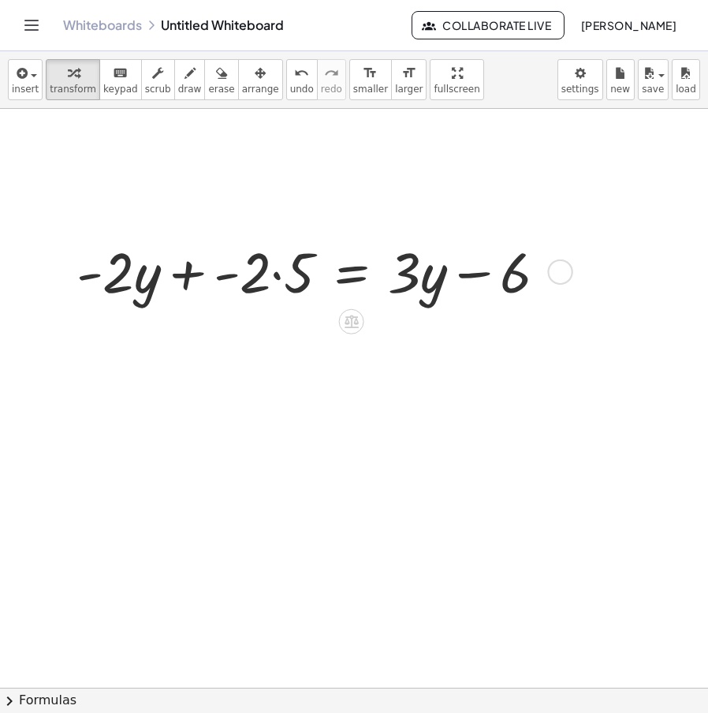
click at [286, 272] on div at bounding box center [318, 270] width 498 height 74
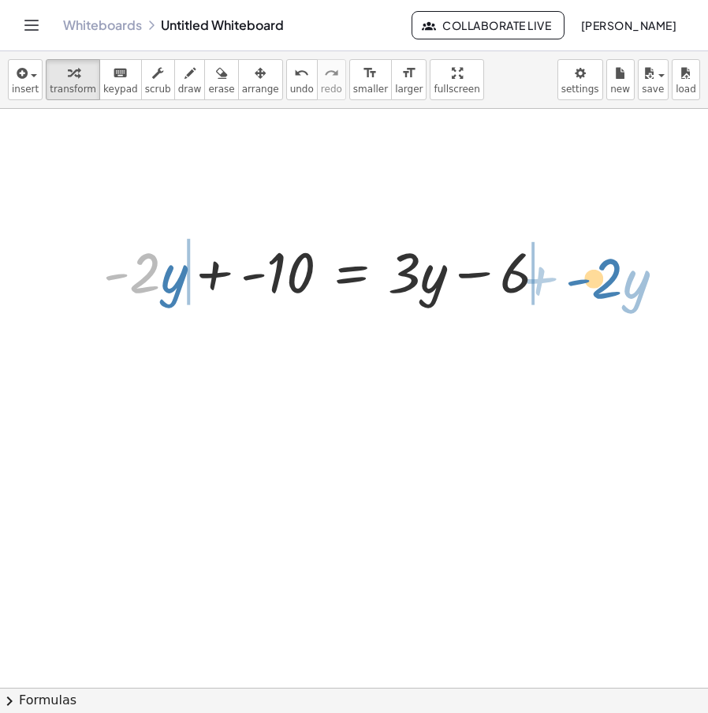
drag, startPoint x: 138, startPoint y: 274, endPoint x: 601, endPoint y: 279, distance: 463.0
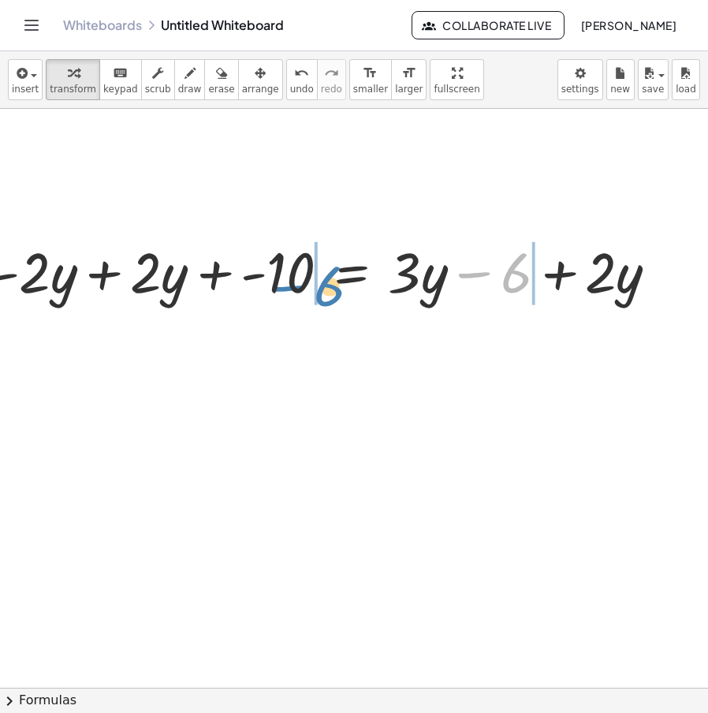
drag, startPoint x: 522, startPoint y: 276, endPoint x: 337, endPoint y: 289, distance: 185.8
click at [337, 289] on div at bounding box center [331, 270] width 693 height 74
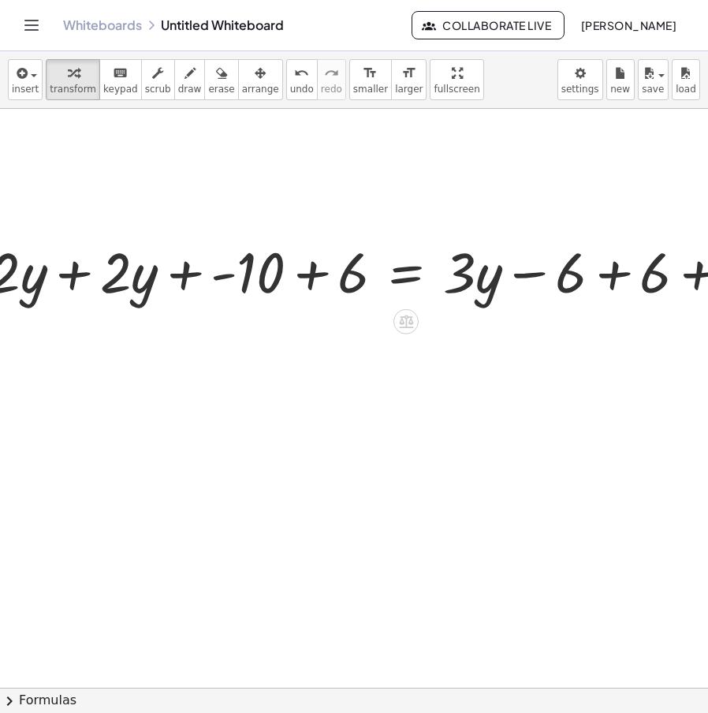
click at [316, 271] on div at bounding box center [386, 270] width 863 height 74
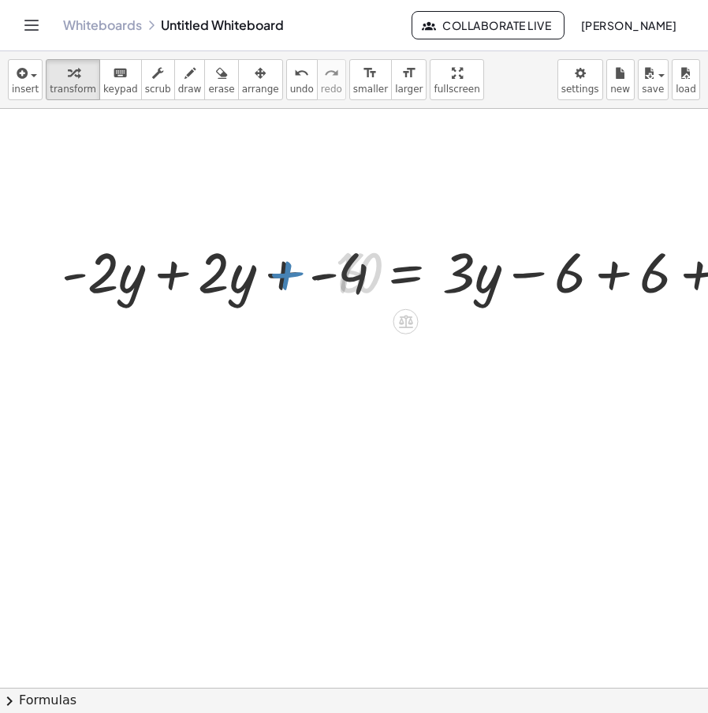
click at [613, 275] on div at bounding box center [436, 270] width 761 height 74
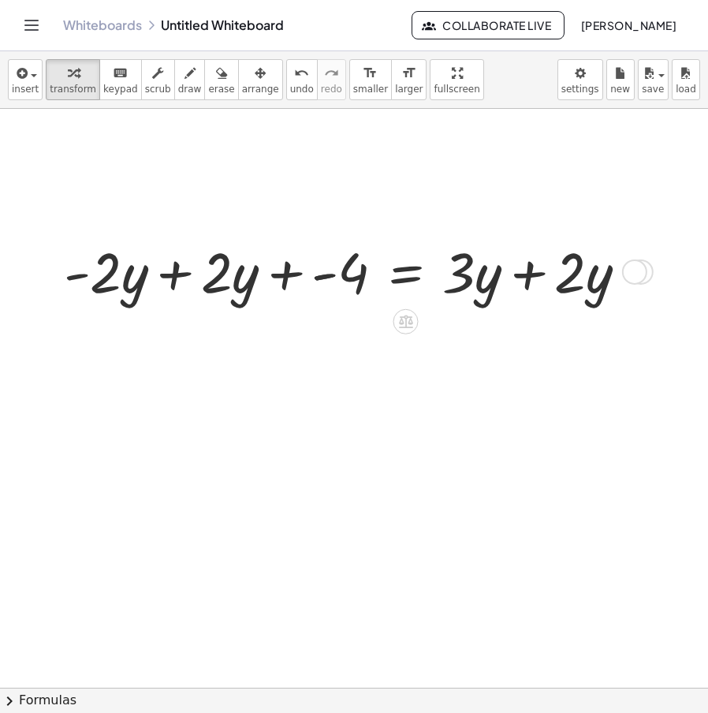
click at [515, 282] on div at bounding box center [352, 270] width 592 height 74
click at [177, 278] on div at bounding box center [296, 270] width 480 height 74
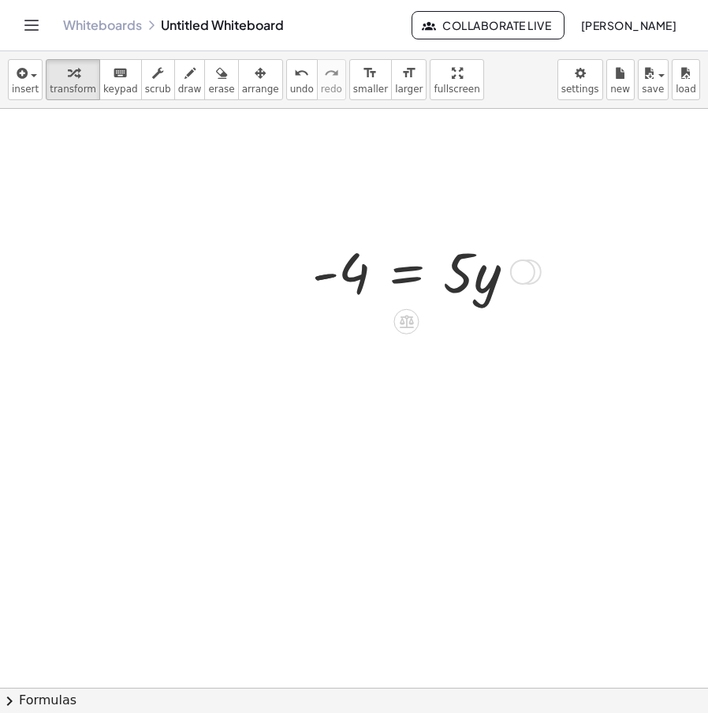
drag, startPoint x: 521, startPoint y: 271, endPoint x: 528, endPoint y: 267, distance: 8.1
click at [521, 271] on div "Transform line Copy line as LaTeX Copy derivation as LaTeX Expand new lines: Off" at bounding box center [522, 271] width 25 height 25
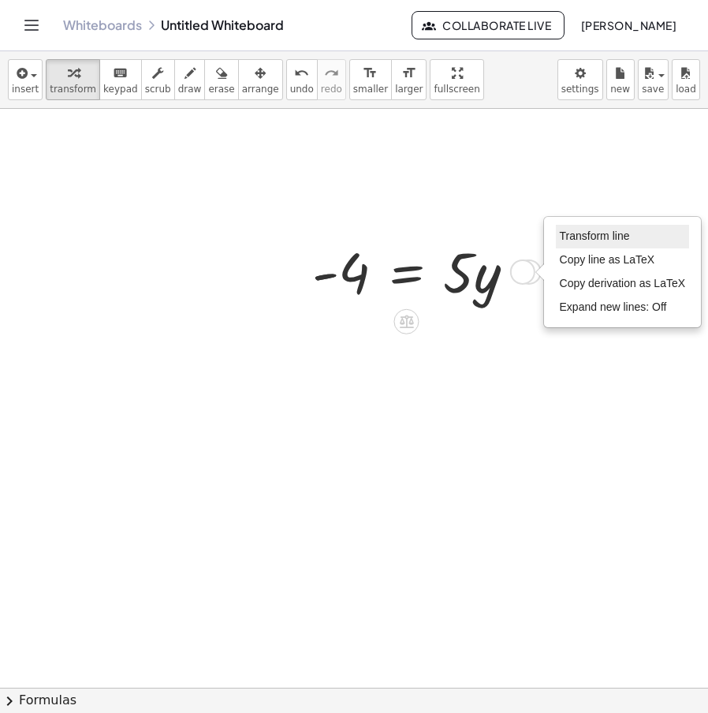
click at [565, 245] on li "Transform line" at bounding box center [623, 237] width 134 height 24
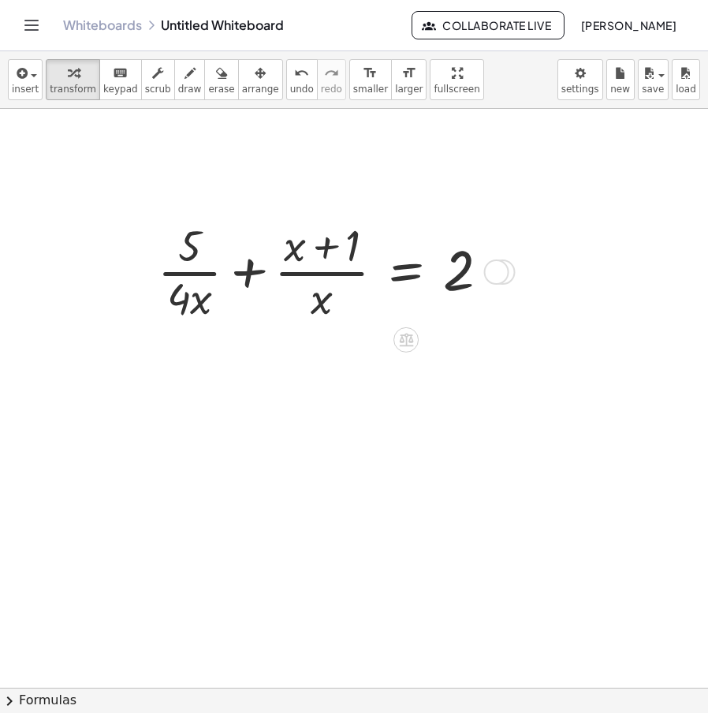
click at [517, 268] on div "+ · 3 · x − 5 = + · 7 · x + 11 + · 3 · x − 5 + 5 = + · 7 · x + 11 + 5 + · 3 · x…" at bounding box center [332, 270] width 396 height 118
click at [502, 271] on div "Transform line Copy line as LaTeX Copy derivation as LaTeX Expand new lines: Off" at bounding box center [496, 271] width 25 height 25
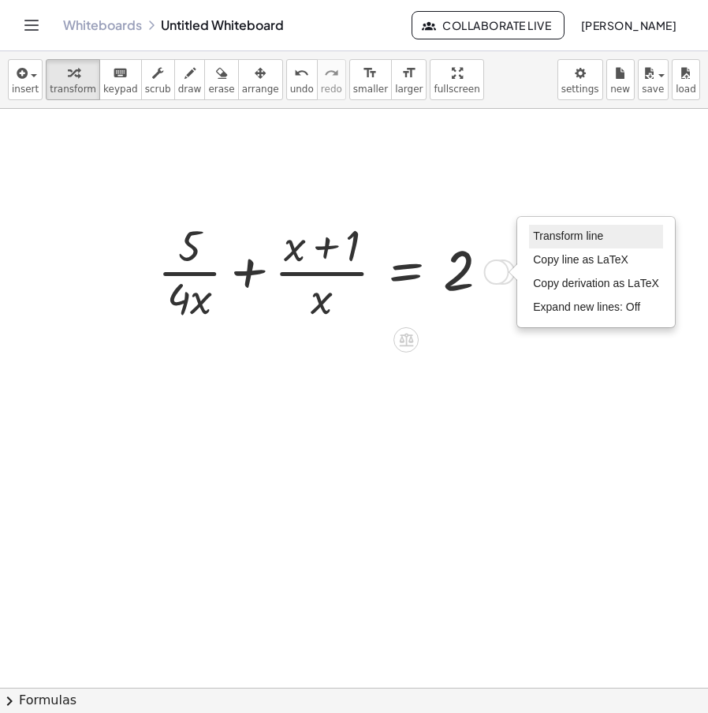
click at [605, 233] on li "Transform line" at bounding box center [596, 237] width 134 height 24
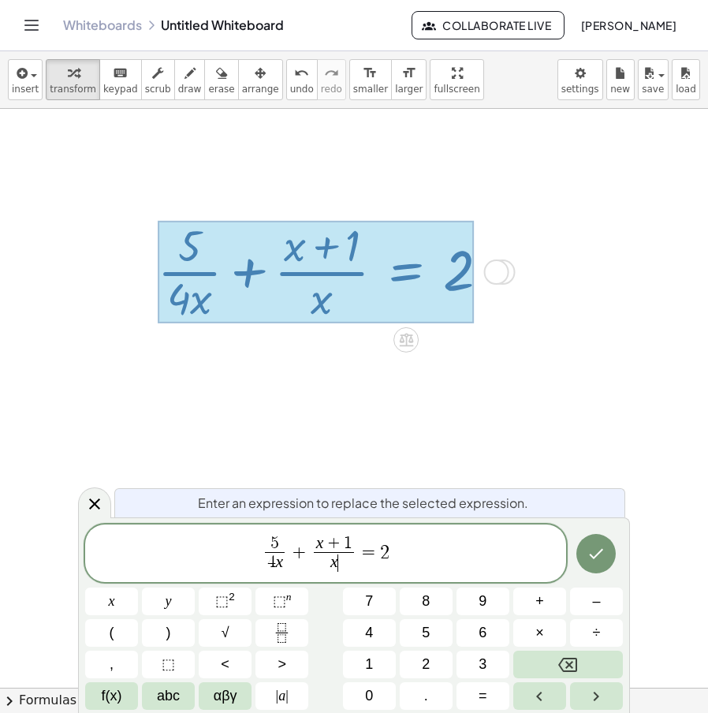
click at [331, 566] on var "x" at bounding box center [334, 561] width 8 height 19
click at [315, 549] on span "x + 1" at bounding box center [334, 544] width 40 height 17
click at [356, 541] on span "4 ​ x + 1" at bounding box center [334, 544] width 49 height 17
click at [589, 550] on icon "Done" at bounding box center [596, 553] width 19 height 19
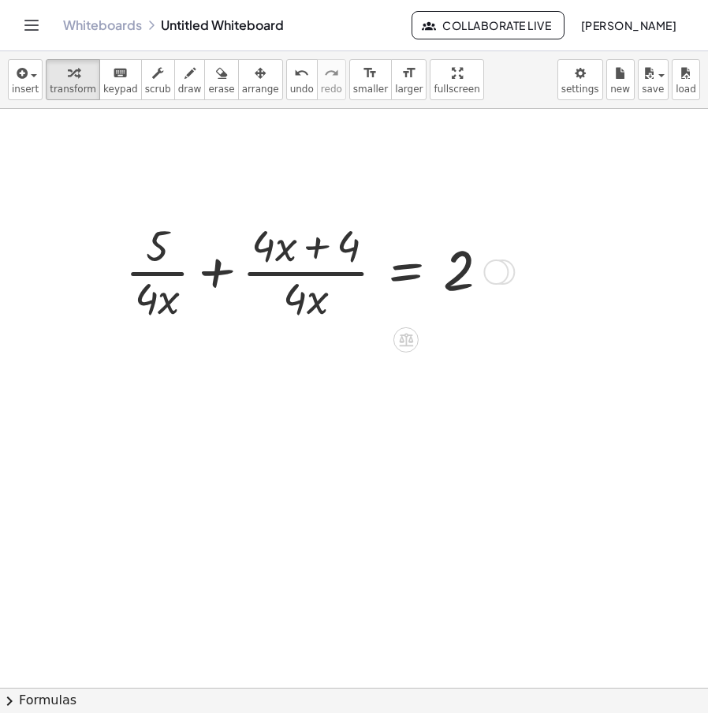
click at [212, 275] on div at bounding box center [314, 270] width 392 height 110
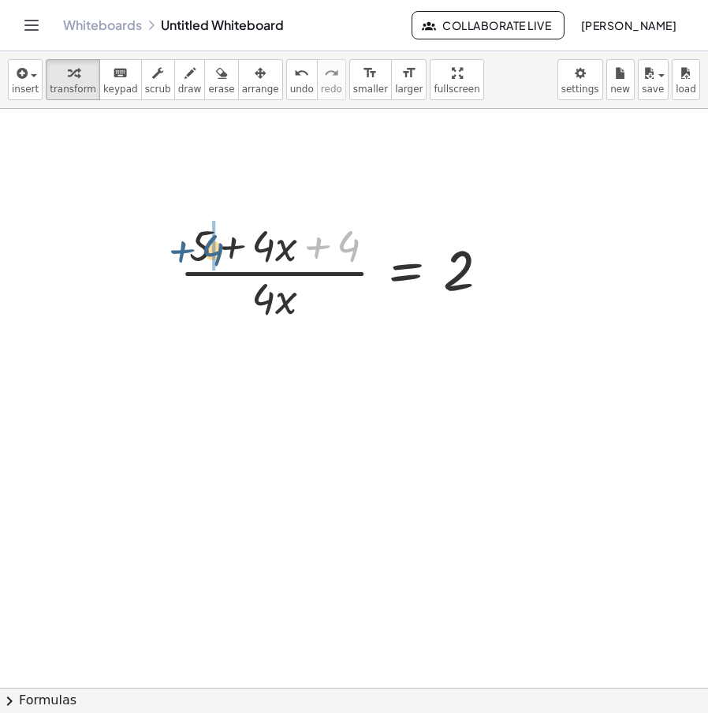
drag, startPoint x: 351, startPoint y: 242, endPoint x: 224, endPoint y: 246, distance: 127.0
click at [224, 246] on div at bounding box center [341, 270] width 338 height 110
click at [239, 246] on div at bounding box center [341, 270] width 338 height 110
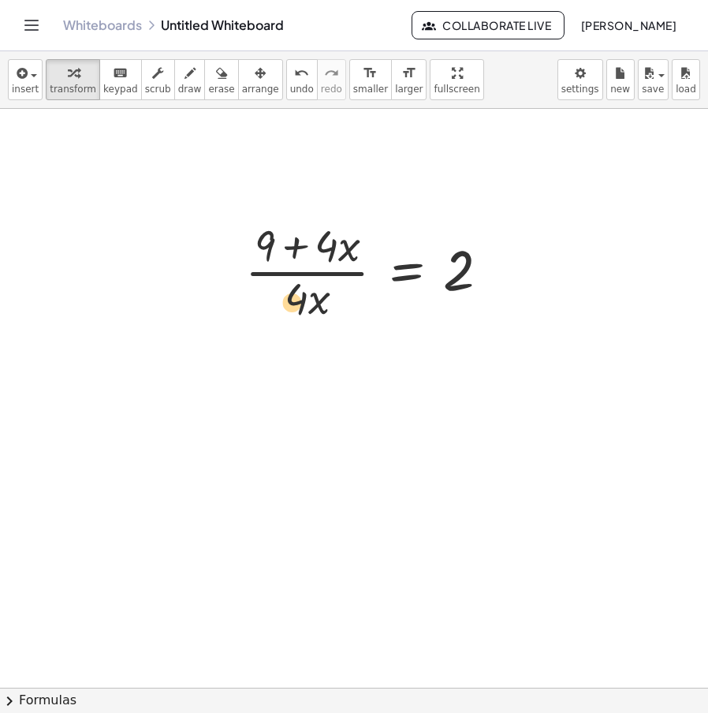
click at [294, 310] on div at bounding box center [373, 270] width 273 height 110
click at [304, 304] on div at bounding box center [373, 270] width 273 height 110
drag, startPoint x: 315, startPoint y: 299, endPoint x: 325, endPoint y: 311, distance: 15.7
click at [327, 313] on div at bounding box center [373, 270] width 273 height 110
drag, startPoint x: 296, startPoint y: 297, endPoint x: 498, endPoint y: 286, distance: 202.2
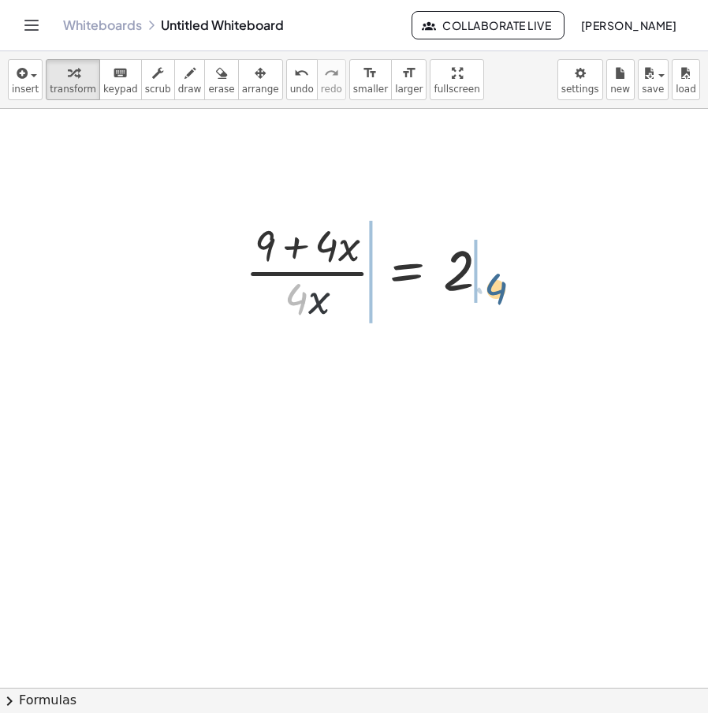
click at [498, 286] on div at bounding box center [373, 270] width 273 height 110
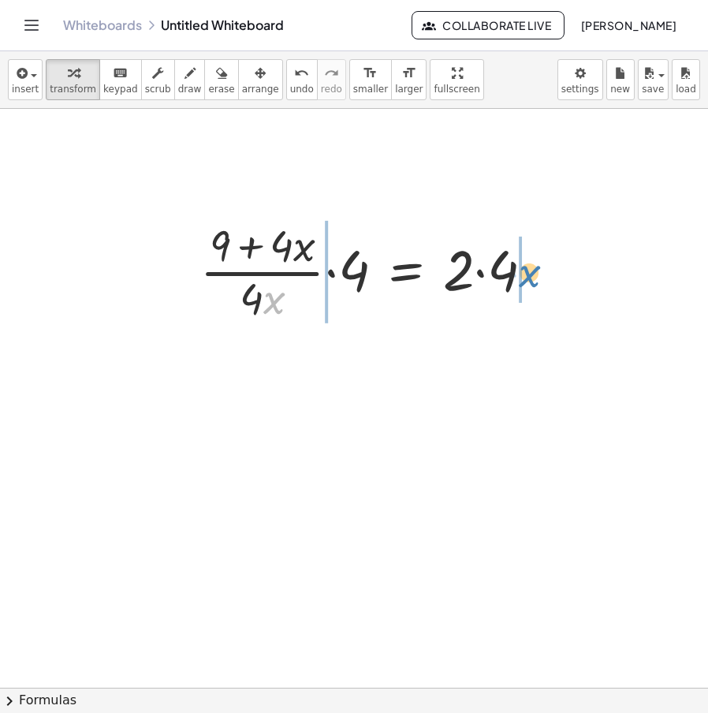
drag, startPoint x: 274, startPoint y: 303, endPoint x: 530, endPoint y: 271, distance: 257.5
click at [530, 271] on div at bounding box center [373, 270] width 362 height 110
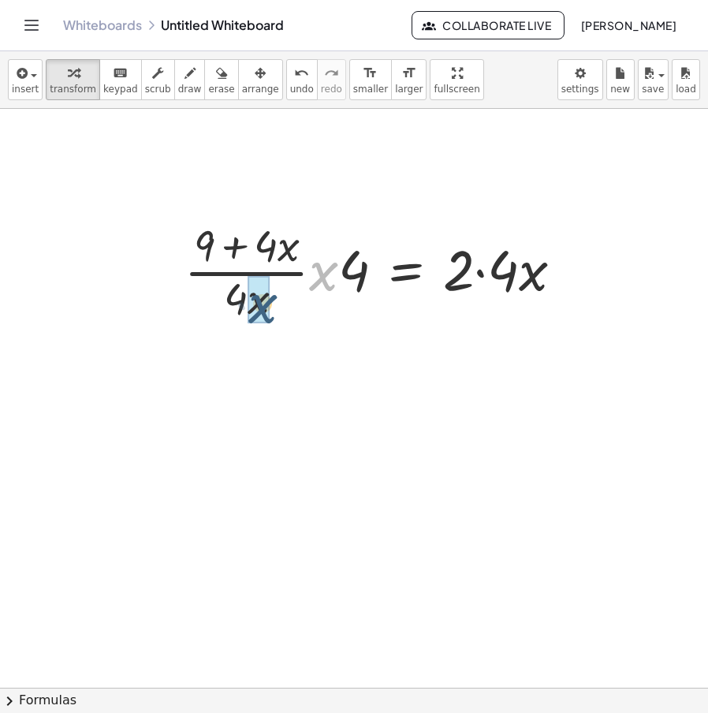
drag, startPoint x: 282, startPoint y: 305, endPoint x: 261, endPoint y: 312, distance: 22.4
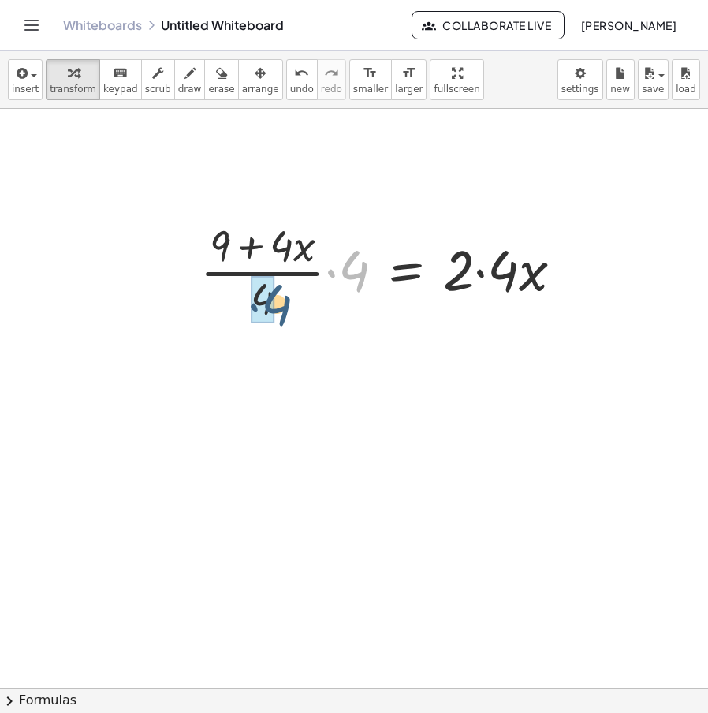
drag, startPoint x: 354, startPoint y: 271, endPoint x: 267, endPoint y: 305, distance: 93.4
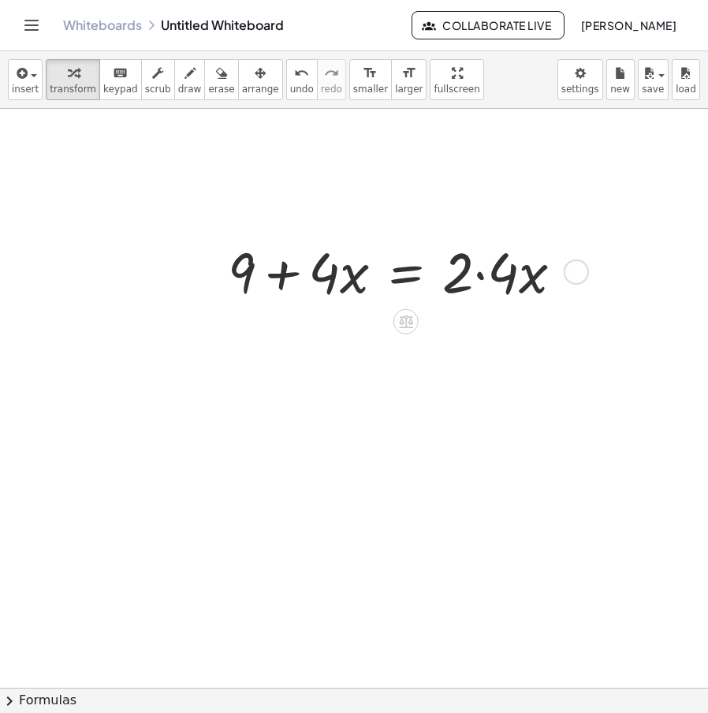
click at [498, 277] on div at bounding box center [402, 270] width 364 height 74
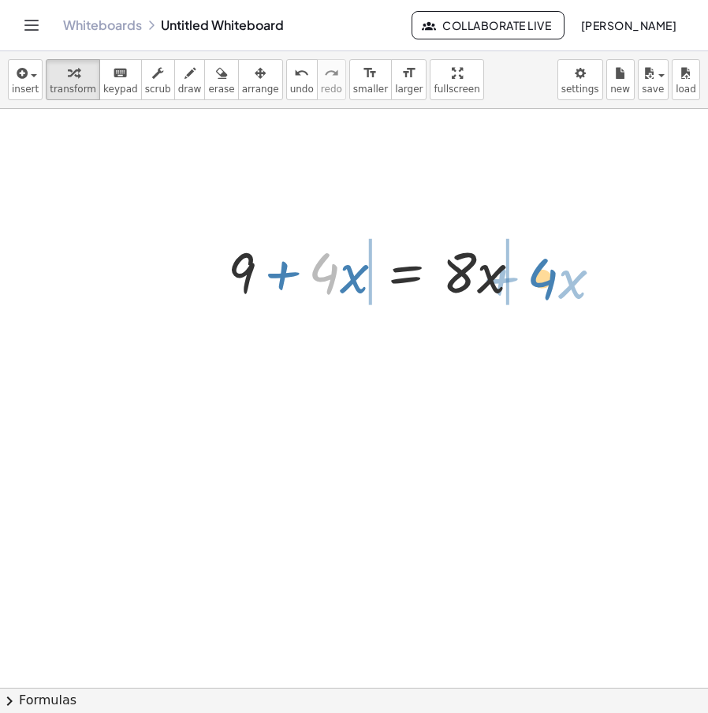
drag, startPoint x: 320, startPoint y: 279, endPoint x: 540, endPoint y: 285, distance: 219.3
click at [540, 285] on div at bounding box center [381, 270] width 322 height 74
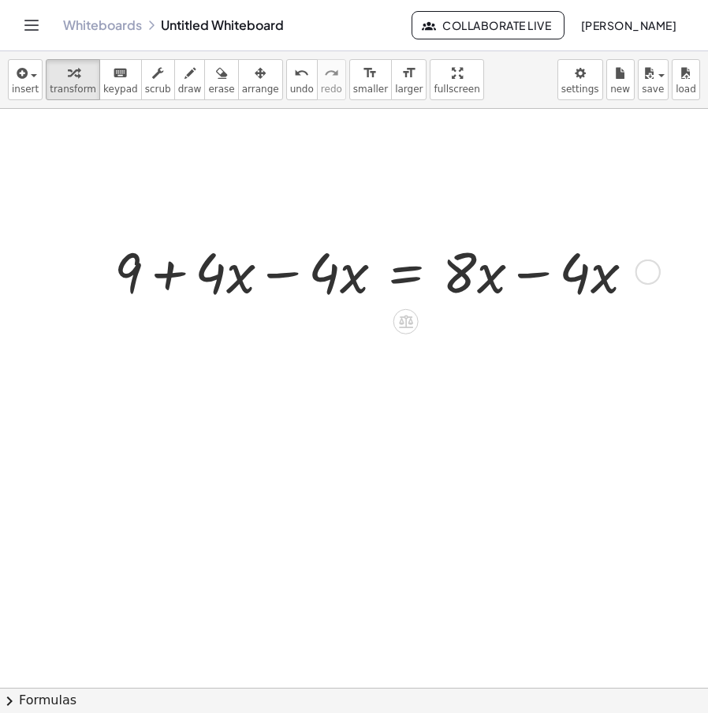
click at [526, 267] on div at bounding box center [380, 270] width 549 height 74
click at [308, 279] on div at bounding box center [322, 270] width 432 height 74
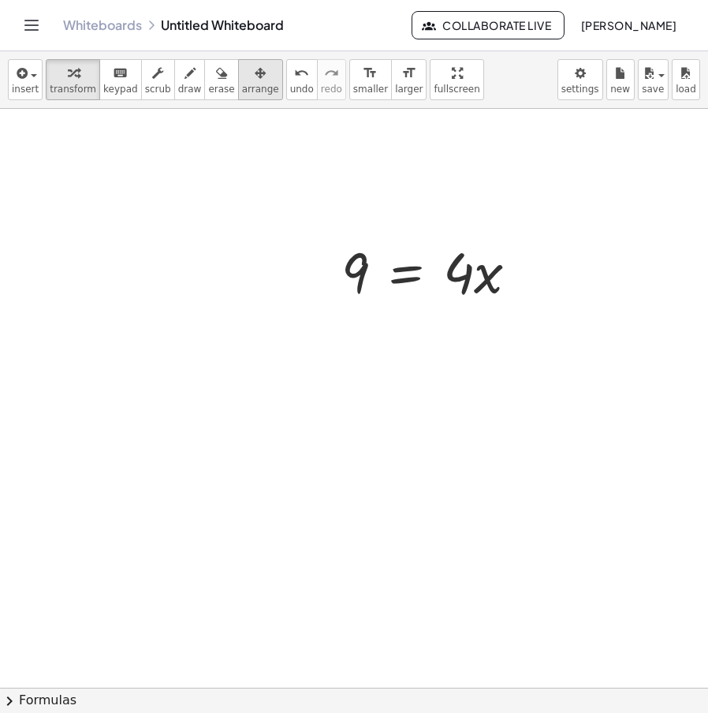
click at [255, 78] on icon "button" at bounding box center [260, 73] width 11 height 19
click at [68, 82] on icon "button" at bounding box center [73, 73] width 11 height 19
